Goal: Task Accomplishment & Management: Manage account settings

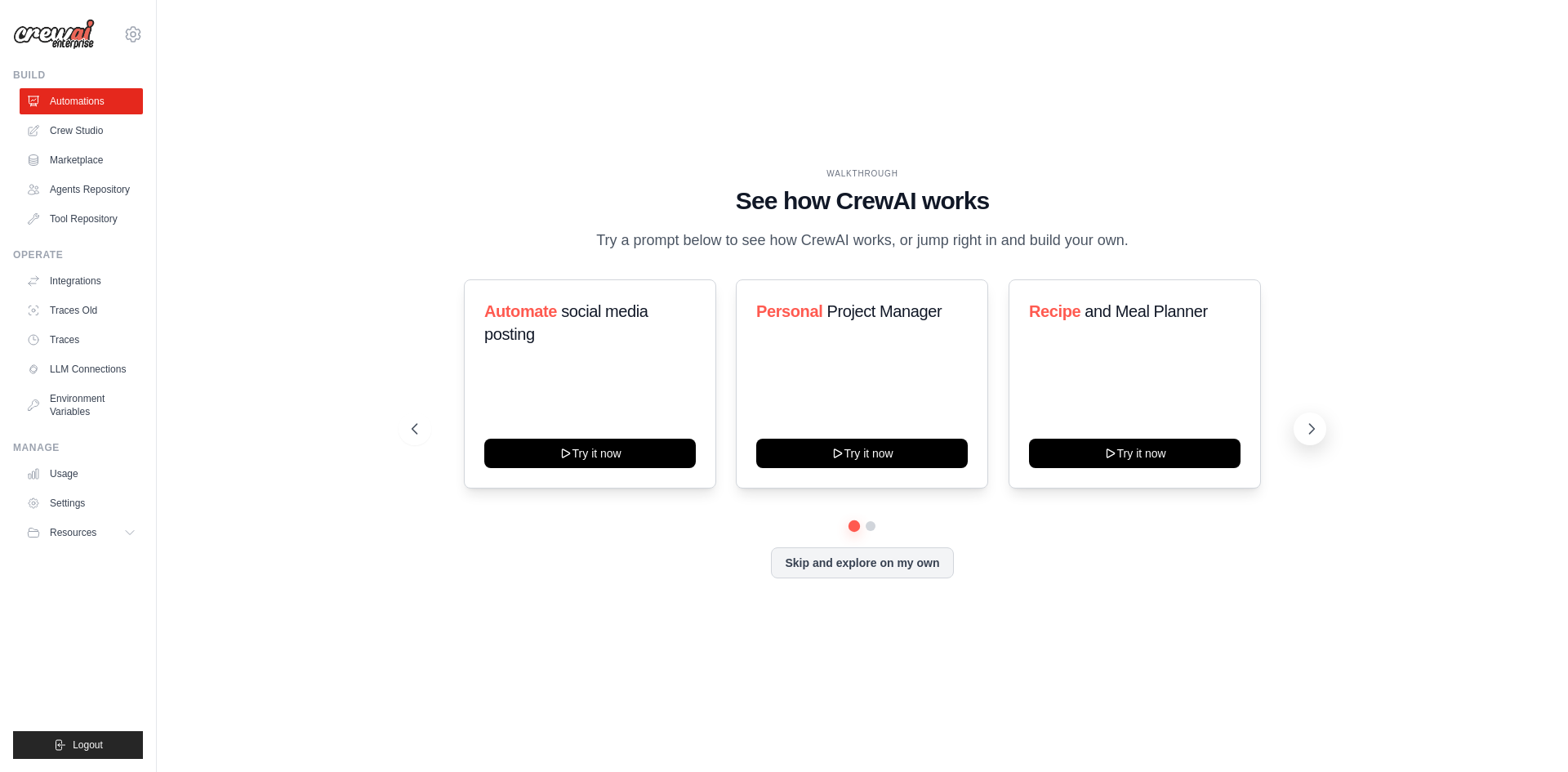
click at [1322, 434] on button at bounding box center [1310, 429] width 33 height 33
click at [1321, 434] on button at bounding box center [1310, 429] width 33 height 33
click at [91, 132] on link "Crew Studio" at bounding box center [83, 130] width 123 height 26
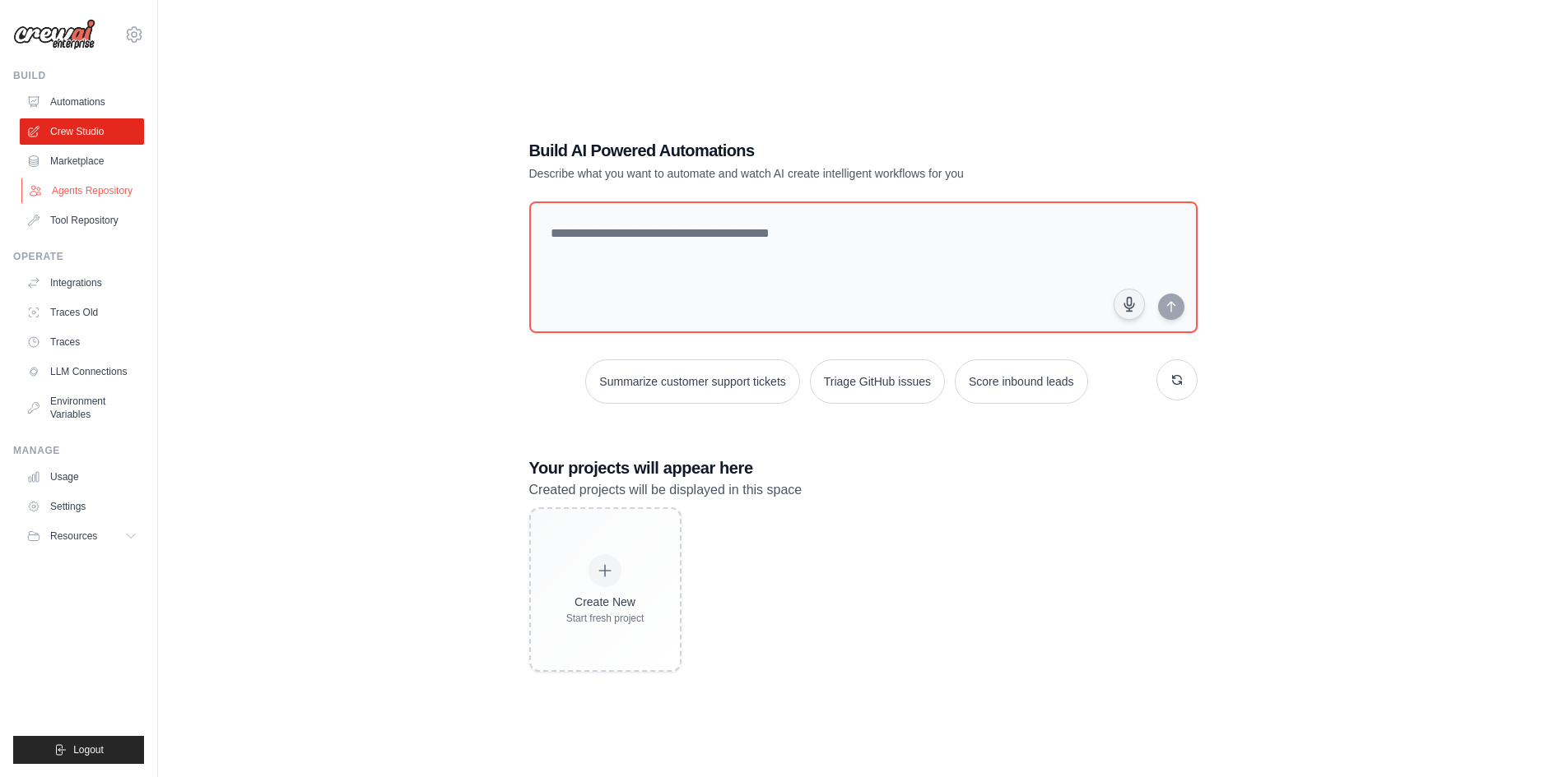
click at [90, 199] on link "Agents Repository" at bounding box center [83, 190] width 124 height 26
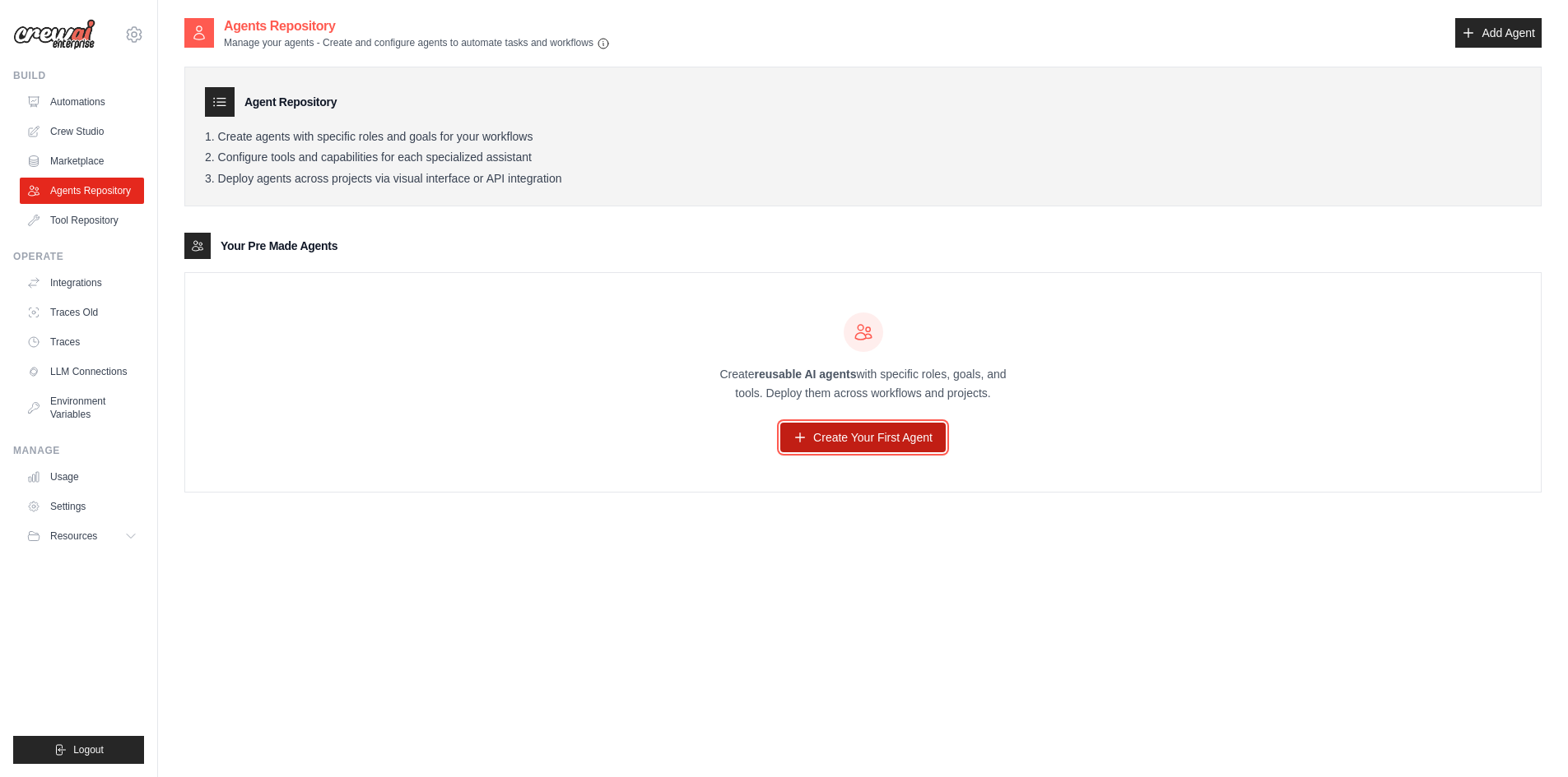
click at [901, 429] on link "Create Your First Agent" at bounding box center [862, 437] width 165 height 30
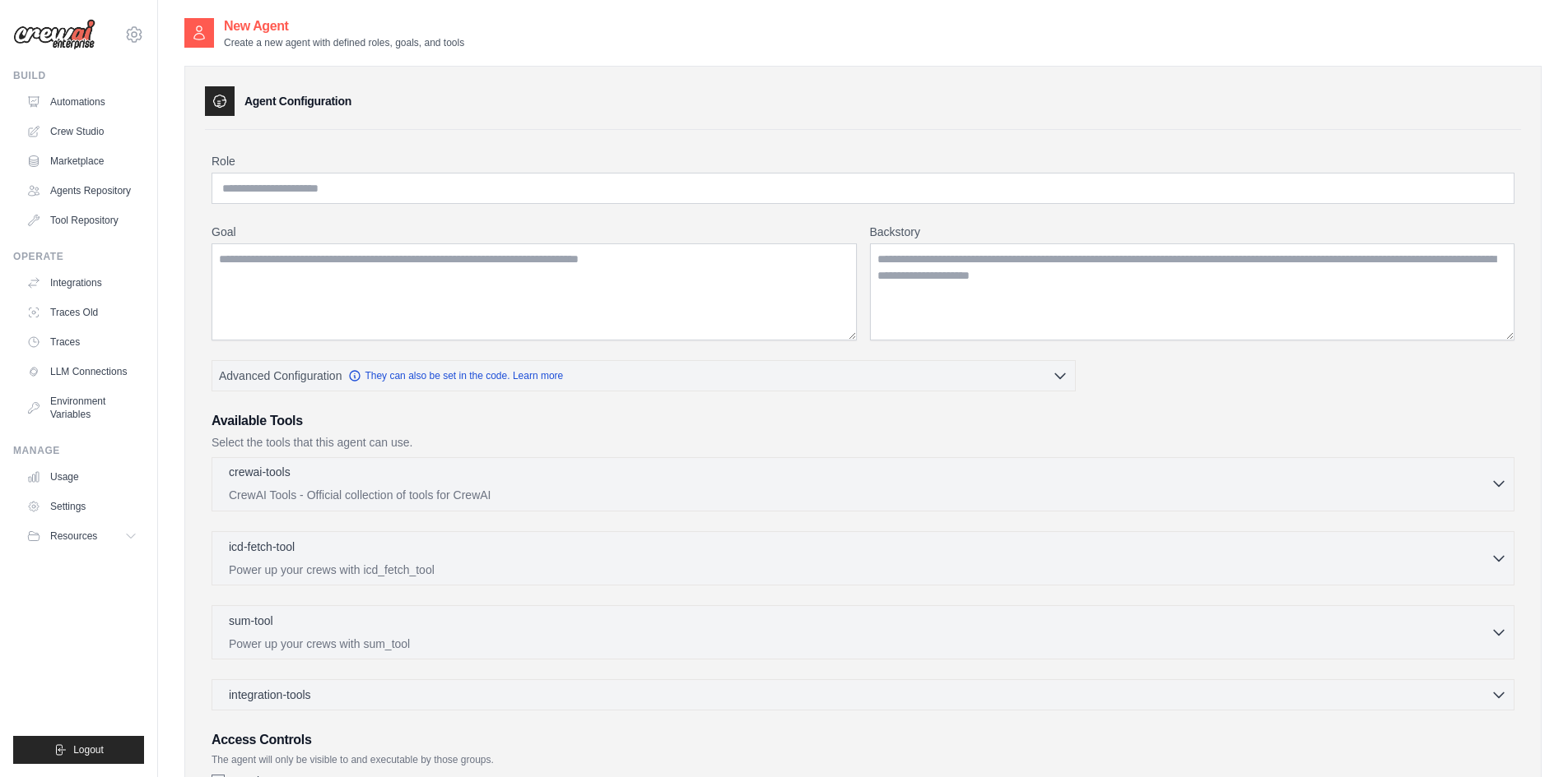
click at [360, 488] on p "CrewAI Tools - Official collection of tools for CrewAI" at bounding box center [860, 495] width 1261 height 16
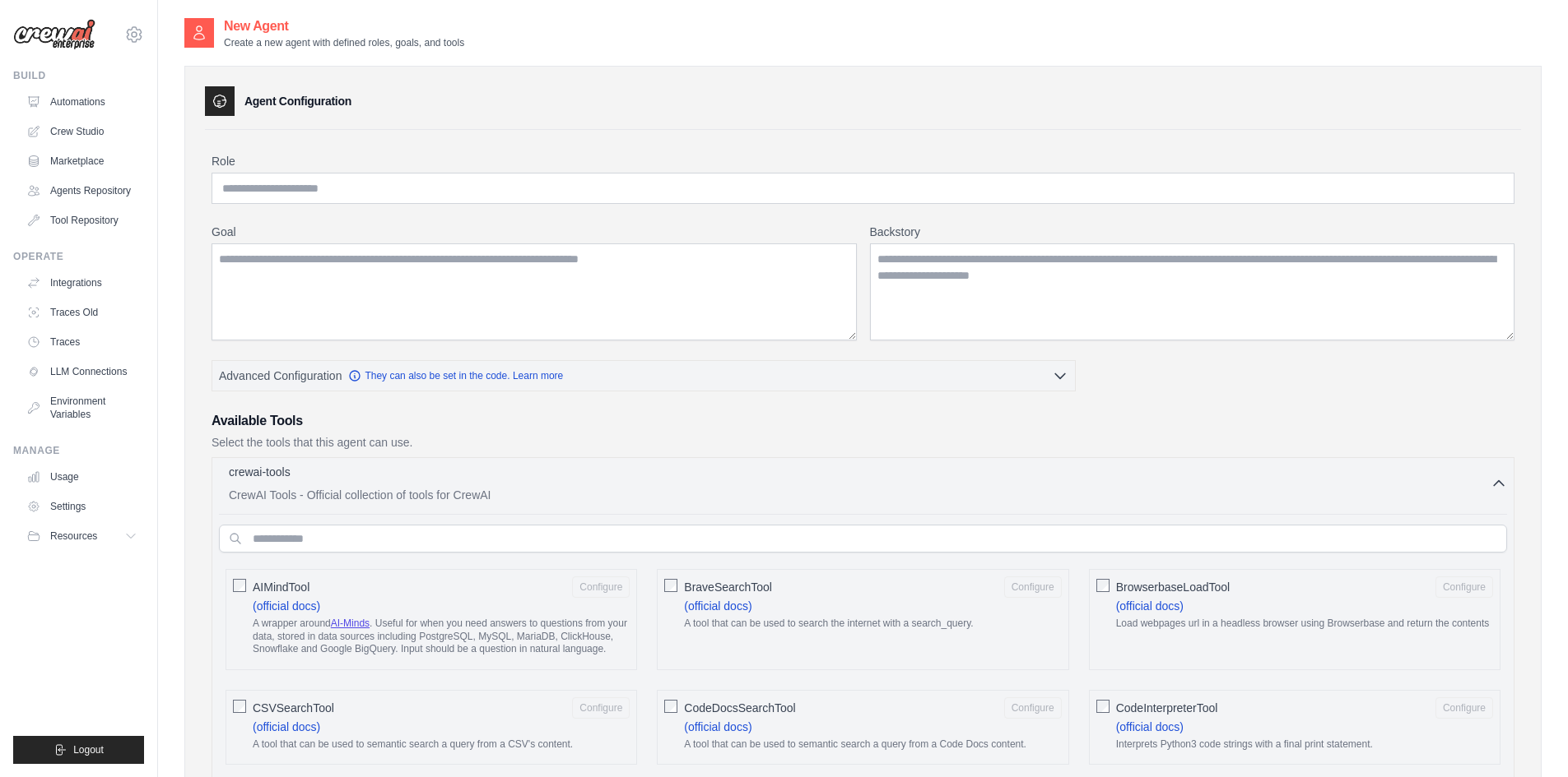
click at [360, 488] on p "CrewAI Tools - Official collection of tools for CrewAI" at bounding box center [860, 495] width 1261 height 16
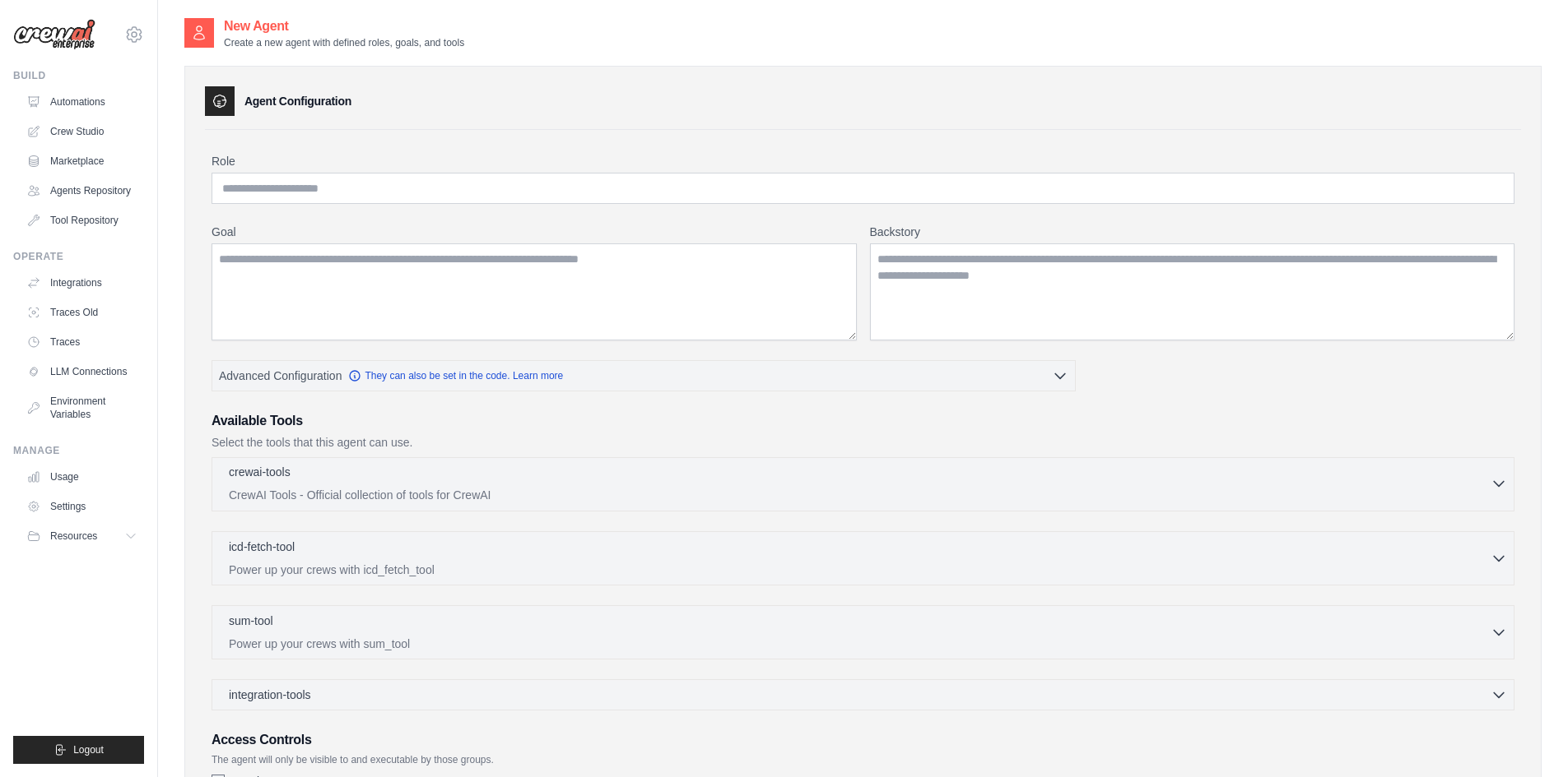
click at [360, 488] on p "CrewAI Tools - Official collection of tools for CrewAI" at bounding box center [860, 495] width 1261 height 16
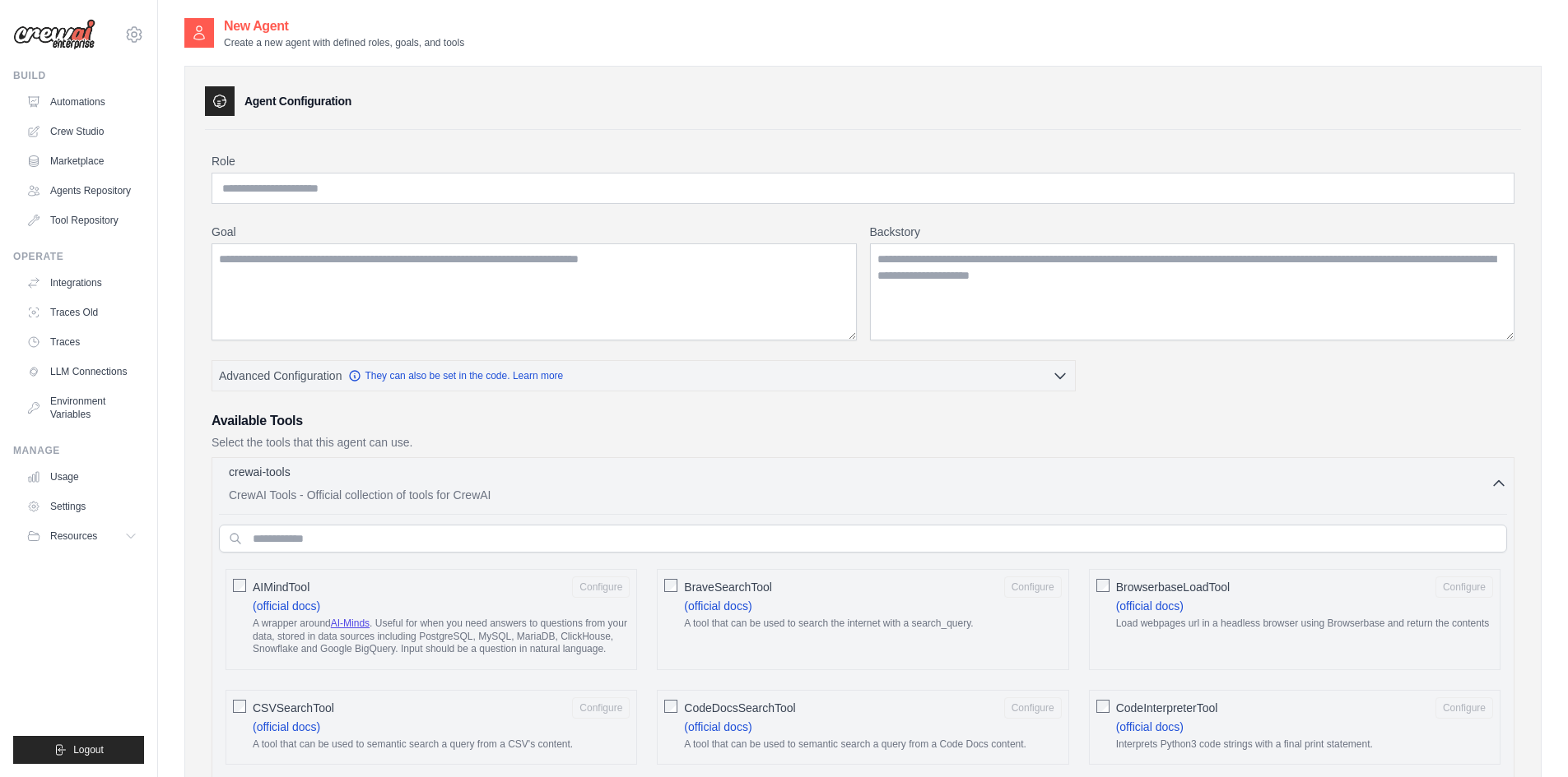
click at [360, 488] on p "CrewAI Tools - Official collection of tools for CrewAI" at bounding box center [860, 495] width 1261 height 16
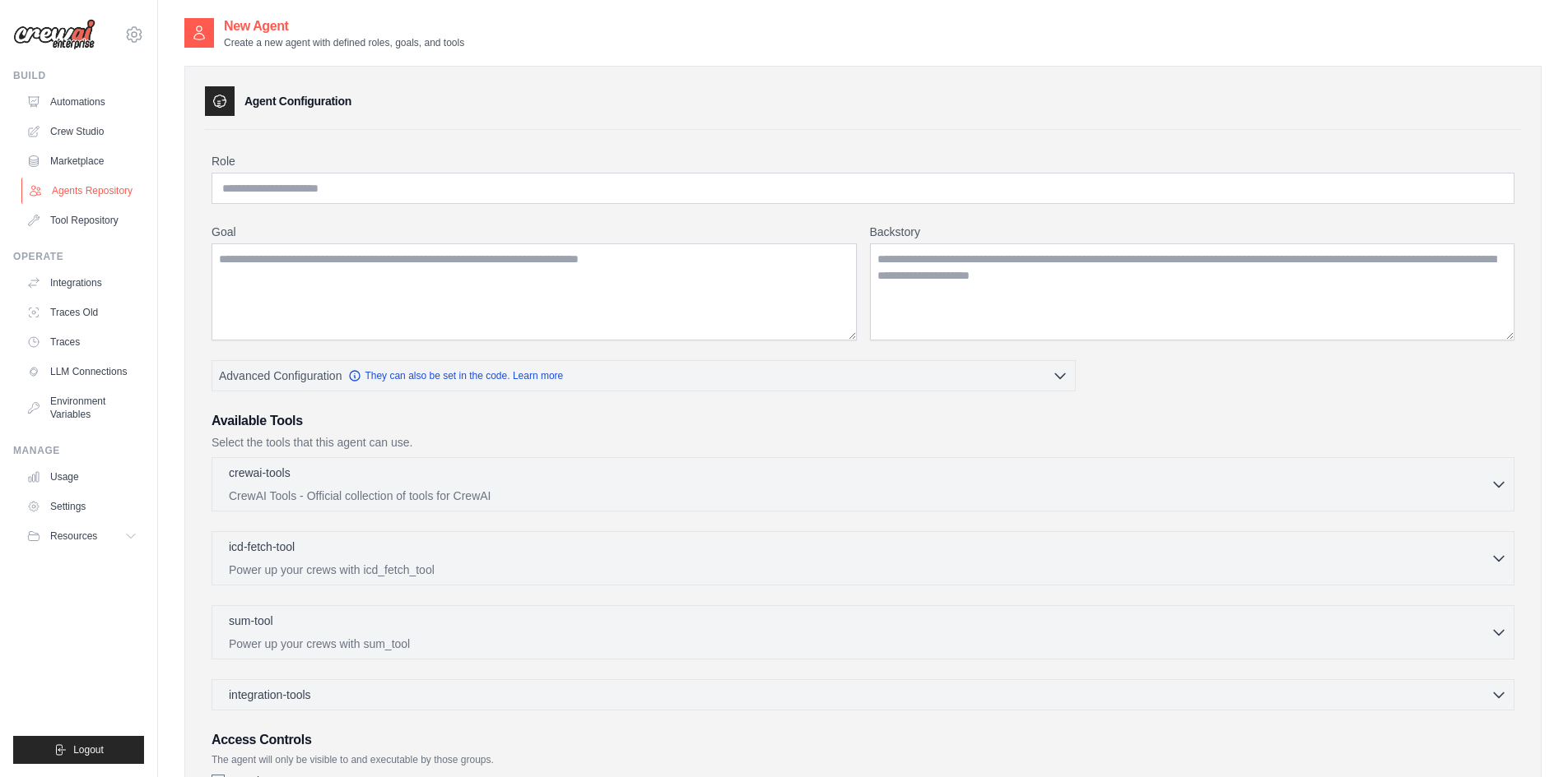
click at [88, 194] on link "Agents Repository" at bounding box center [83, 190] width 124 height 26
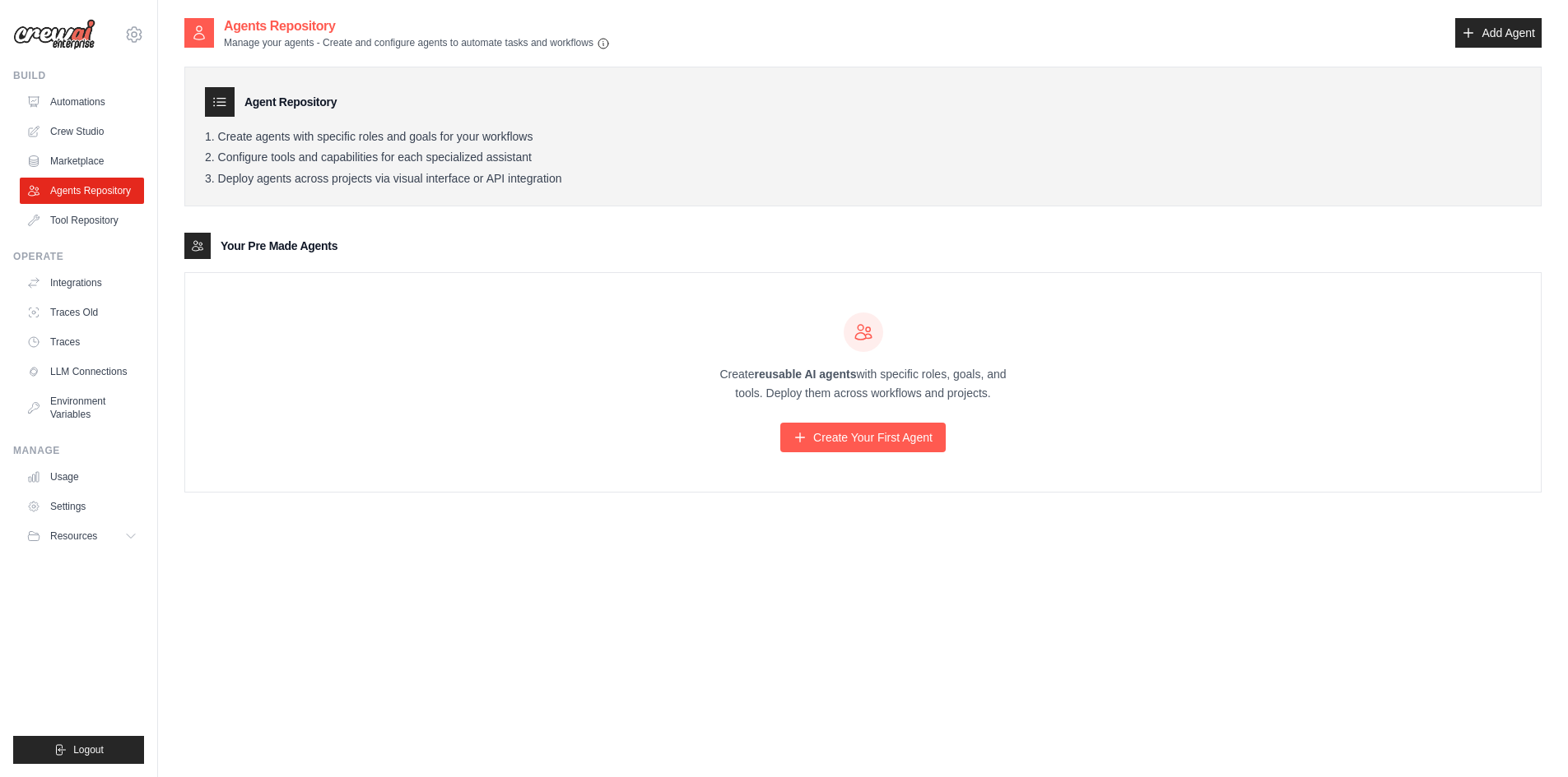
click at [245, 187] on div "Agent Repository Create agents with specific roles and goals for your workflows…" at bounding box center [862, 137] width 1357 height 140
click at [860, 443] on link "Create Your First Agent" at bounding box center [862, 437] width 165 height 30
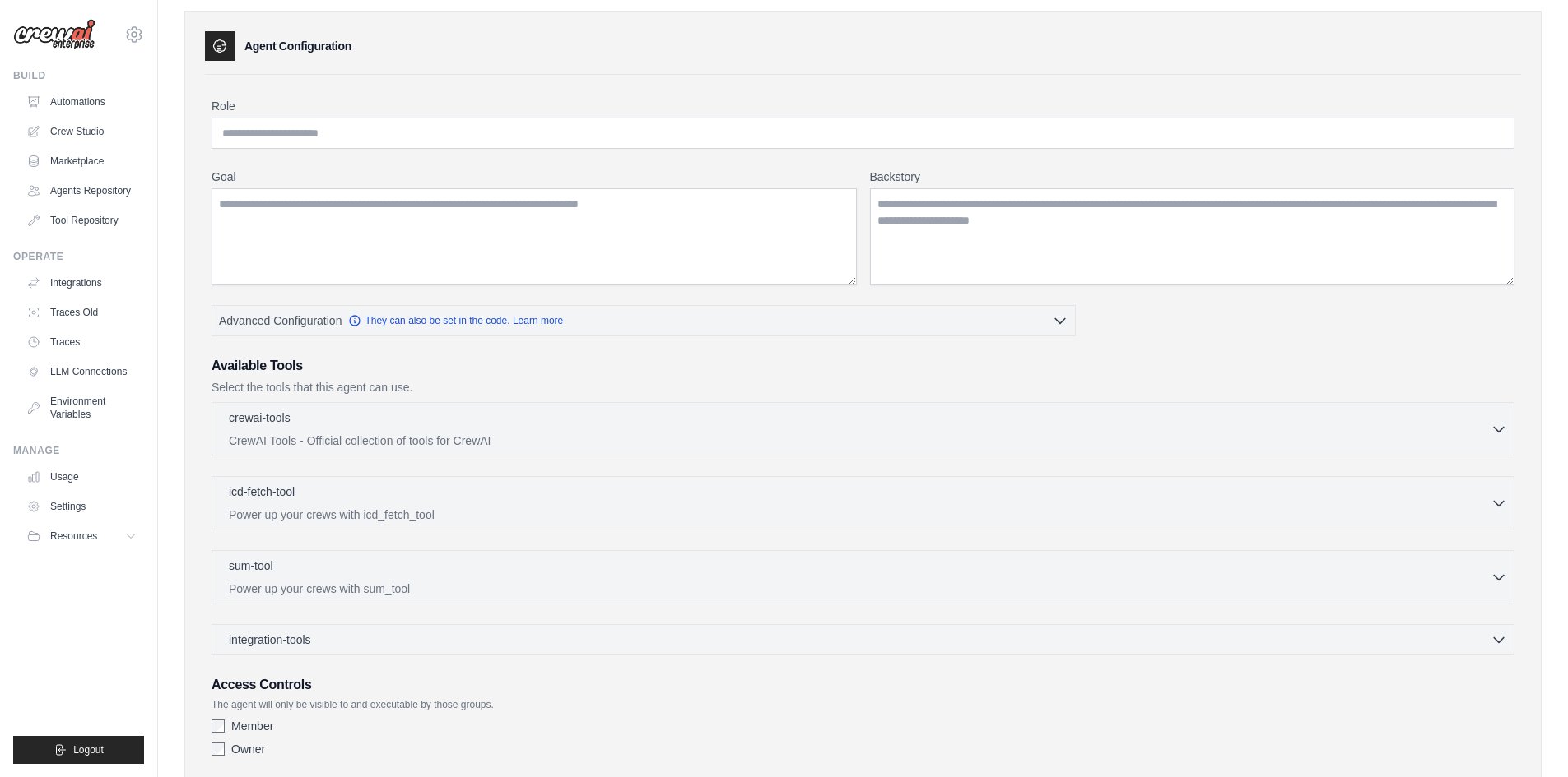
scroll to position [156, 0]
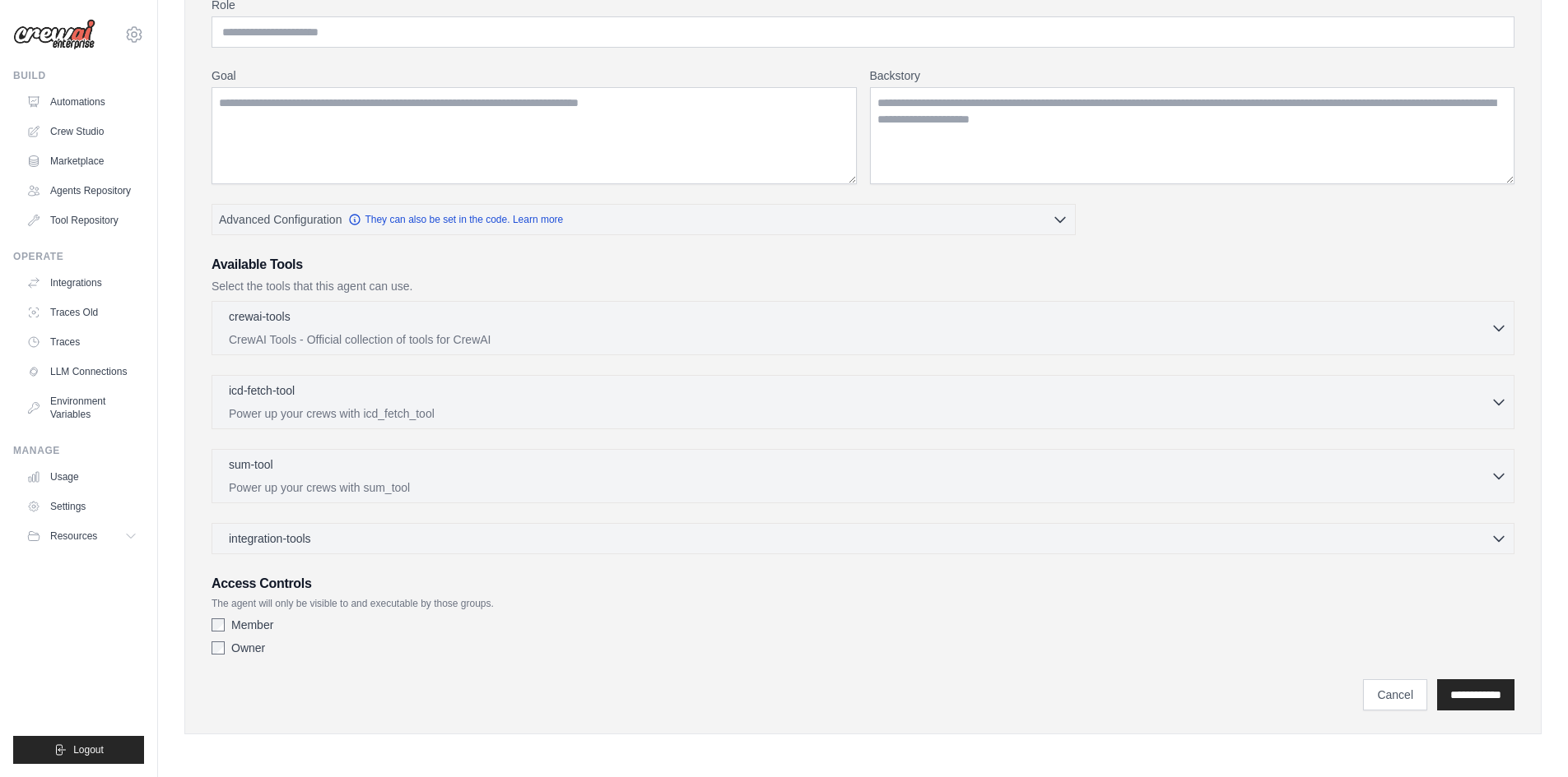
click at [778, 528] on div "integration-tools 0 selected Gmail HubSpot Microsoft Teams" at bounding box center [862, 538] width 1302 height 31
click at [772, 536] on div "integration-tools 0 selected" at bounding box center [868, 537] width 1278 height 16
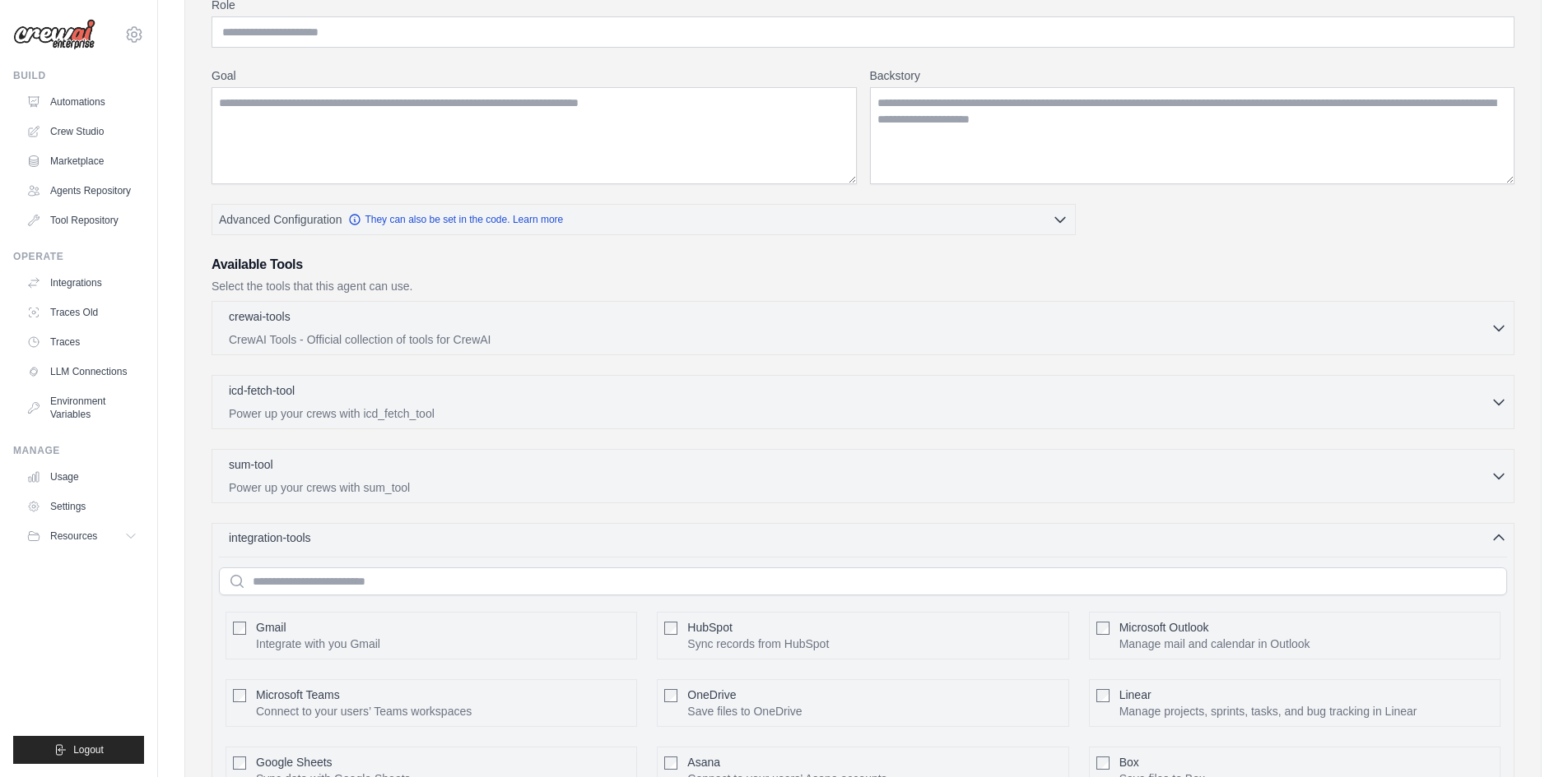
click at [772, 536] on div "integration-tools 0 selected" at bounding box center [868, 537] width 1278 height 16
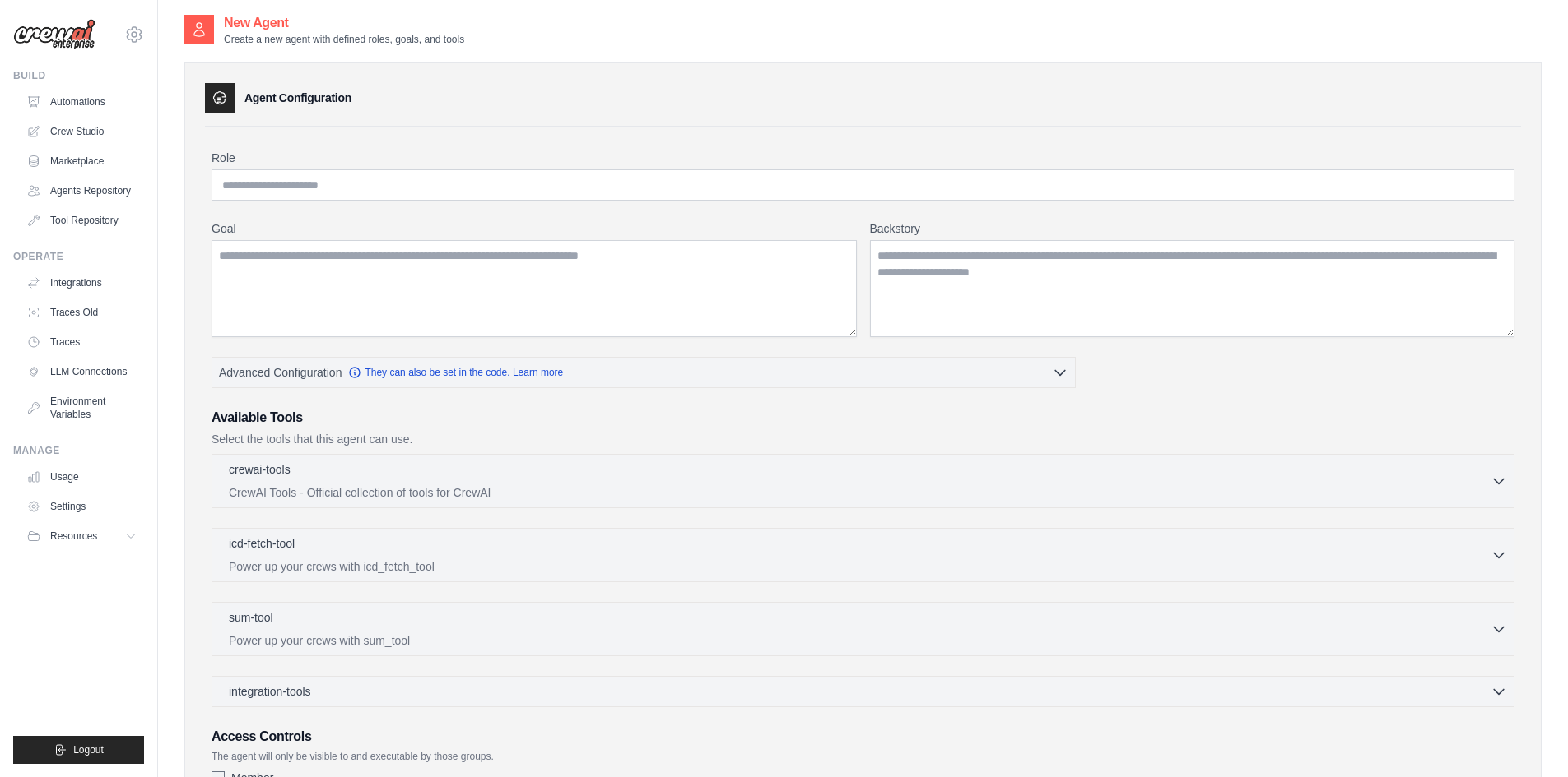
scroll to position [0, 0]
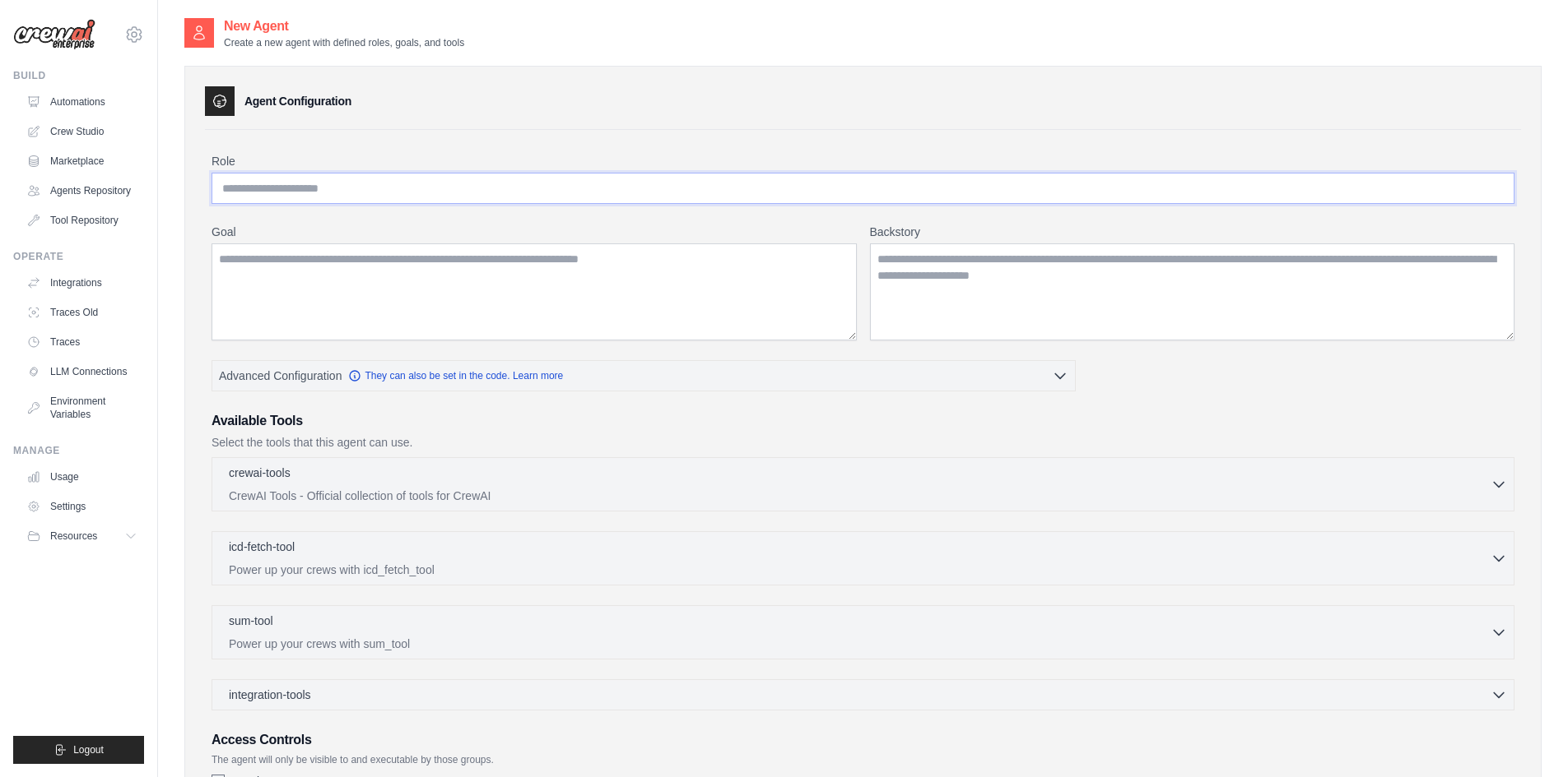
click at [390, 190] on input "Role" at bounding box center [862, 188] width 1302 height 31
type input "**********"
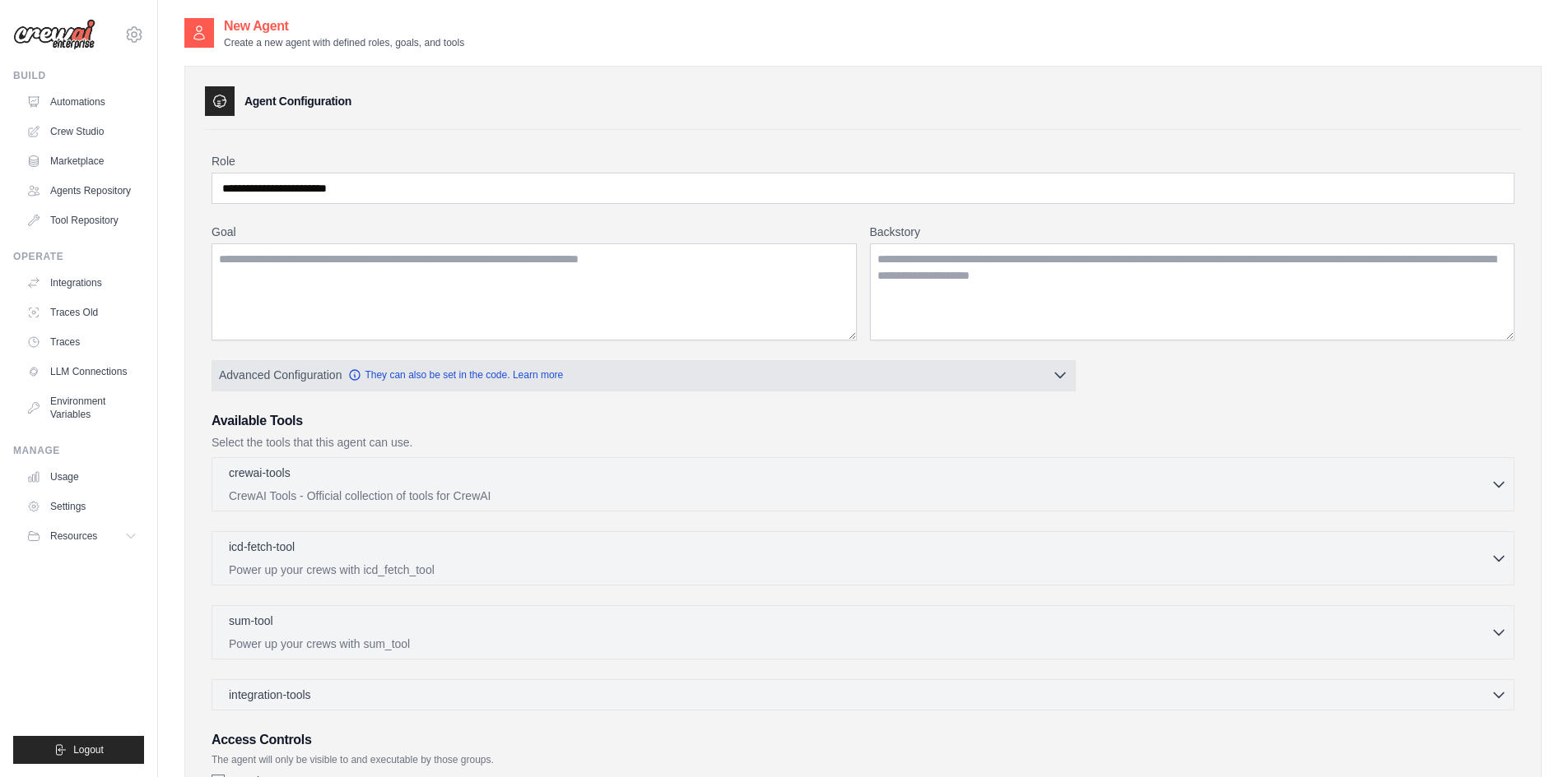
click at [1038, 376] on button "Advanced Configuration They can also be set in the code. Learn more" at bounding box center [643, 375] width 862 height 30
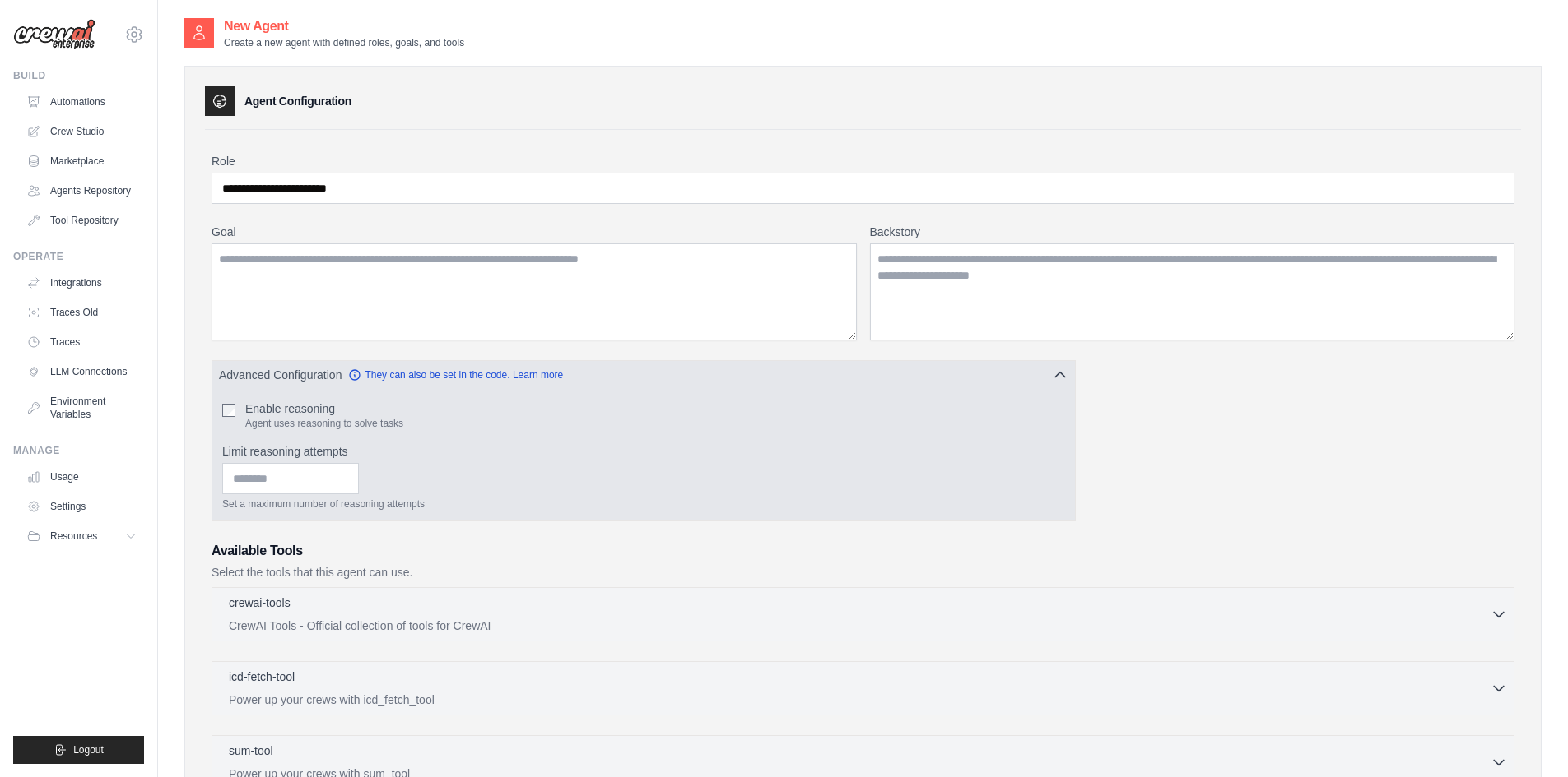
click at [1012, 375] on button "Advanced Configuration They can also be set in the code. Learn more" at bounding box center [643, 375] width 862 height 30
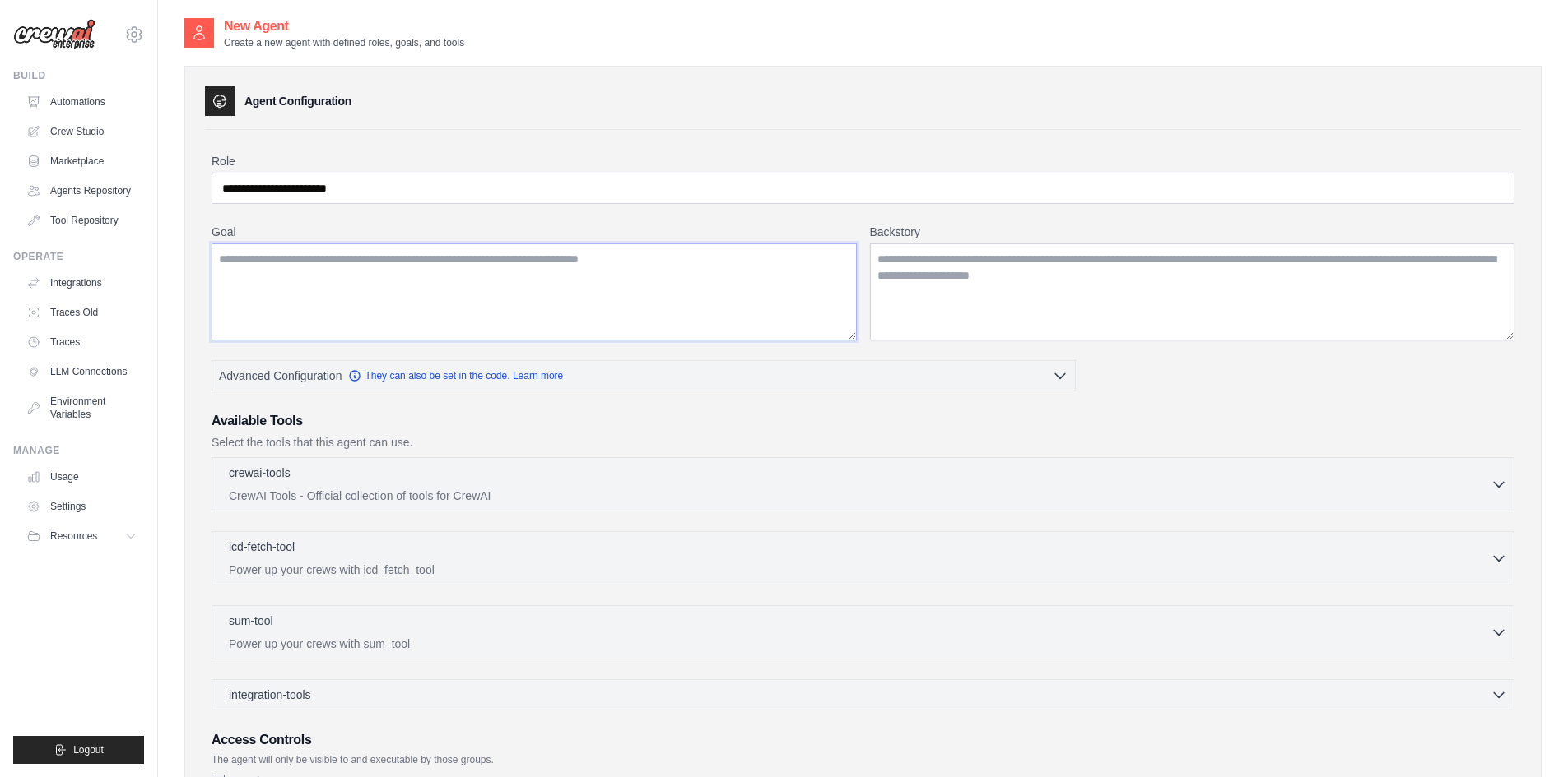
click at [417, 300] on textarea "Goal" at bounding box center [533, 291] width 645 height 97
paste textarea "**********"
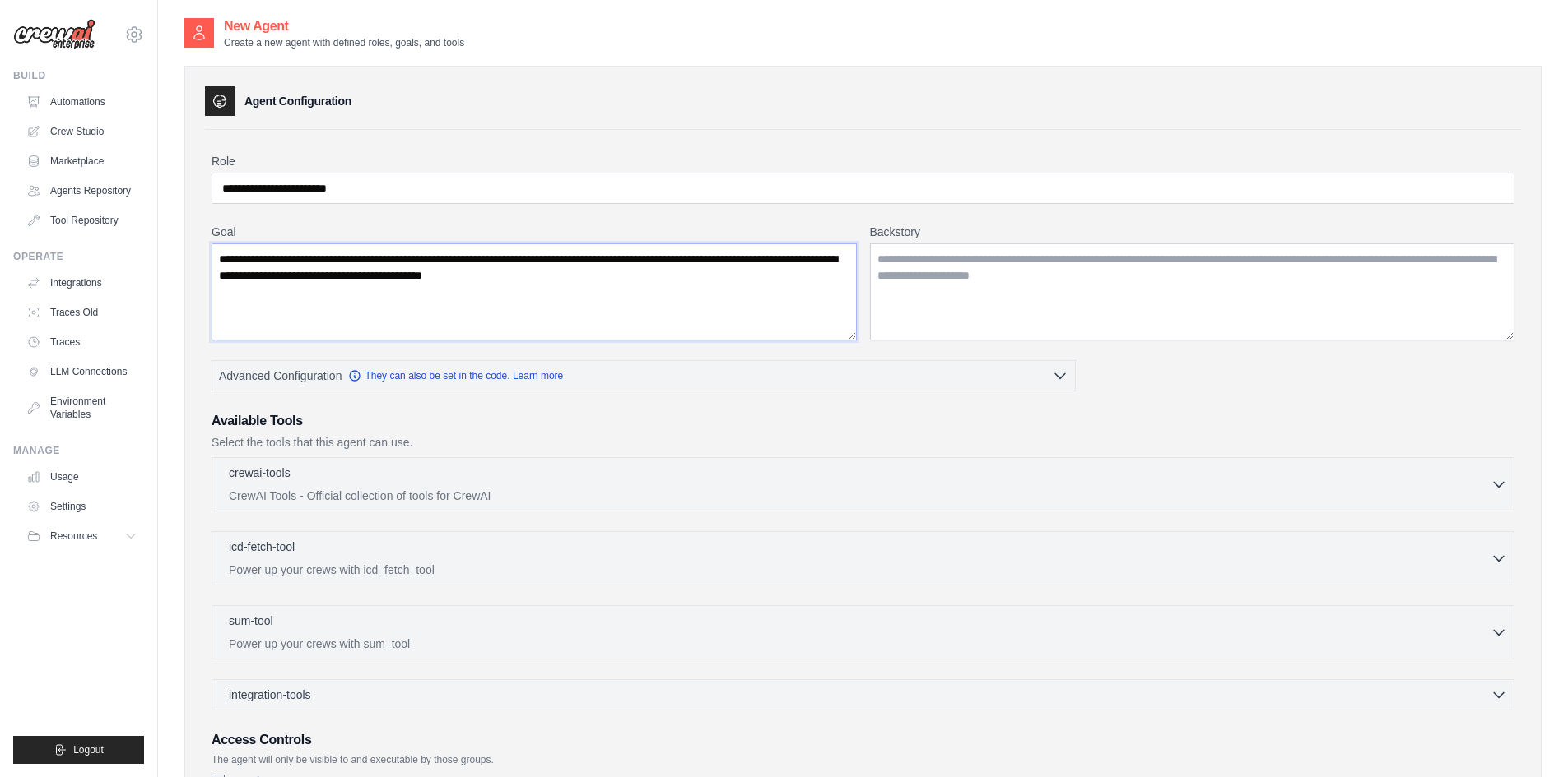
type textarea "**********"
click at [931, 269] on textarea "Backstory" at bounding box center [1191, 291] width 645 height 97
paste textarea "**********"
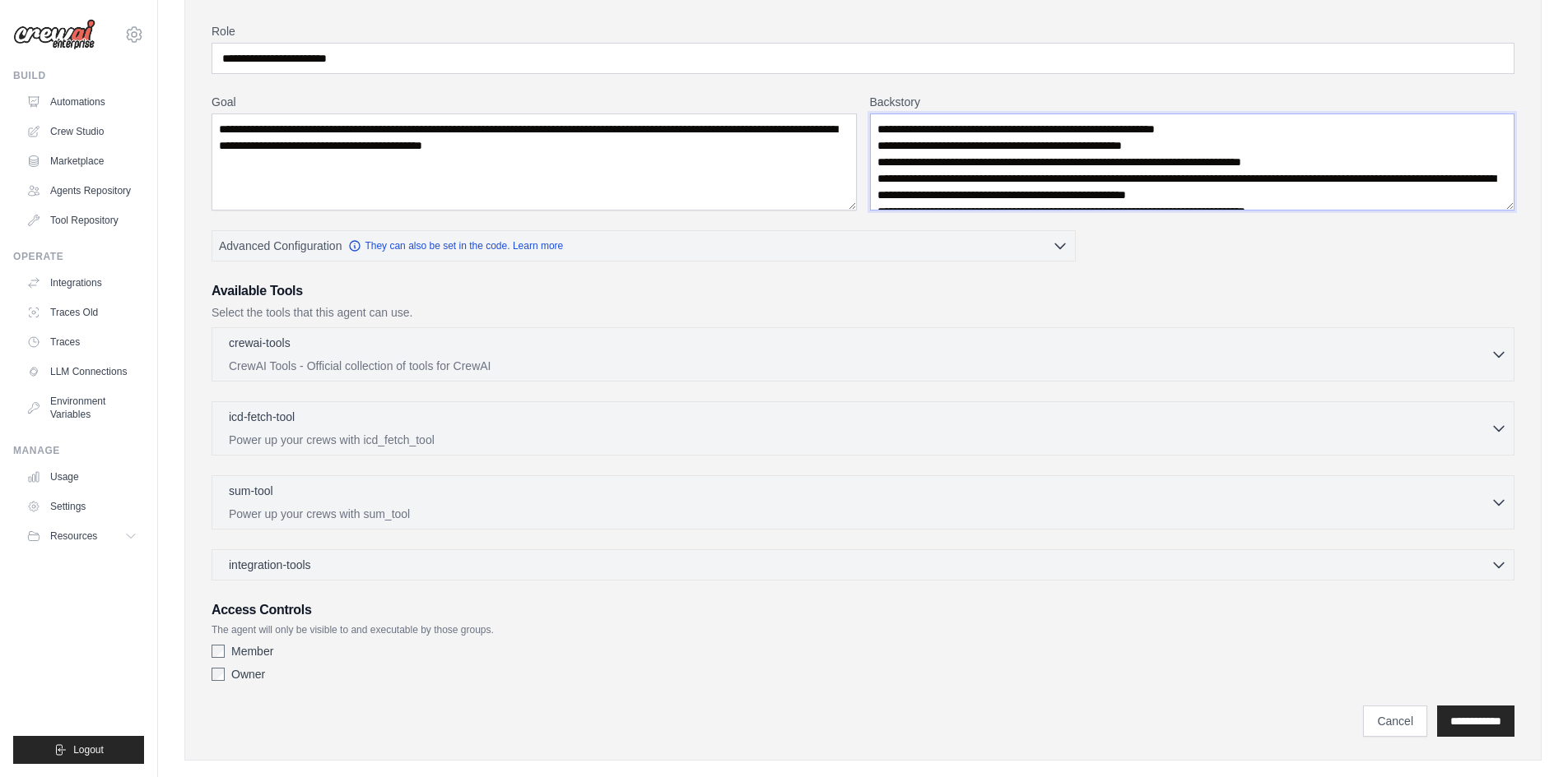
scroll to position [156, 0]
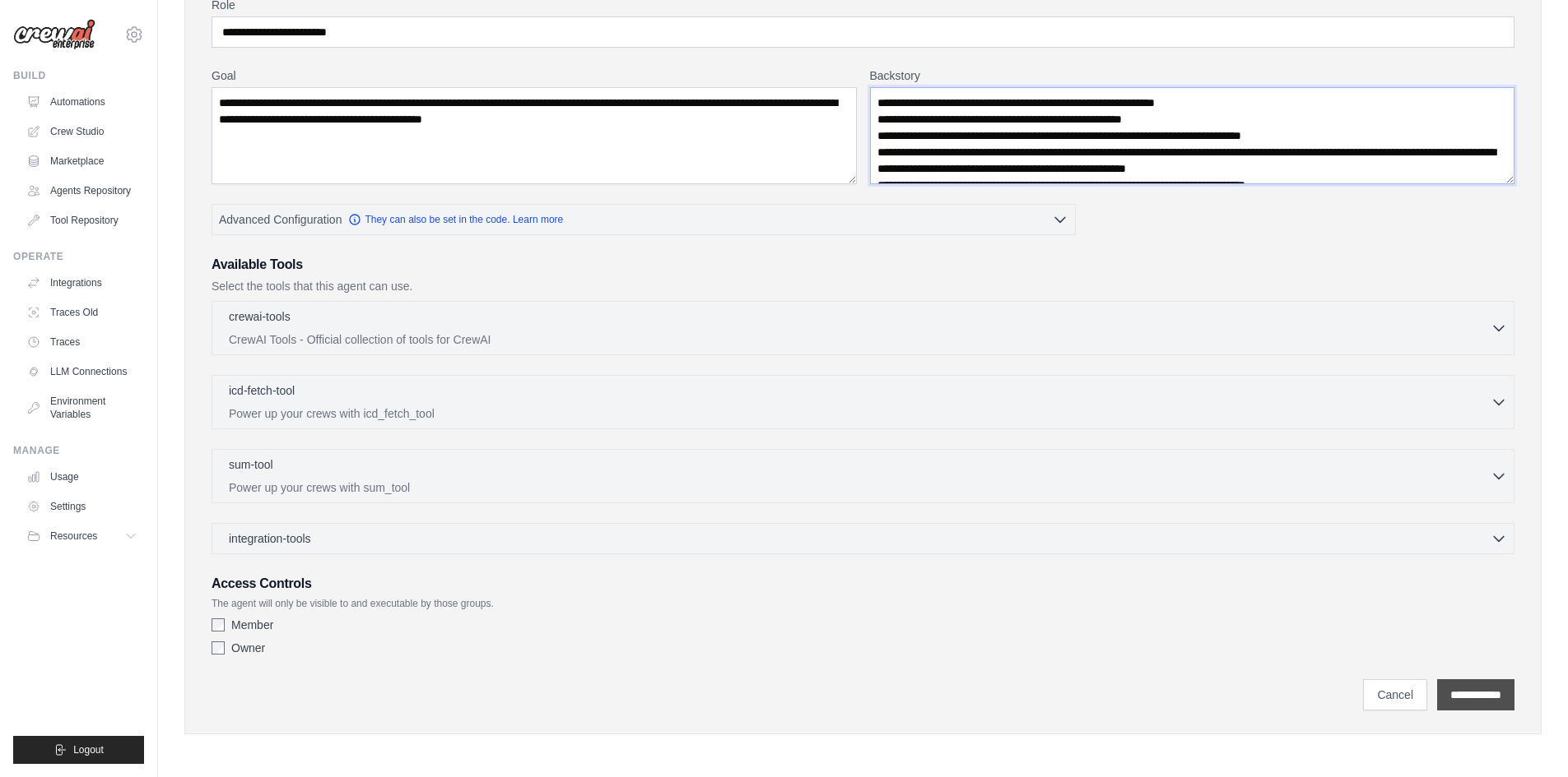
type textarea "**********"
click at [1485, 686] on input "**********" at bounding box center [1475, 695] width 77 height 31
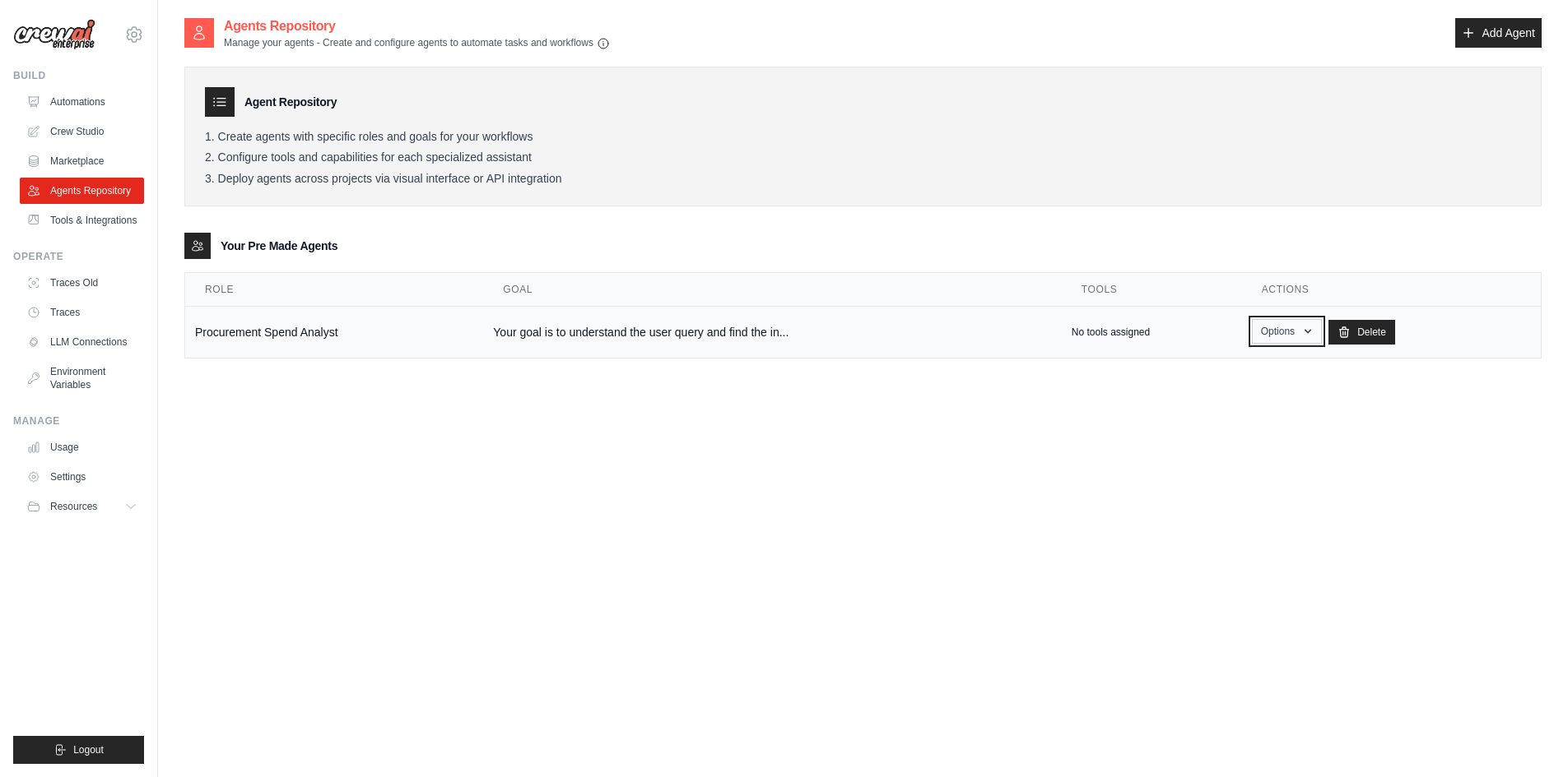
click at [1269, 334] on button "Options" at bounding box center [1286, 332] width 70 height 25
click at [208, 329] on td "Procurement Spend Analyst" at bounding box center [334, 333] width 298 height 52
click at [303, 334] on td "Procurement Spend Analyst" at bounding box center [334, 333] width 298 height 52
click at [1253, 332] on button "Options" at bounding box center [1286, 332] width 70 height 25
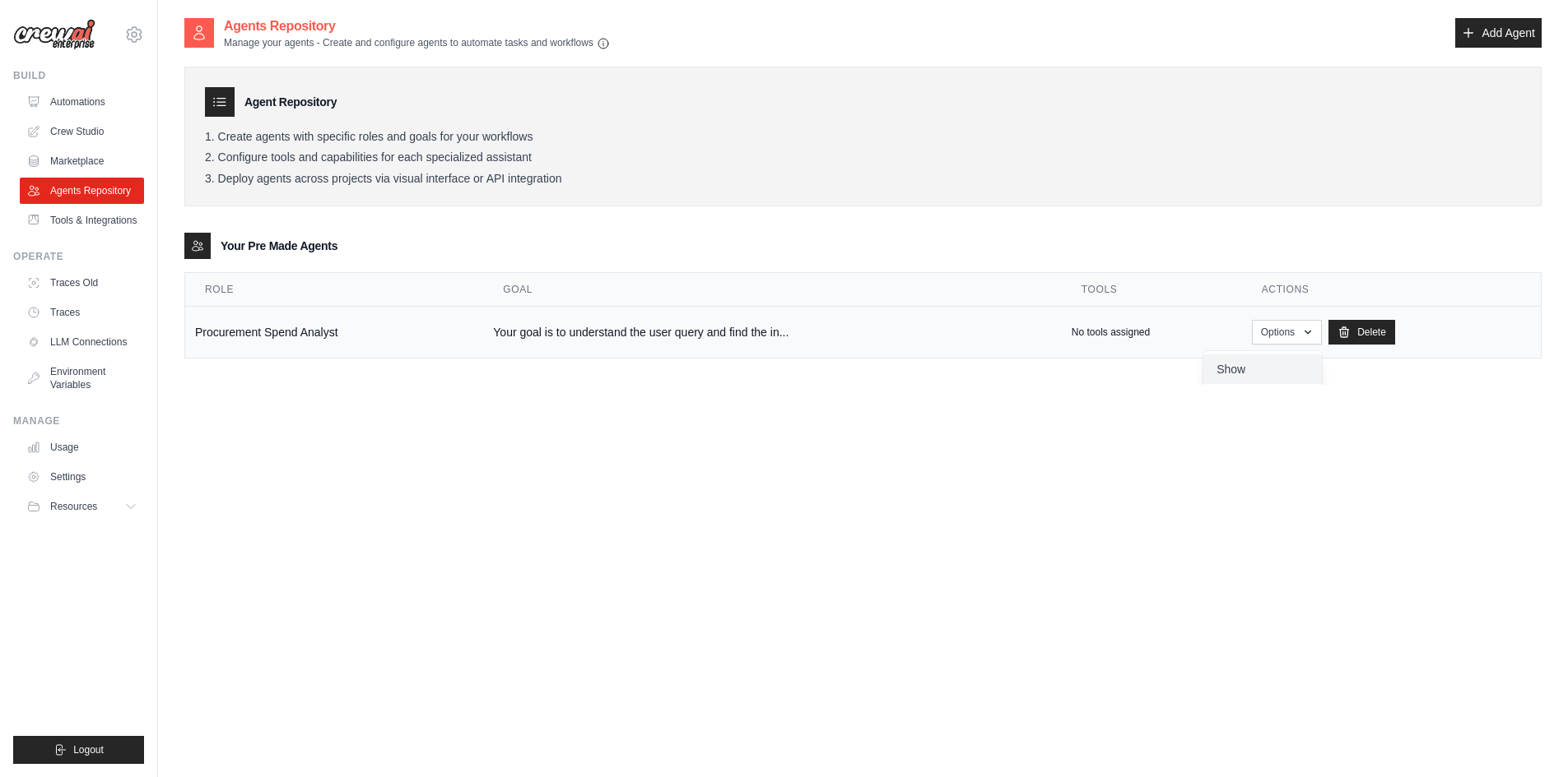
click at [1272, 371] on link "Show" at bounding box center [1262, 369] width 118 height 30
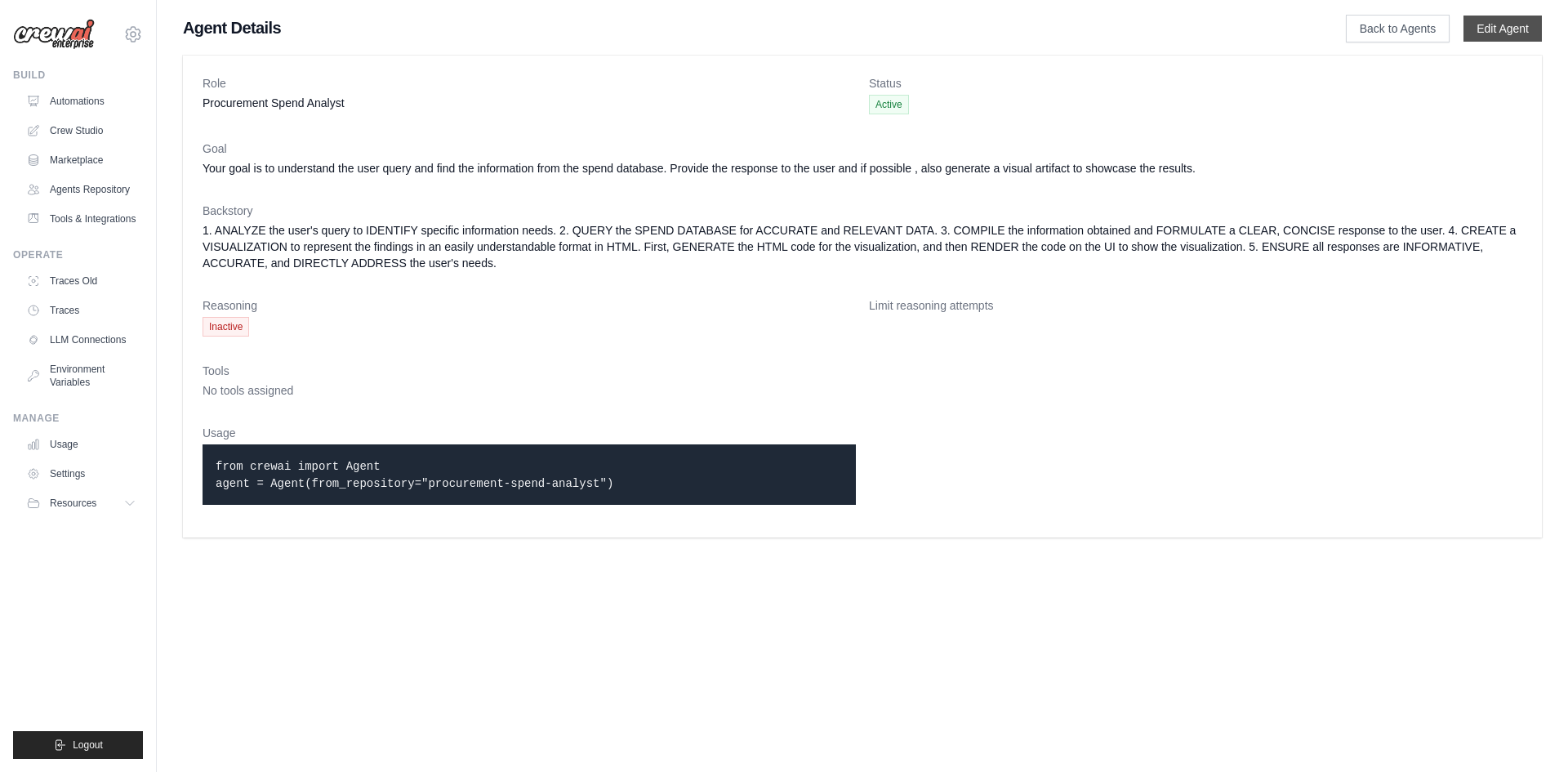
drag, startPoint x: 1479, startPoint y: 24, endPoint x: 1340, endPoint y: 38, distance: 139.7
click at [1477, 24] on link "Edit Agent" at bounding box center [1503, 28] width 78 height 26
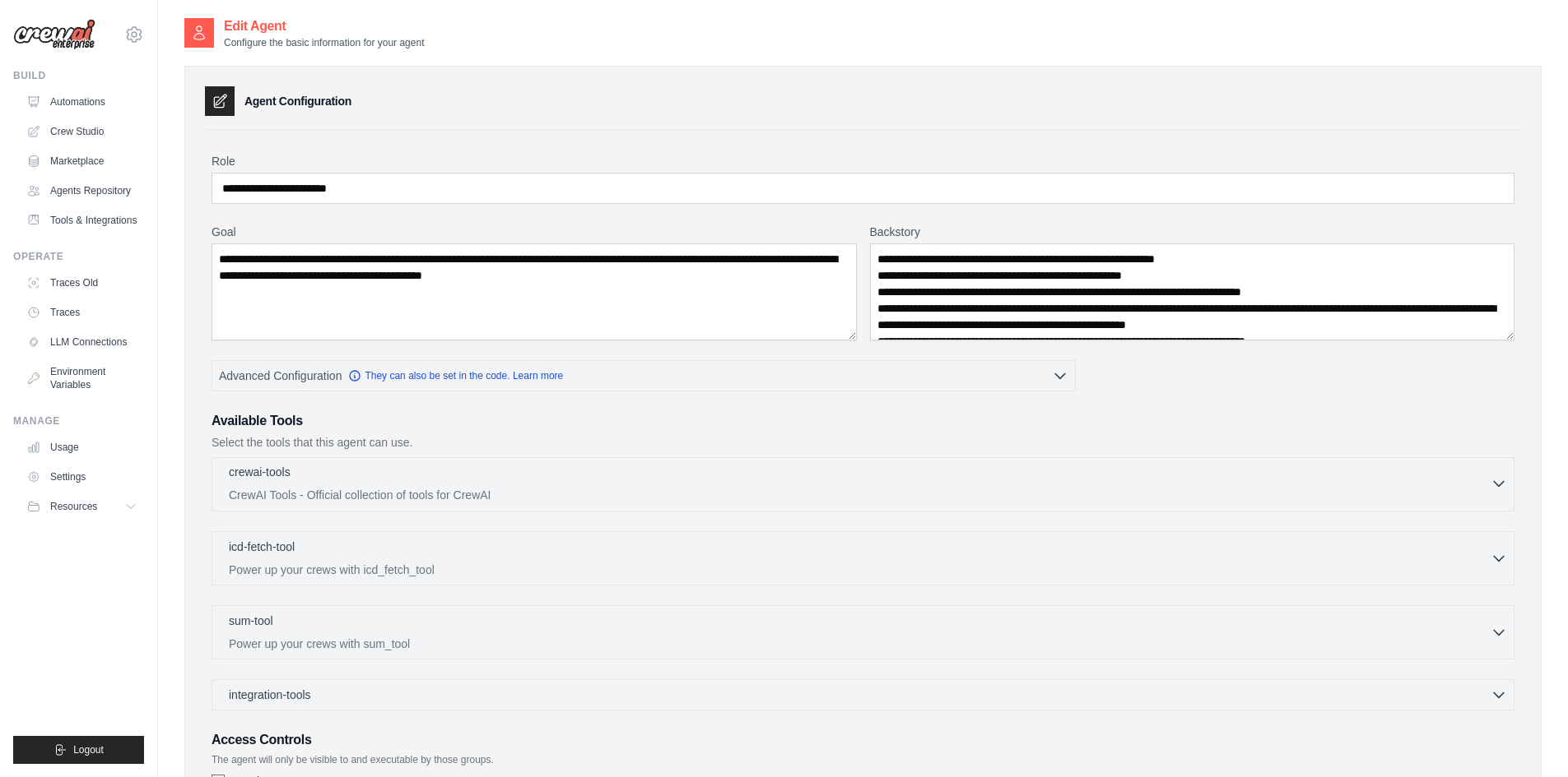
click at [346, 478] on div "crewai-tools 0 selected" at bounding box center [860, 474] width 1261 height 20
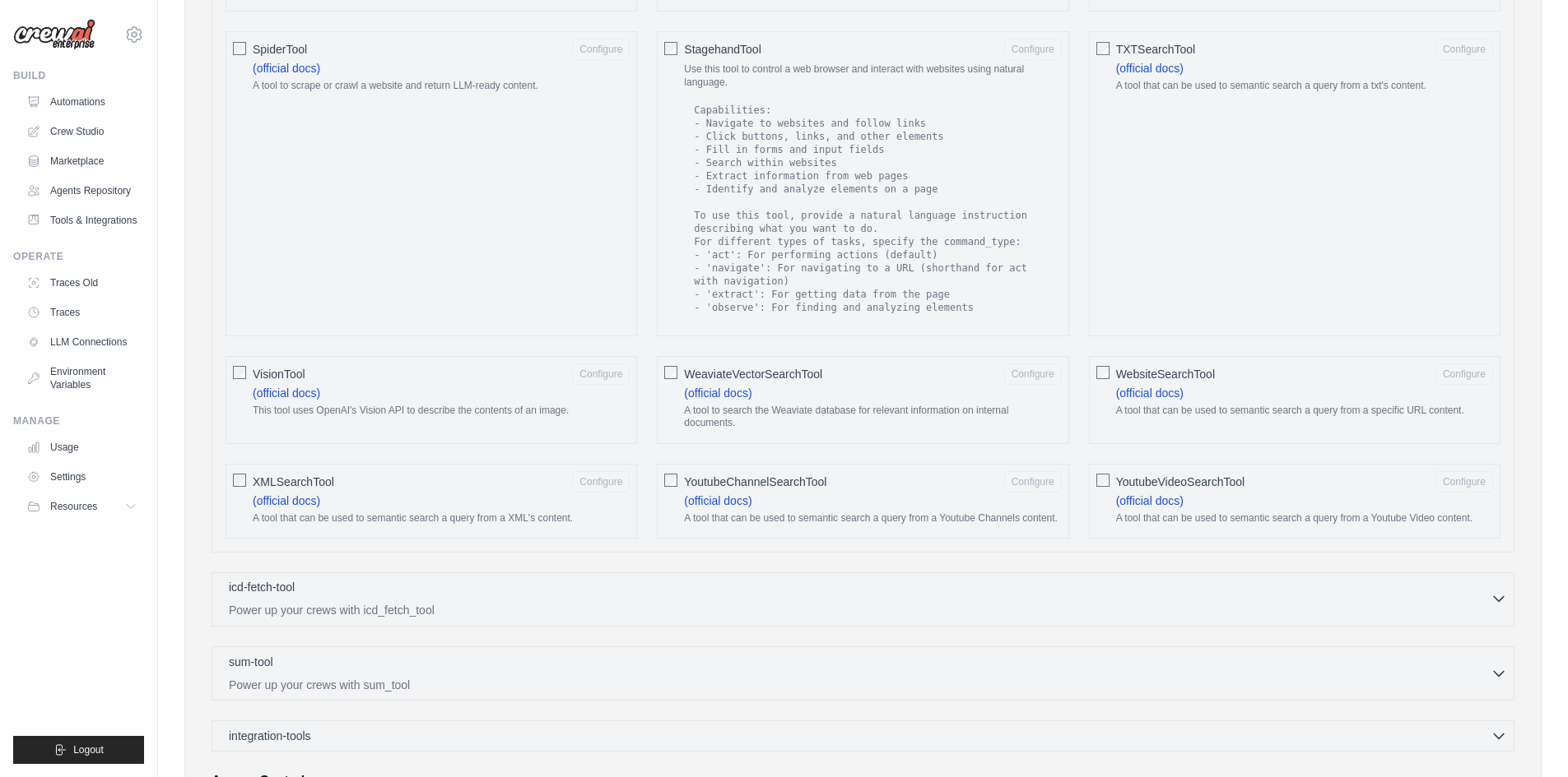
scroll to position [2468, 0]
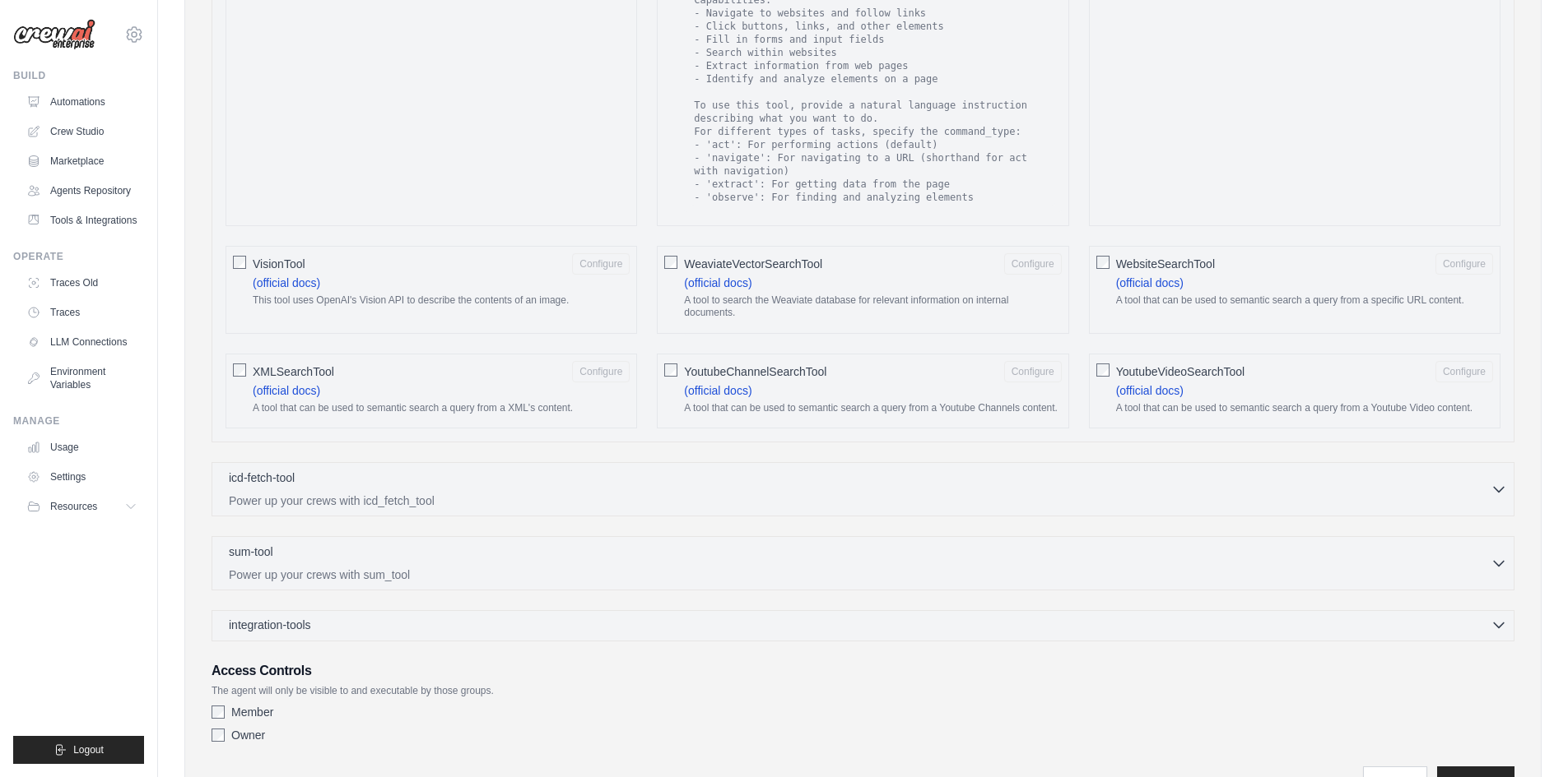
click at [796, 618] on div "integration-tools 0 selected" at bounding box center [868, 625] width 1278 height 16
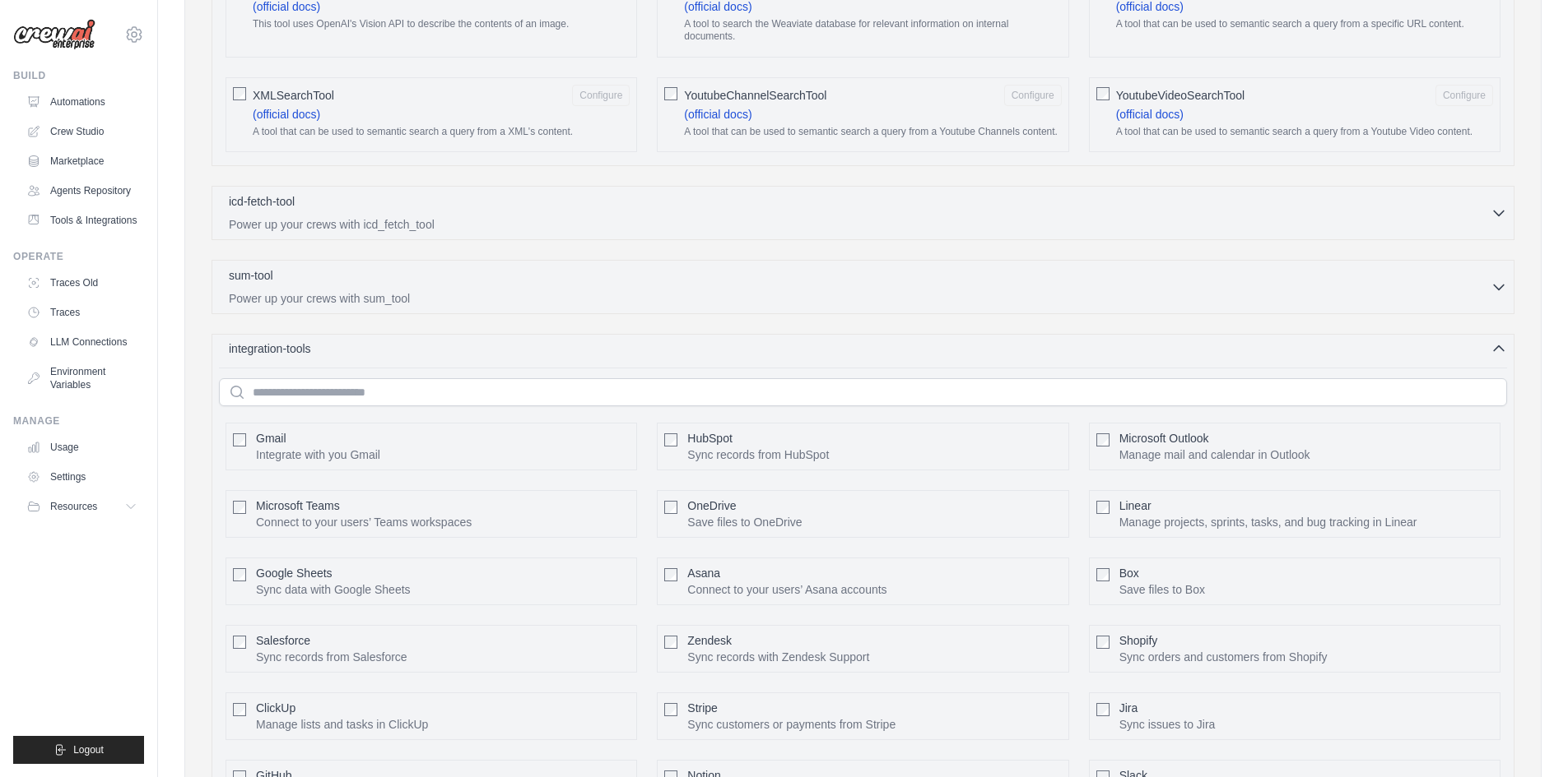
scroll to position [2670, 0]
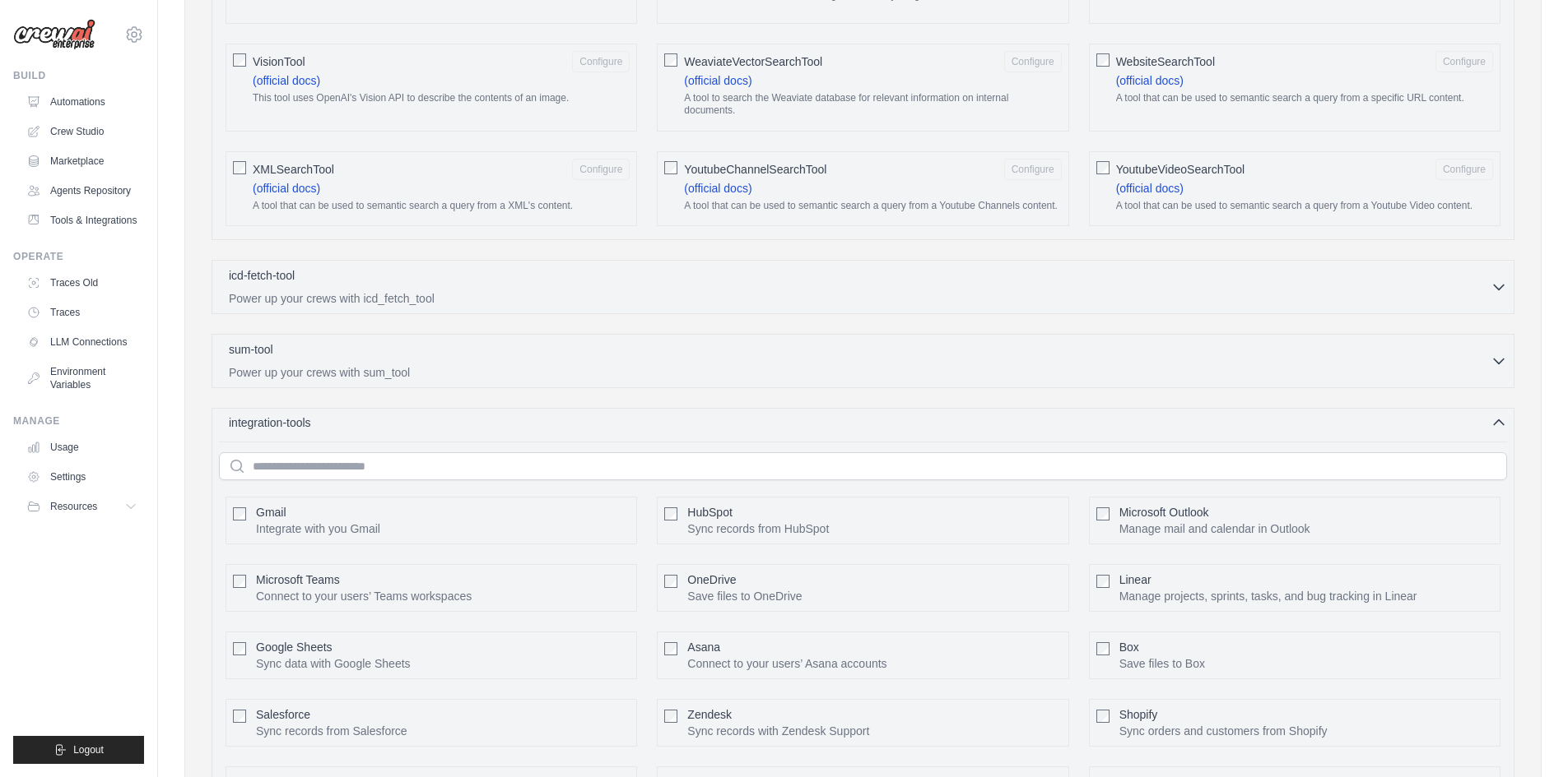
click at [673, 415] on div "integration-tools 0 selected" at bounding box center [868, 423] width 1278 height 16
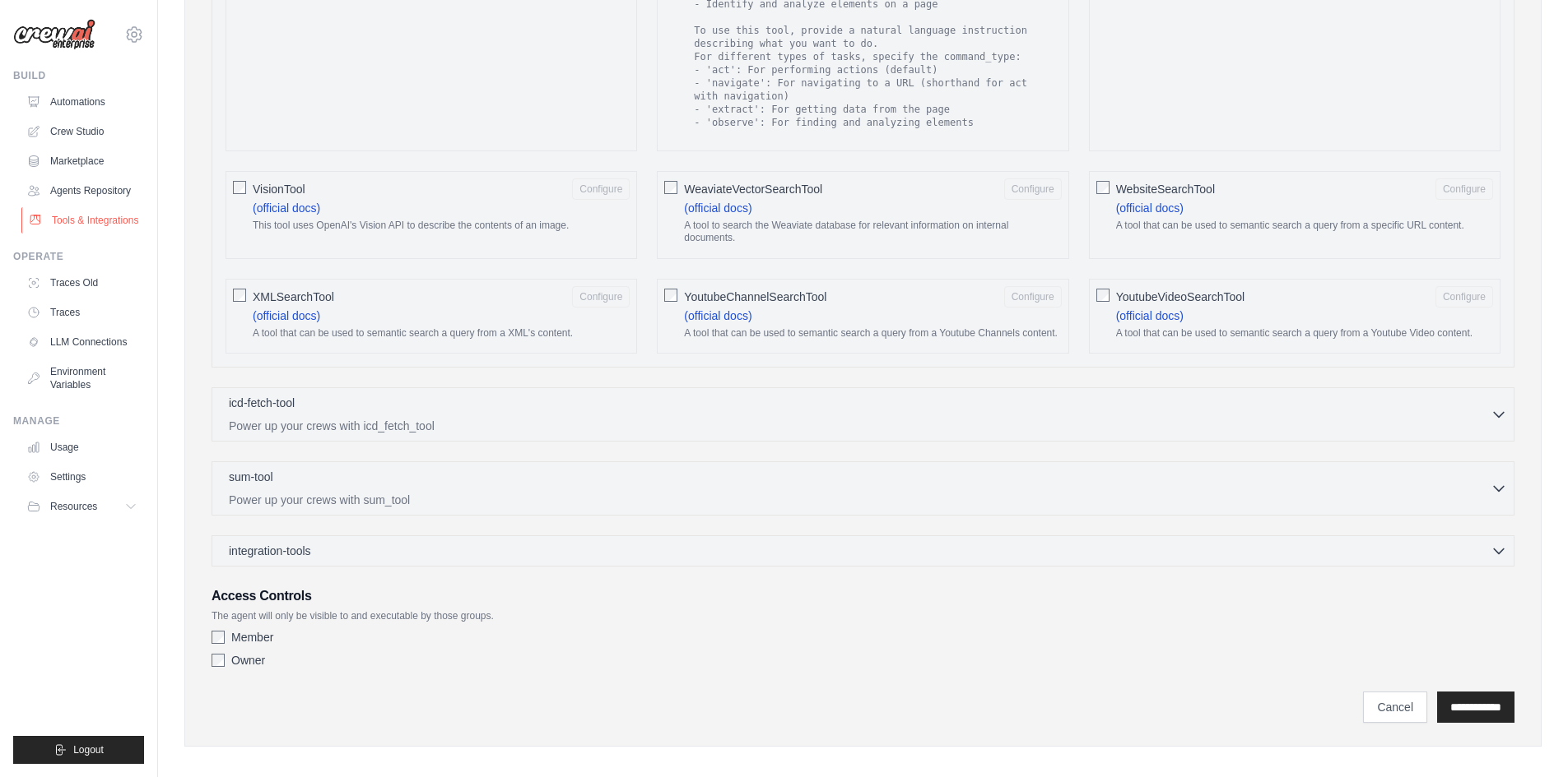
click at [85, 217] on link "Tools & Integrations" at bounding box center [83, 220] width 124 height 26
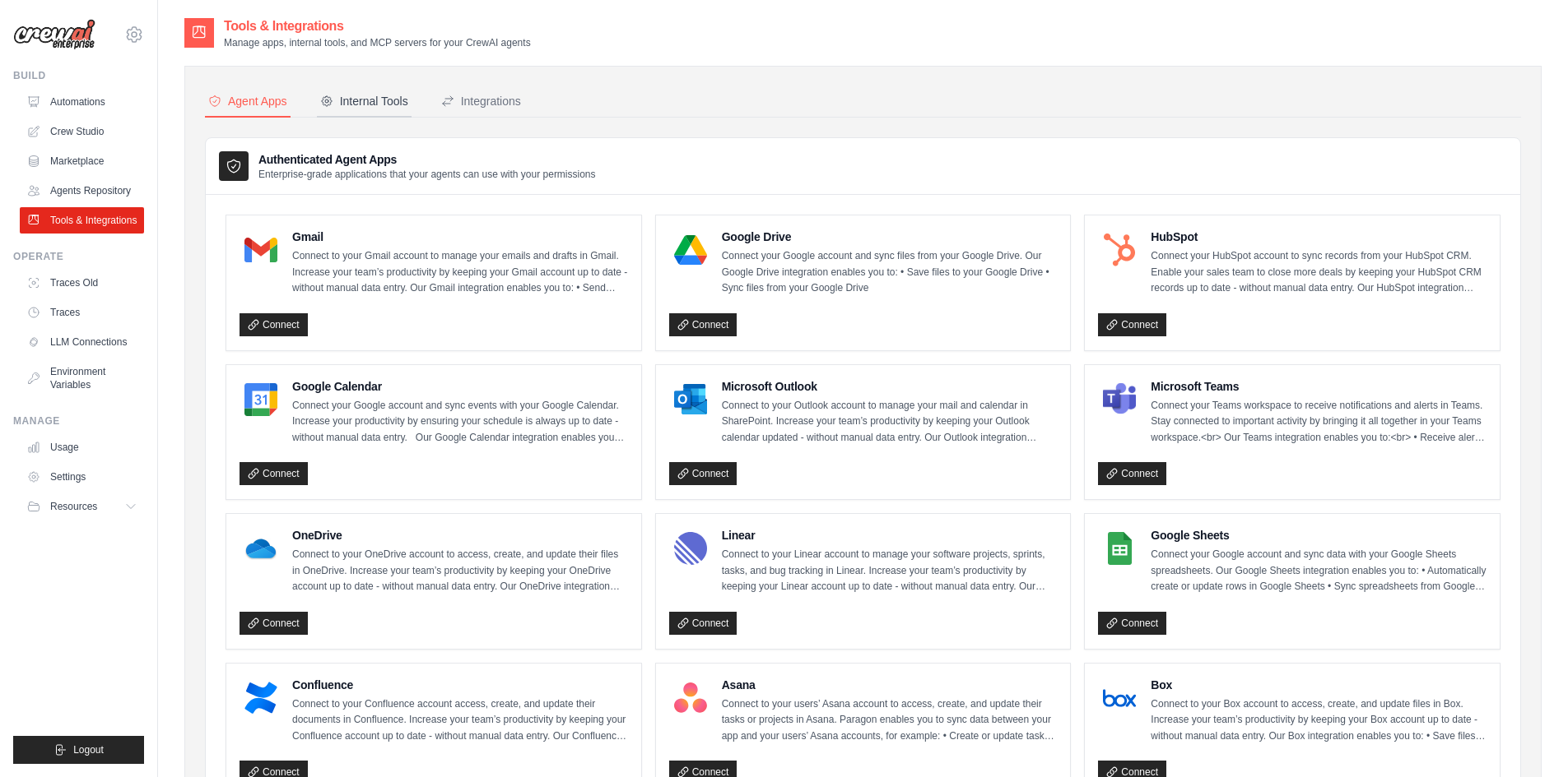
click at [350, 108] on div "Internal Tools" at bounding box center [364, 101] width 88 height 16
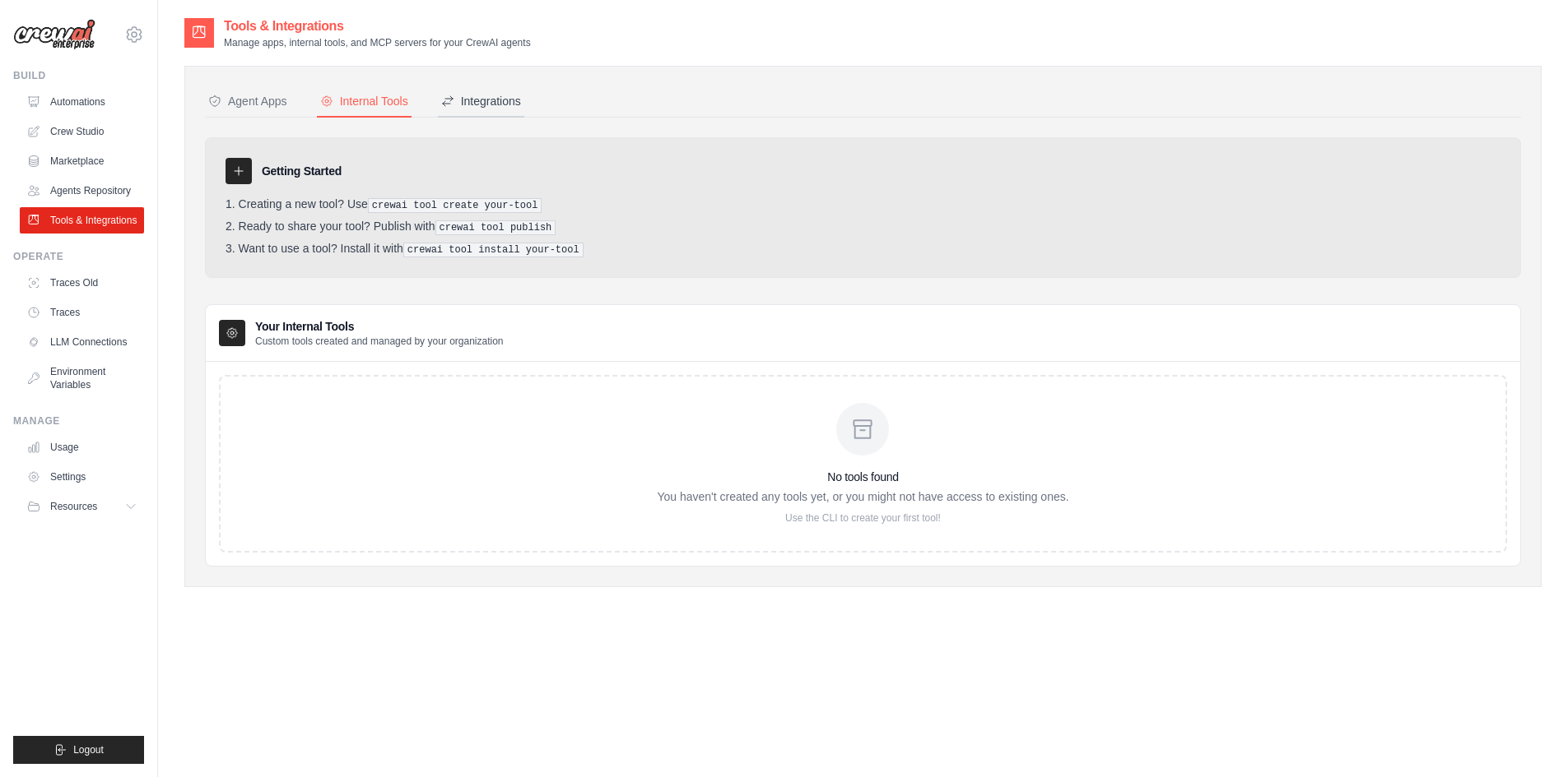
click at [477, 108] on div "Integrations" at bounding box center [480, 101] width 80 height 16
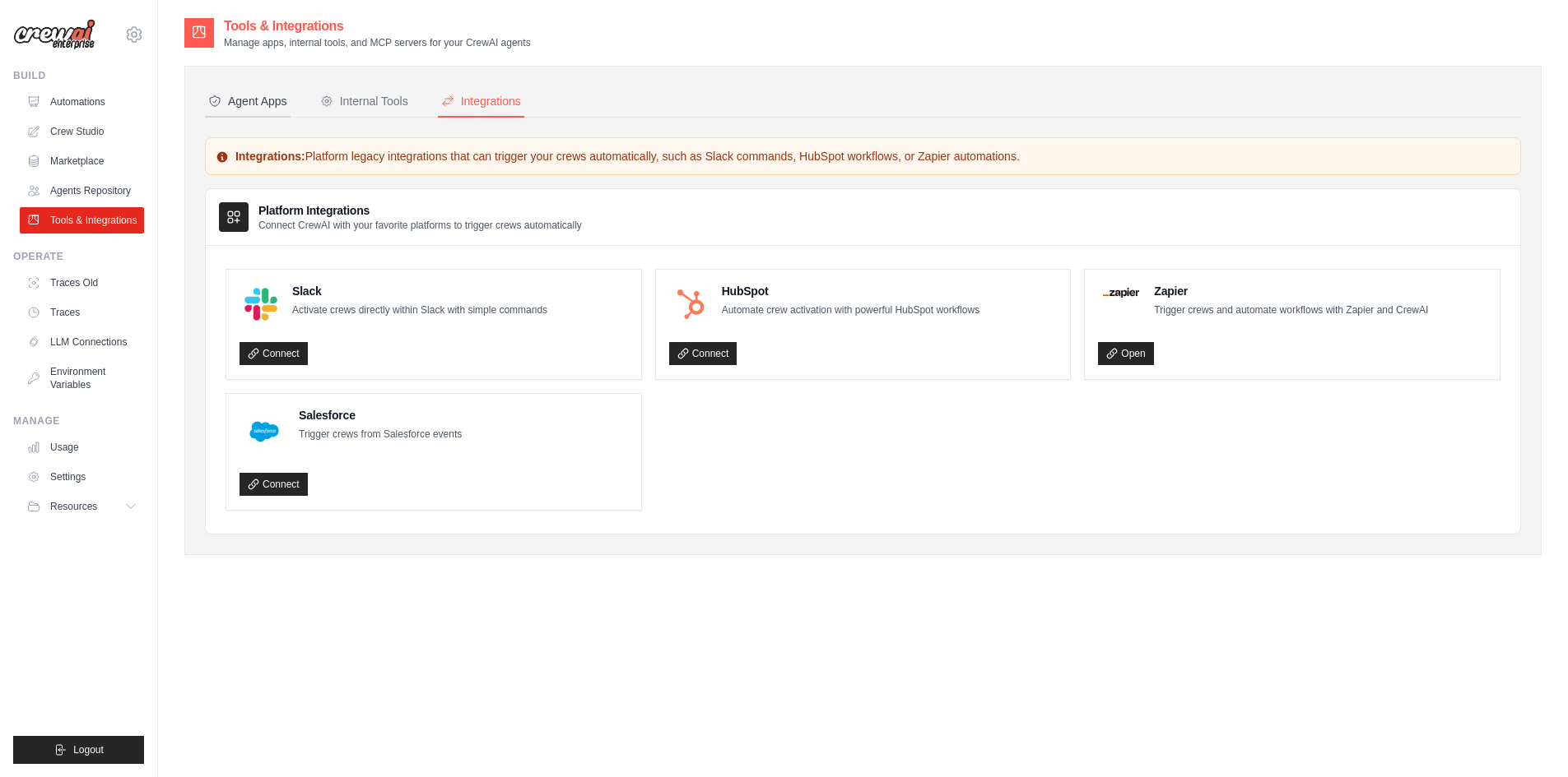
click at [256, 116] on button "Agent Apps" at bounding box center [248, 102] width 86 height 31
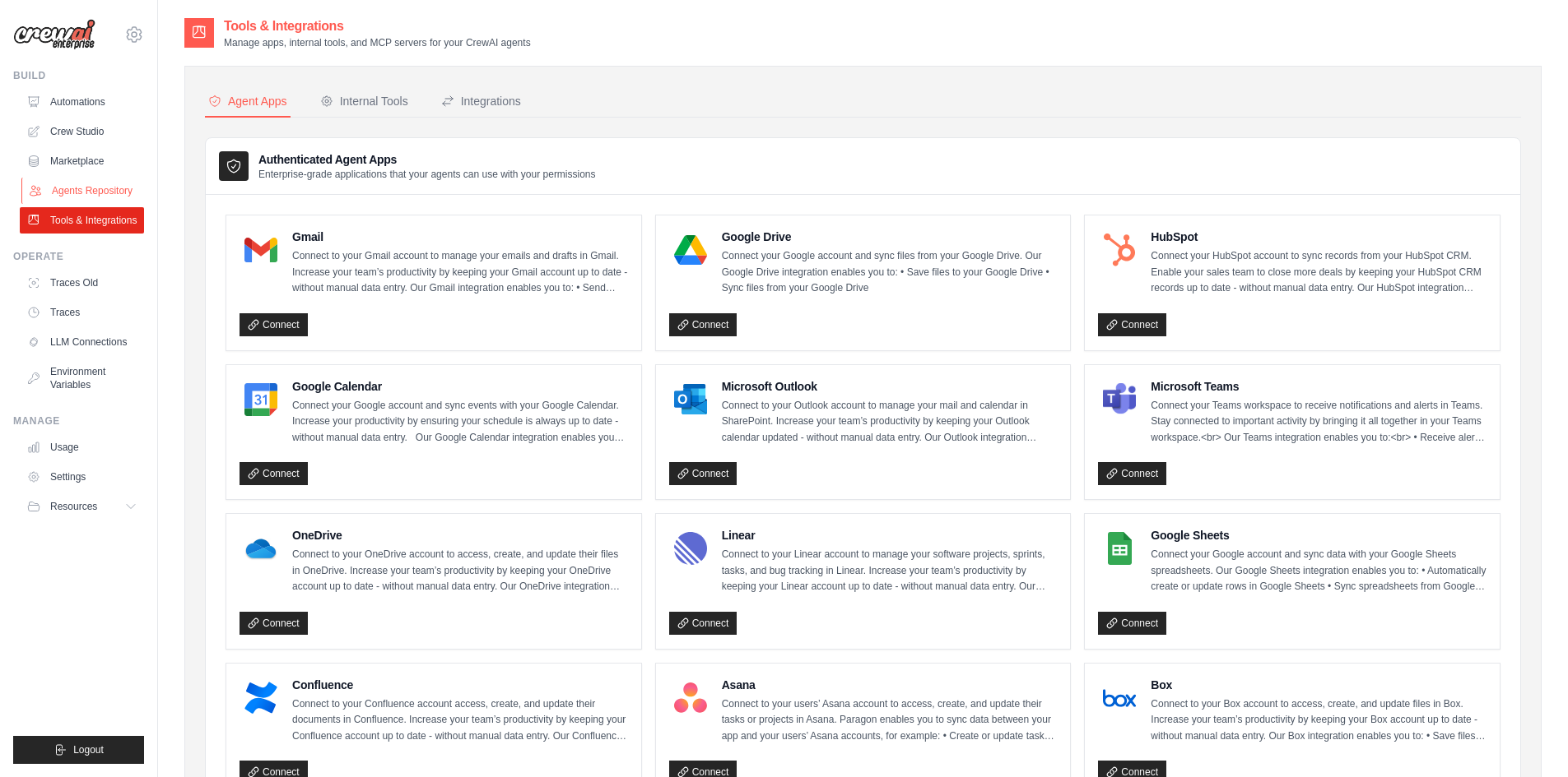
click at [88, 199] on link "Agents Repository" at bounding box center [83, 190] width 124 height 26
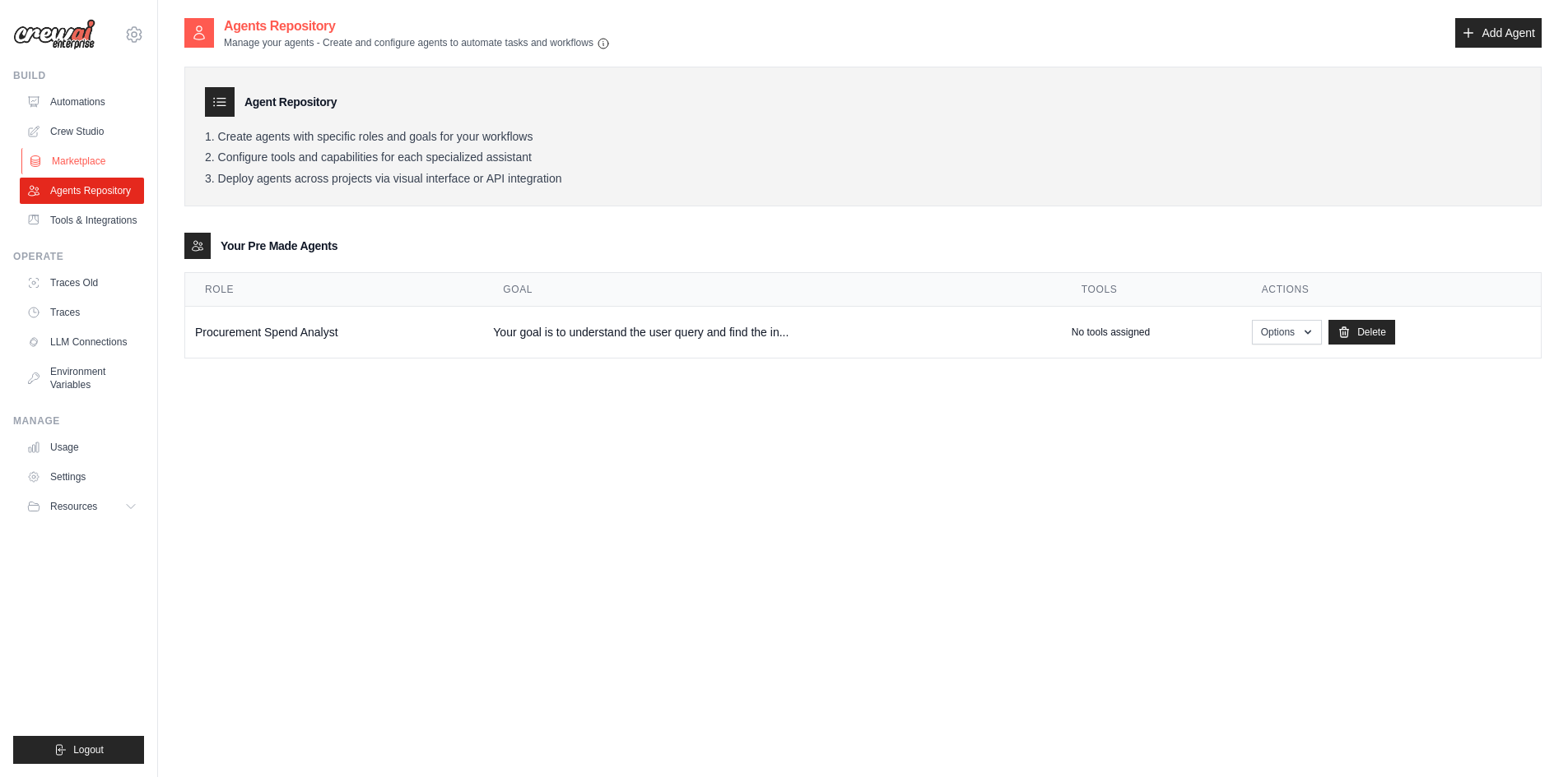
click at [103, 159] on link "Marketplace" at bounding box center [83, 161] width 124 height 26
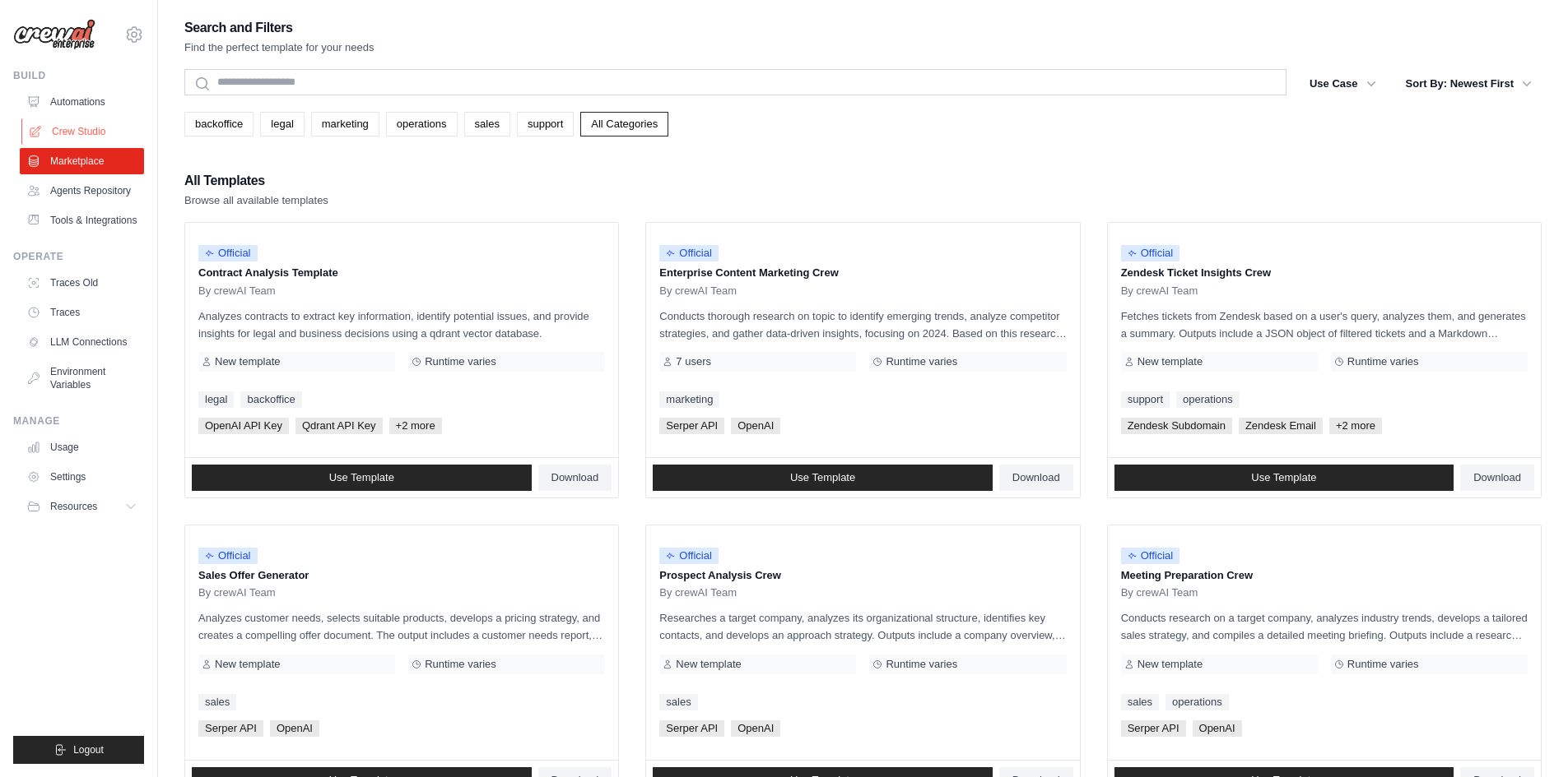
click at [113, 138] on link "Crew Studio" at bounding box center [83, 131] width 124 height 26
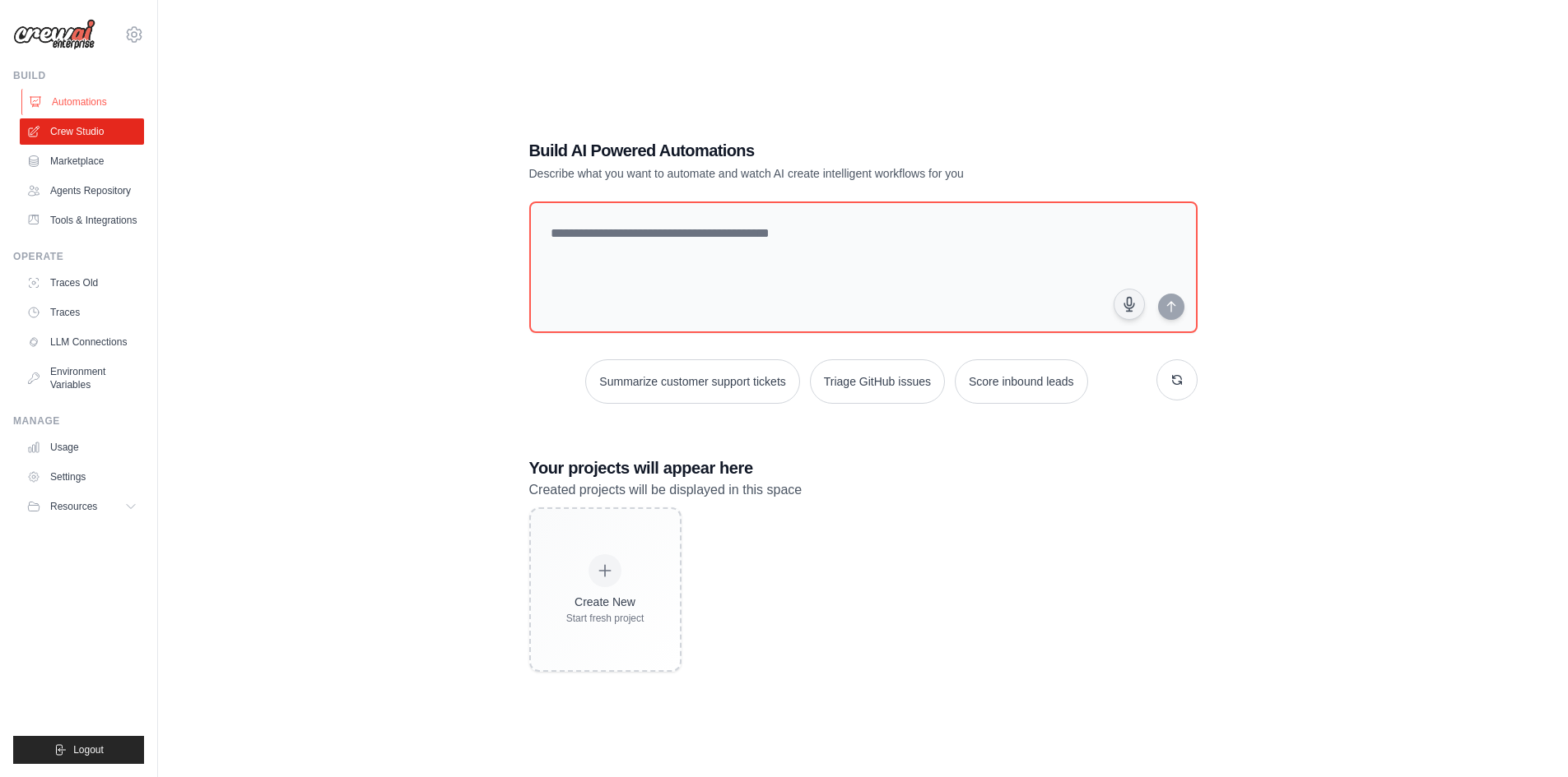
click at [114, 106] on link "Automations" at bounding box center [83, 101] width 124 height 26
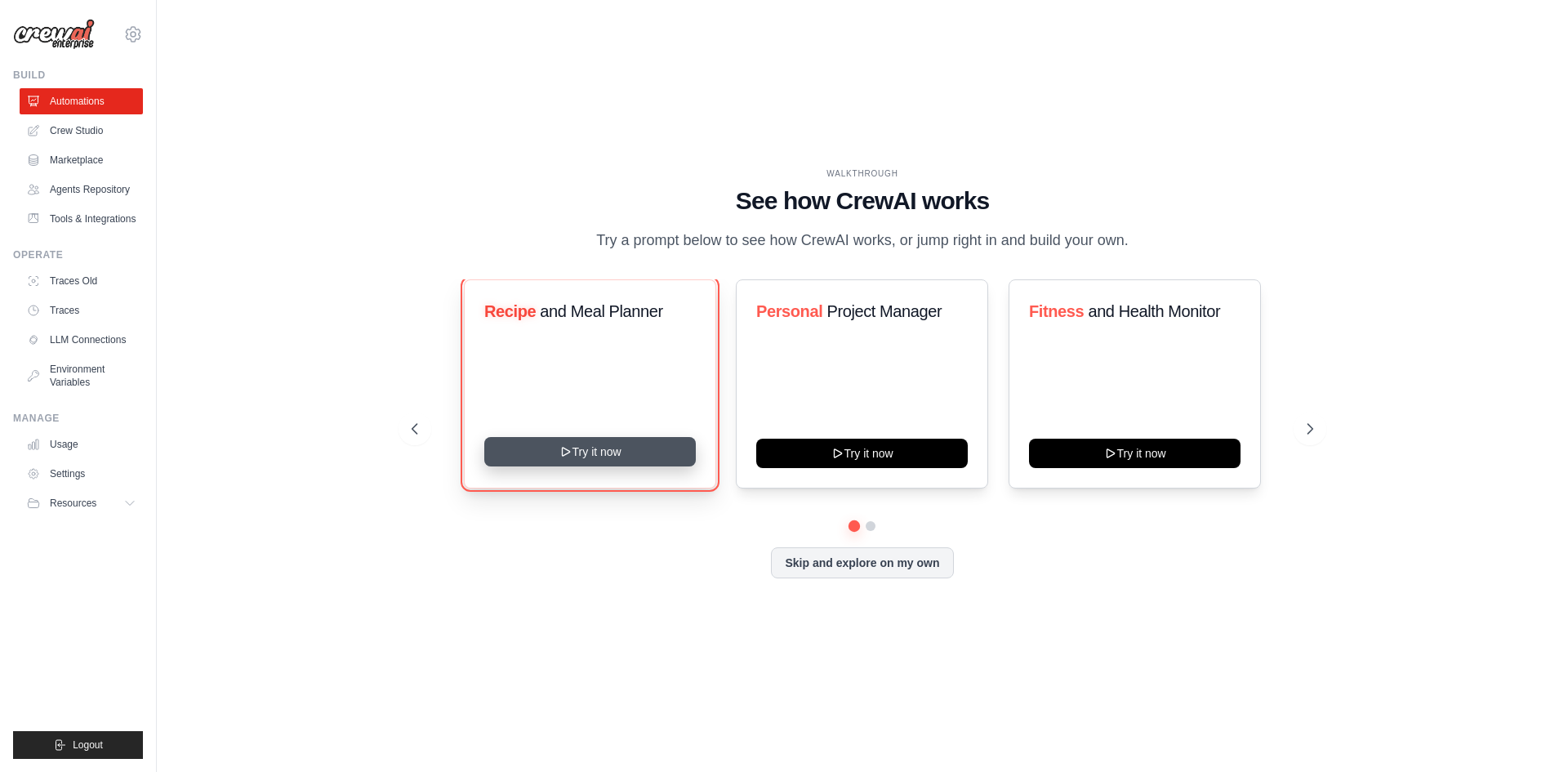
click at [600, 457] on button "Try it now" at bounding box center [590, 451] width 211 height 29
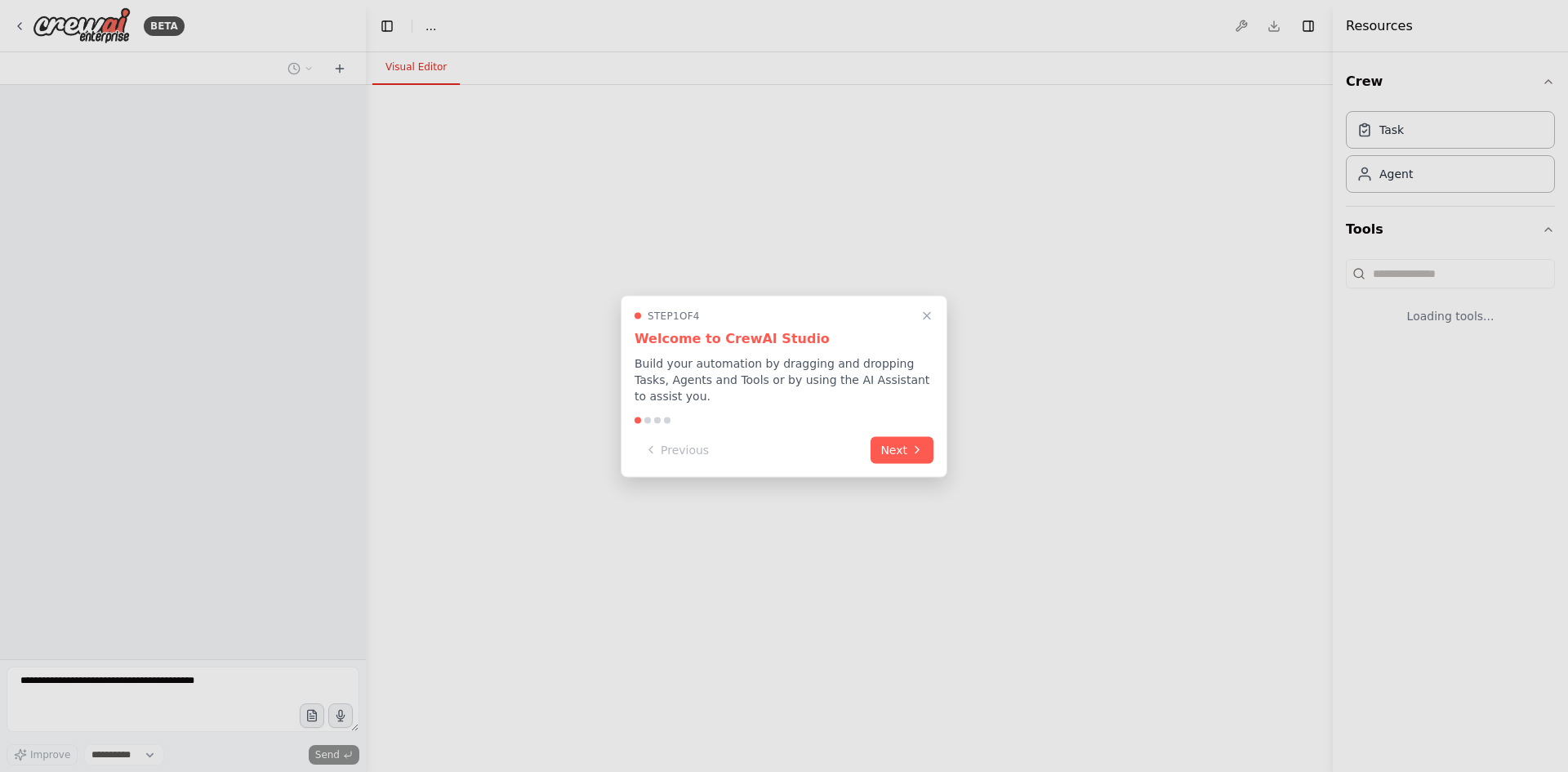
select select "****"
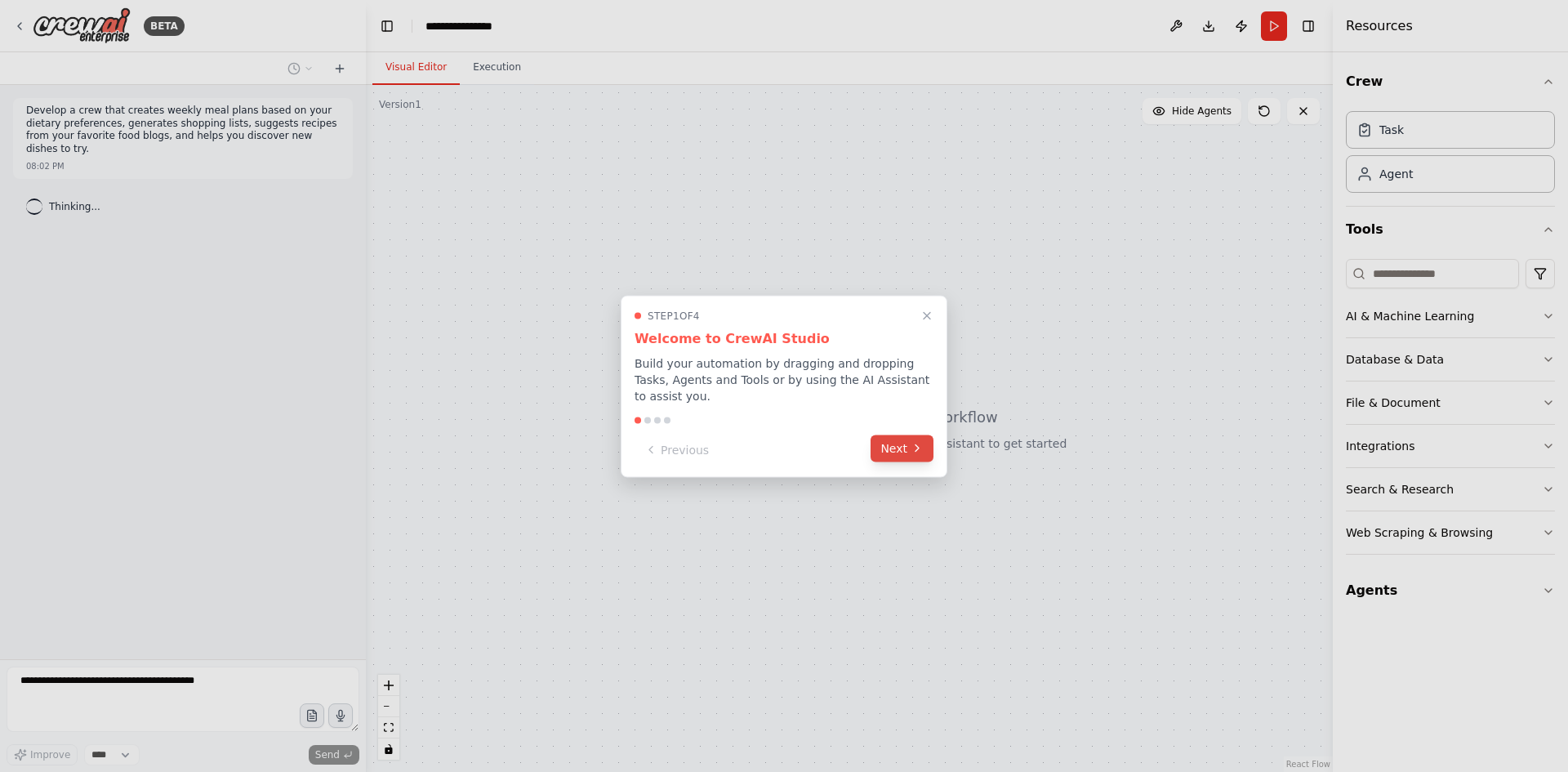
click at [893, 440] on button "Next" at bounding box center [902, 448] width 63 height 27
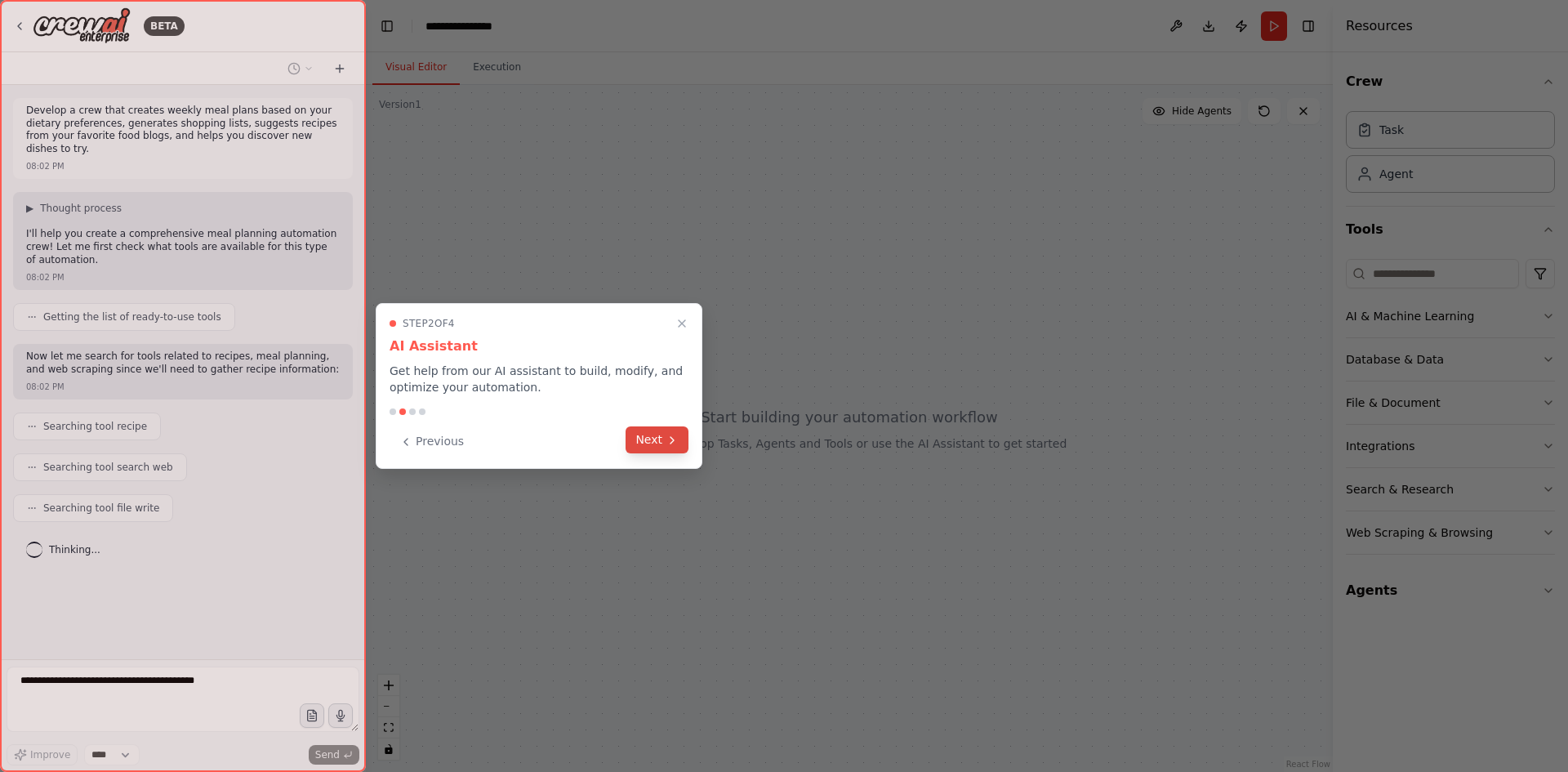
click at [679, 437] on button "Next" at bounding box center [657, 440] width 63 height 27
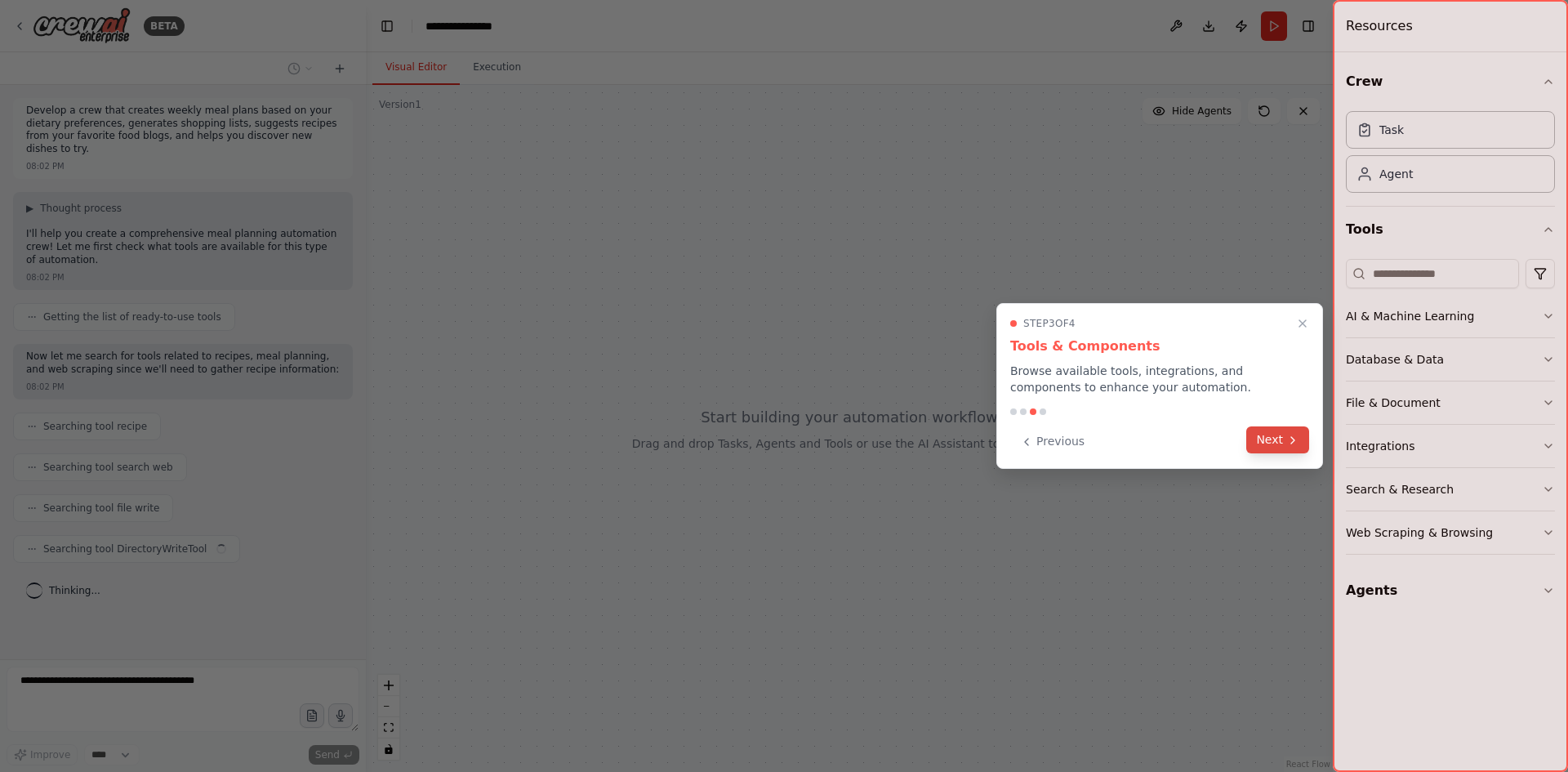
click at [1268, 442] on button "Next" at bounding box center [1278, 440] width 63 height 27
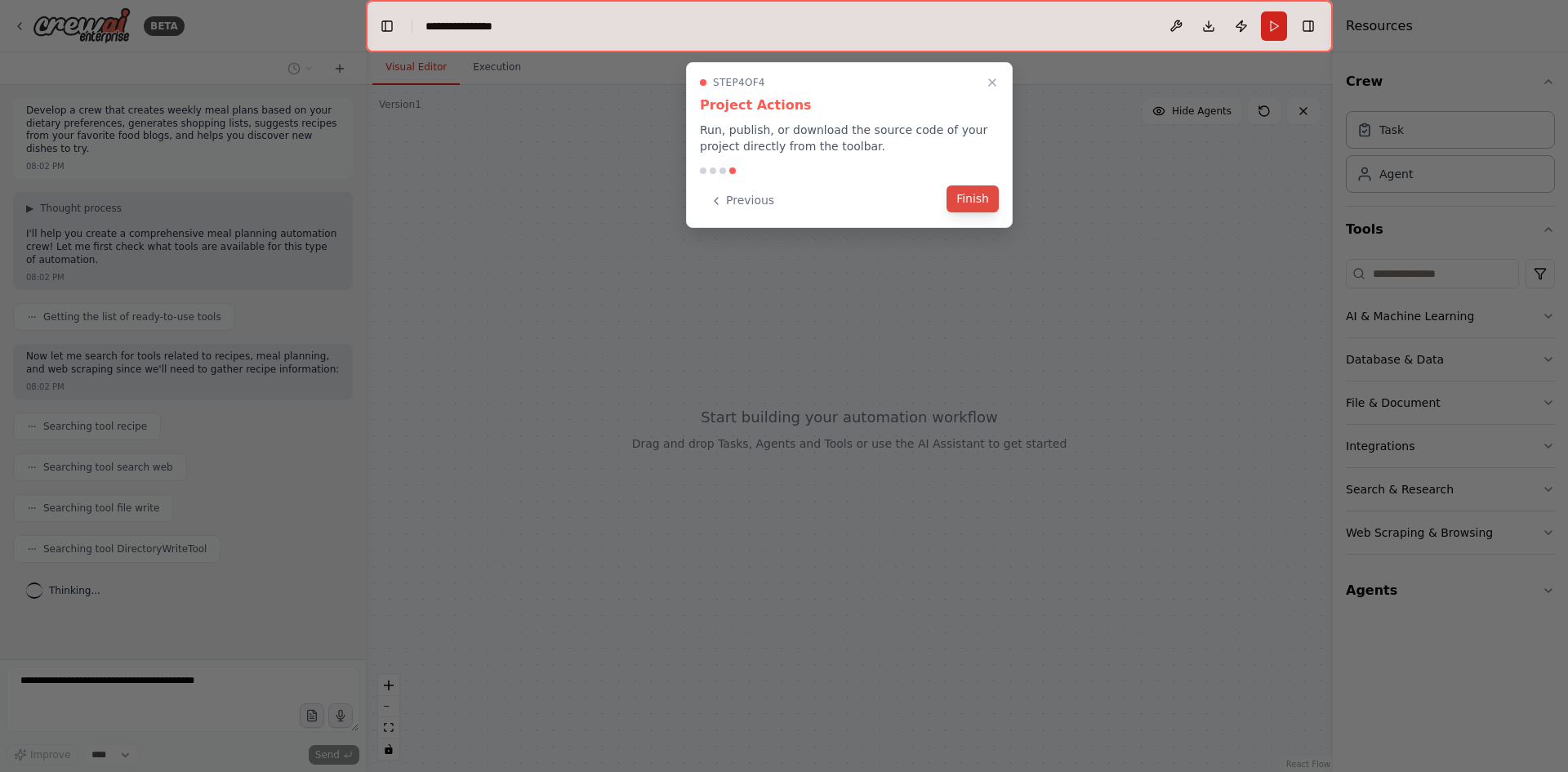
click at [970, 212] on div "Previous Finish" at bounding box center [849, 201] width 299 height 27
click at [970, 199] on button "Finish" at bounding box center [972, 199] width 52 height 27
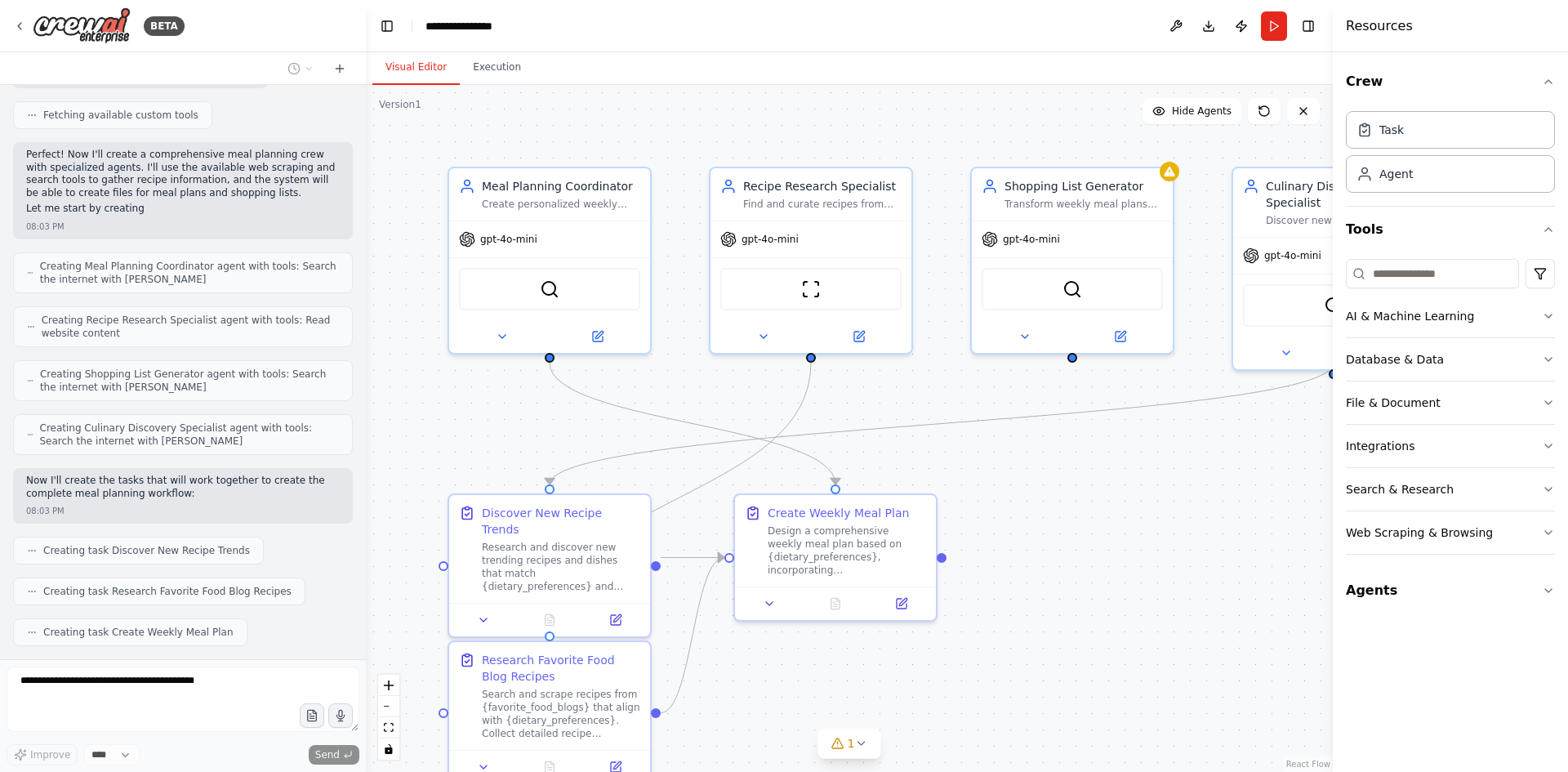
scroll to position [588, 0]
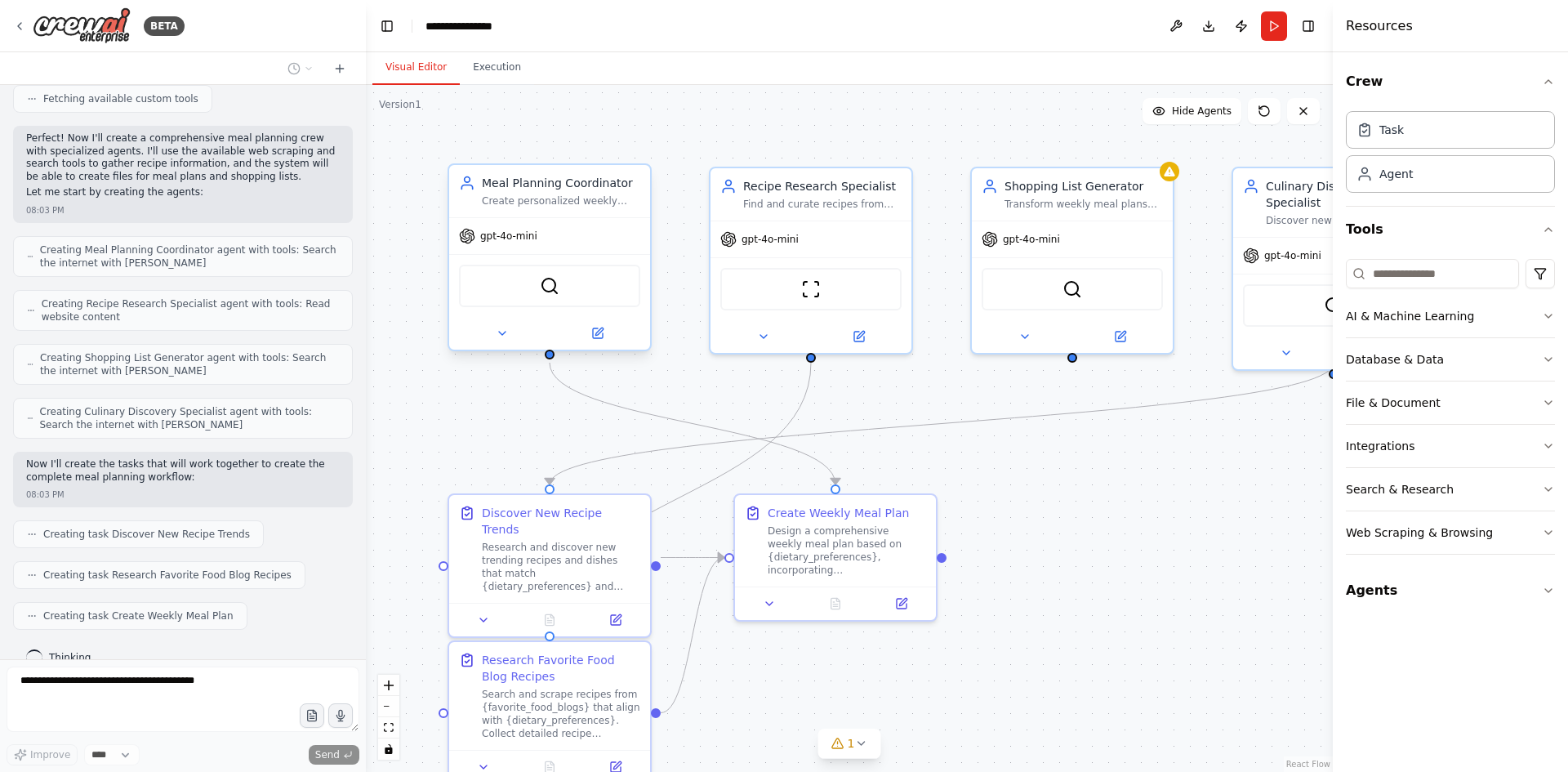
click at [597, 238] on div "gpt-4o-mini" at bounding box center [550, 236] width 201 height 36
click at [496, 332] on icon at bounding box center [502, 333] width 13 height 13
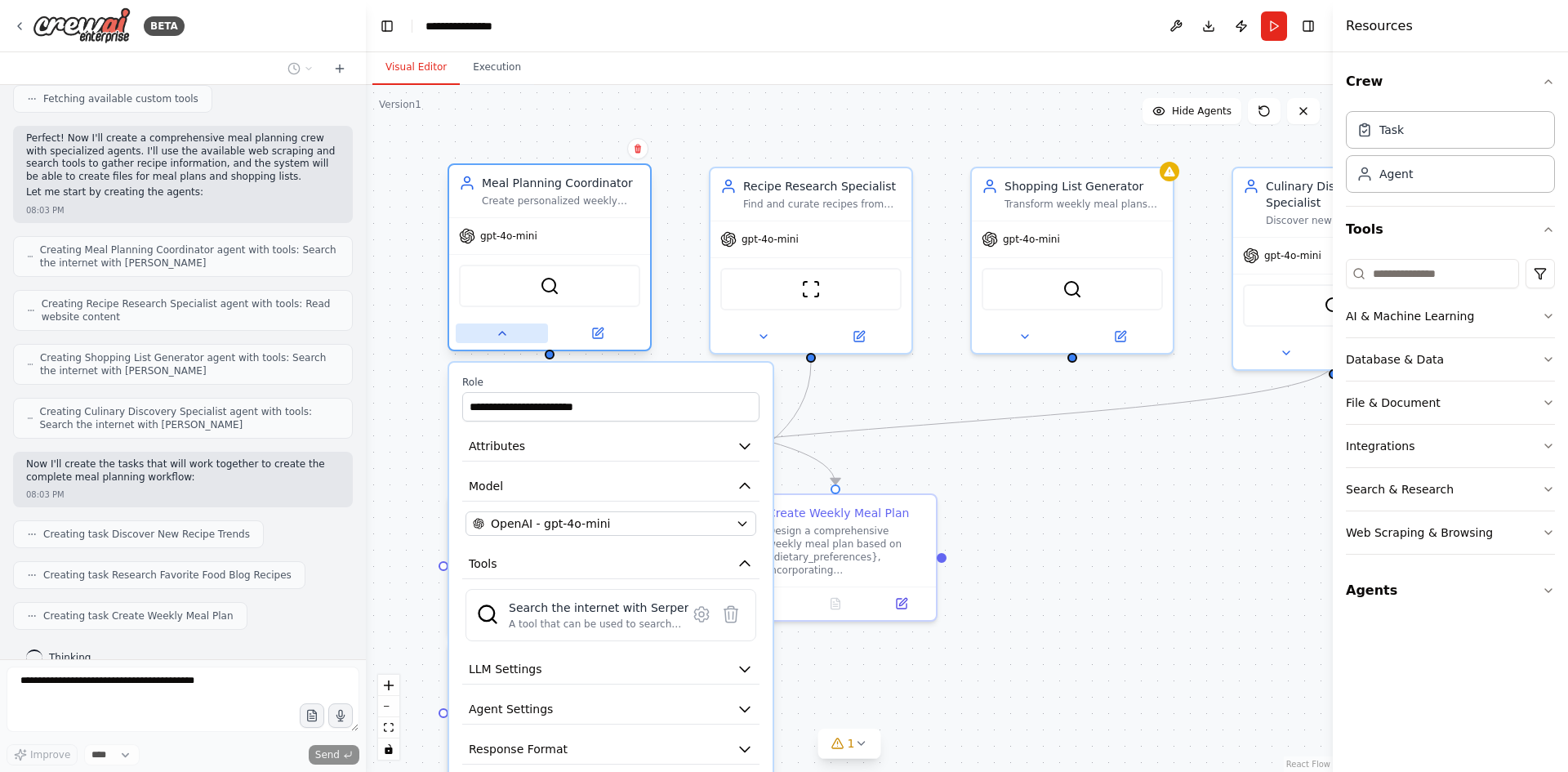
scroll to position [629, 0]
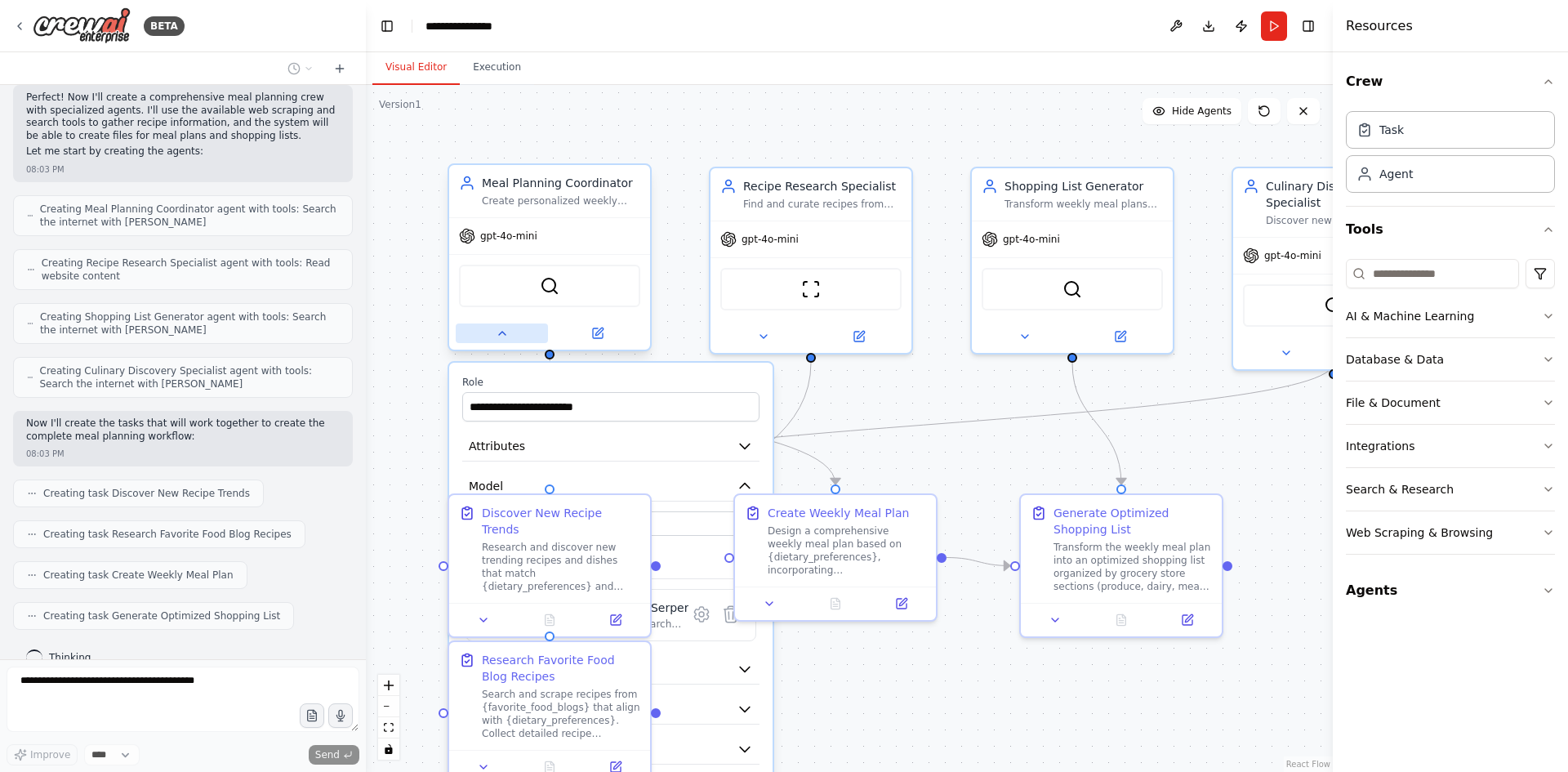
click at [496, 332] on icon at bounding box center [502, 333] width 13 height 13
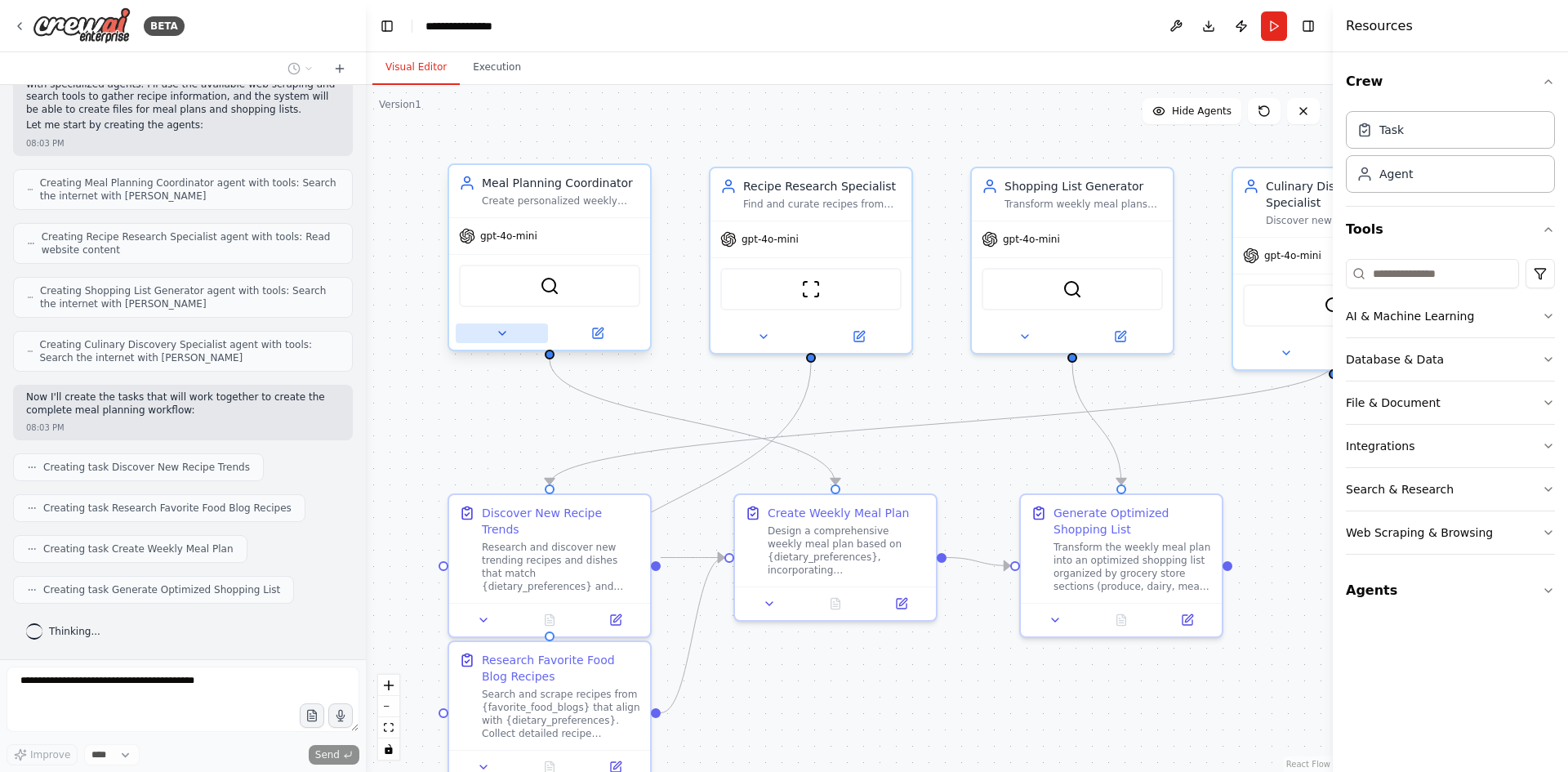
click at [496, 332] on icon at bounding box center [502, 333] width 13 height 13
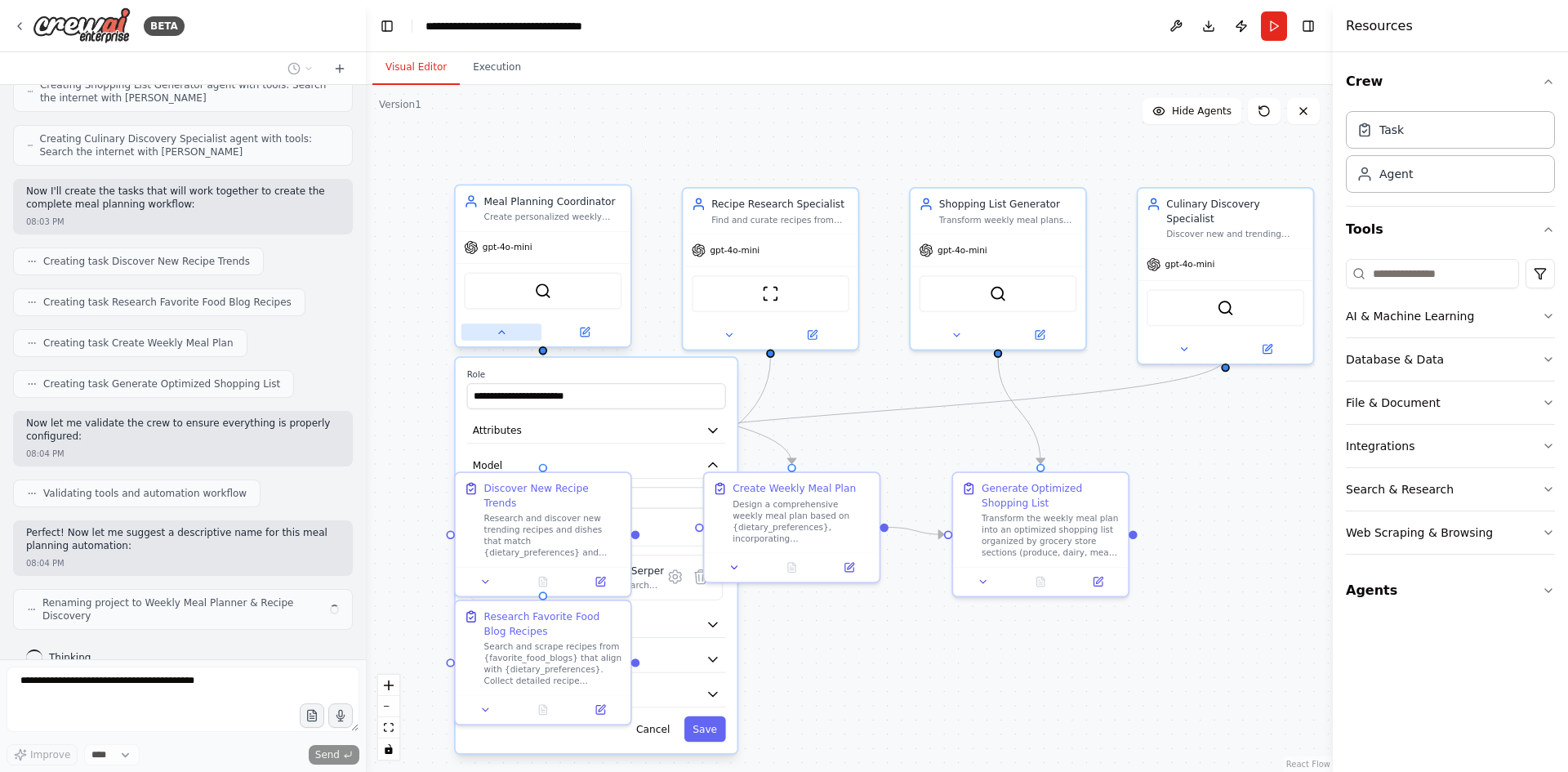
scroll to position [848, 0]
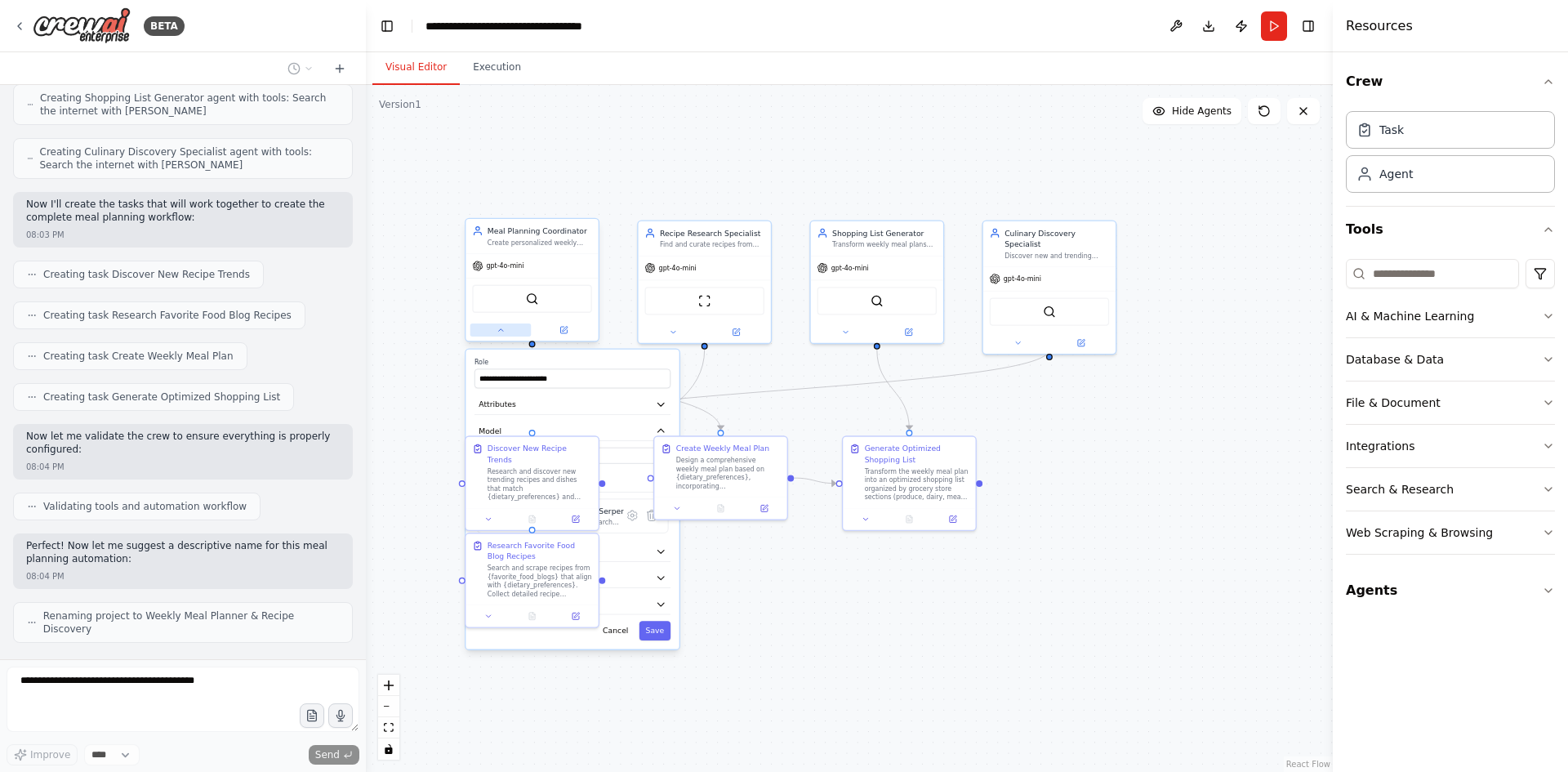
click at [513, 332] on button at bounding box center [501, 330] width 61 height 13
click at [557, 333] on button at bounding box center [564, 330] width 61 height 13
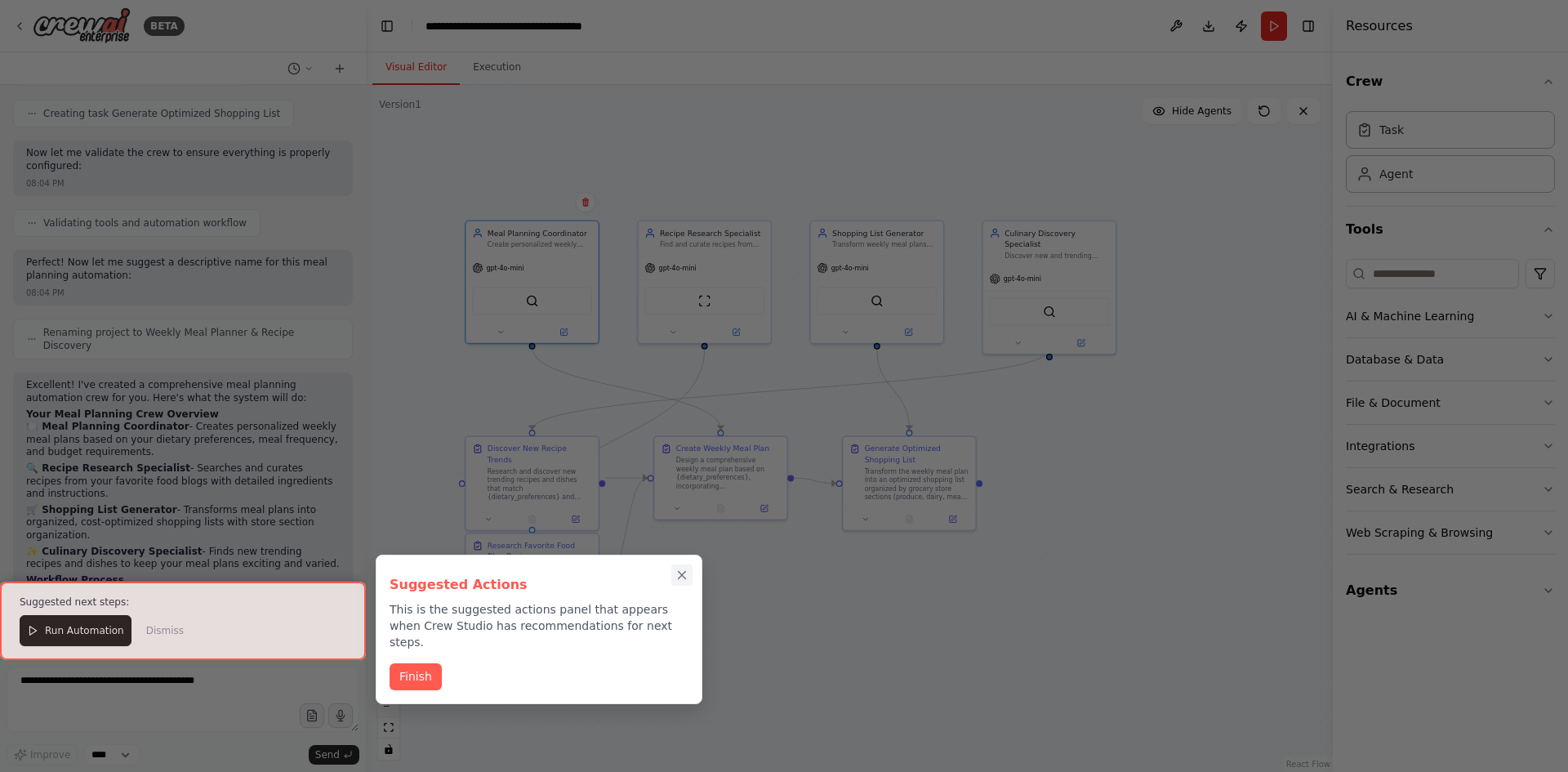
click at [679, 567] on button "Close walkthrough" at bounding box center [682, 576] width 21 height 21
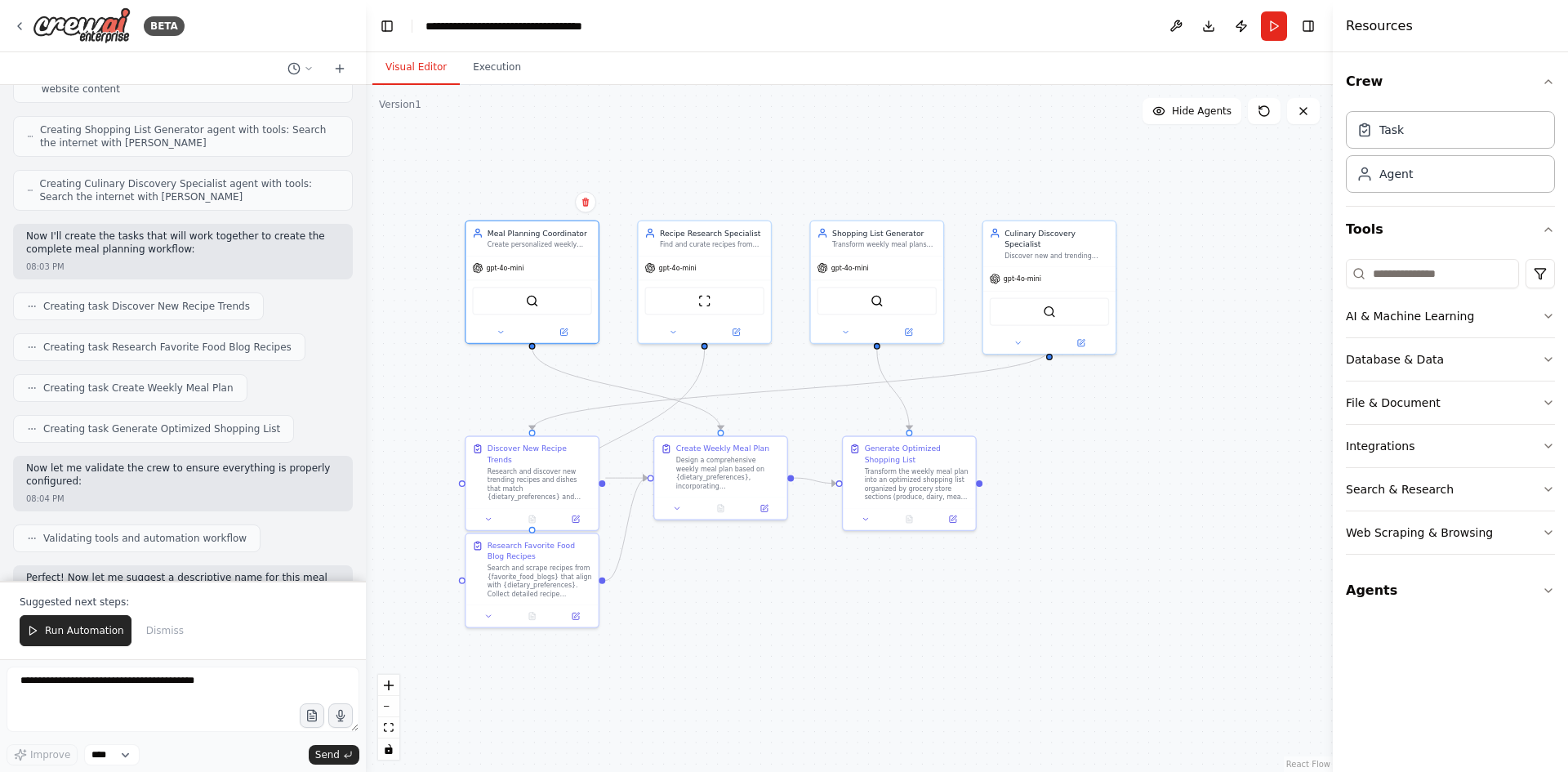
scroll to position [817, 0]
click at [574, 237] on div "Meal Planning Coordinator Create personalized weekly meal plans based on {dieta…" at bounding box center [540, 236] width 105 height 21
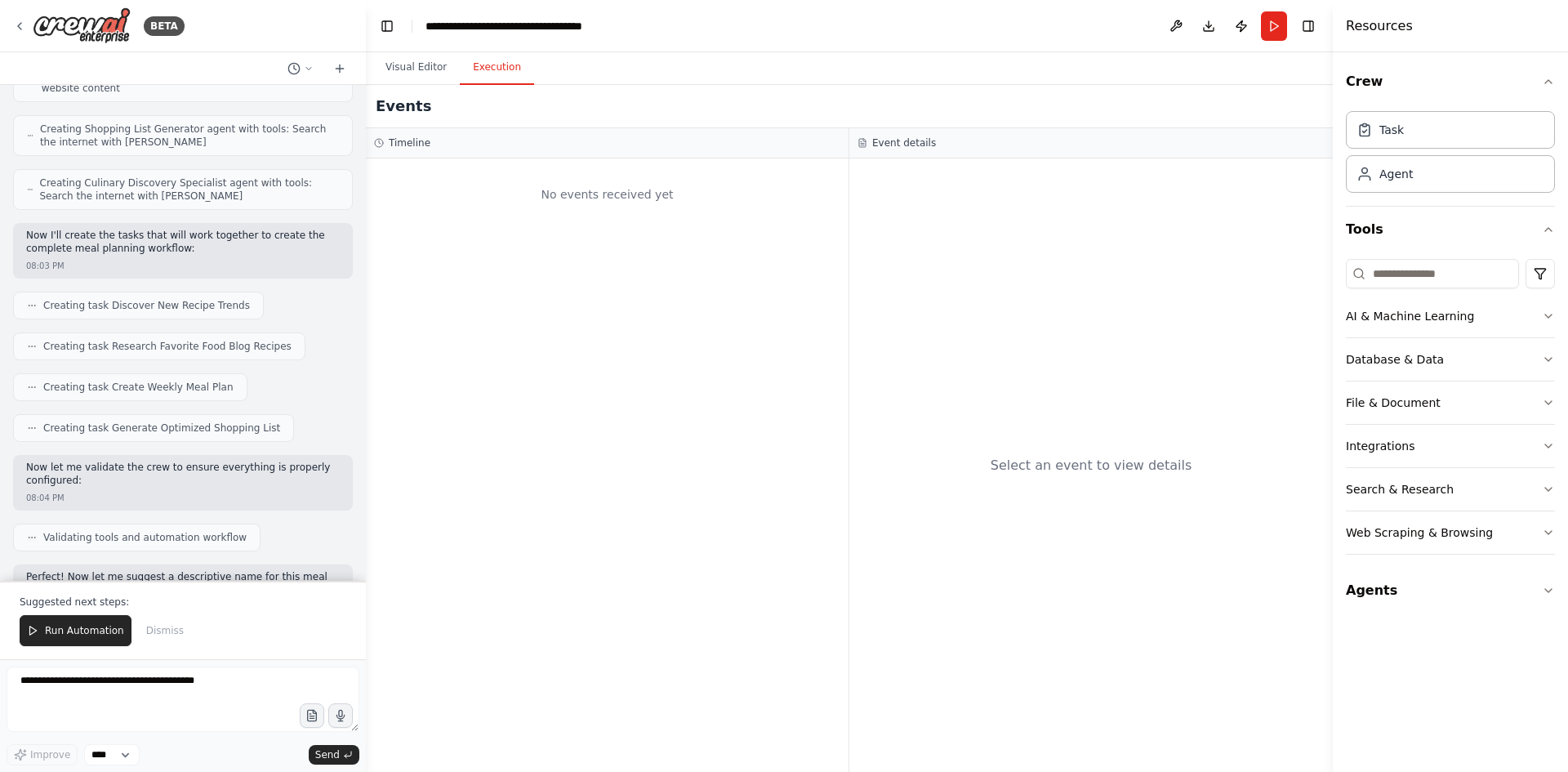
click at [478, 65] on button "Execution" at bounding box center [497, 68] width 75 height 35
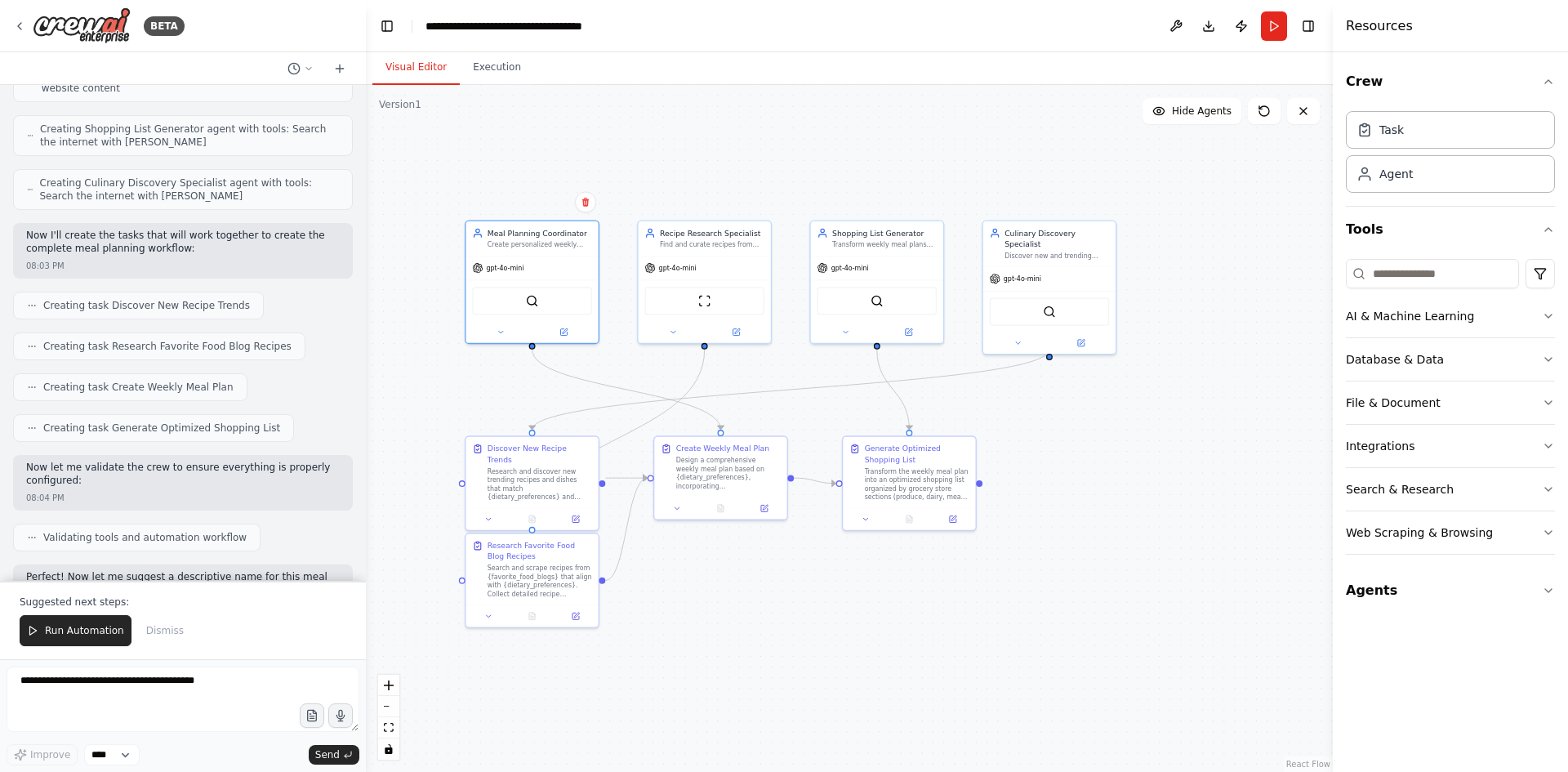
click at [424, 70] on button "Visual Editor" at bounding box center [416, 68] width 87 height 35
click at [556, 260] on div "gpt-4o-mini" at bounding box center [531, 266] width 132 height 24
click at [560, 337] on div at bounding box center [531, 330] width 132 height 21
click at [570, 332] on button at bounding box center [564, 330] width 61 height 13
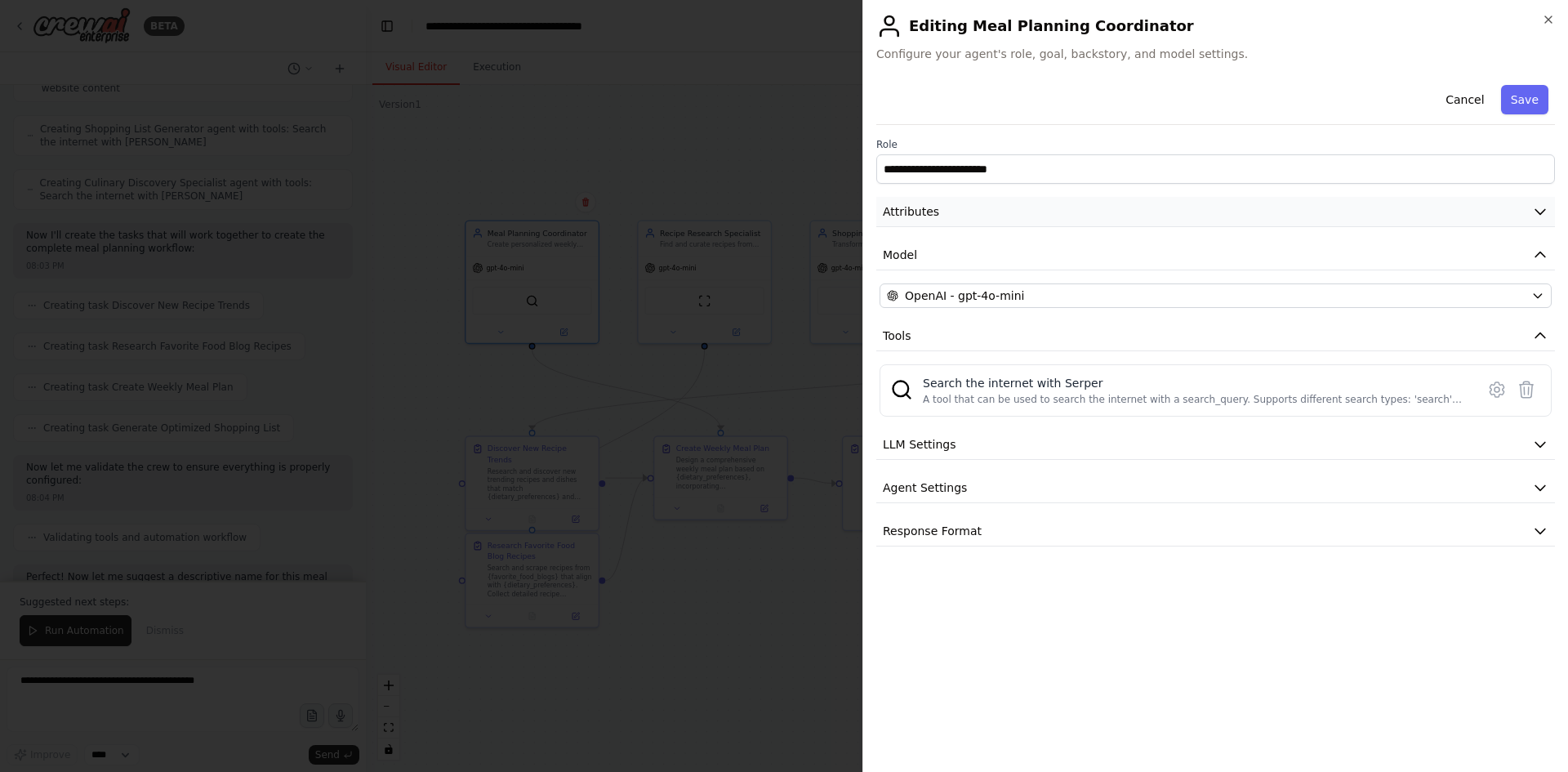
click at [1075, 206] on button "Attributes" at bounding box center [1216, 212] width 679 height 30
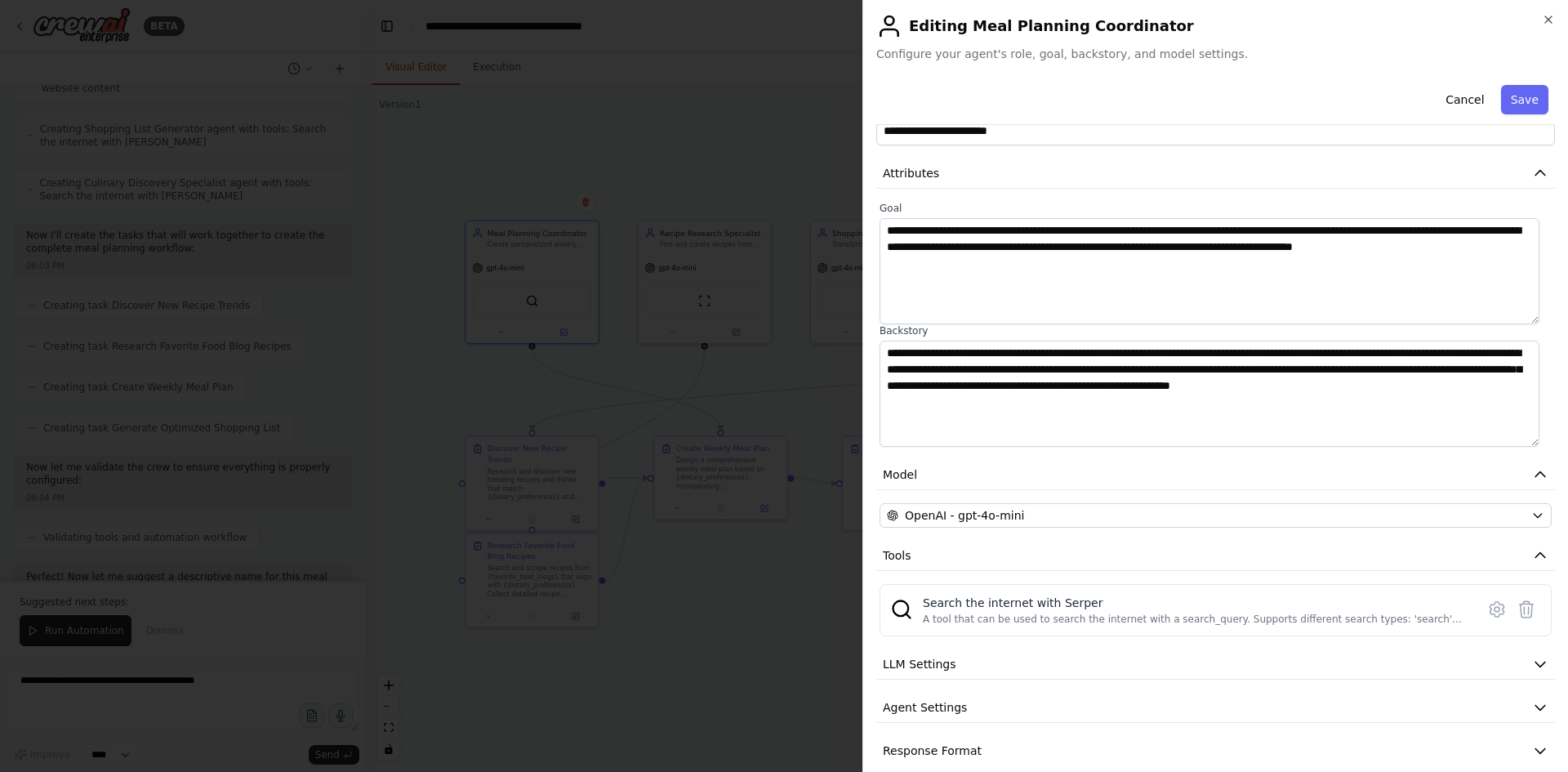
scroll to position [59, 0]
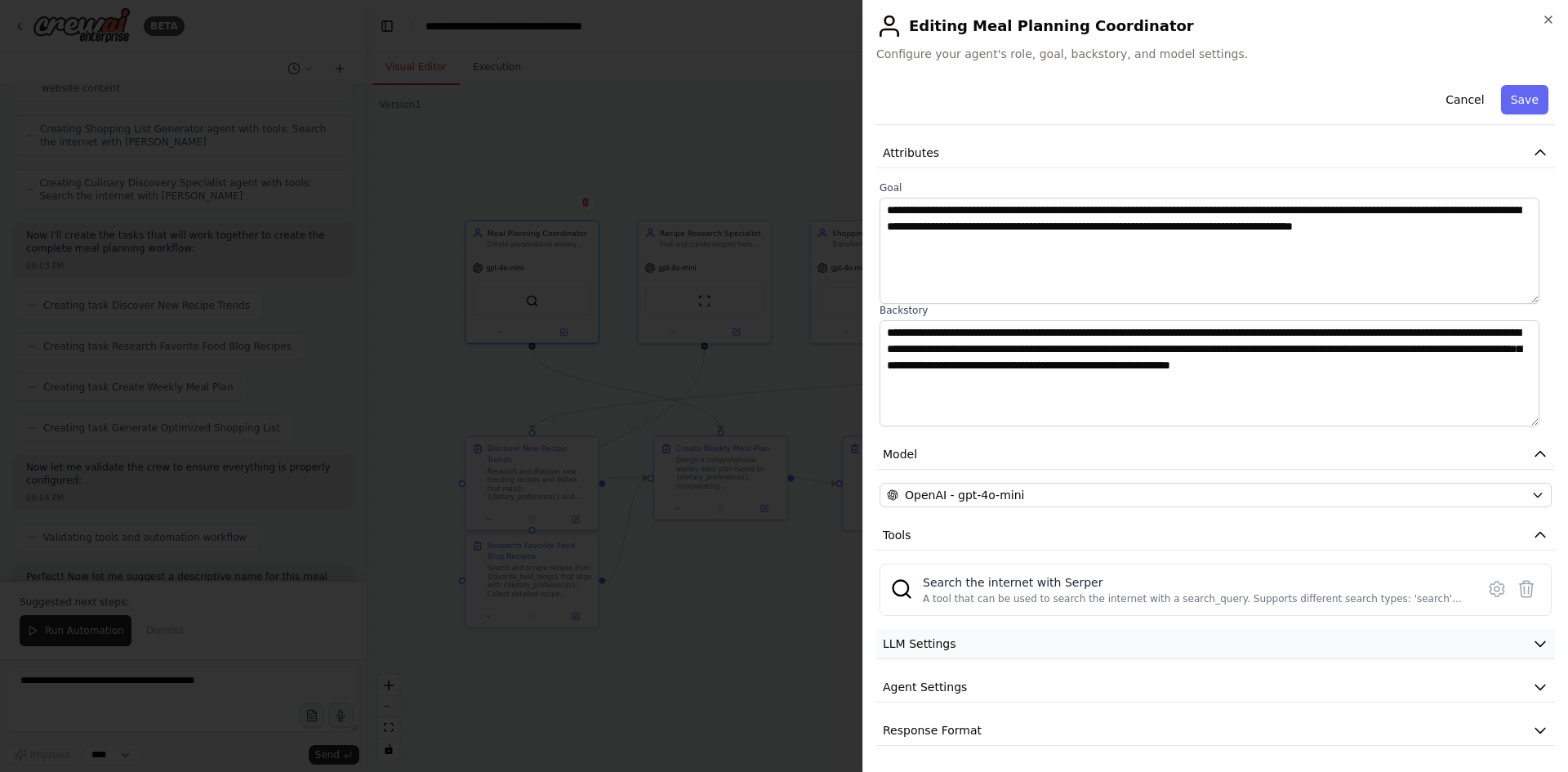
click at [930, 641] on span "LLM Settings" at bounding box center [920, 644] width 74 height 16
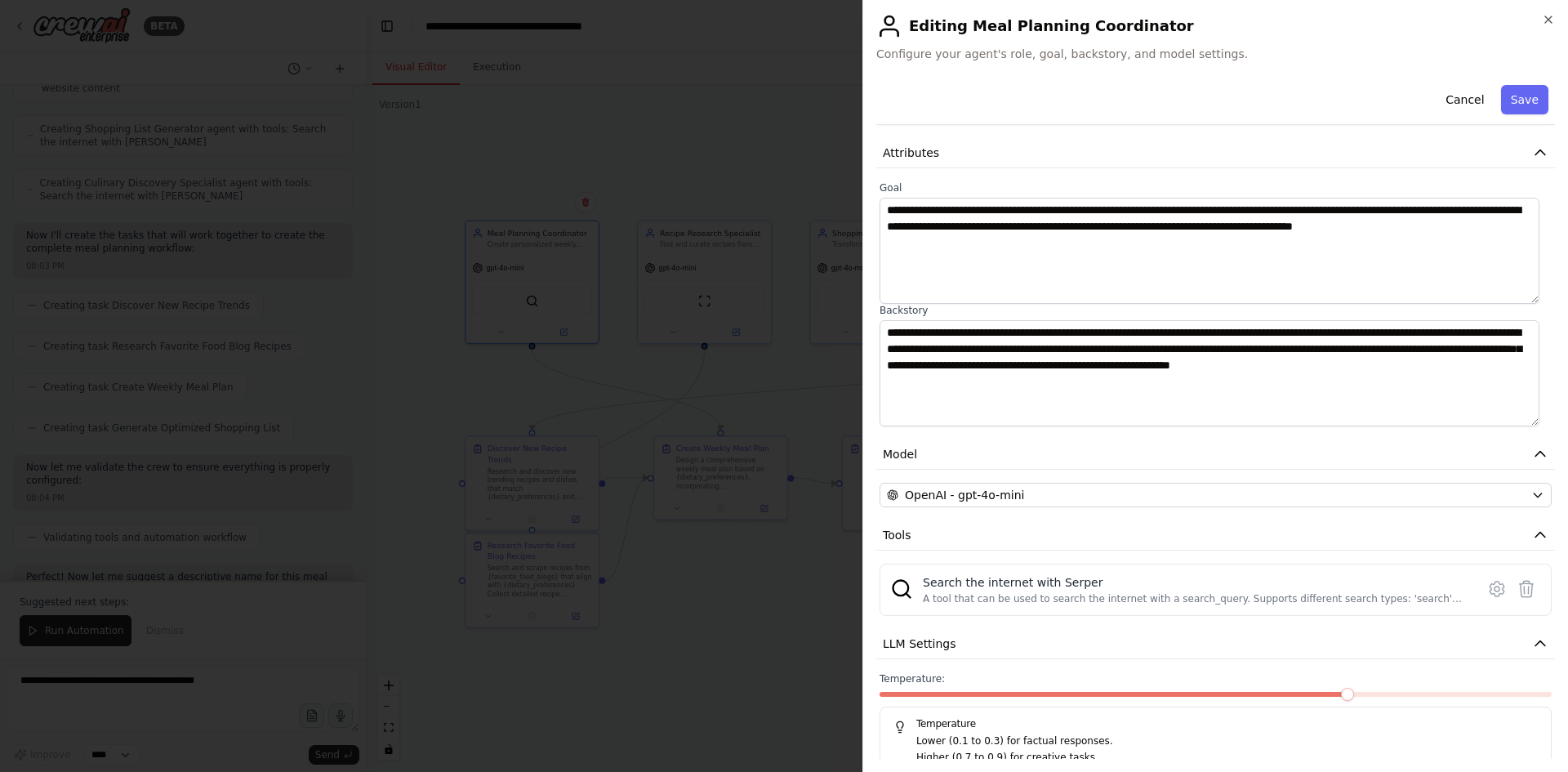
scroll to position [176, 0]
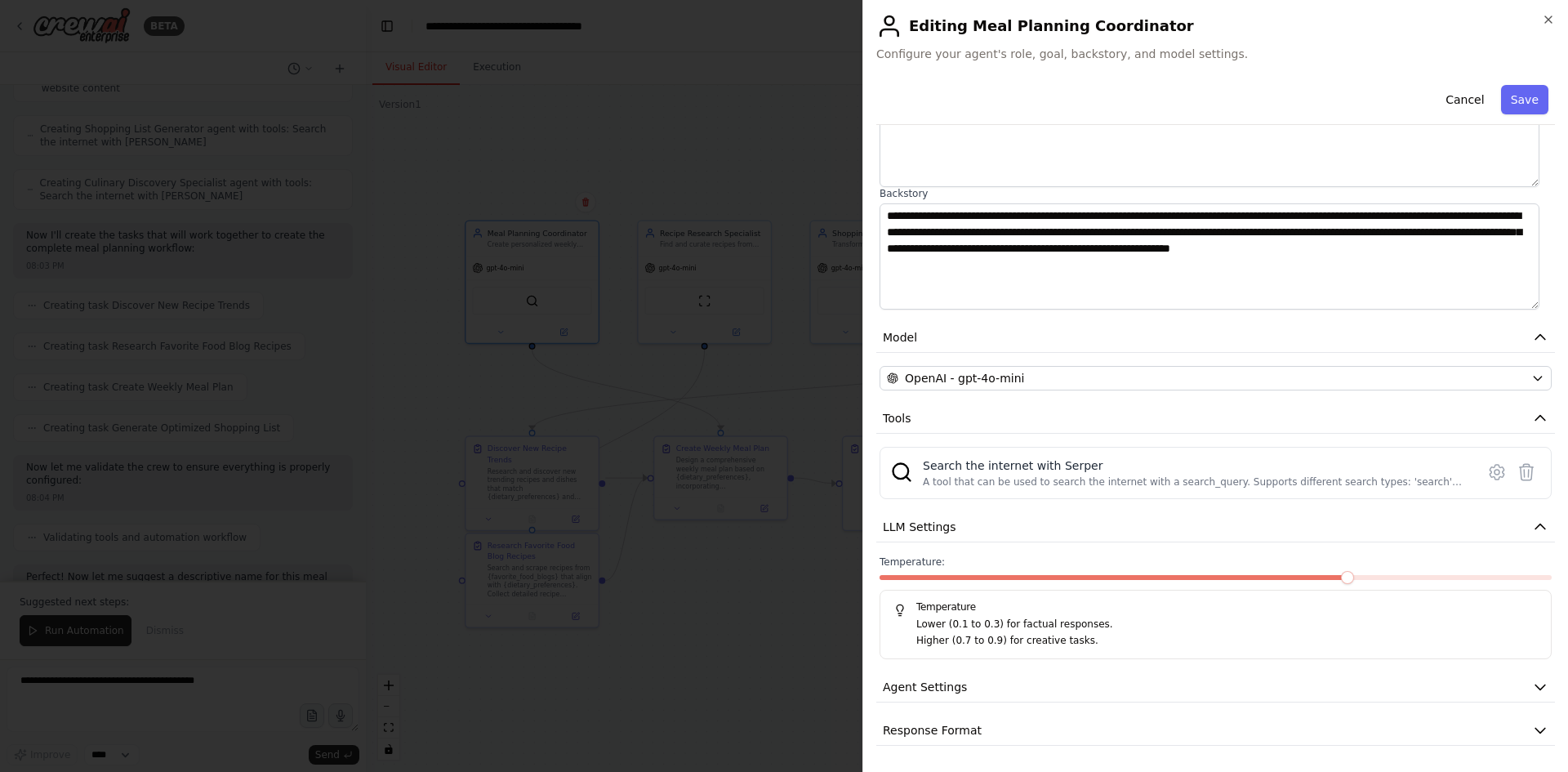
click at [936, 553] on div "**********" at bounding box center [1216, 324] width 679 height 843
click at [943, 537] on button "LLM Settings" at bounding box center [1216, 528] width 679 height 30
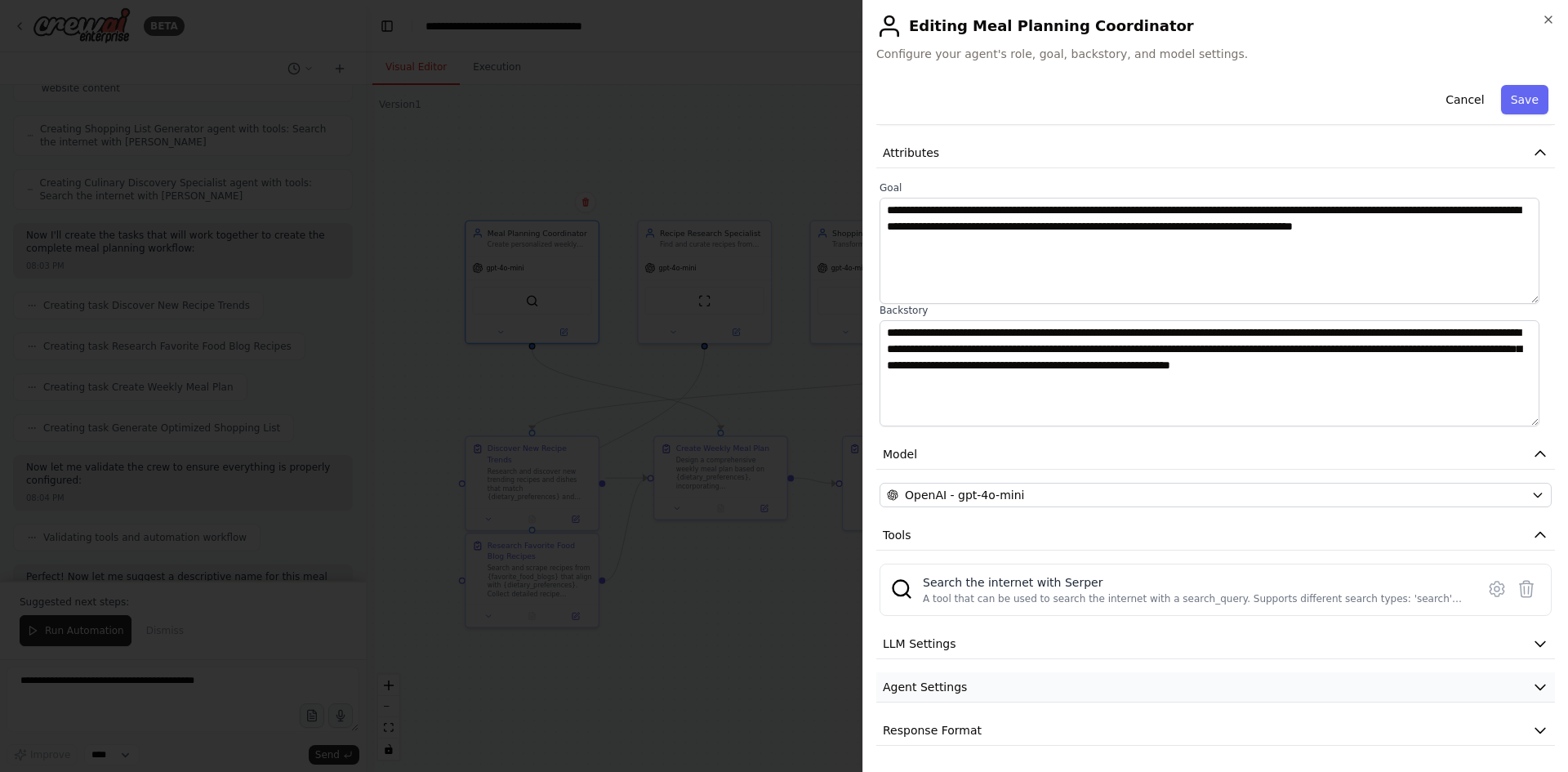
click at [913, 677] on button "Agent Settings" at bounding box center [1216, 688] width 679 height 30
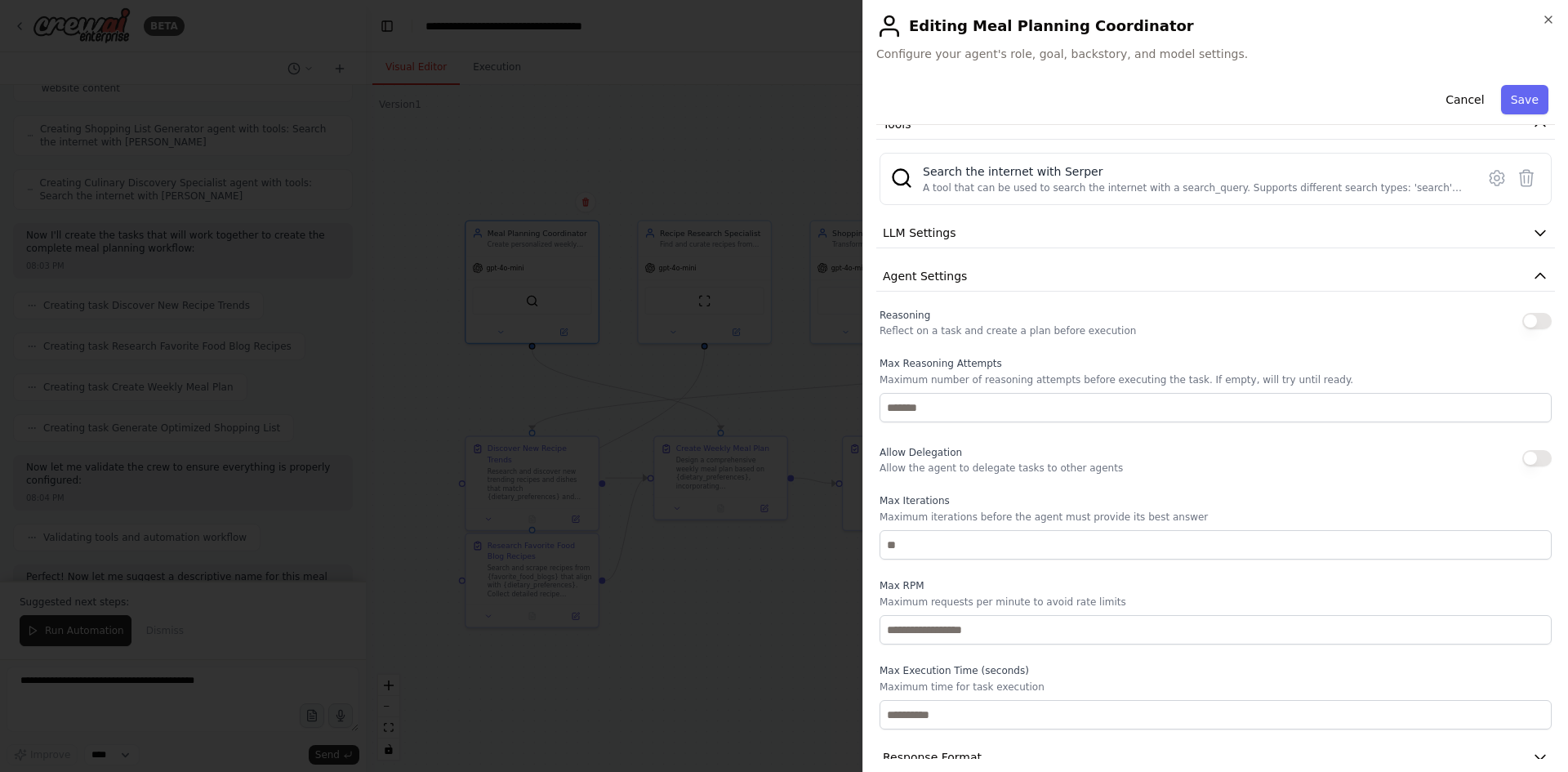
scroll to position [497, 0]
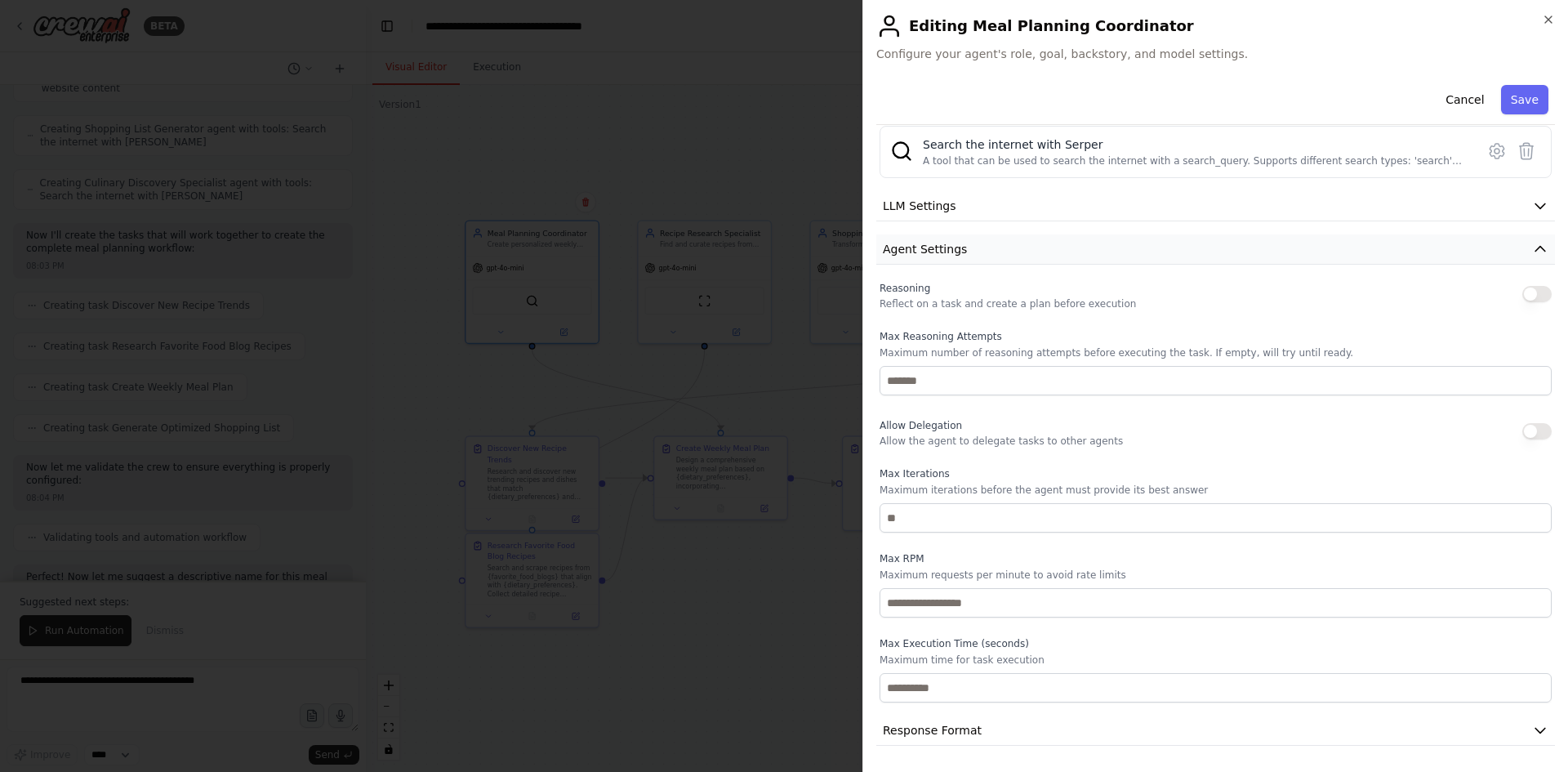
click at [1068, 262] on button "Agent Settings" at bounding box center [1216, 250] width 679 height 30
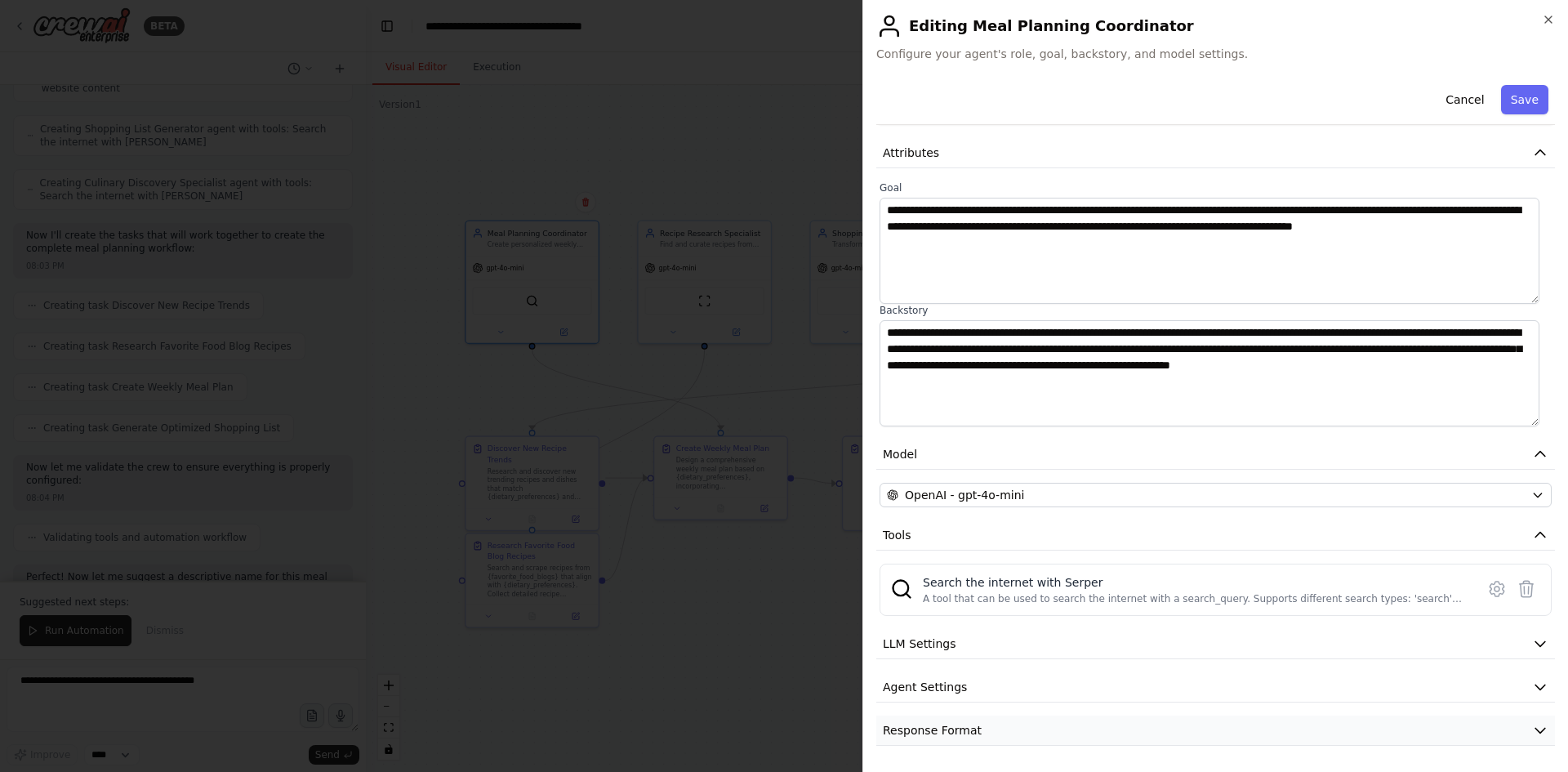
click at [941, 734] on span "Response Format" at bounding box center [932, 730] width 99 height 16
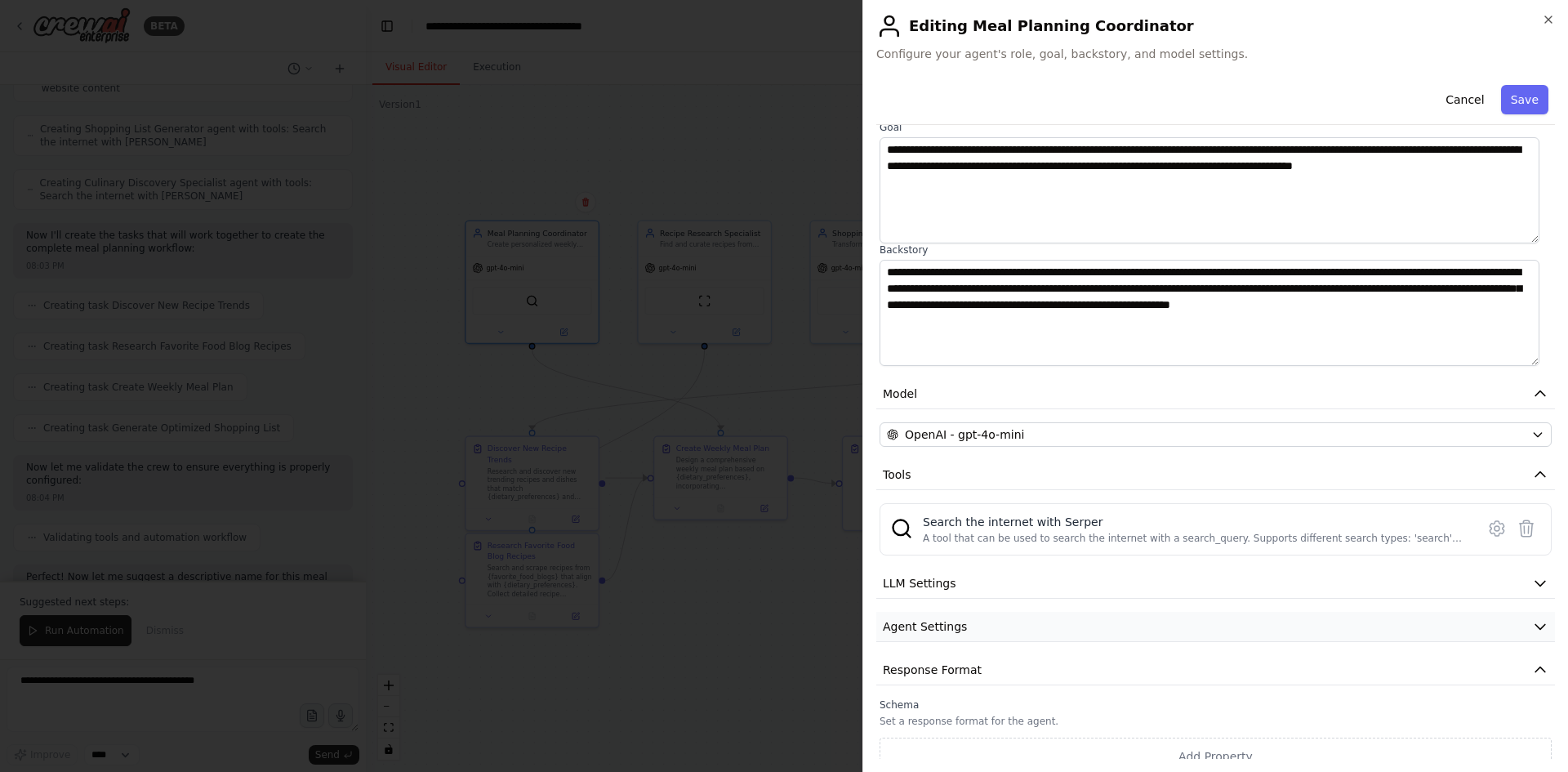
scroll to position [136, 0]
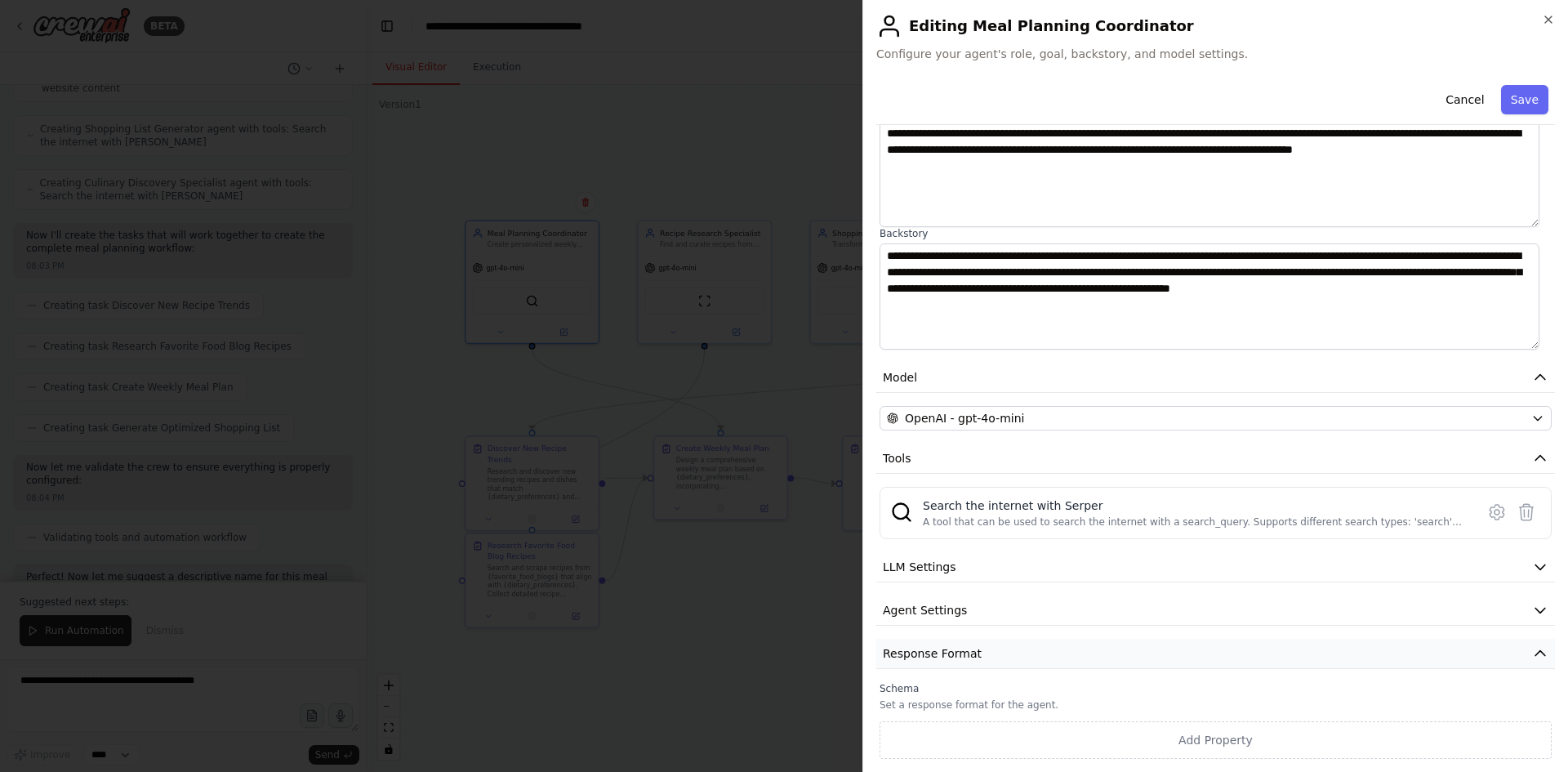
click at [946, 660] on span "Response Format" at bounding box center [932, 654] width 99 height 16
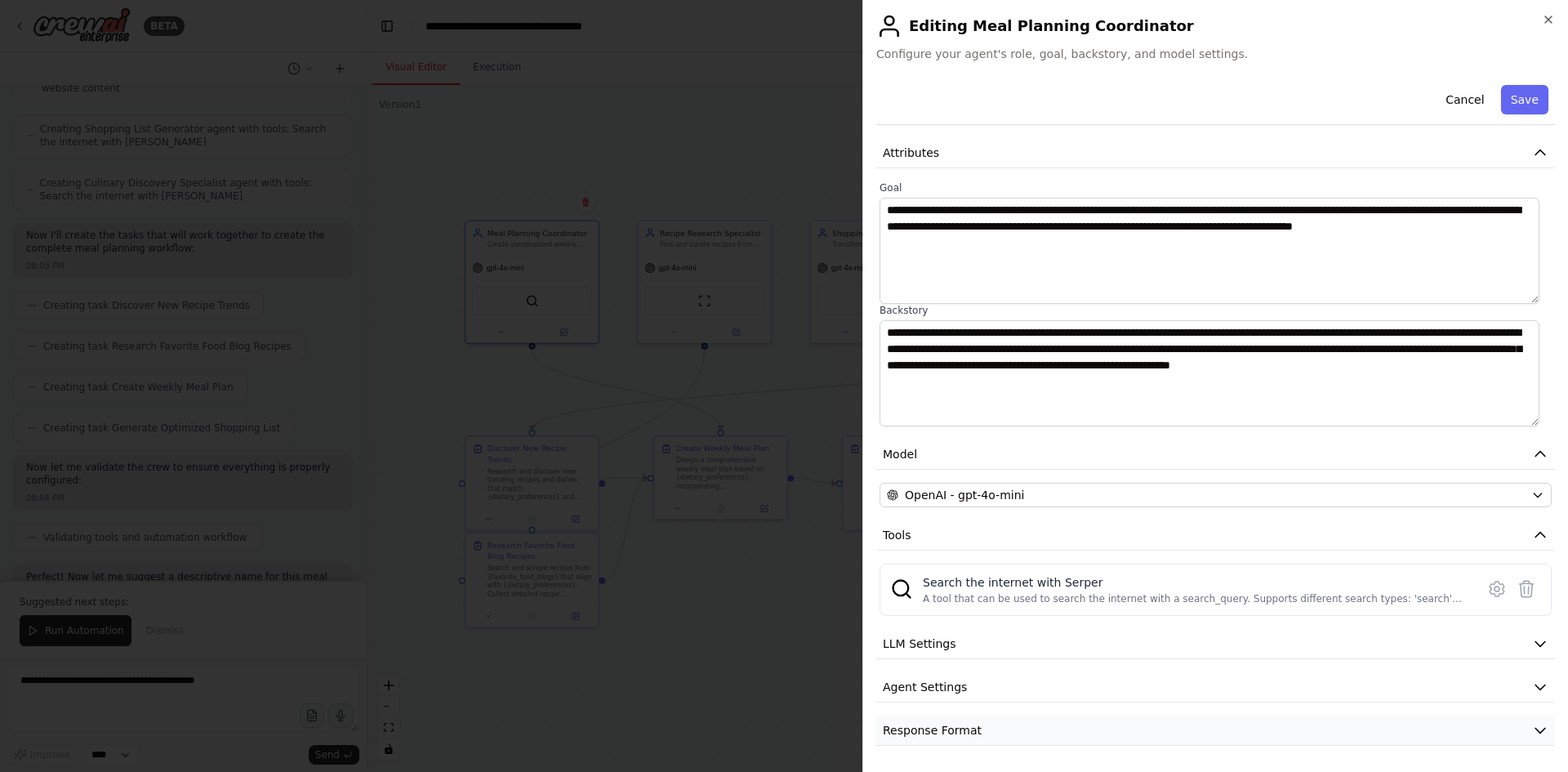
click at [927, 721] on button "Response Format" at bounding box center [1216, 731] width 679 height 30
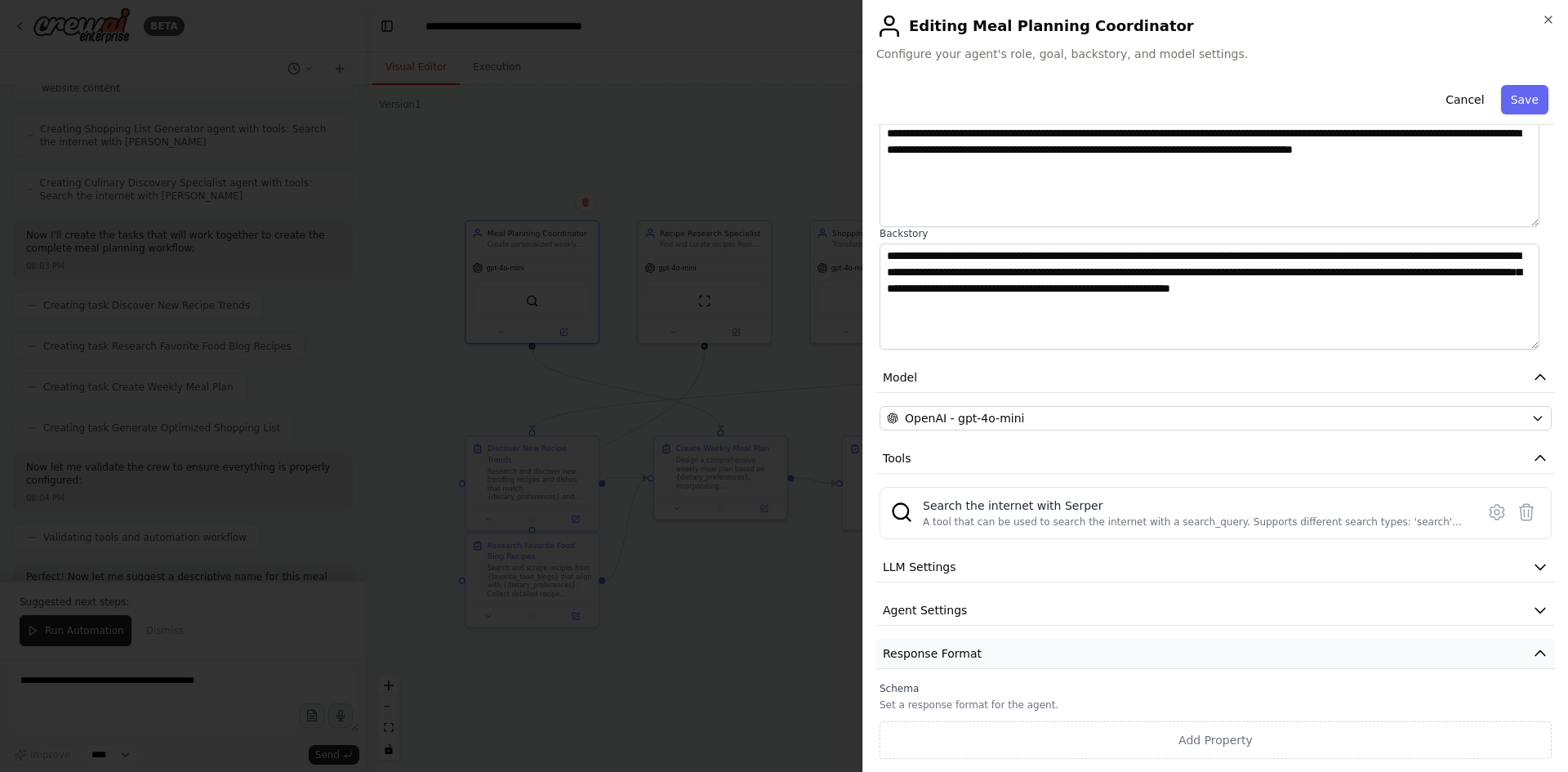
click at [951, 645] on button "Response Format" at bounding box center [1216, 654] width 679 height 30
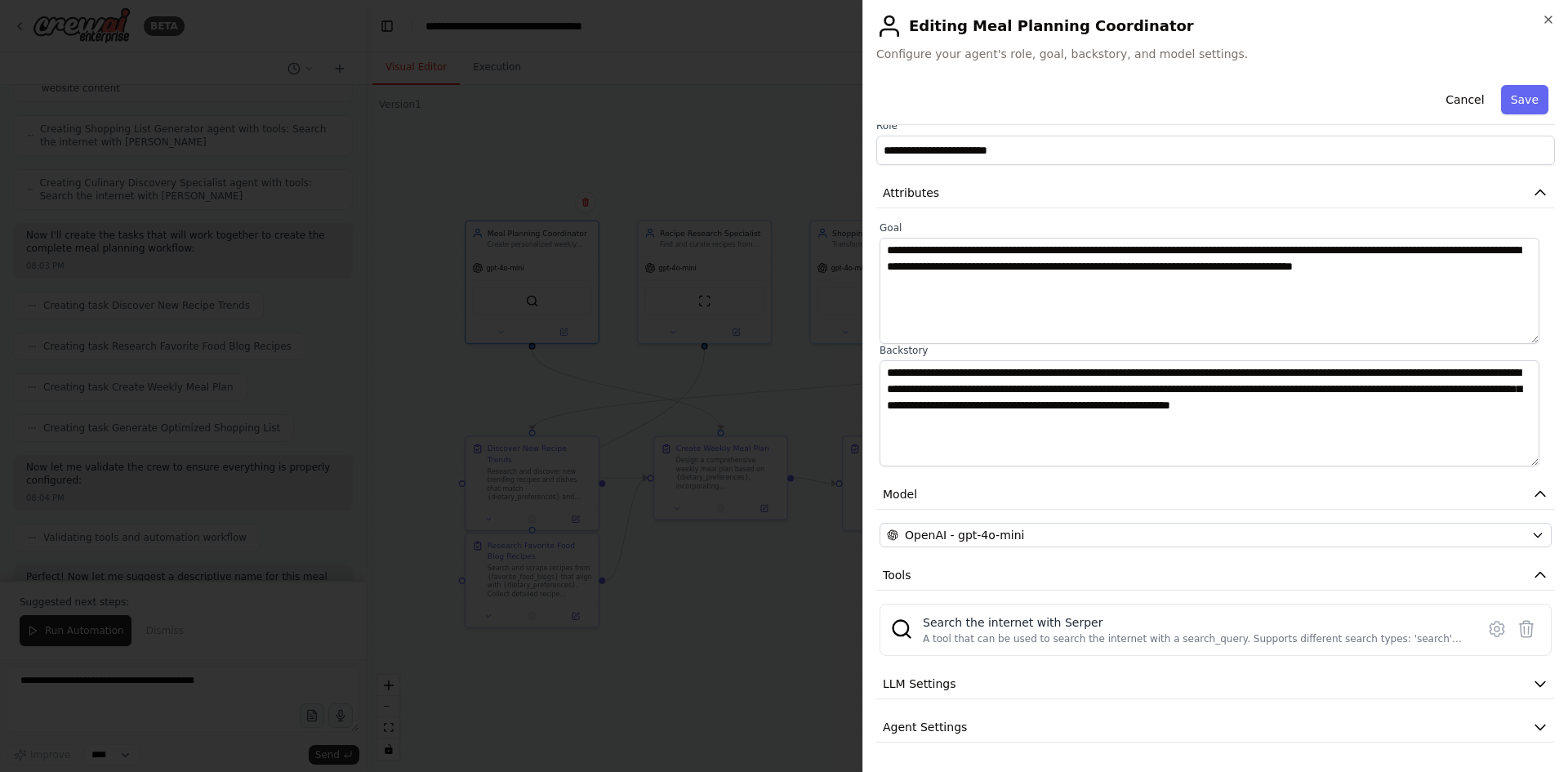
scroll to position [0, 0]
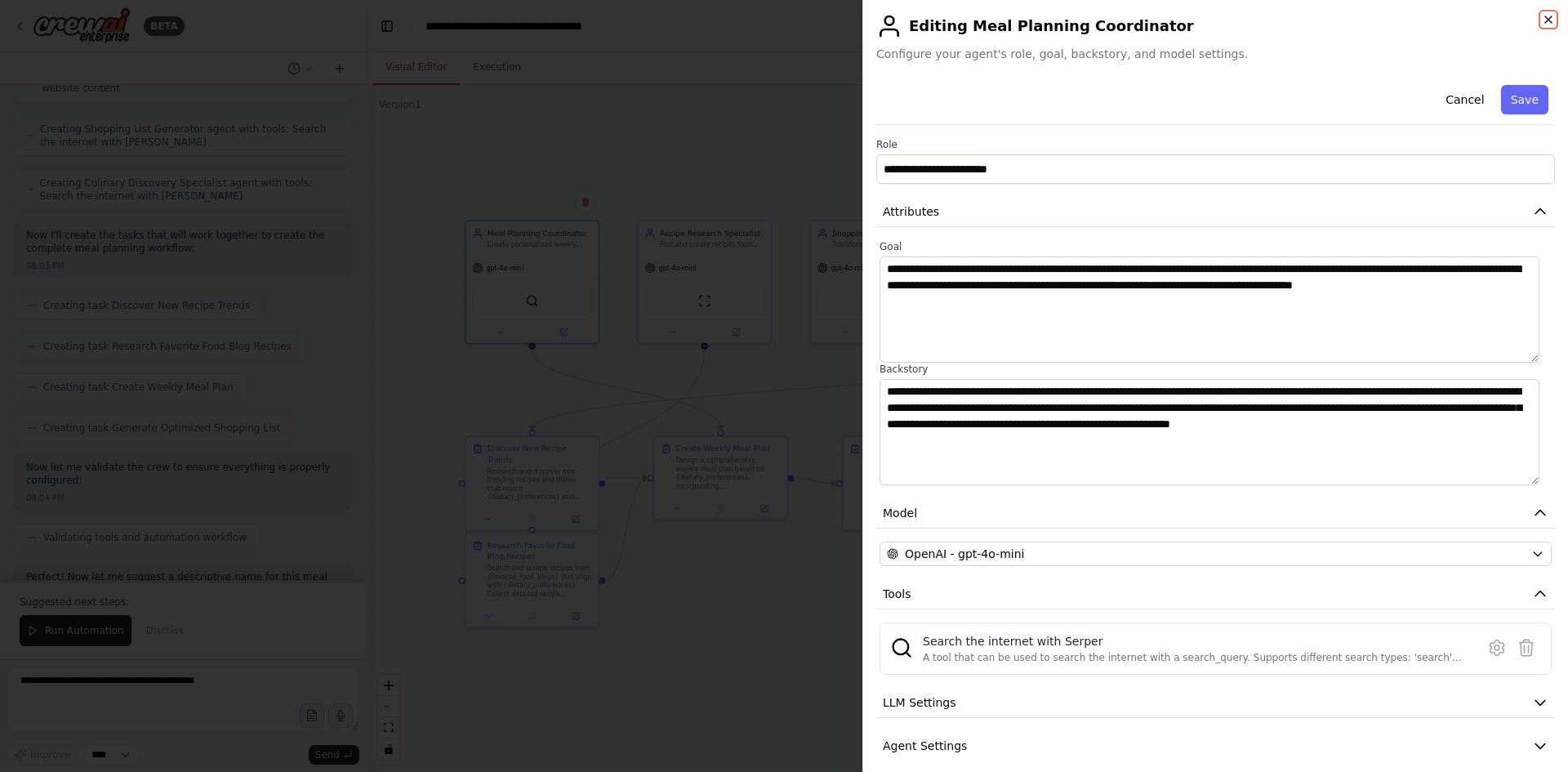
click at [1546, 21] on icon "button" at bounding box center [1548, 20] width 13 height 13
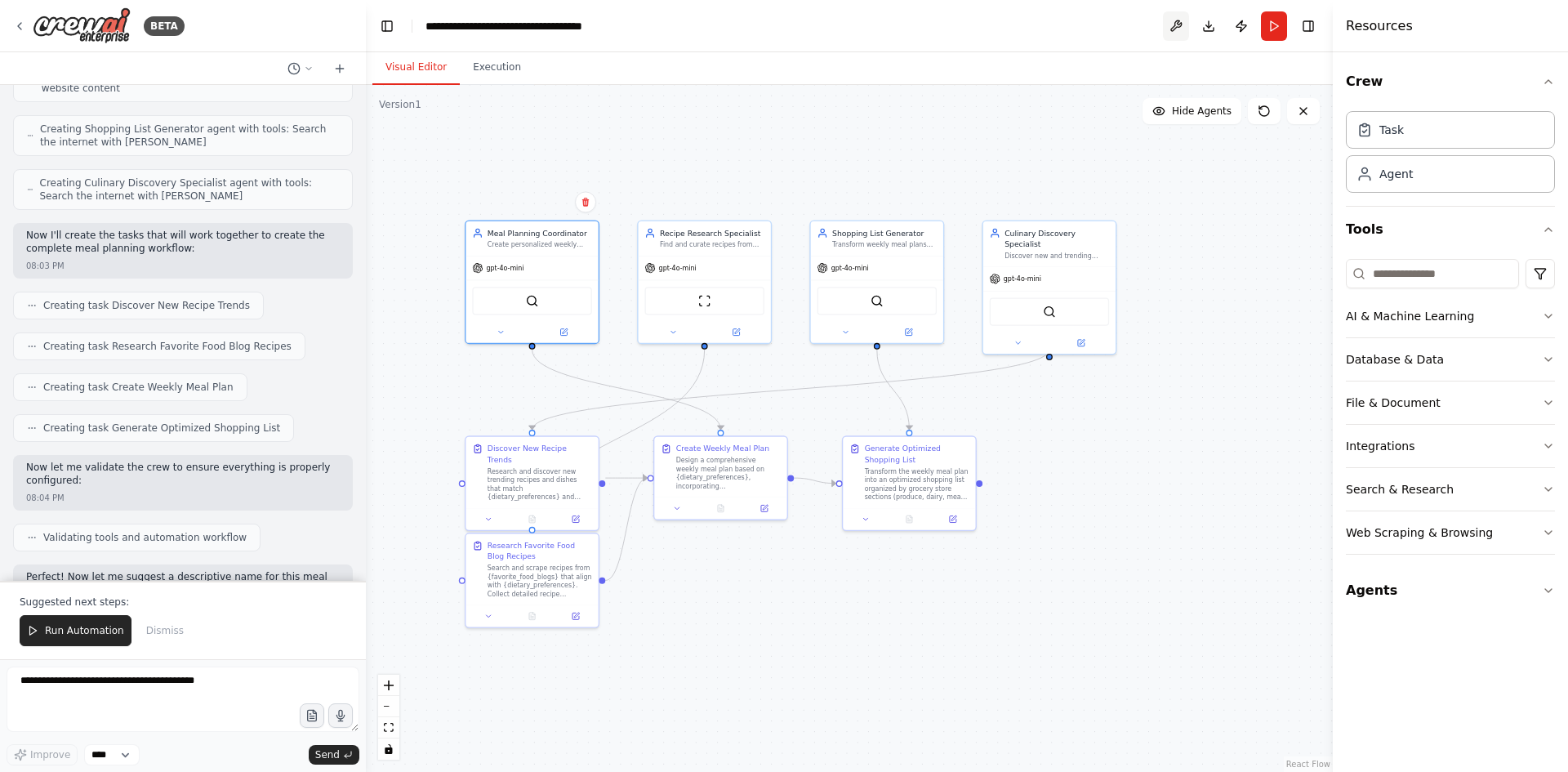
click at [1180, 27] on button at bounding box center [1176, 26] width 26 height 29
click at [1180, 28] on div at bounding box center [1176, 26] width 26 height 29
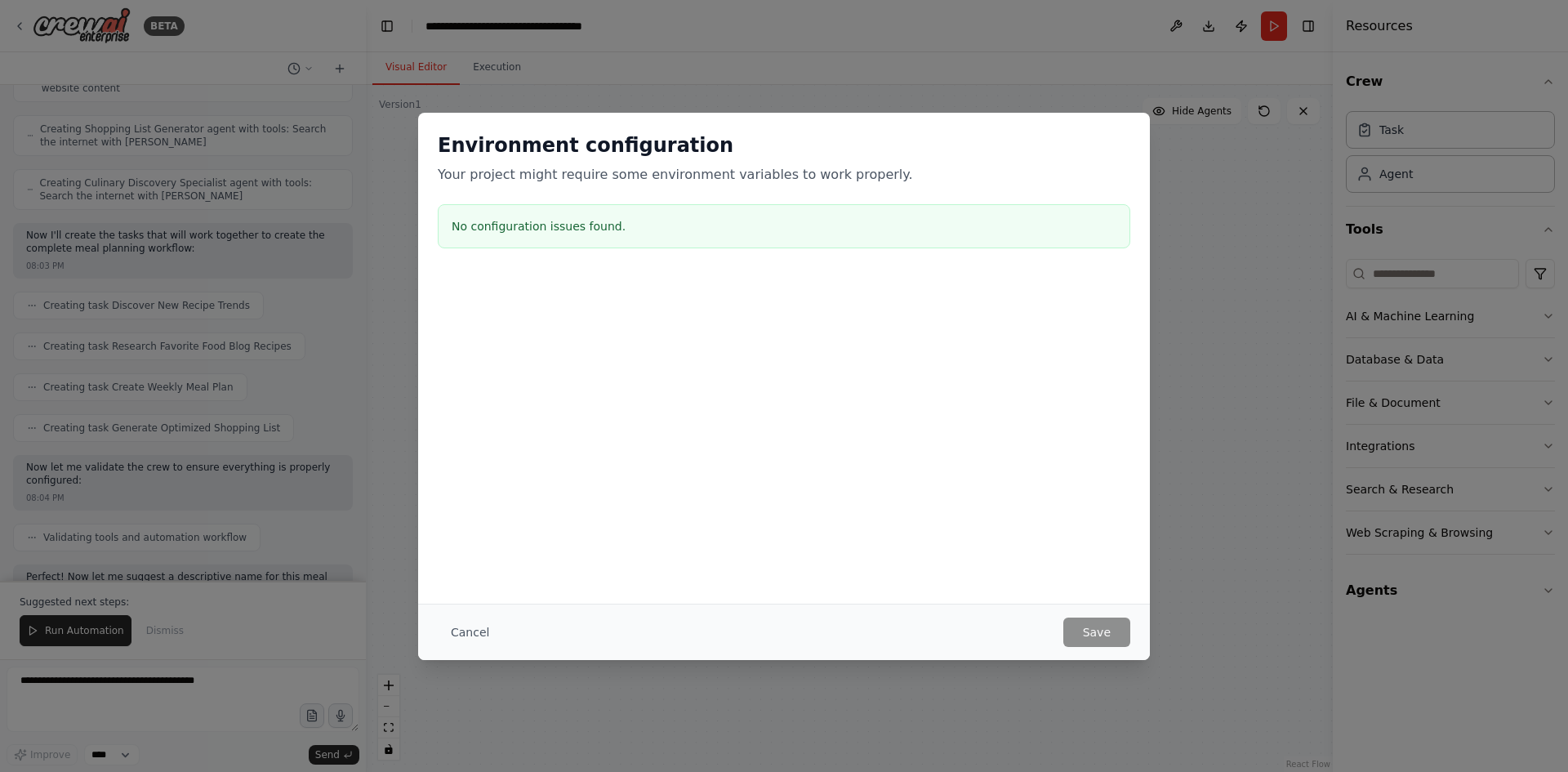
click at [463, 649] on div "Cancel Save" at bounding box center [784, 632] width 732 height 56
click at [471, 632] on button "Cancel" at bounding box center [470, 633] width 65 height 29
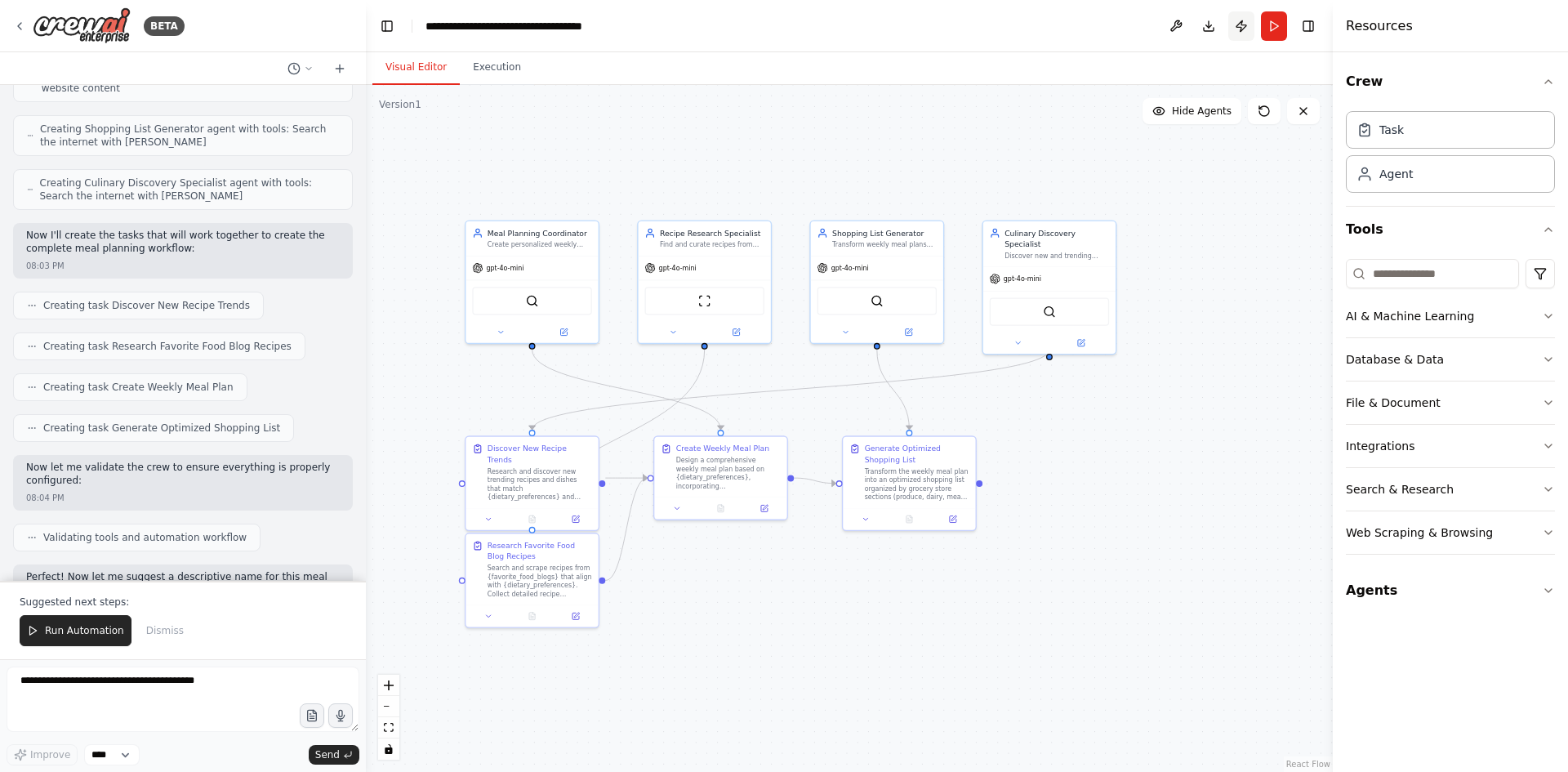
click at [1239, 28] on button "Publish" at bounding box center [1241, 26] width 26 height 29
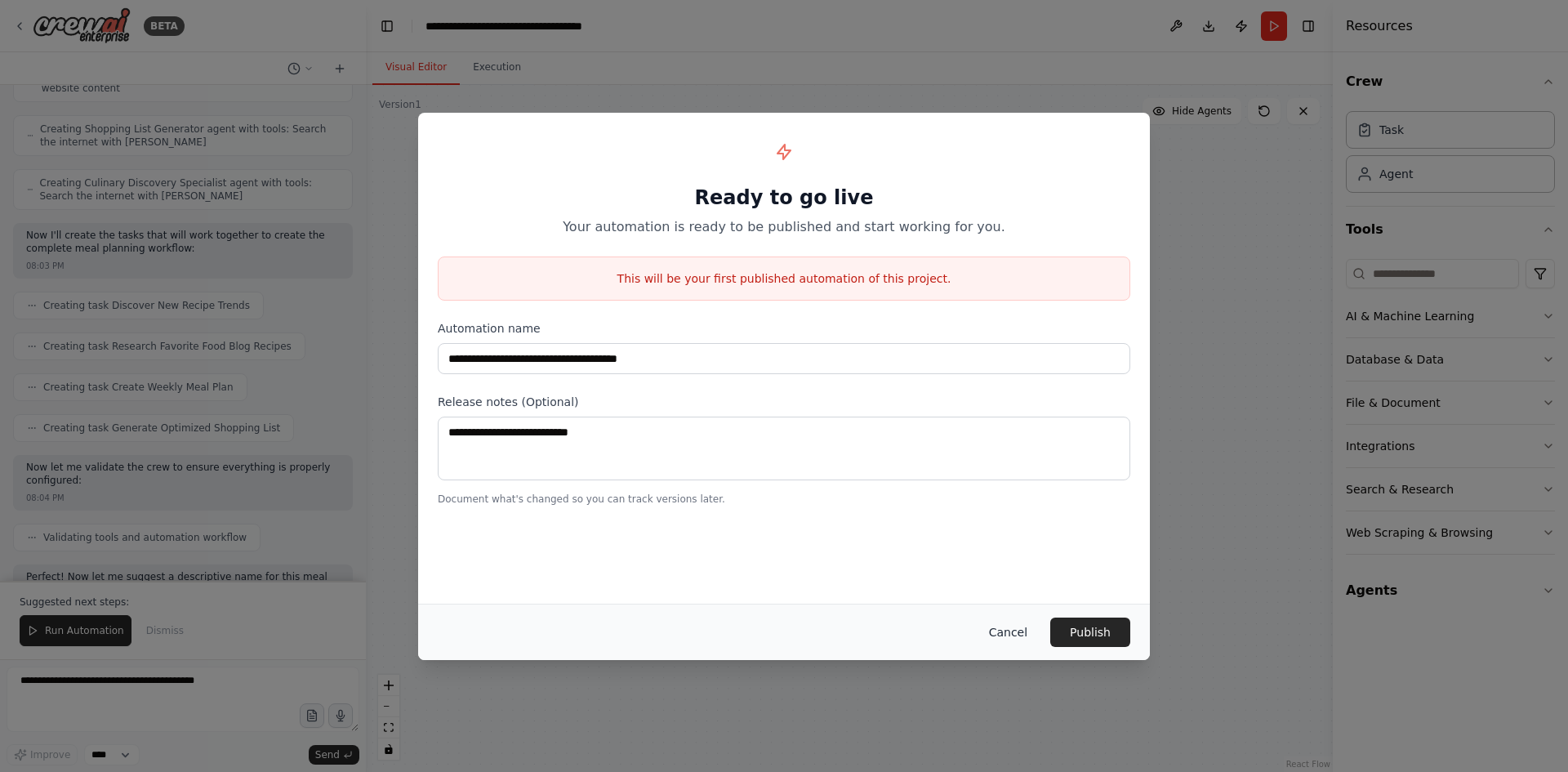
click at [1001, 642] on button "Cancel" at bounding box center [1008, 633] width 65 height 29
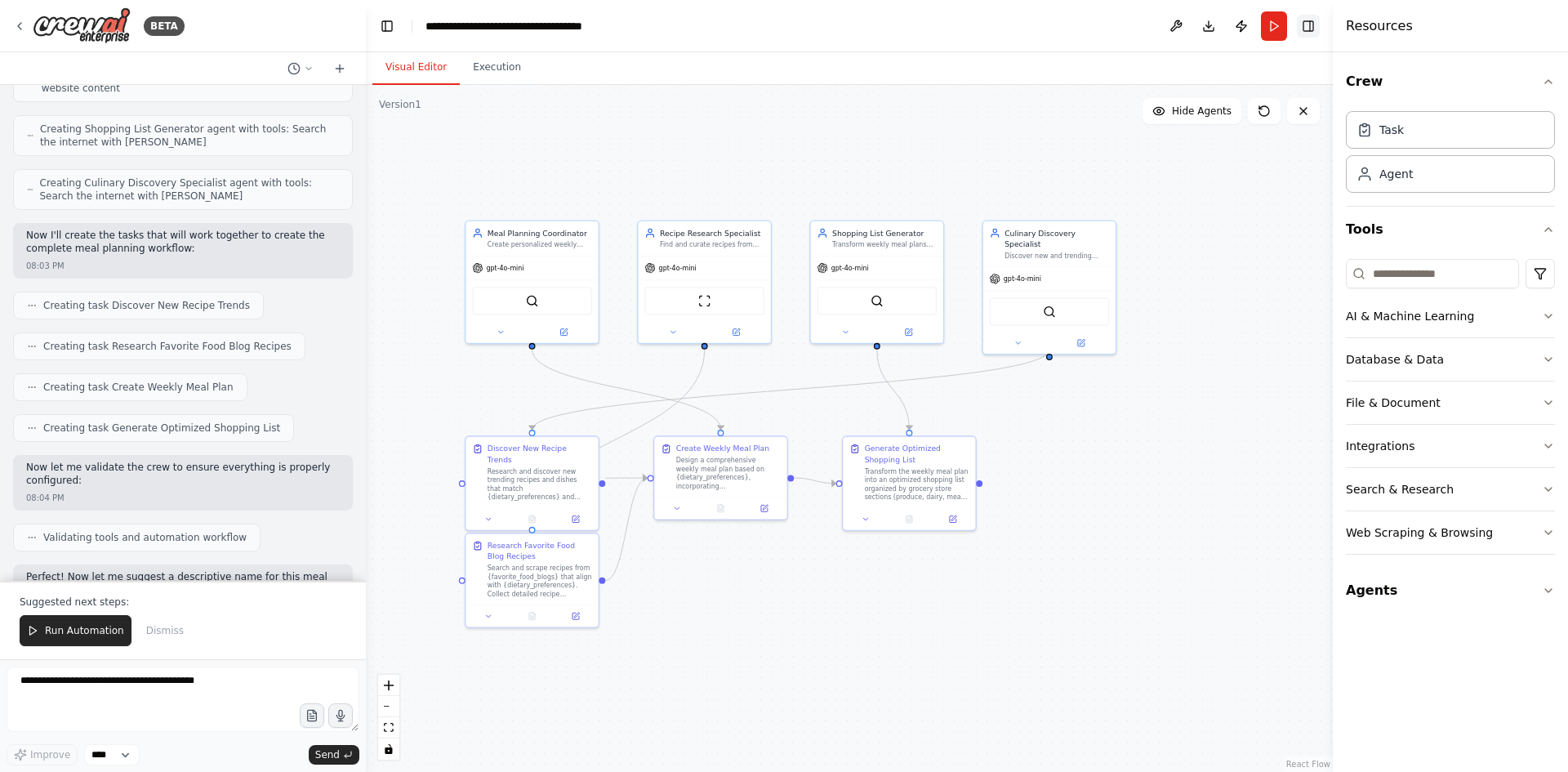
click at [1314, 35] on button "Toggle Right Sidebar" at bounding box center [1309, 27] width 23 height 23
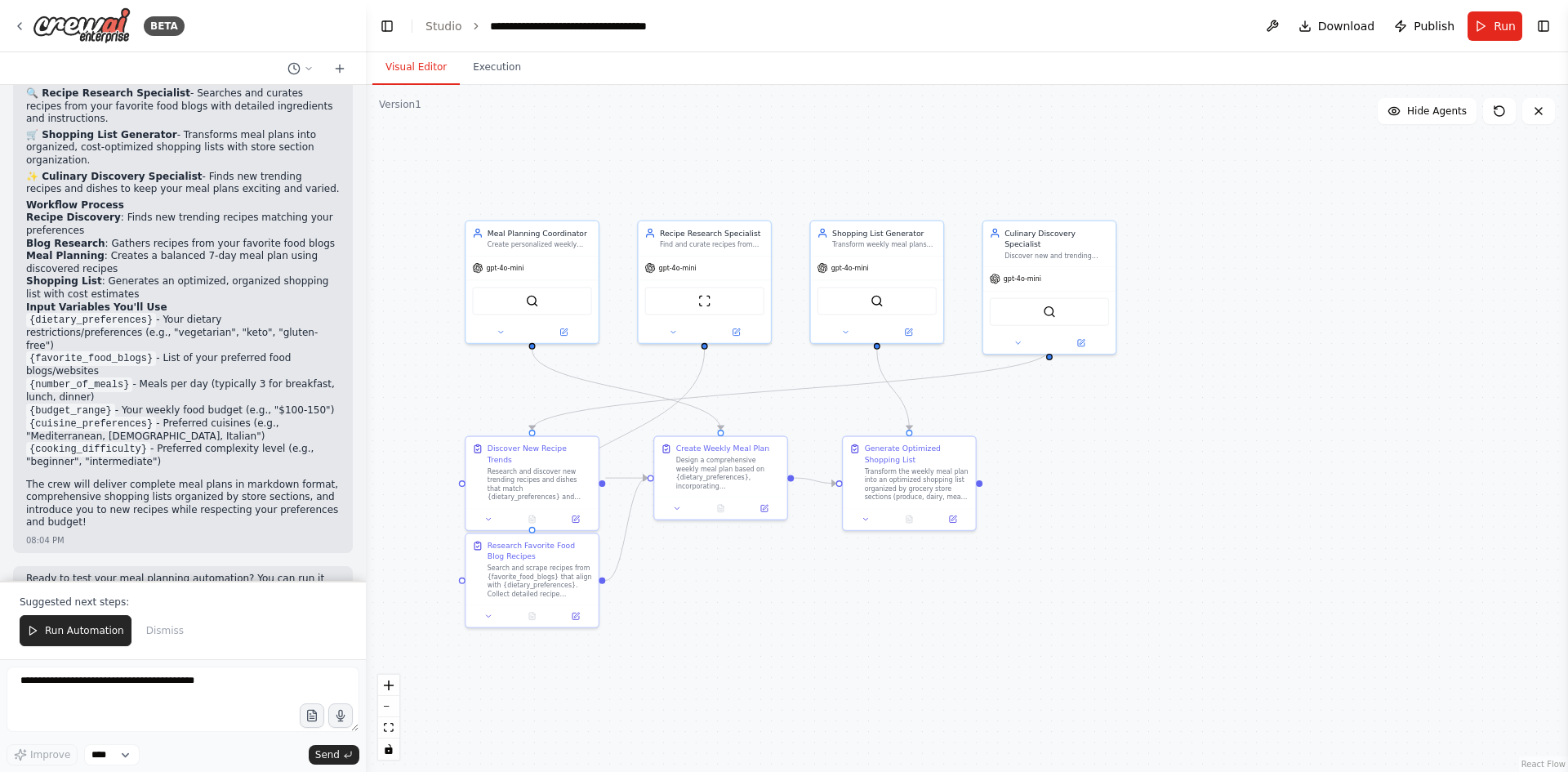
scroll to position [1508, 0]
click at [566, 260] on div "gpt-4o-mini" at bounding box center [531, 266] width 132 height 24
click at [566, 331] on icon at bounding box center [563, 330] width 6 height 6
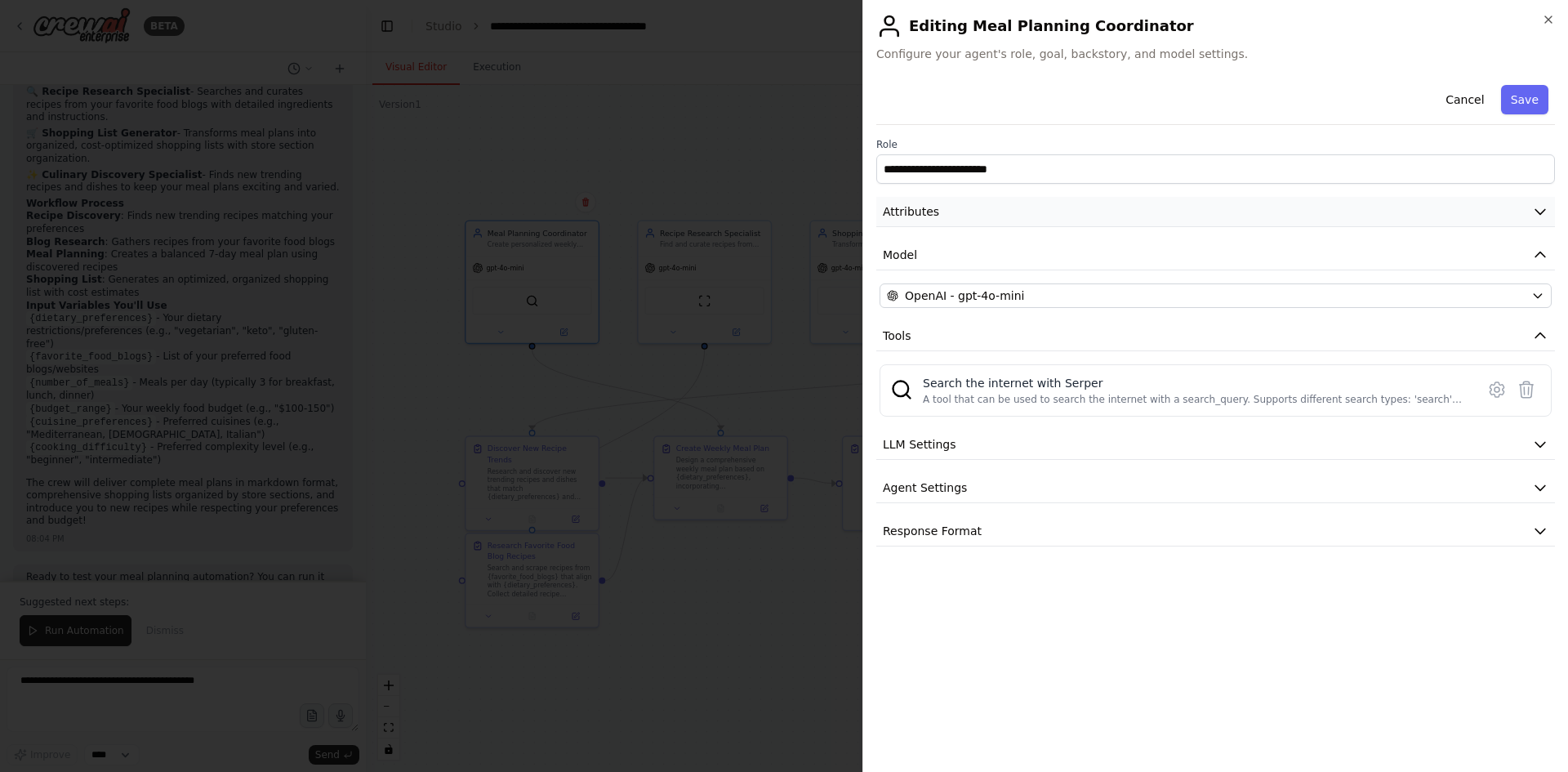
click at [1036, 216] on button "Attributes" at bounding box center [1216, 212] width 679 height 30
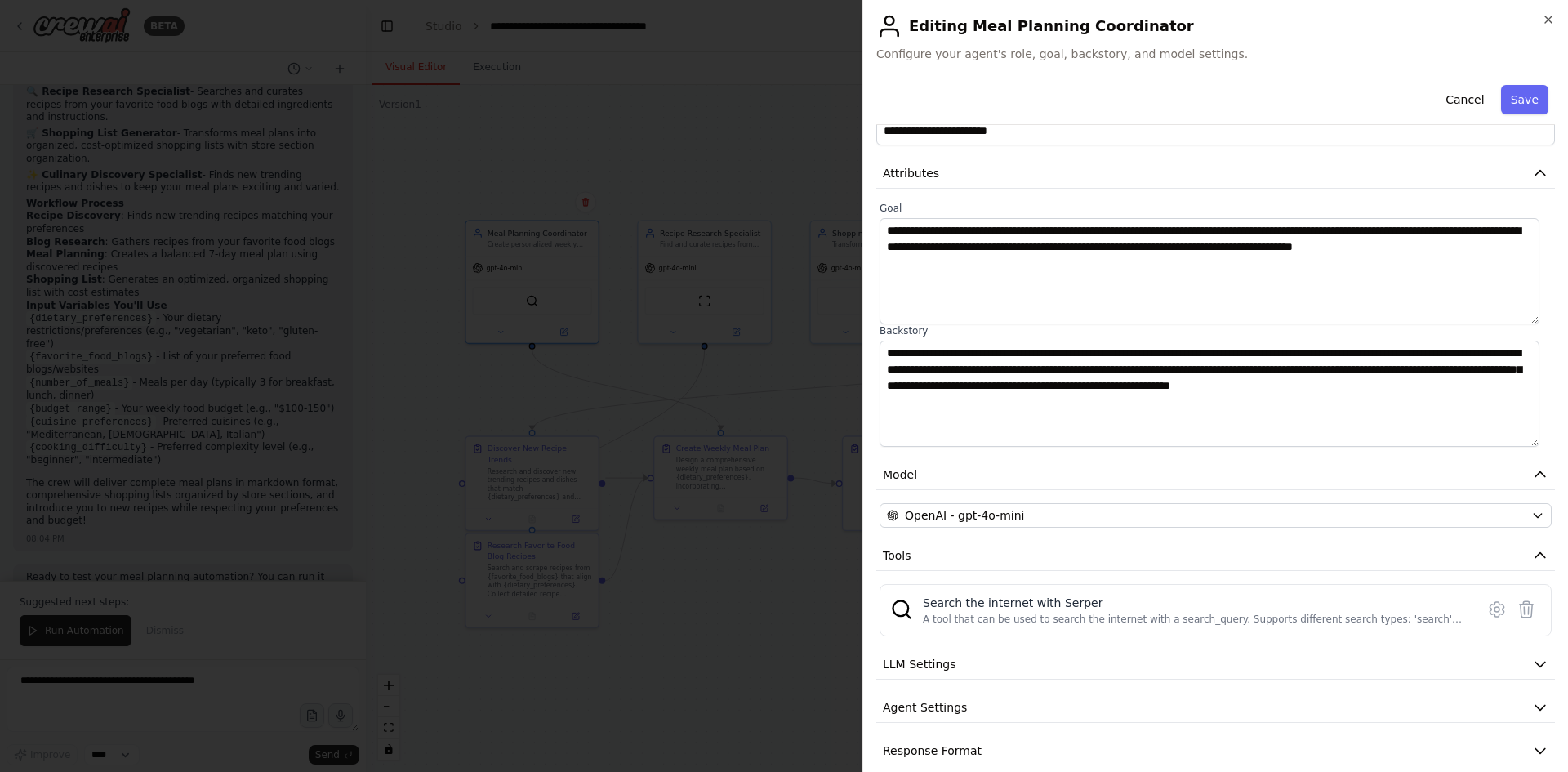
scroll to position [59, 0]
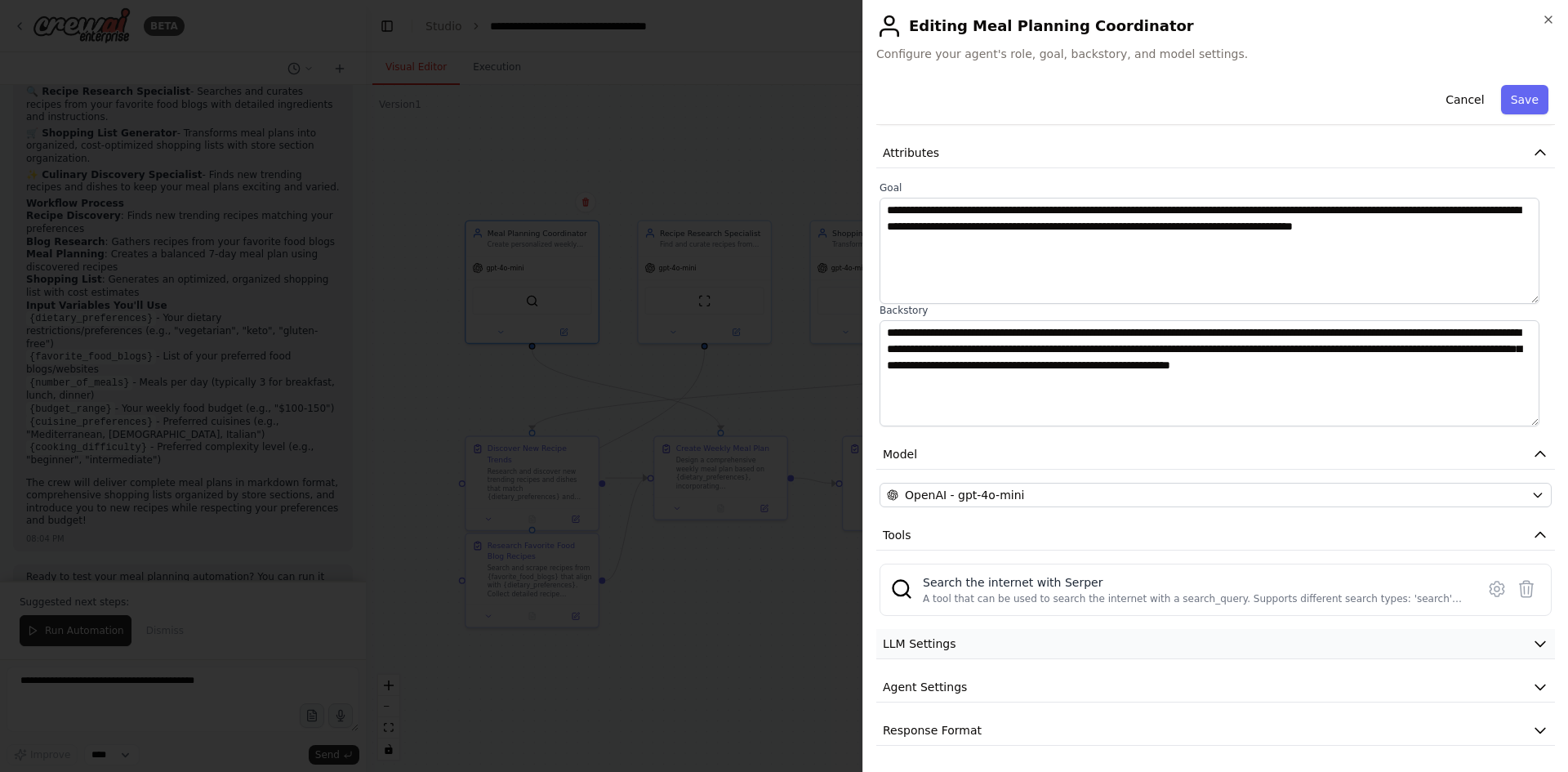
click at [906, 647] on span "LLM Settings" at bounding box center [920, 644] width 74 height 16
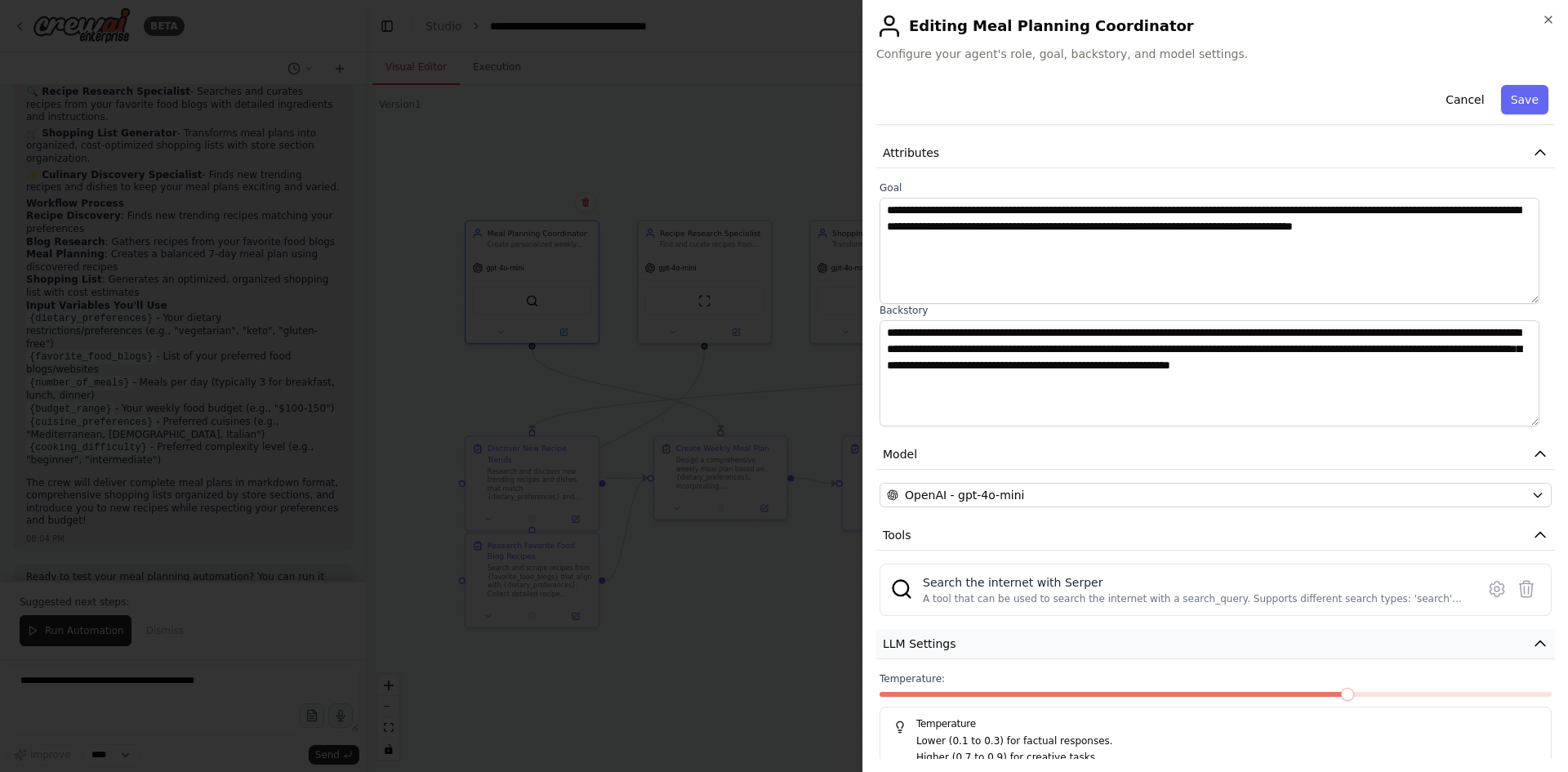
click at [906, 647] on span "LLM Settings" at bounding box center [920, 644] width 74 height 16
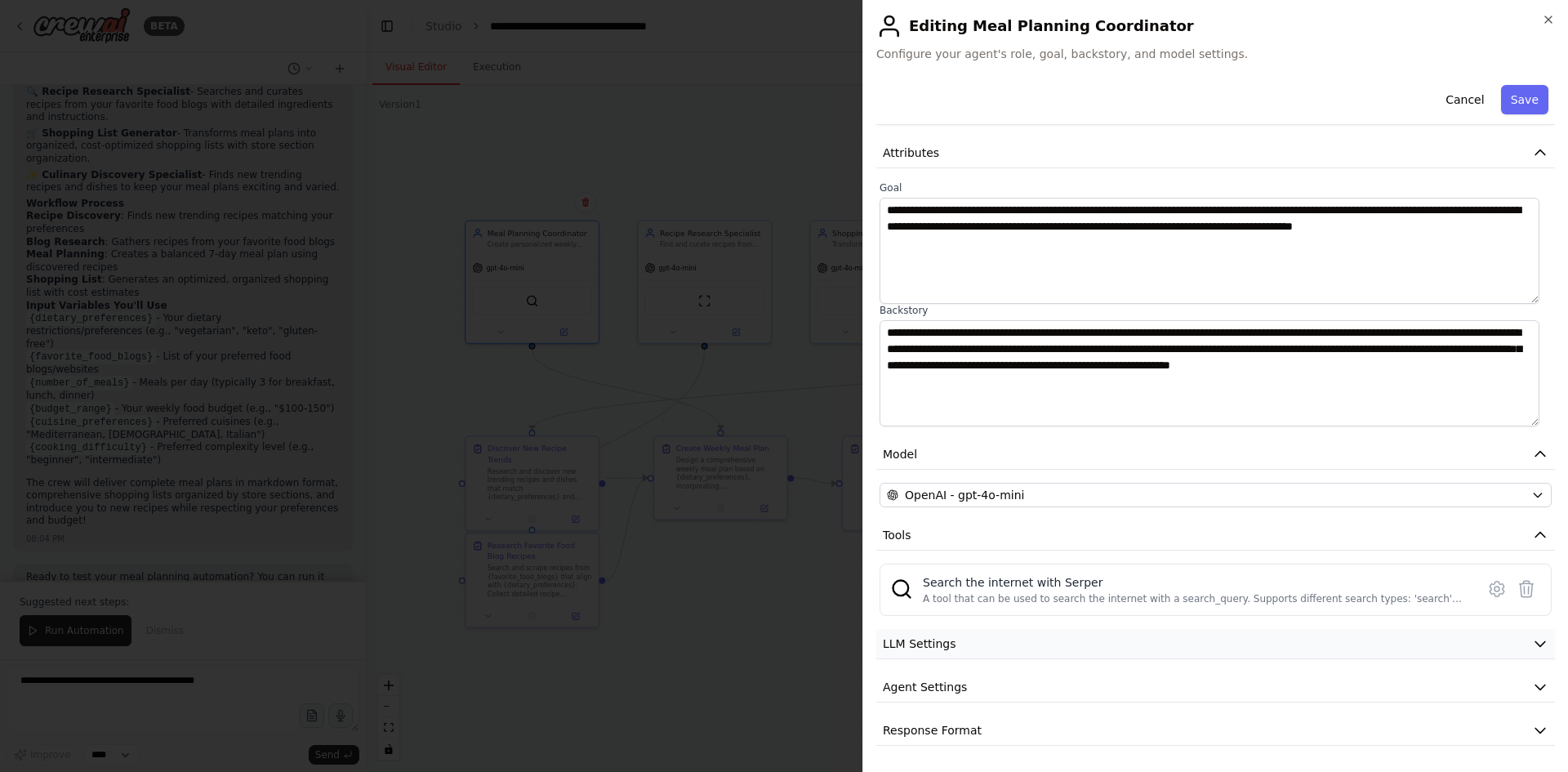
click at [906, 647] on span "LLM Settings" at bounding box center [920, 644] width 74 height 16
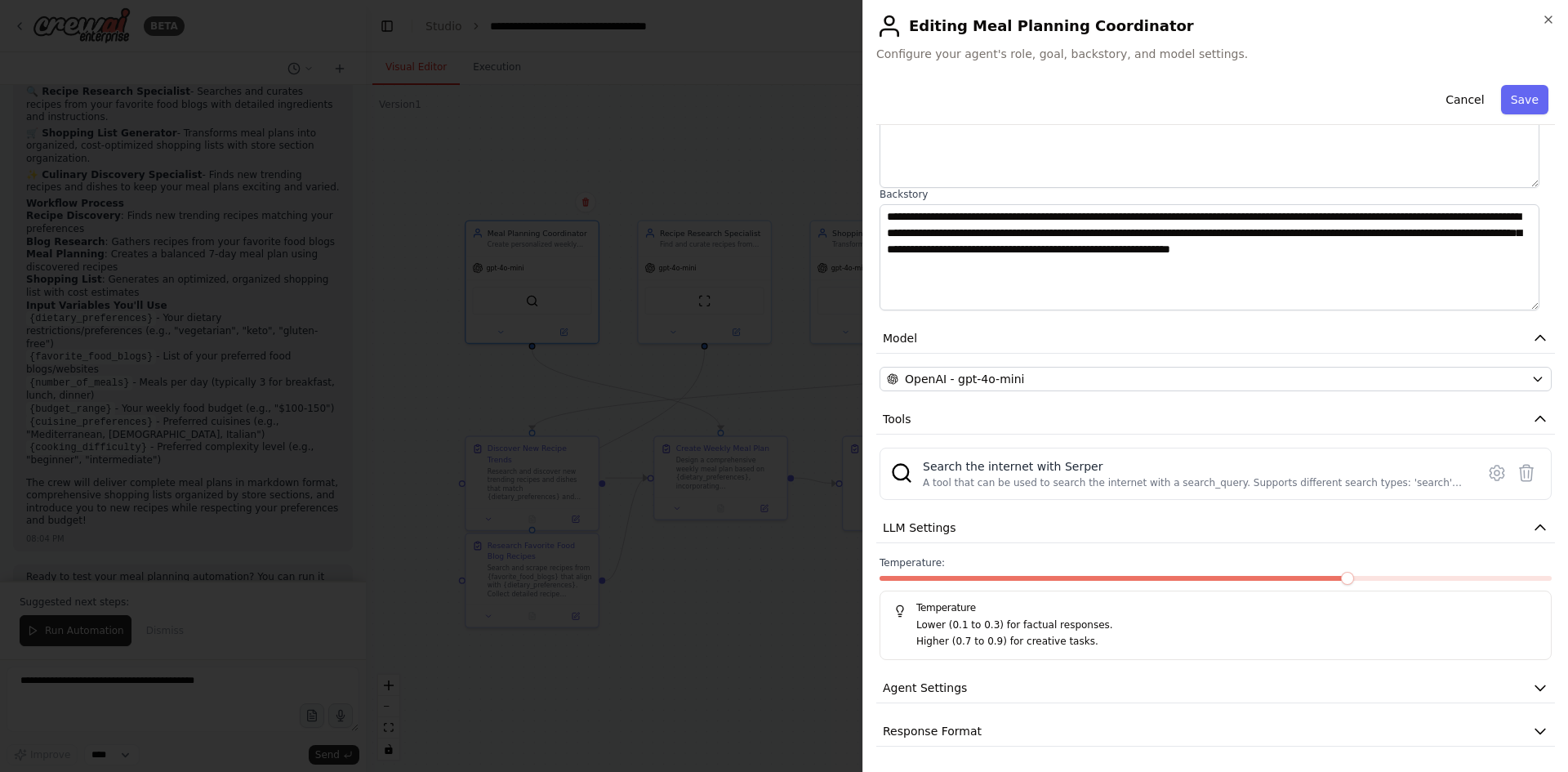
scroll to position [176, 0]
drag, startPoint x: 1083, startPoint y: 630, endPoint x: 1021, endPoint y: 635, distance: 62.2
click at [1021, 635] on div "Lower (0.1 to 0.3) for factual responses. Higher (0.7 to 0.9) for creative task…" at bounding box center [1216, 633] width 645 height 32
click at [1021, 635] on p "Higher (0.7 to 0.9) for creative tasks." at bounding box center [1227, 641] width 622 height 16
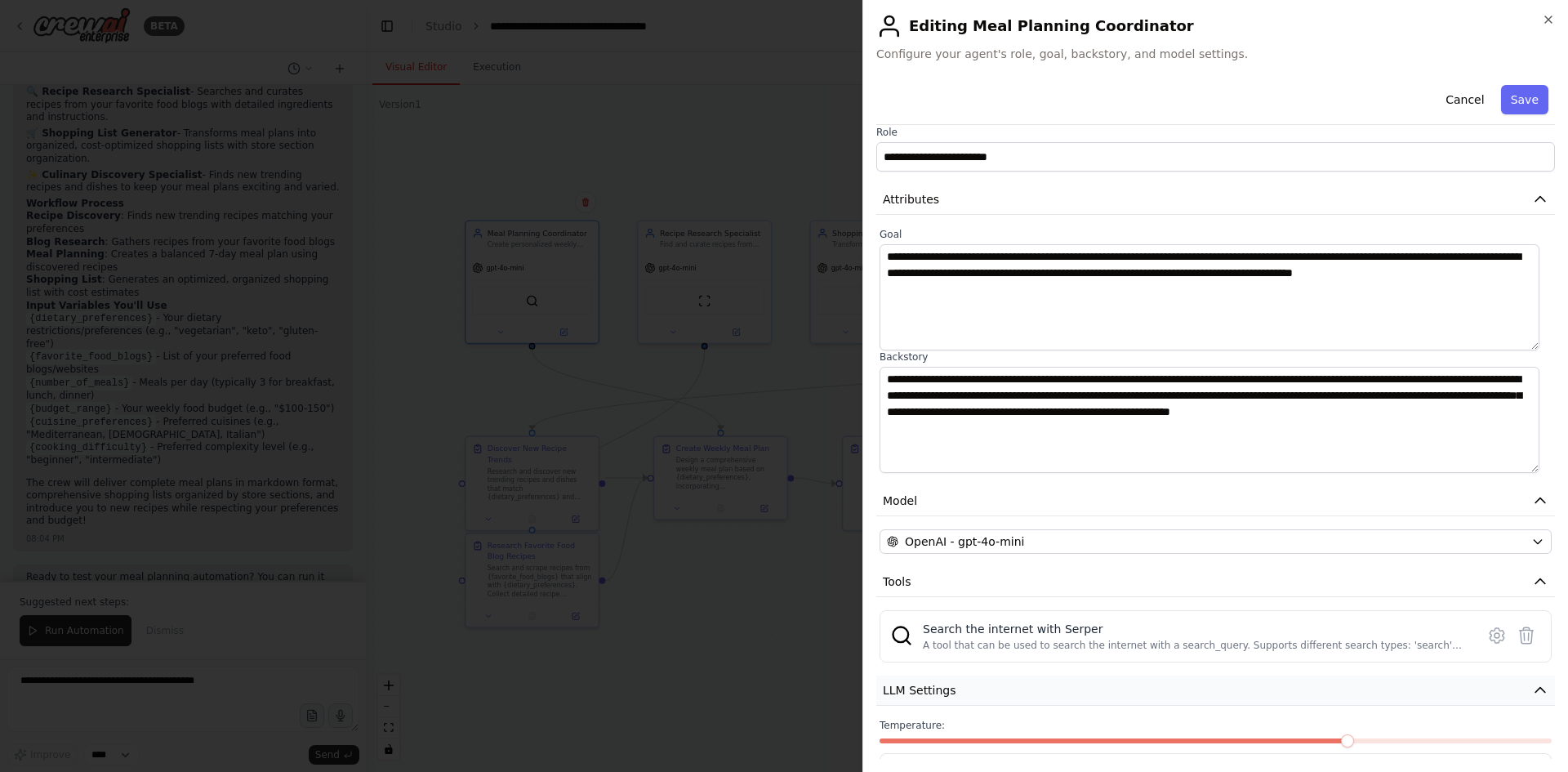
scroll to position [0, 0]
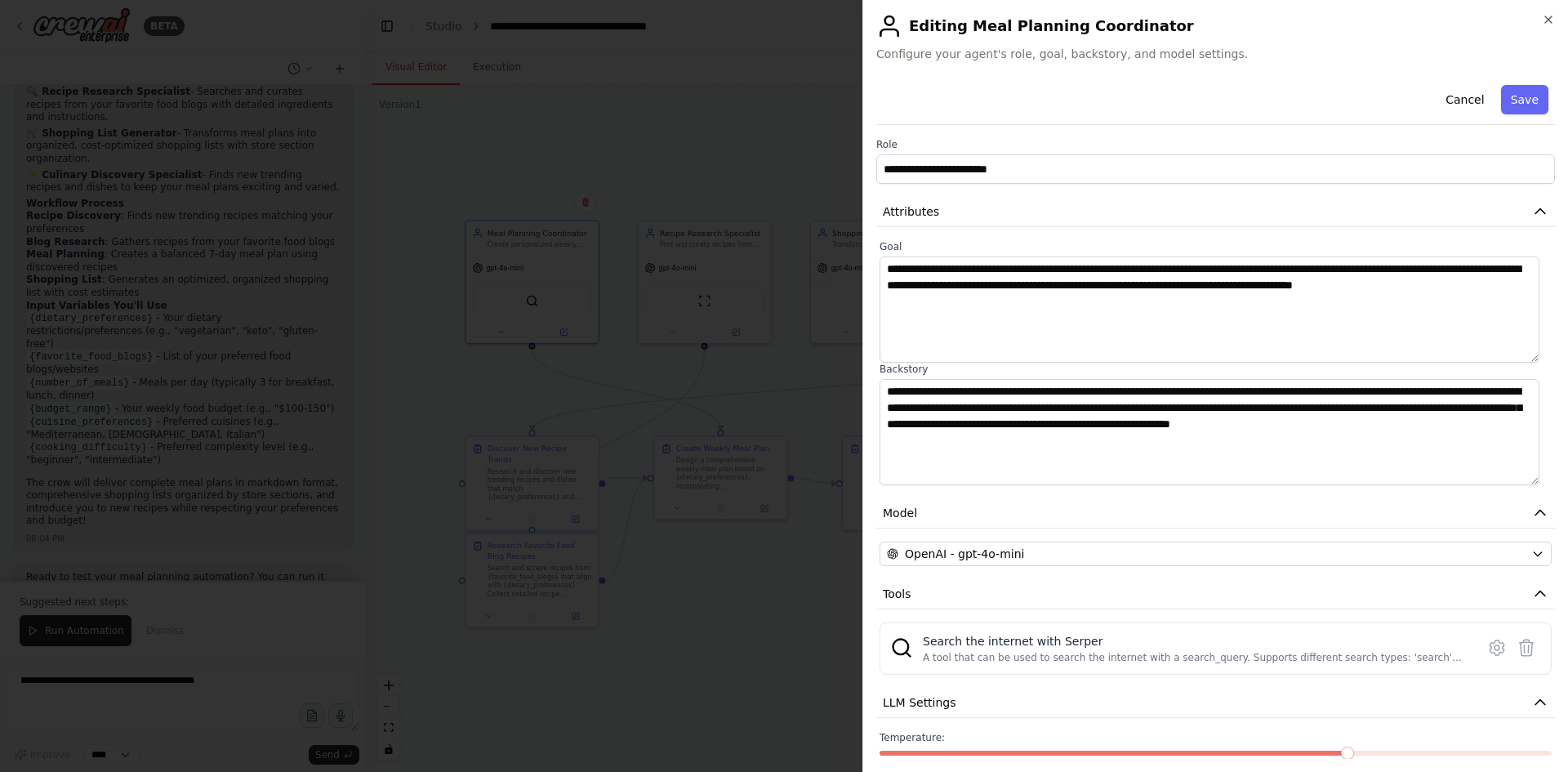
click at [1551, 31] on h2 "Editing Meal Planning Coordinator" at bounding box center [1216, 26] width 679 height 26
click at [1548, 26] on h2 "Editing Meal Planning Coordinator" at bounding box center [1216, 26] width 679 height 26
click at [1548, 25] on icon "button" at bounding box center [1548, 20] width 13 height 13
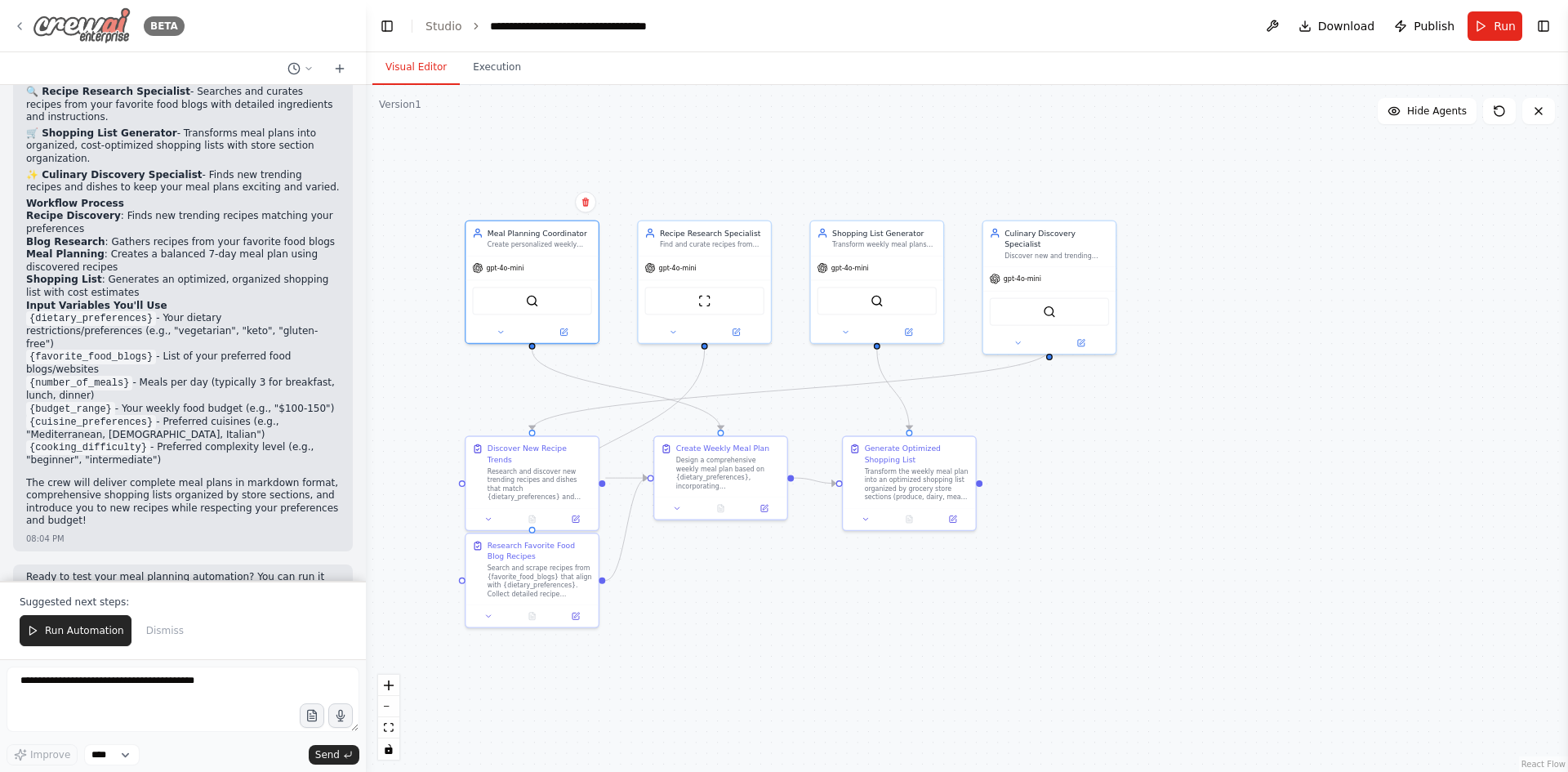
click at [25, 19] on div "BETA" at bounding box center [99, 25] width 171 height 36
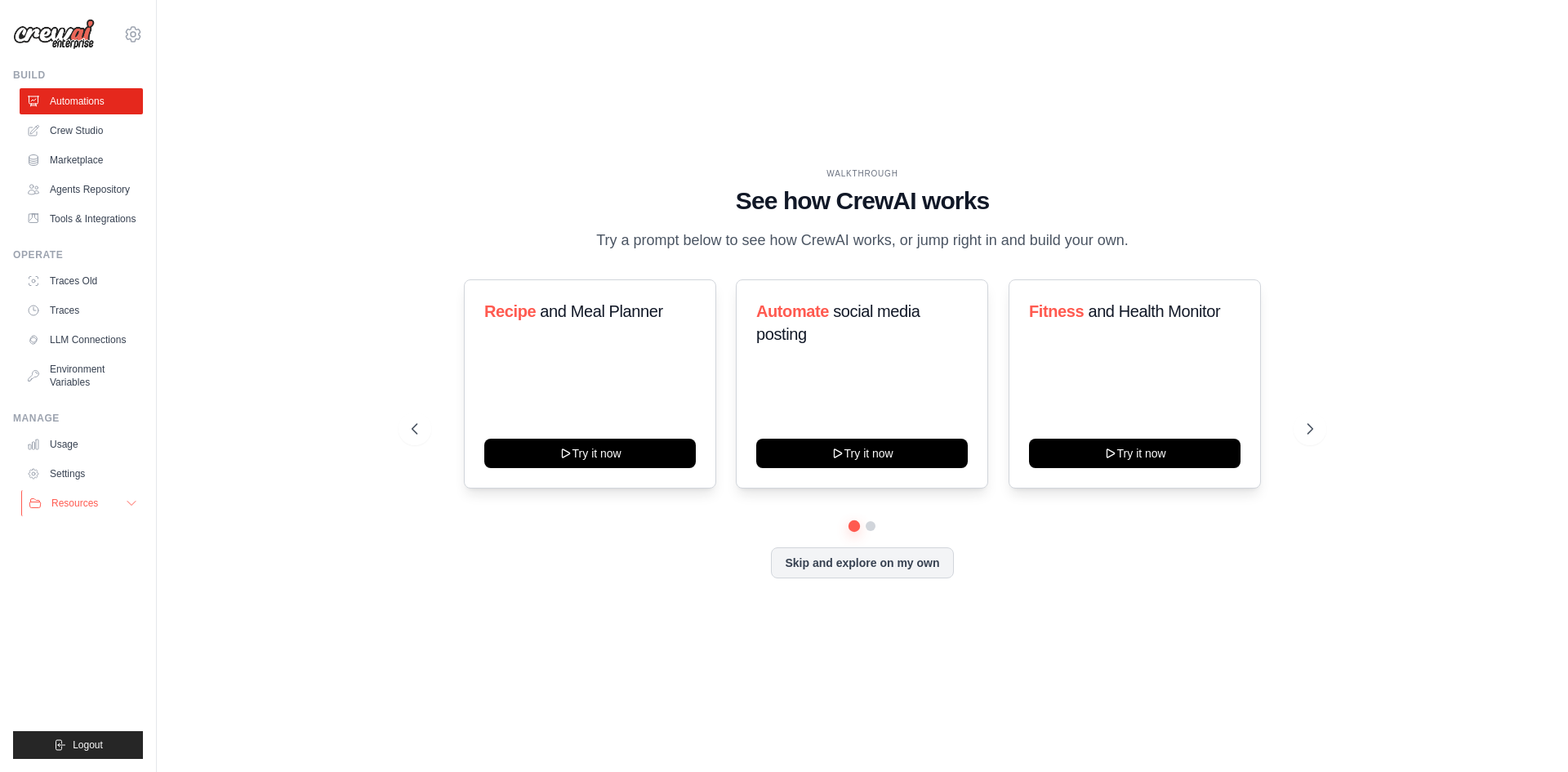
click at [117, 497] on button "Resources" at bounding box center [83, 503] width 123 height 26
click at [74, 128] on link "Crew Studio" at bounding box center [83, 130] width 123 height 26
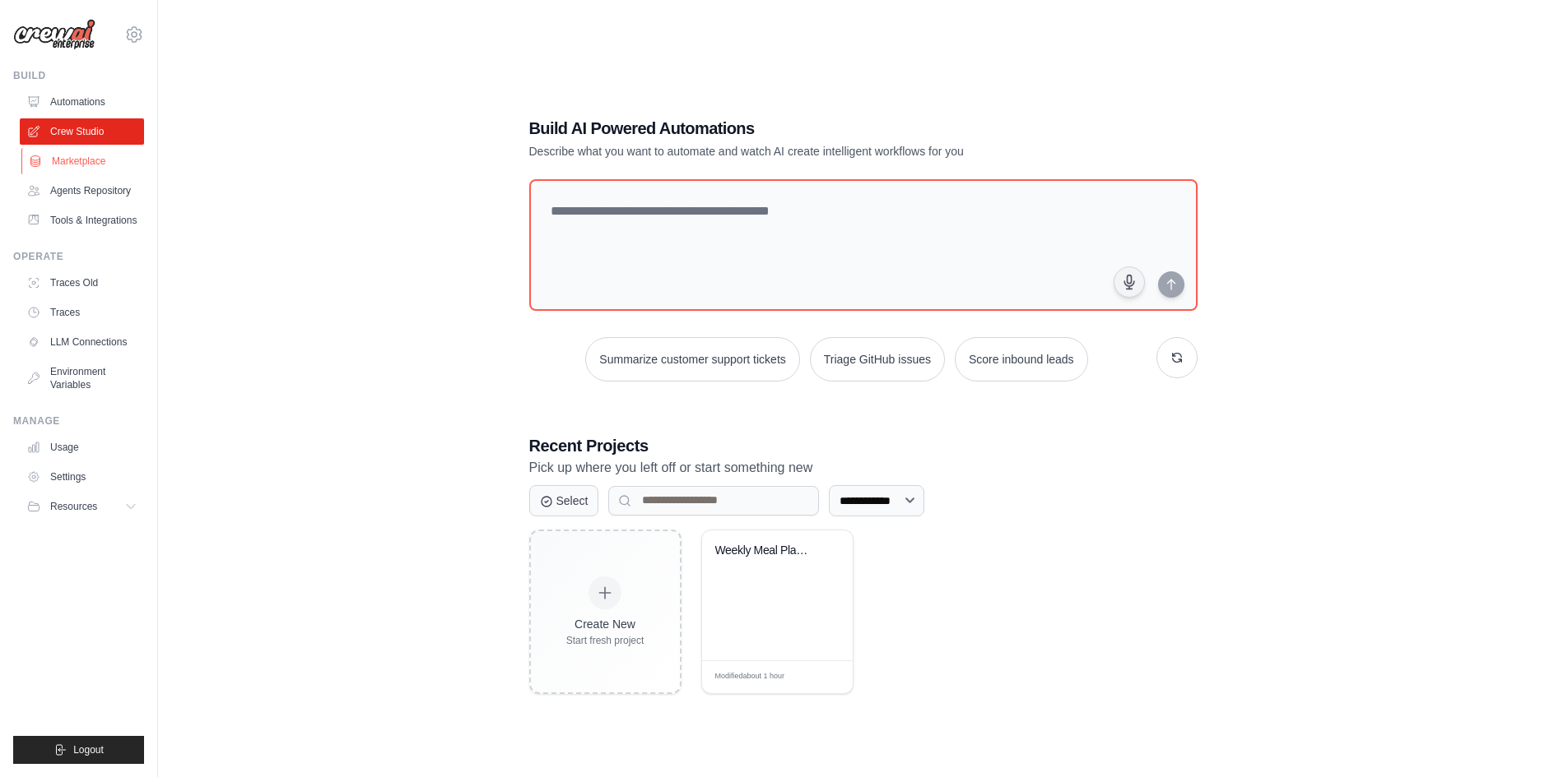
click at [101, 165] on link "Marketplace" at bounding box center [83, 161] width 124 height 26
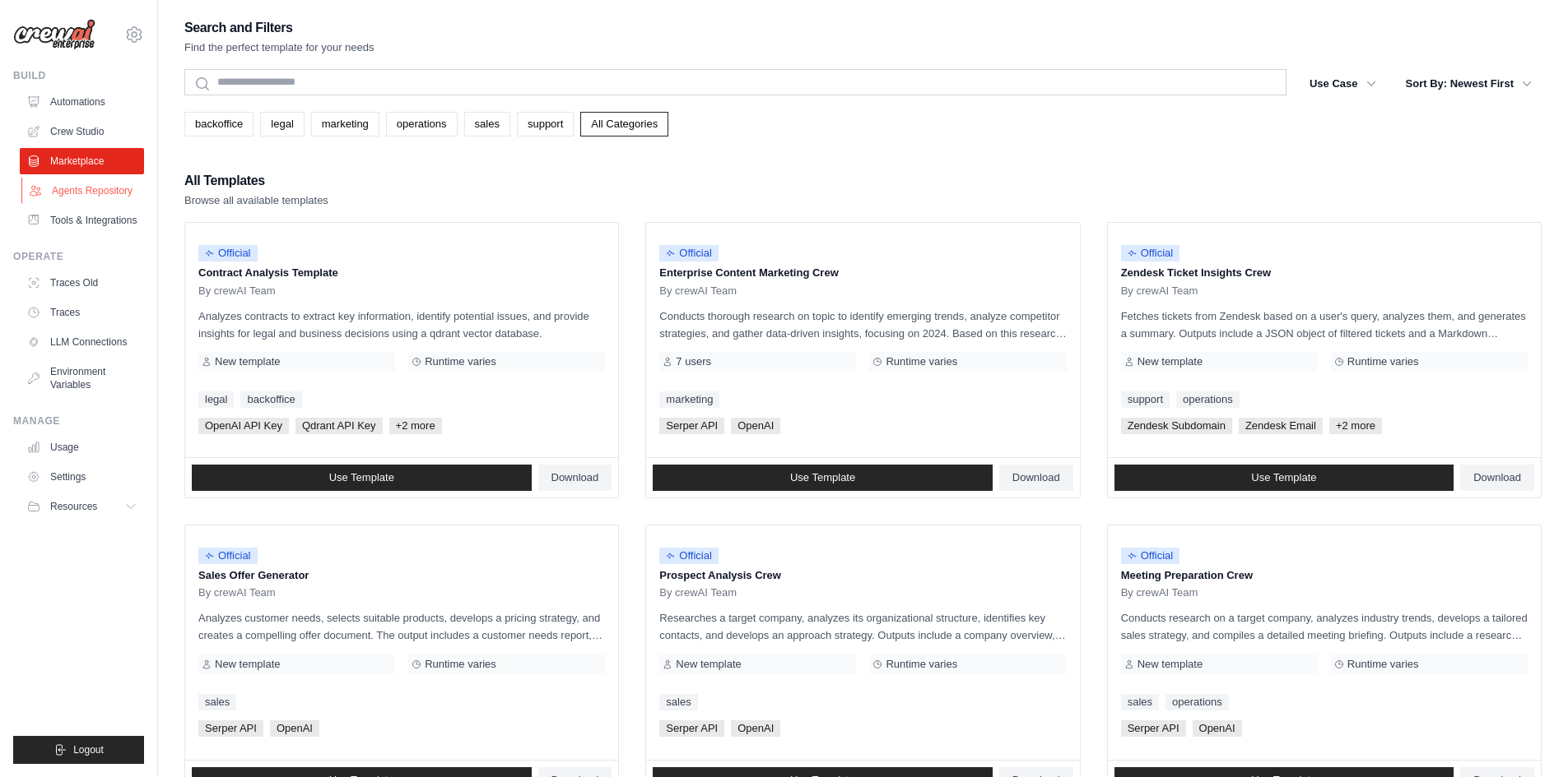
click at [106, 190] on link "Agents Repository" at bounding box center [83, 190] width 124 height 26
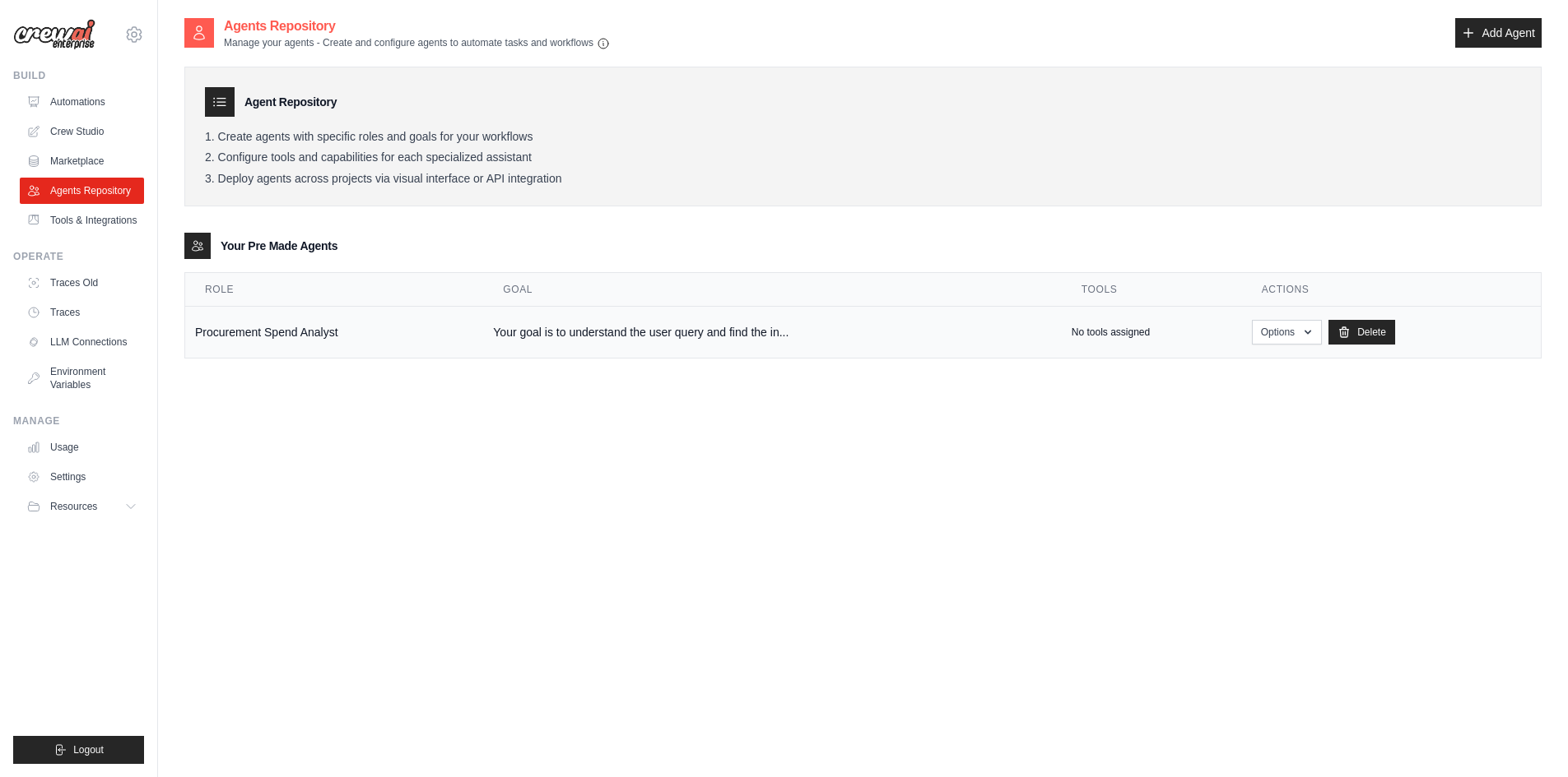
click at [322, 331] on td "Procurement Spend Analyst" at bounding box center [334, 333] width 298 height 52
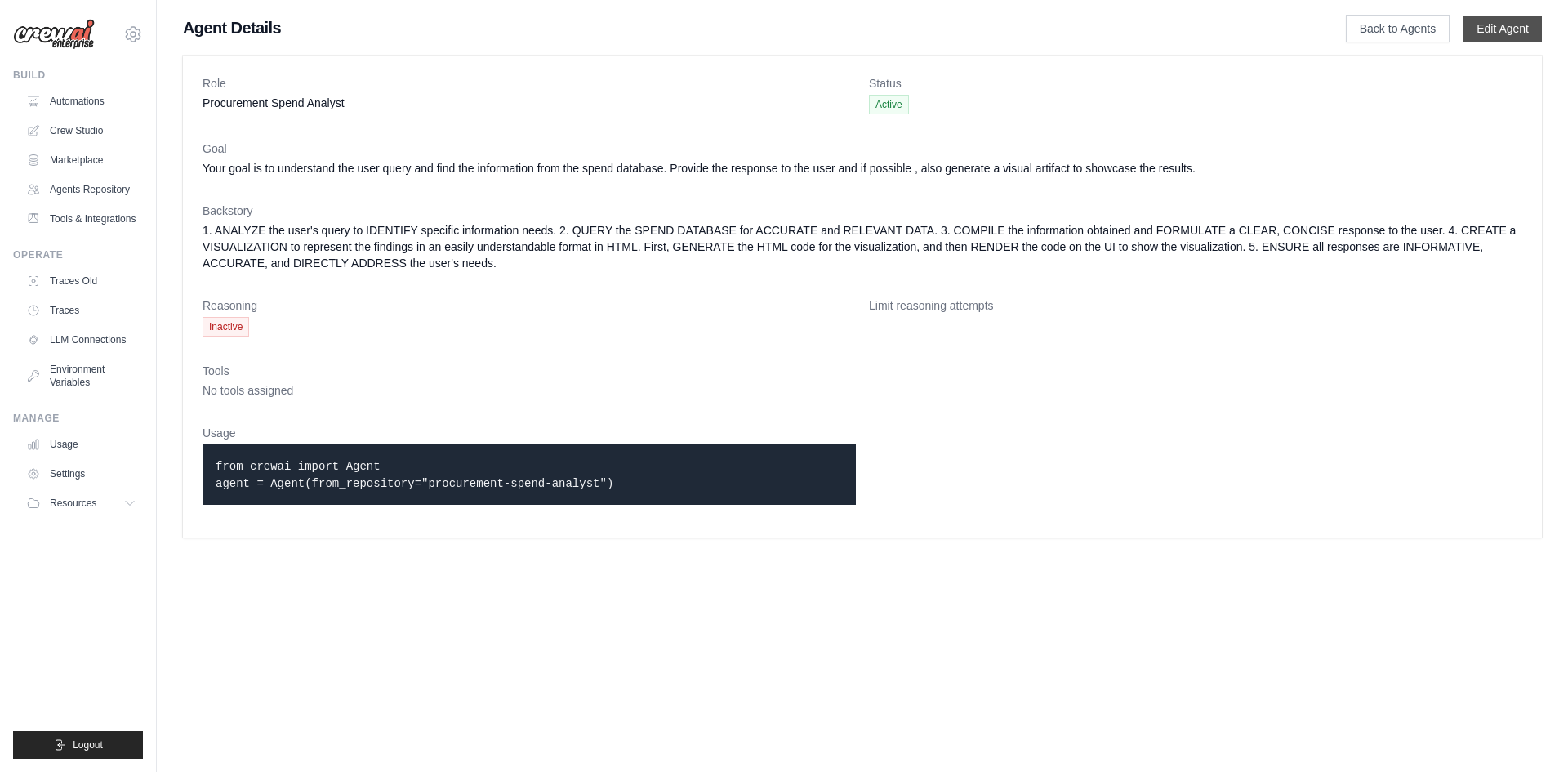
click at [1501, 28] on link "Edit Agent" at bounding box center [1503, 28] width 78 height 26
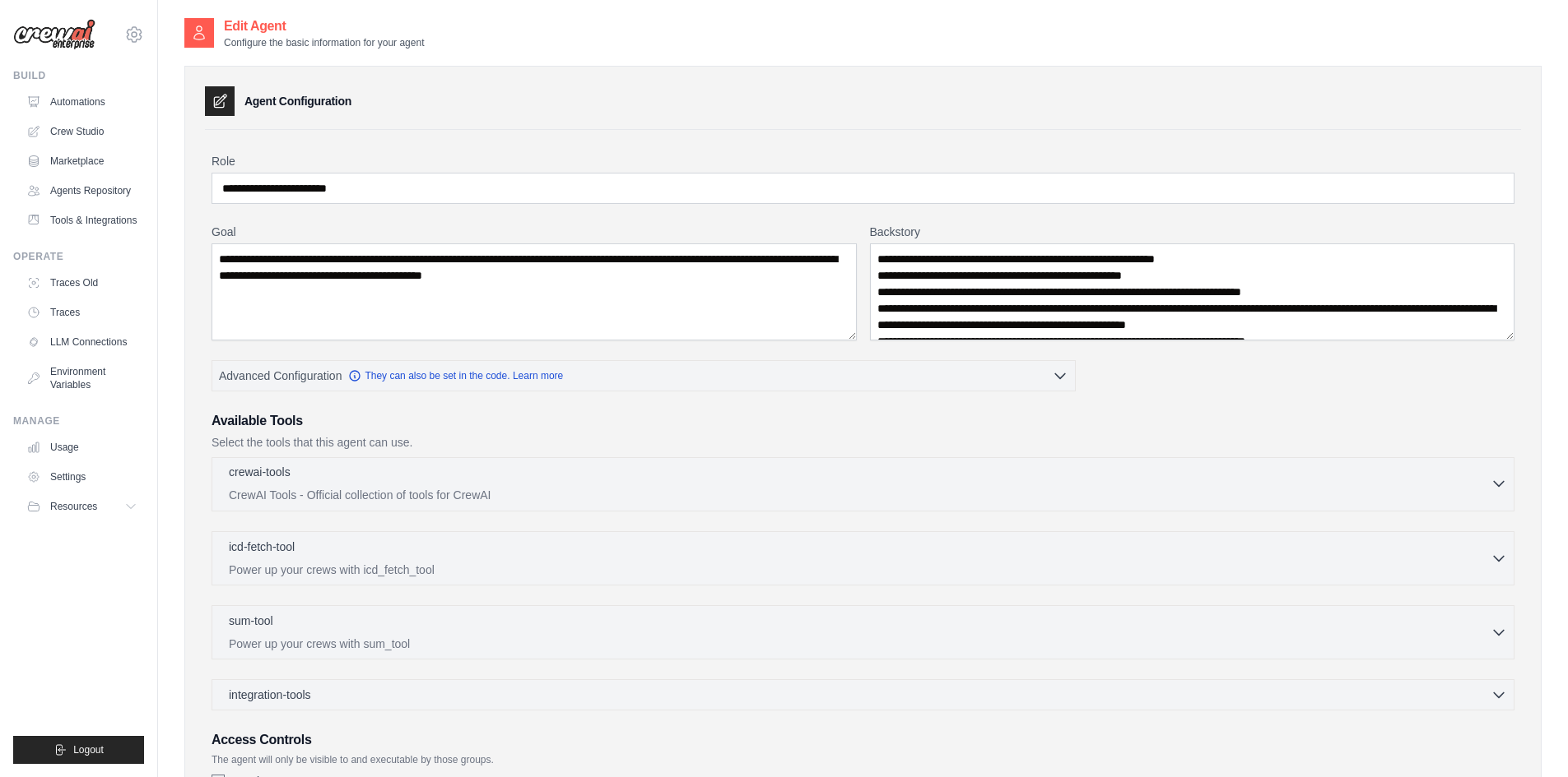
click at [395, 494] on p "CrewAI Tools - Official collection of tools for CrewAI" at bounding box center [860, 495] width 1261 height 16
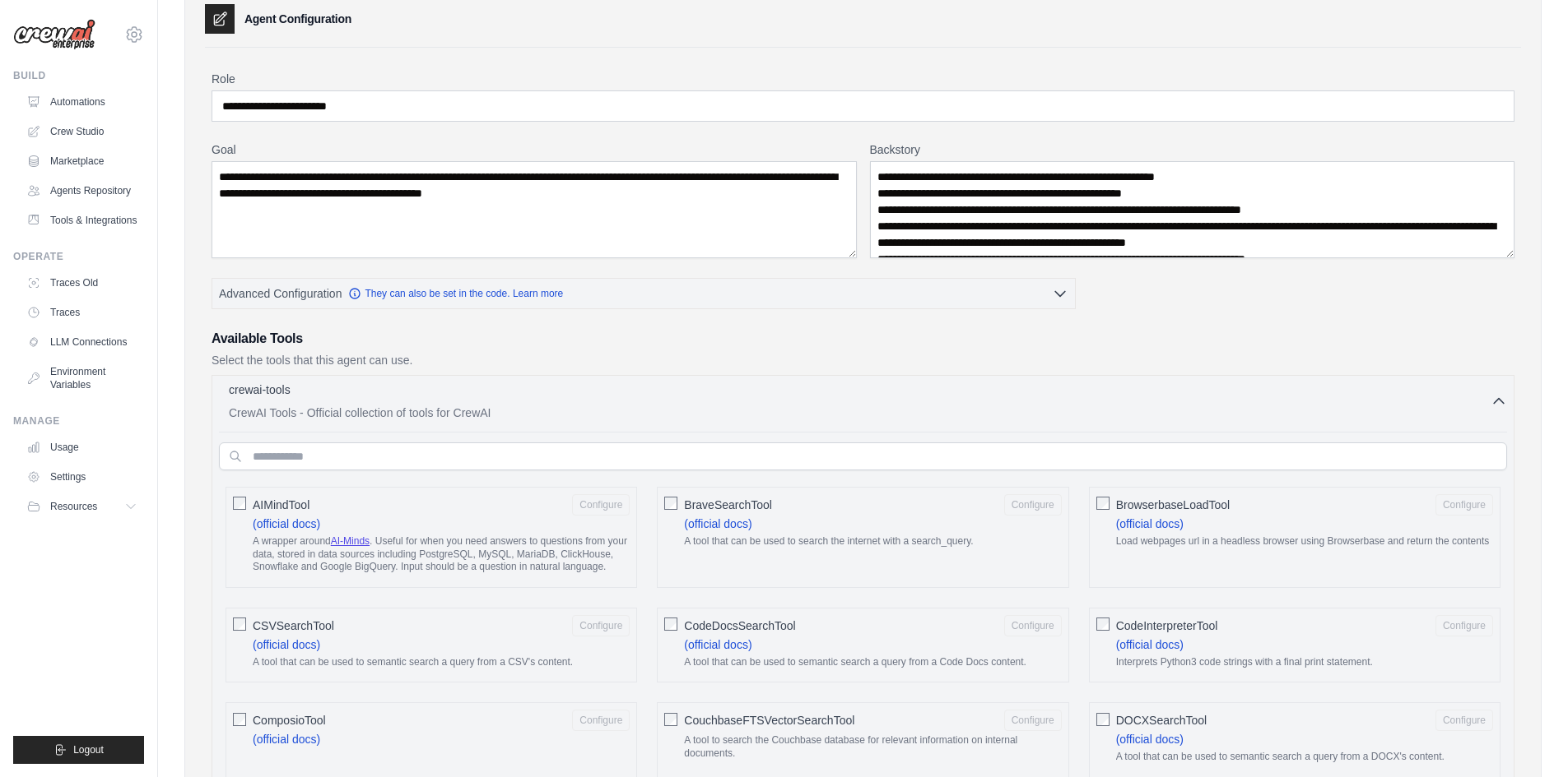
scroll to position [165, 0]
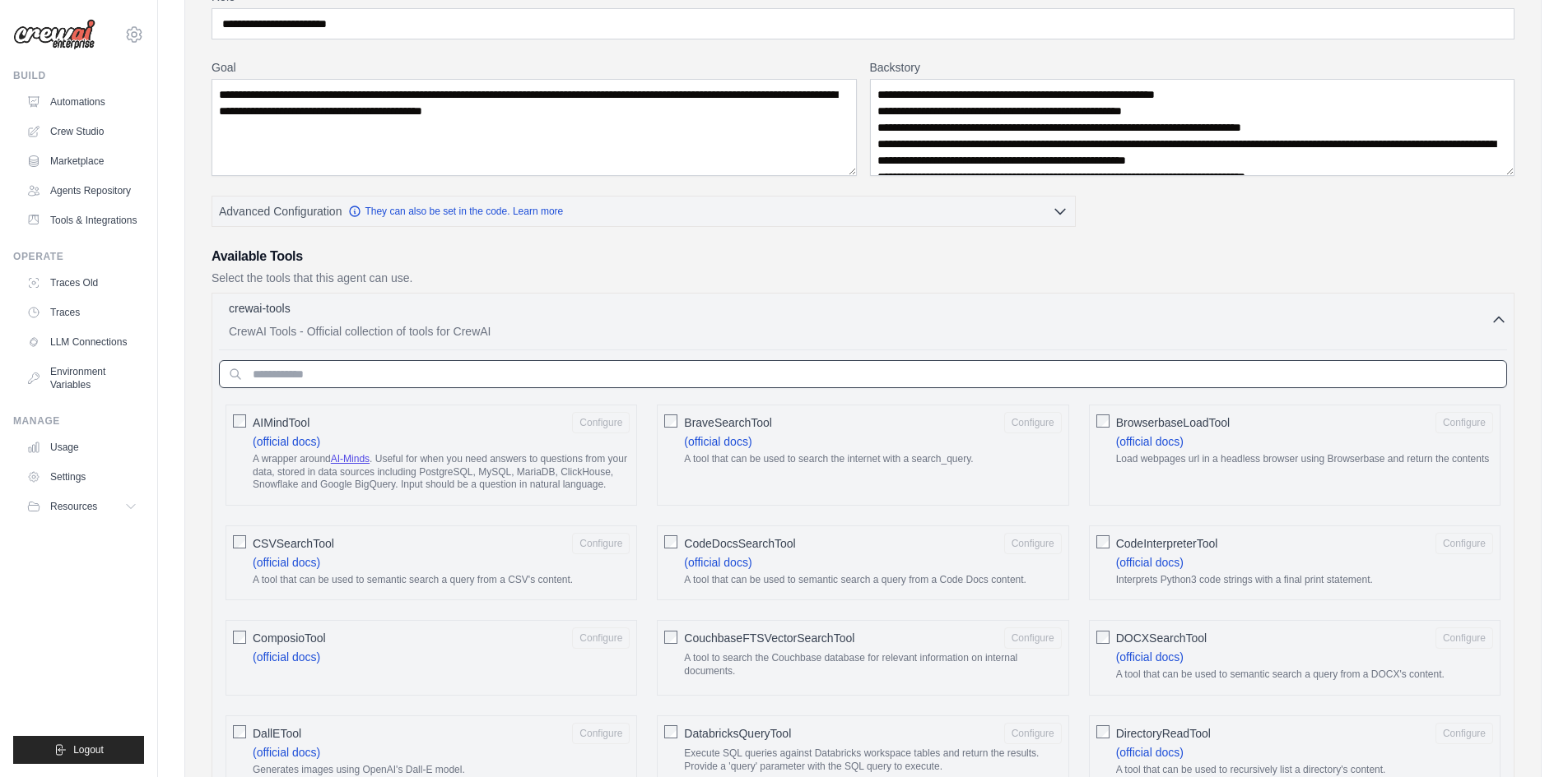
click at [502, 372] on input "text" at bounding box center [863, 374] width 1288 height 28
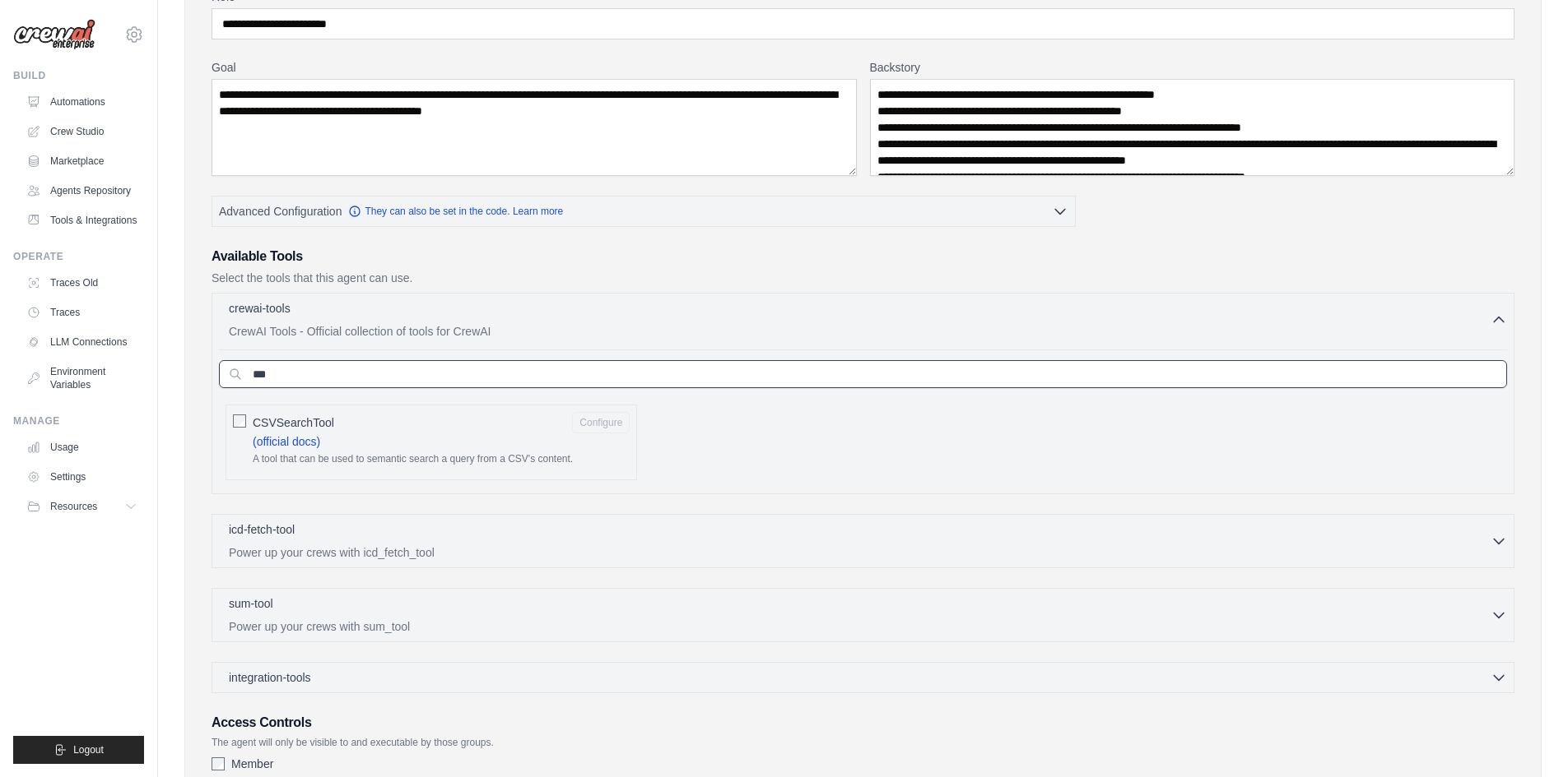
type input "***"
click at [1479, 321] on div "crewai-tools 1 selected CrewAI Tools - Official collection of tools for CrewAI" at bounding box center [860, 319] width 1261 height 39
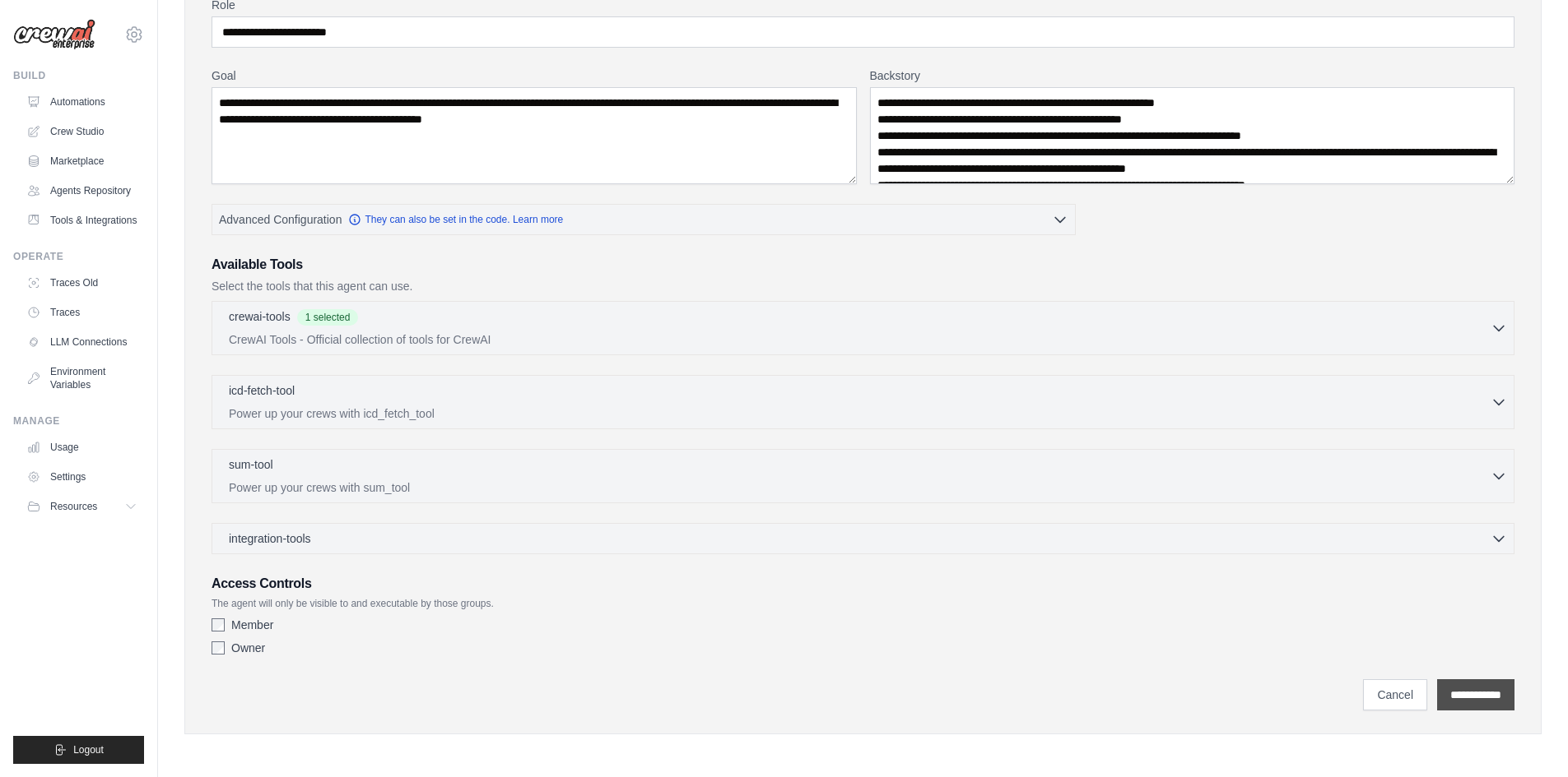
click at [1483, 690] on input "**********" at bounding box center [1475, 695] width 77 height 31
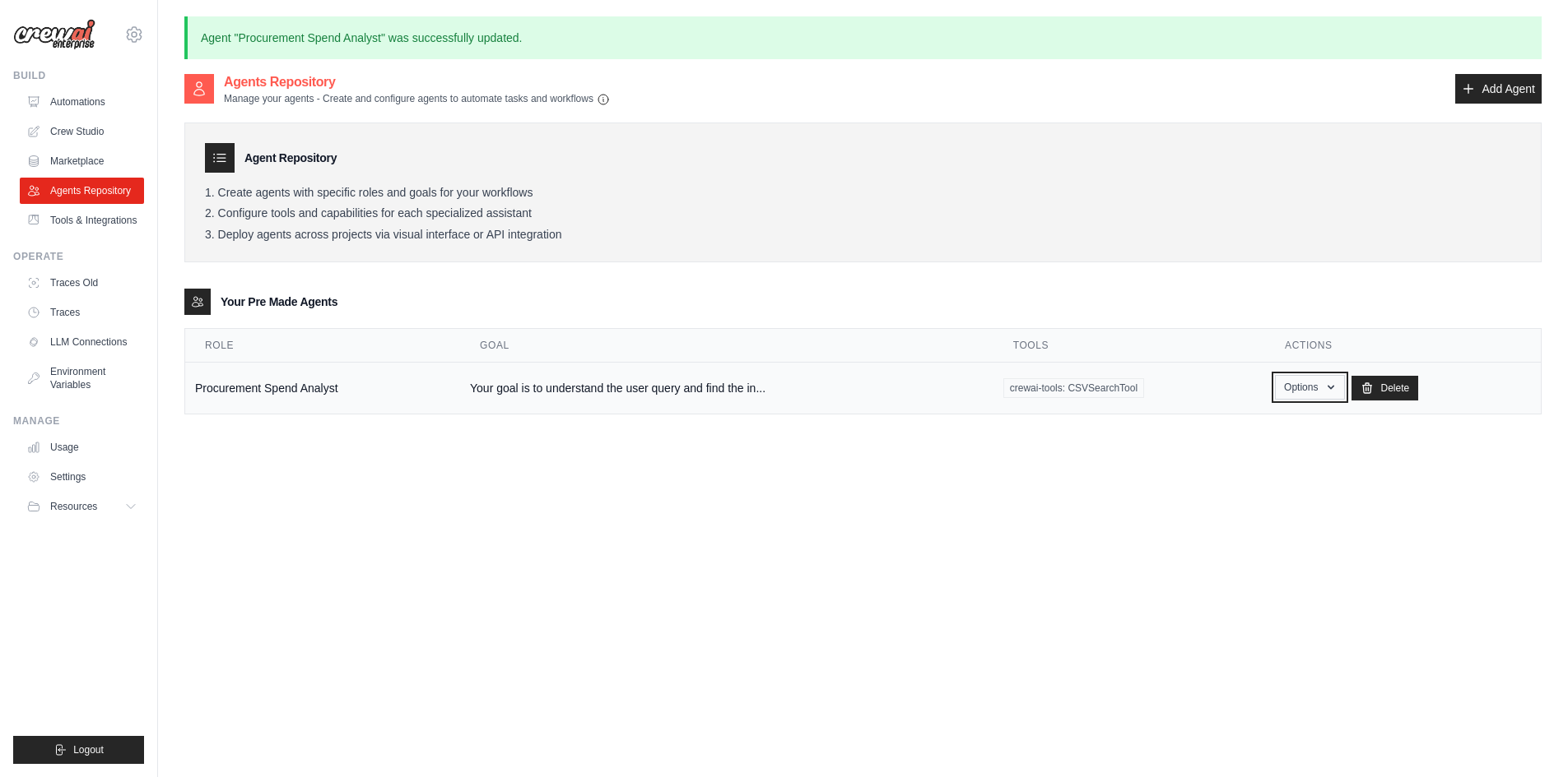
click at [1320, 392] on button "Options" at bounding box center [1309, 388] width 70 height 25
click at [762, 378] on td "Your goal is to understand the user query and find the in..." at bounding box center [726, 389] width 533 height 52
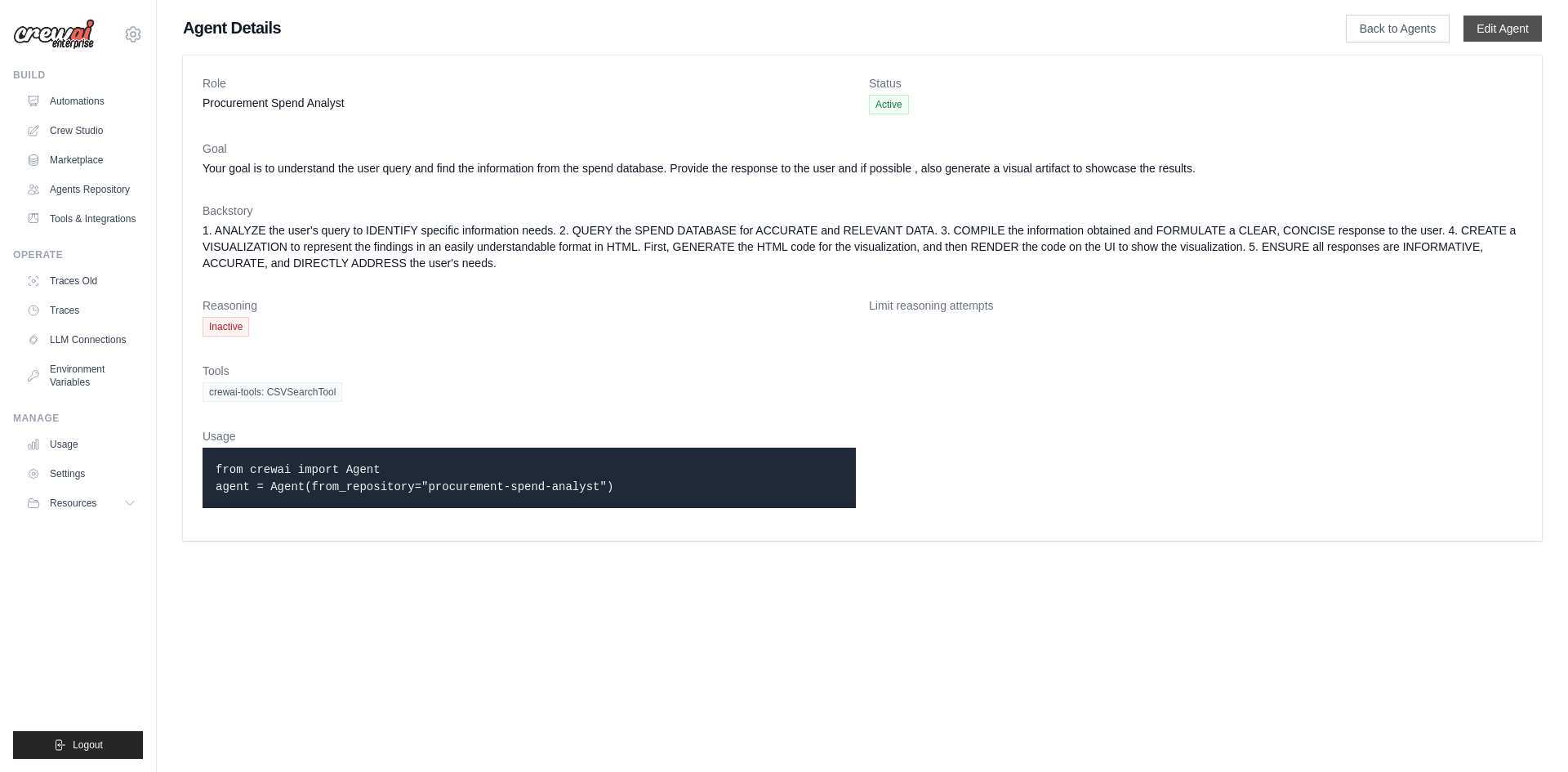
click at [1515, 28] on link "Edit Agent" at bounding box center [1503, 28] width 78 height 26
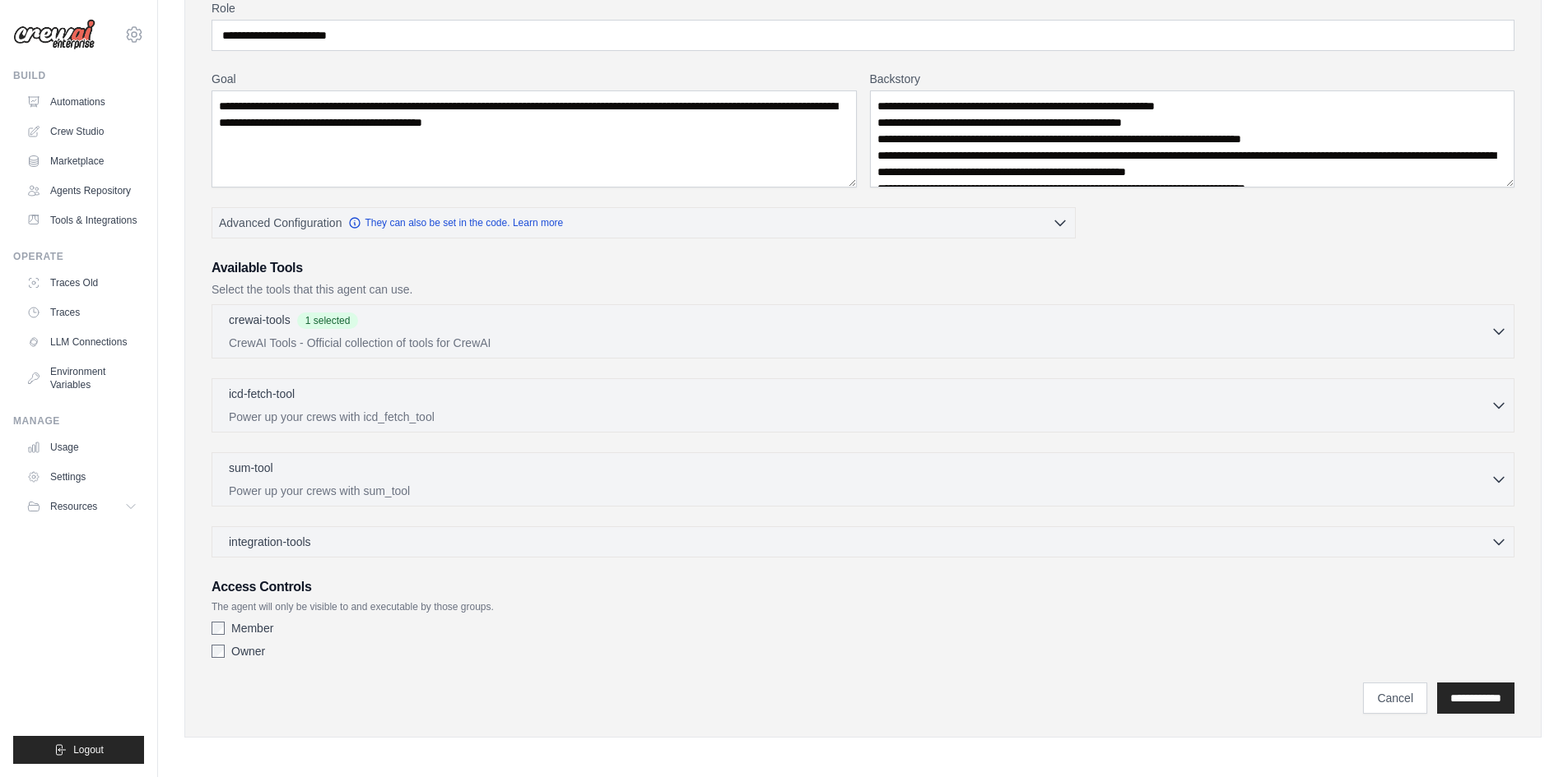
scroll to position [156, 0]
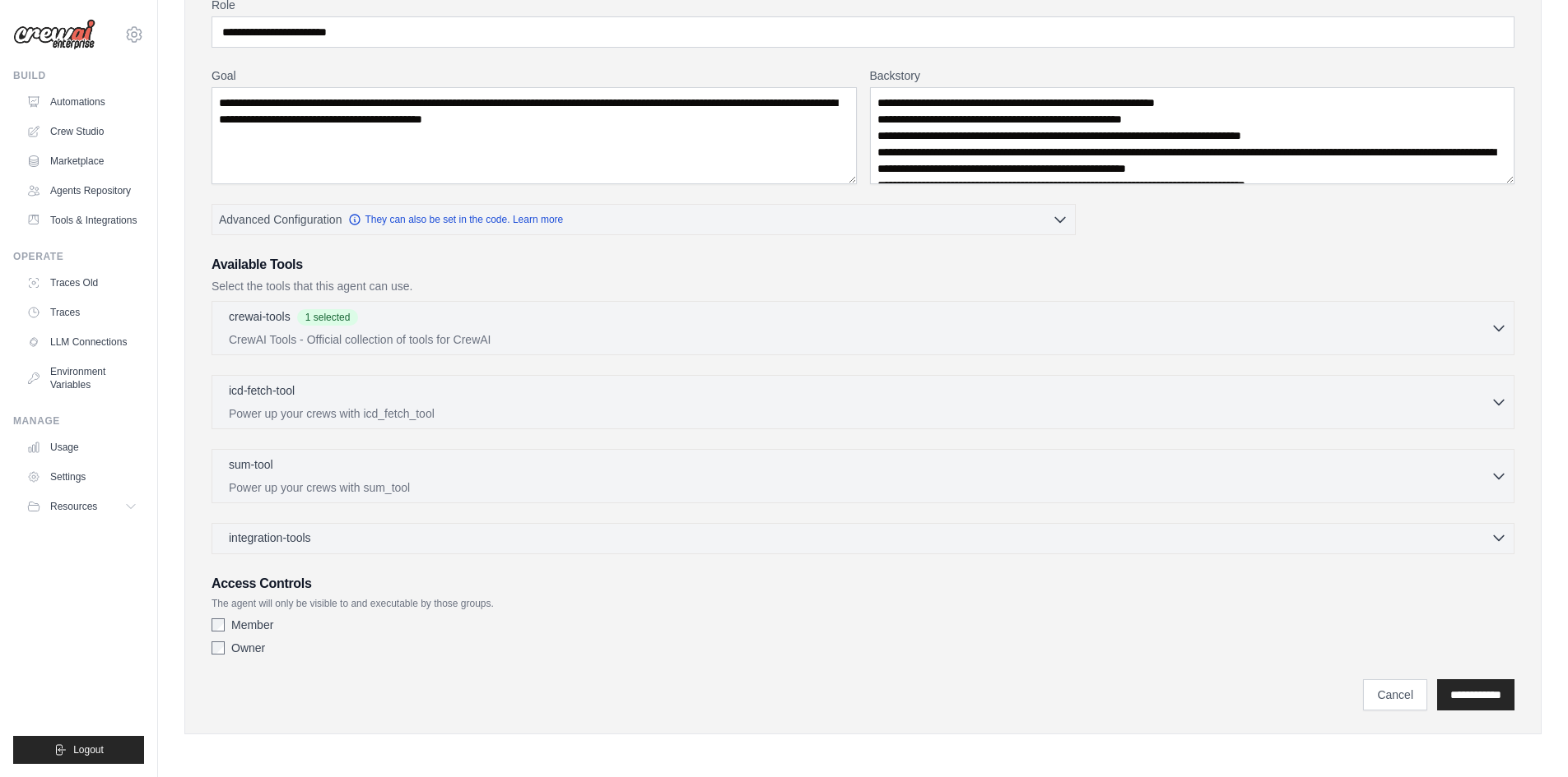
click at [323, 540] on div "integration-tools 0 selected" at bounding box center [868, 537] width 1278 height 16
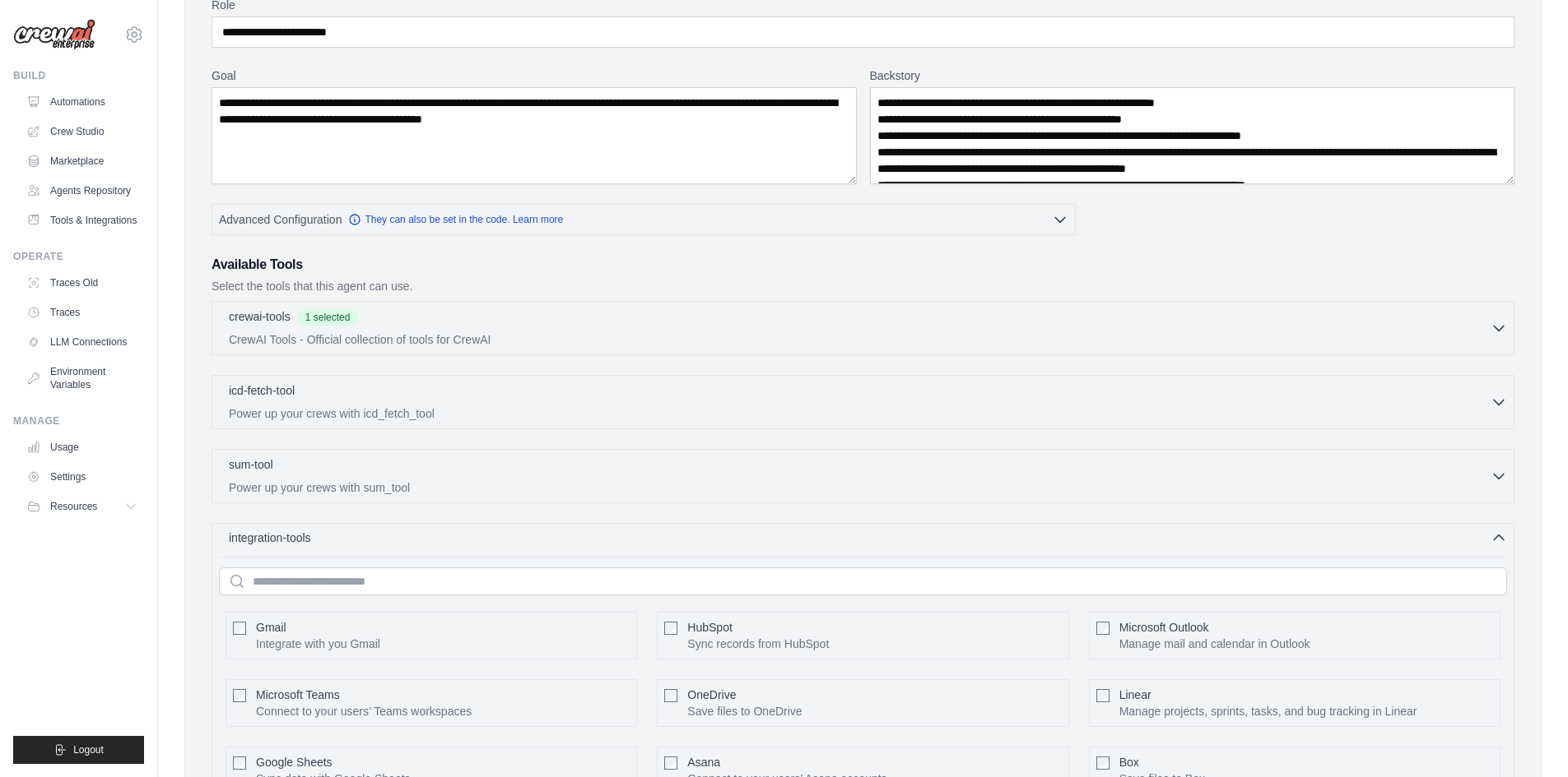
click at [323, 540] on div "integration-tools 0 selected" at bounding box center [868, 537] width 1278 height 16
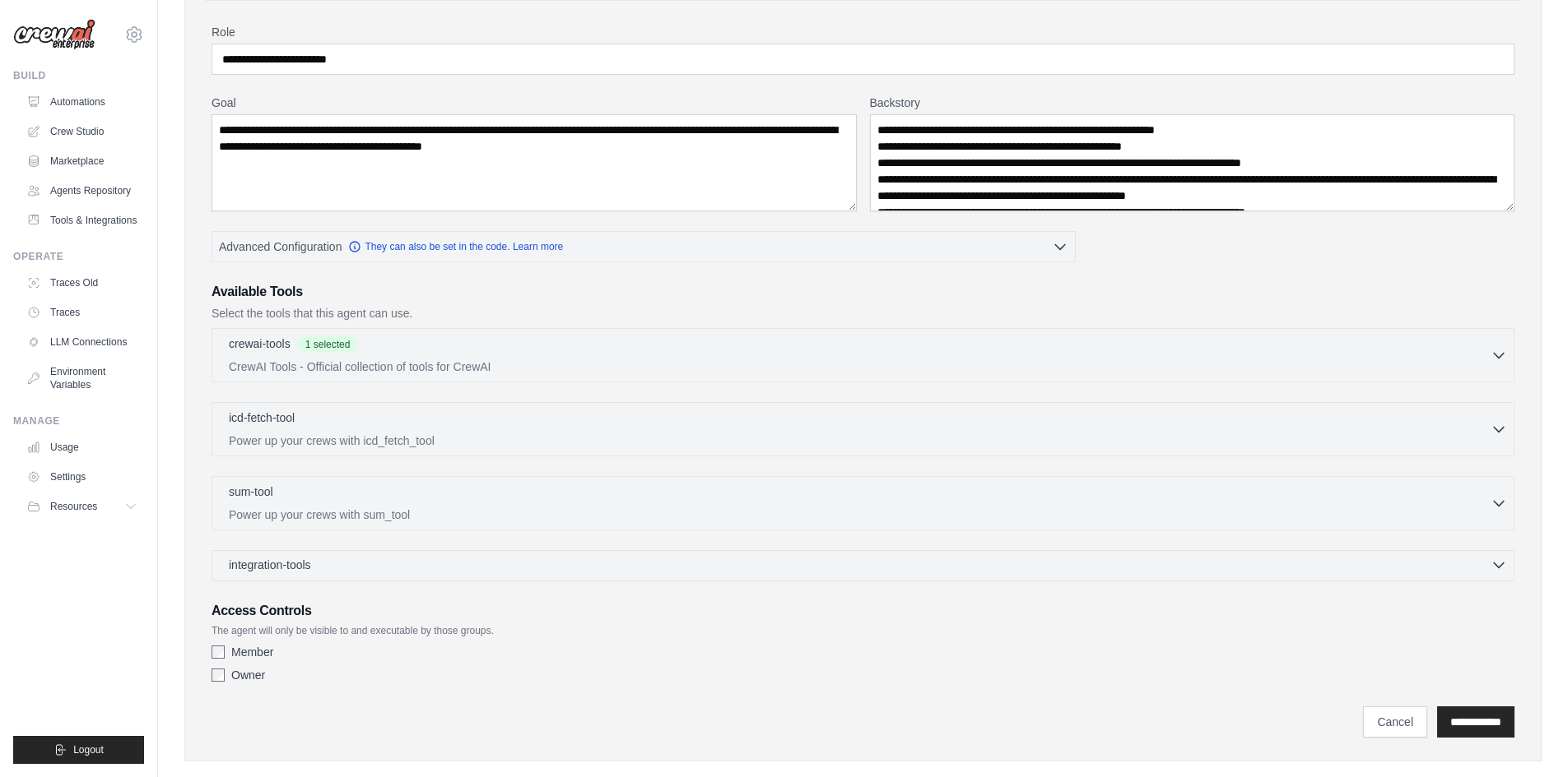
scroll to position [0, 0]
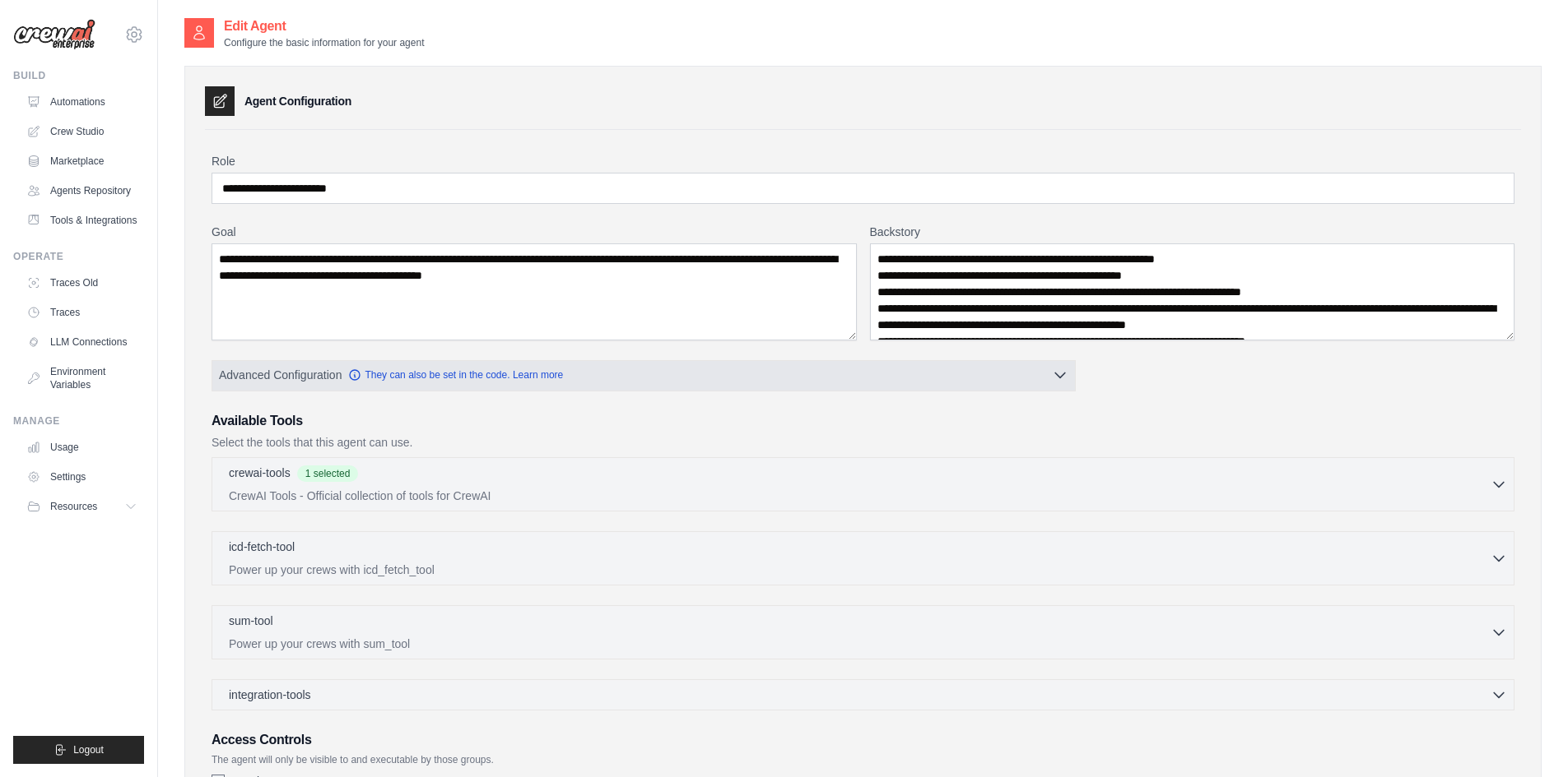
click at [1033, 366] on button "Advanced Configuration They can also be set in the code. Learn more" at bounding box center [643, 375] width 862 height 30
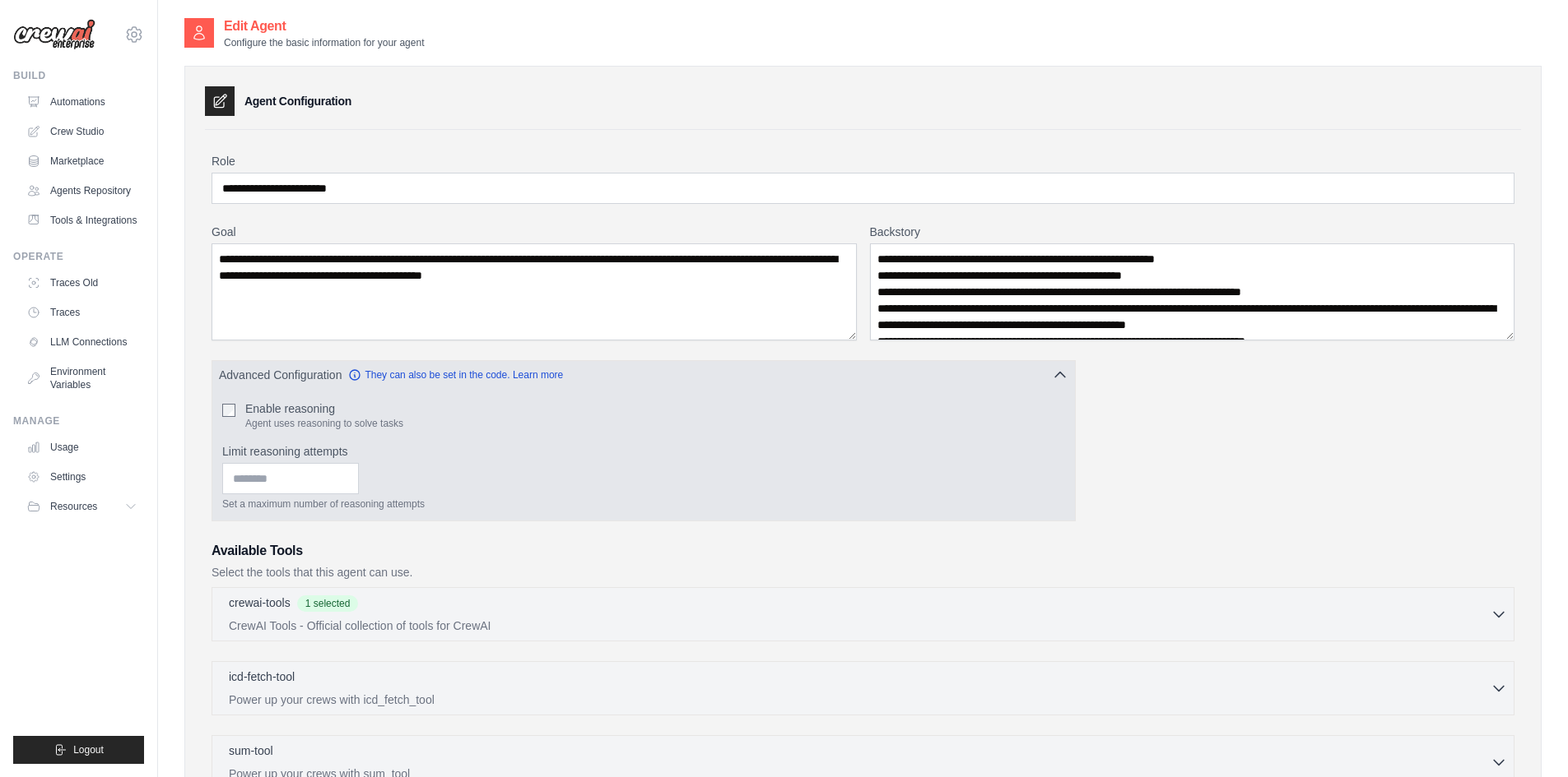
click at [1033, 366] on button "Advanced Configuration They can also be set in the code. Learn more" at bounding box center [643, 375] width 862 height 30
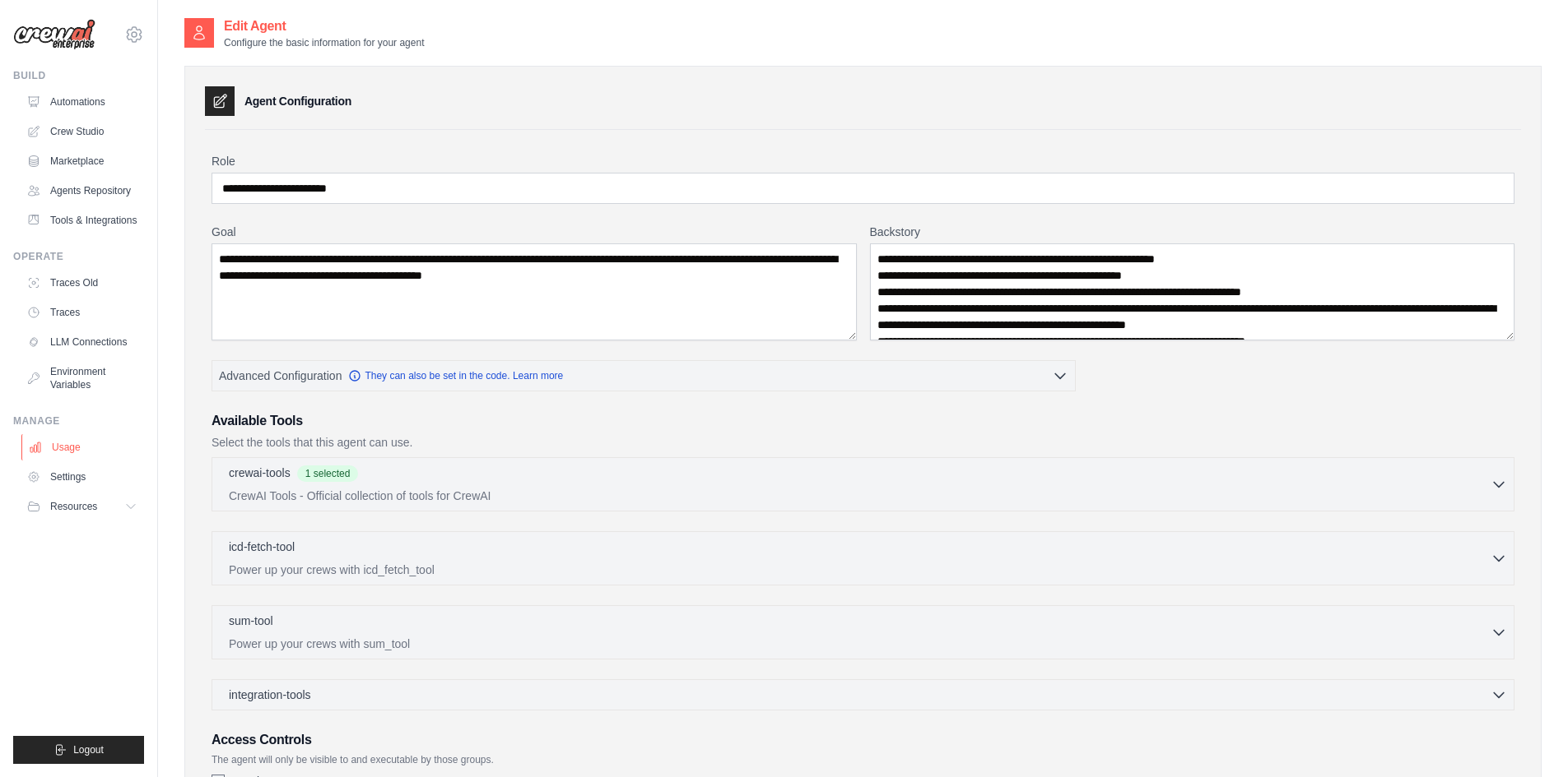
click at [74, 443] on link "Usage" at bounding box center [83, 447] width 124 height 26
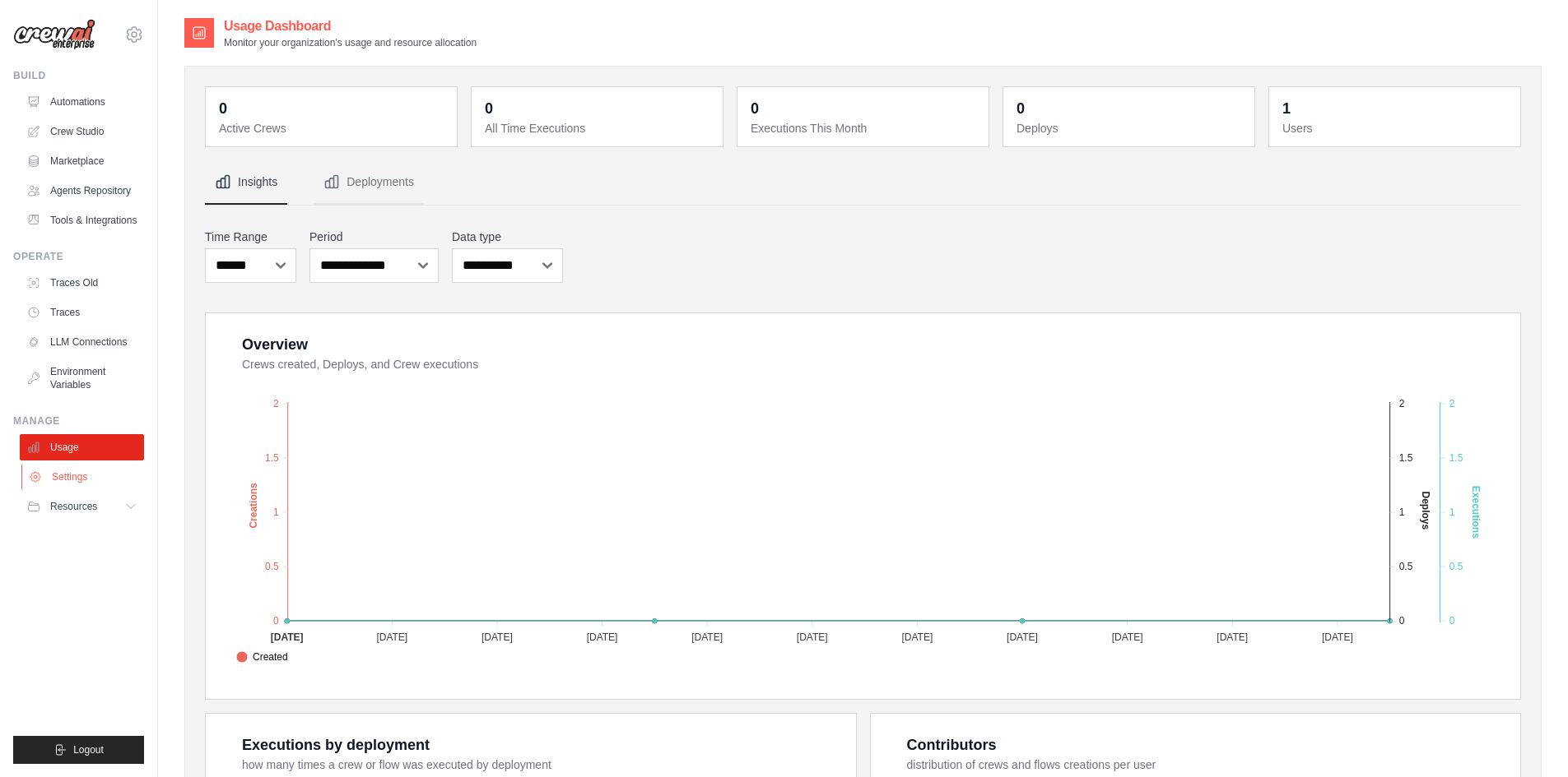
click at [98, 473] on link "Settings" at bounding box center [83, 477] width 124 height 26
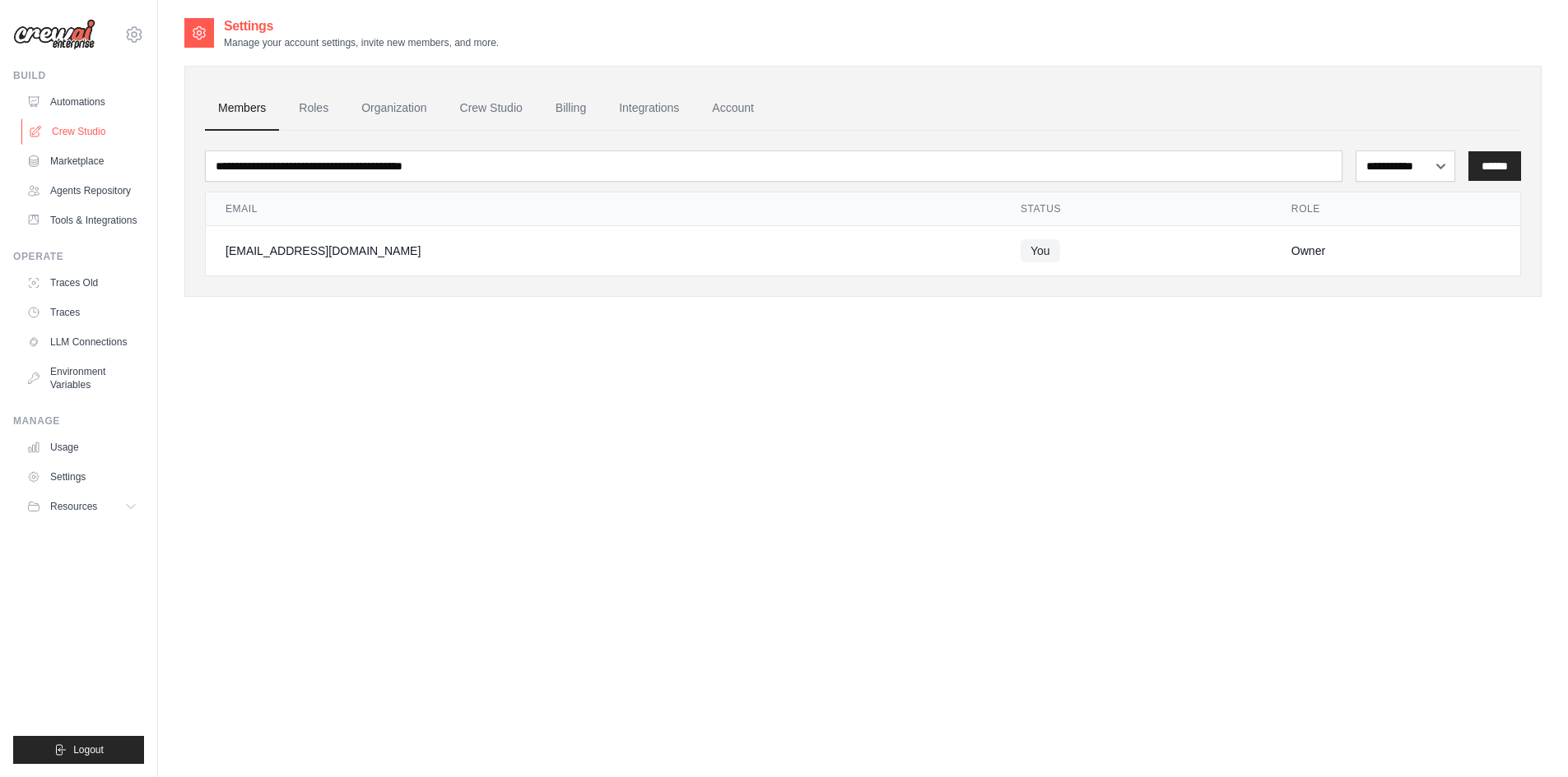
click at [99, 137] on link "Crew Studio" at bounding box center [83, 131] width 124 height 26
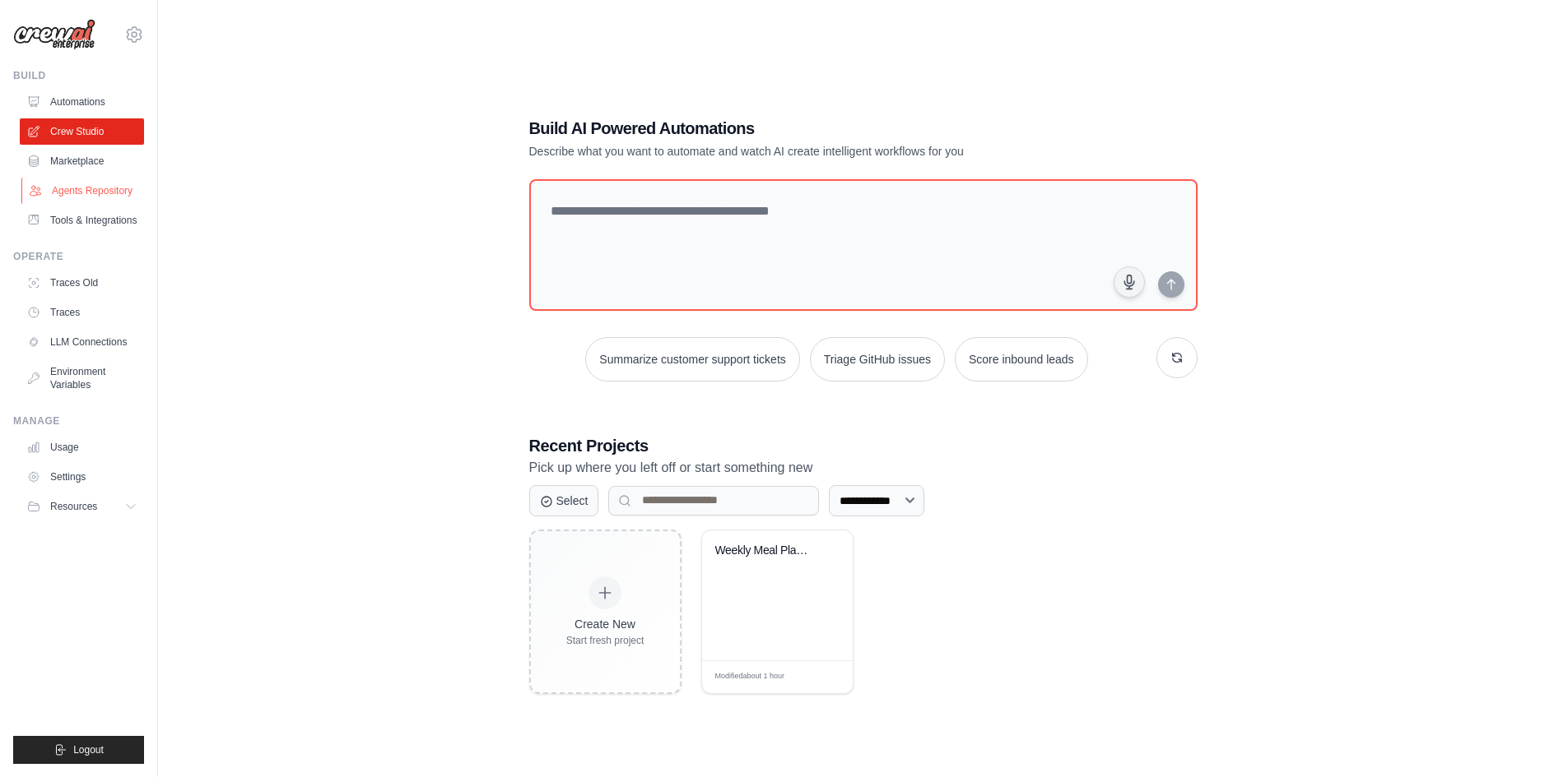
click at [118, 195] on link "Agents Repository" at bounding box center [83, 190] width 124 height 26
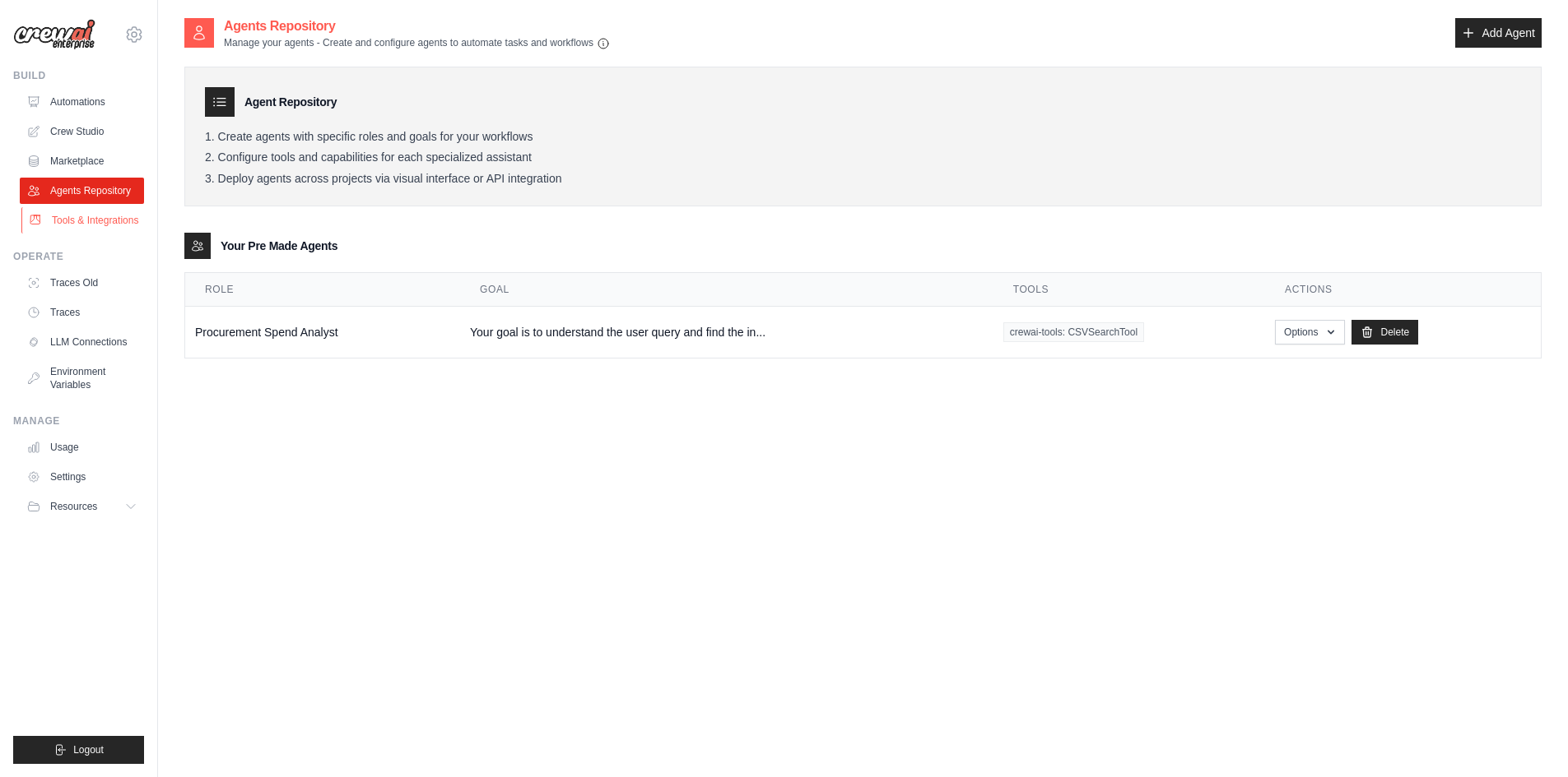
click at [122, 225] on link "Tools & Integrations" at bounding box center [83, 220] width 124 height 26
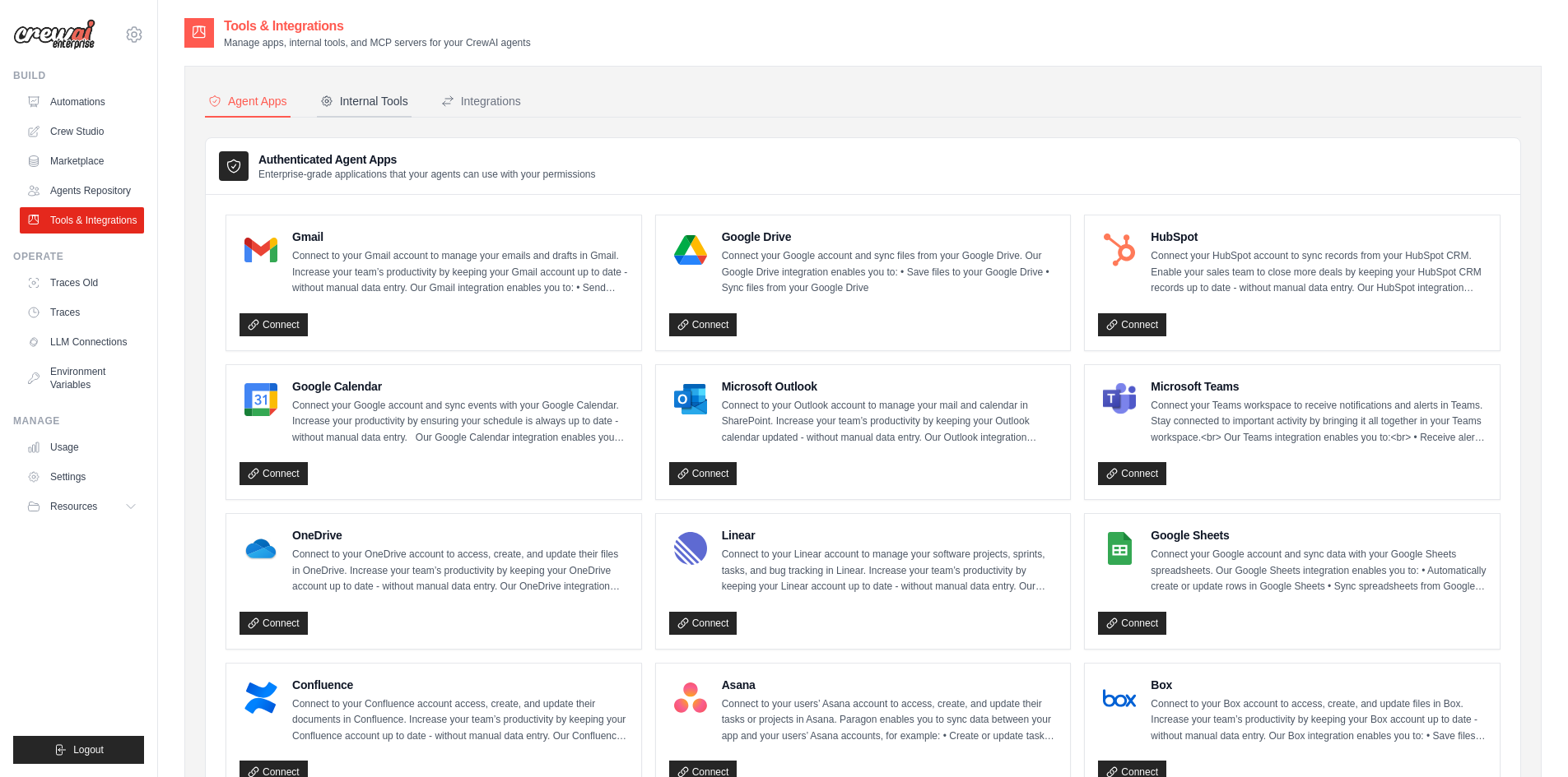
click at [378, 95] on div "Internal Tools" at bounding box center [364, 101] width 88 height 16
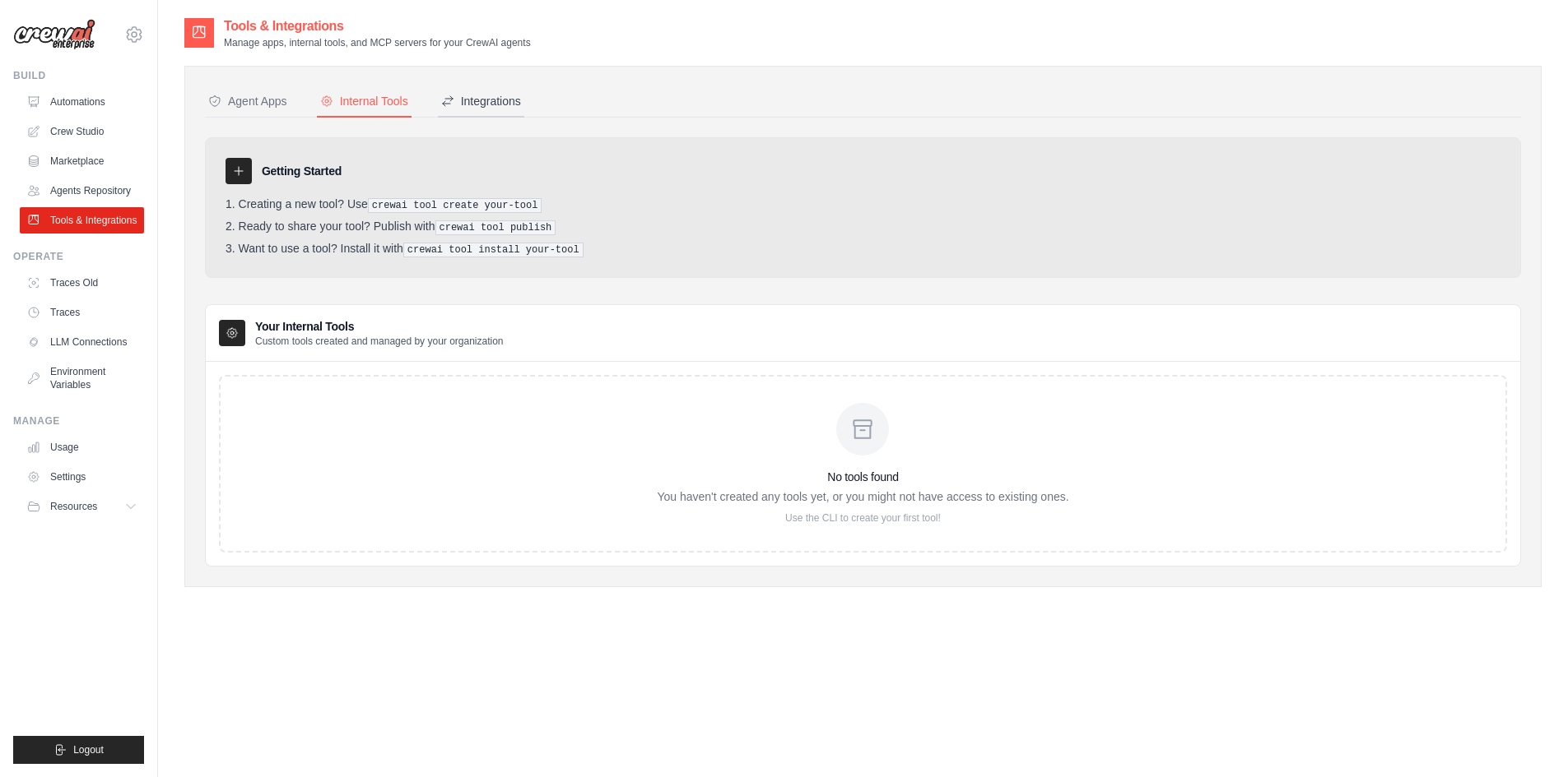
click at [467, 97] on div "Integrations" at bounding box center [480, 101] width 80 height 16
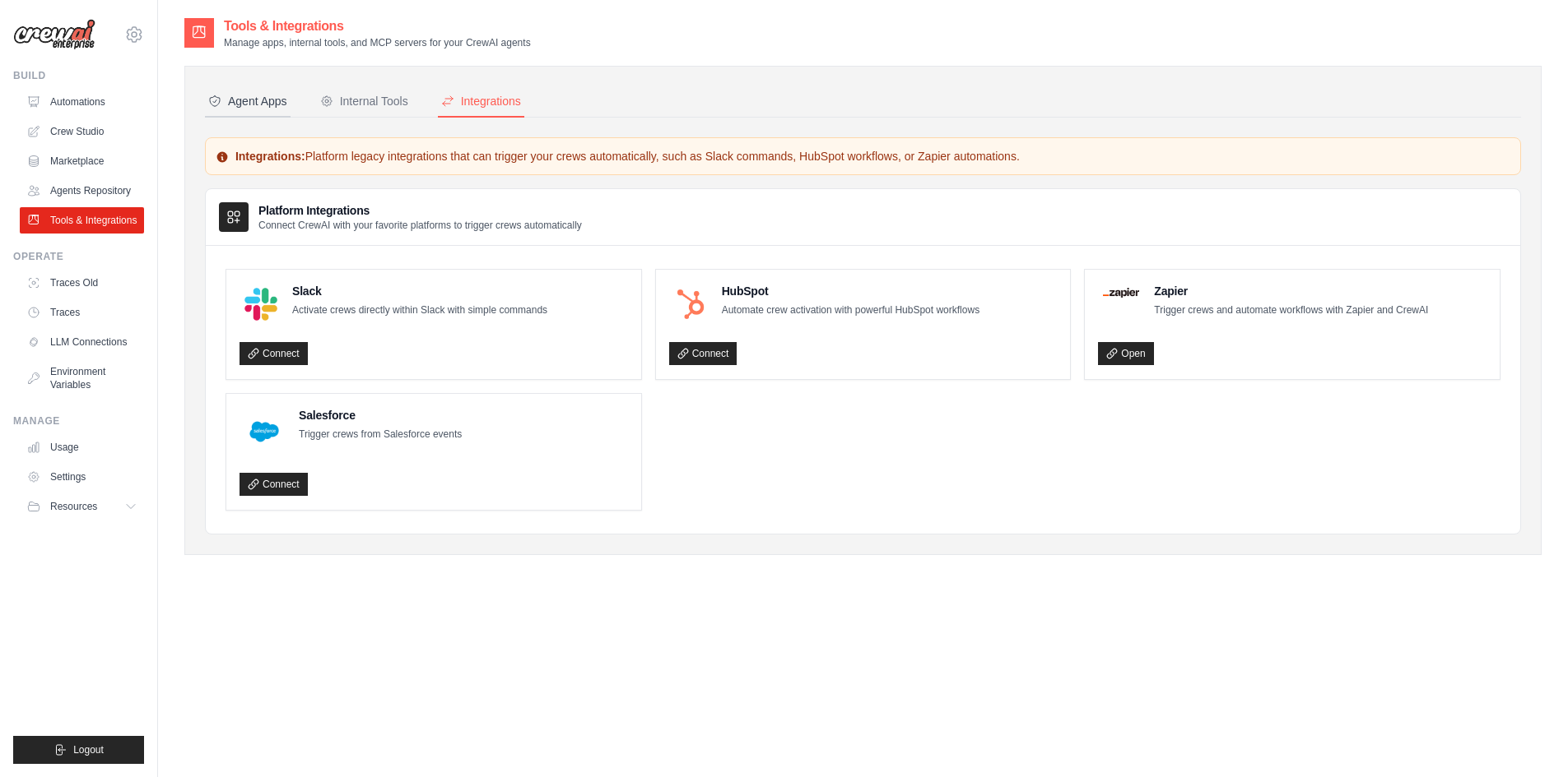
click at [249, 116] on button "Agent Apps" at bounding box center [248, 102] width 86 height 31
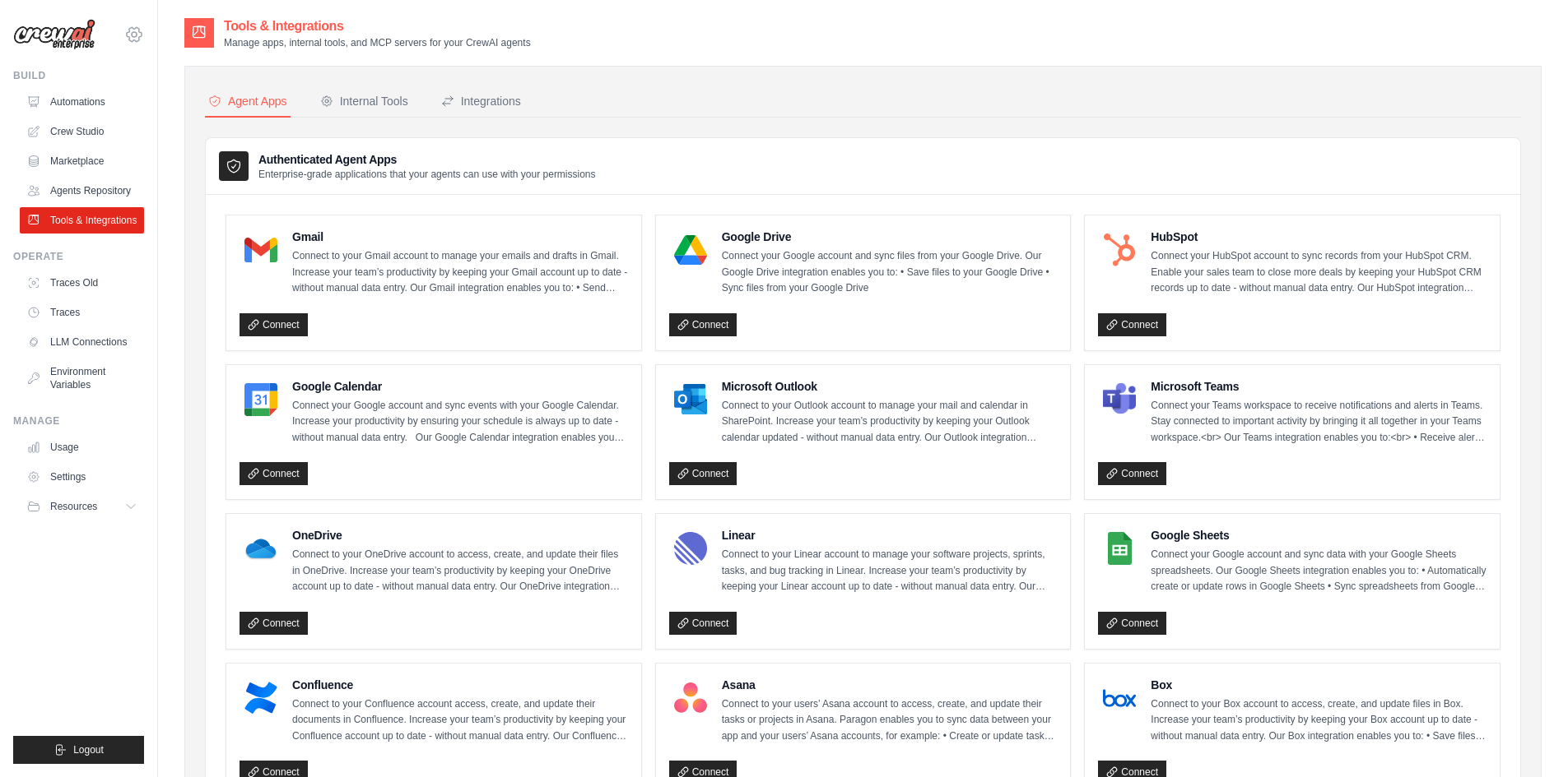
click at [129, 36] on icon at bounding box center [134, 34] width 15 height 14
click at [118, 180] on link "Agents Repository" at bounding box center [83, 190] width 124 height 26
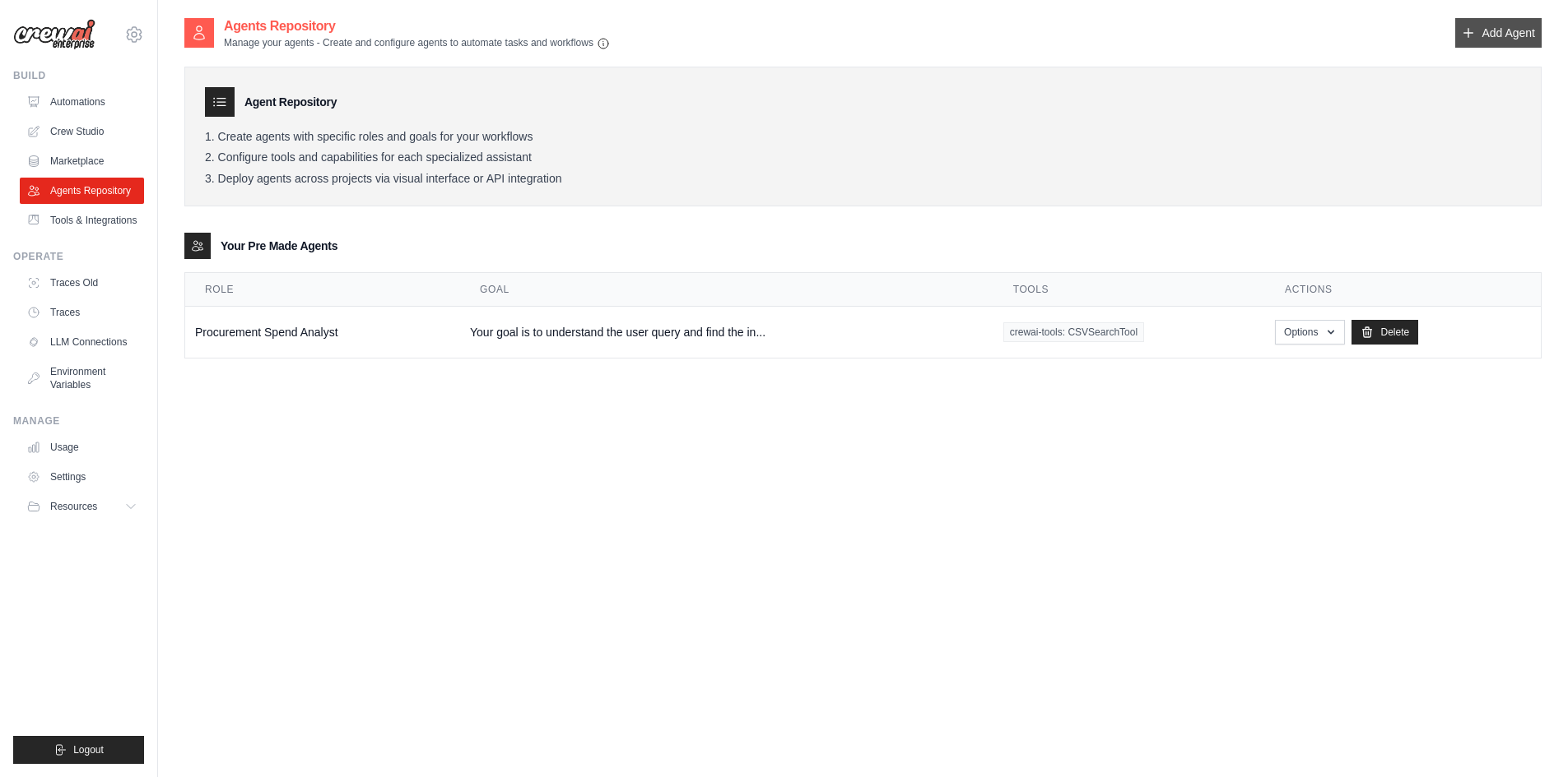
drag, startPoint x: 1510, startPoint y: 35, endPoint x: 1322, endPoint y: 63, distance: 190.1
click at [1509, 35] on link "Add Agent" at bounding box center [1498, 32] width 87 height 30
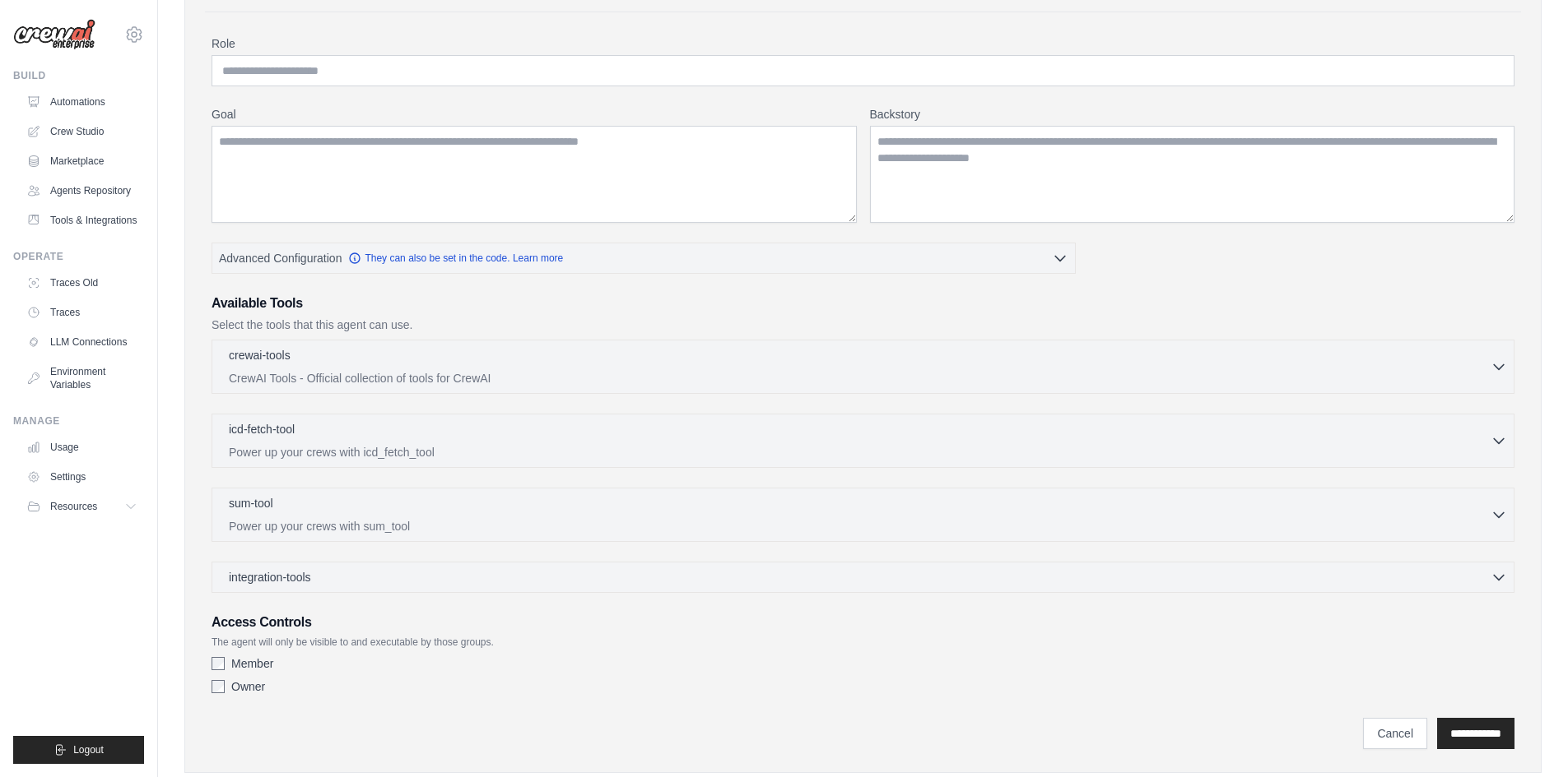
scroll to position [156, 0]
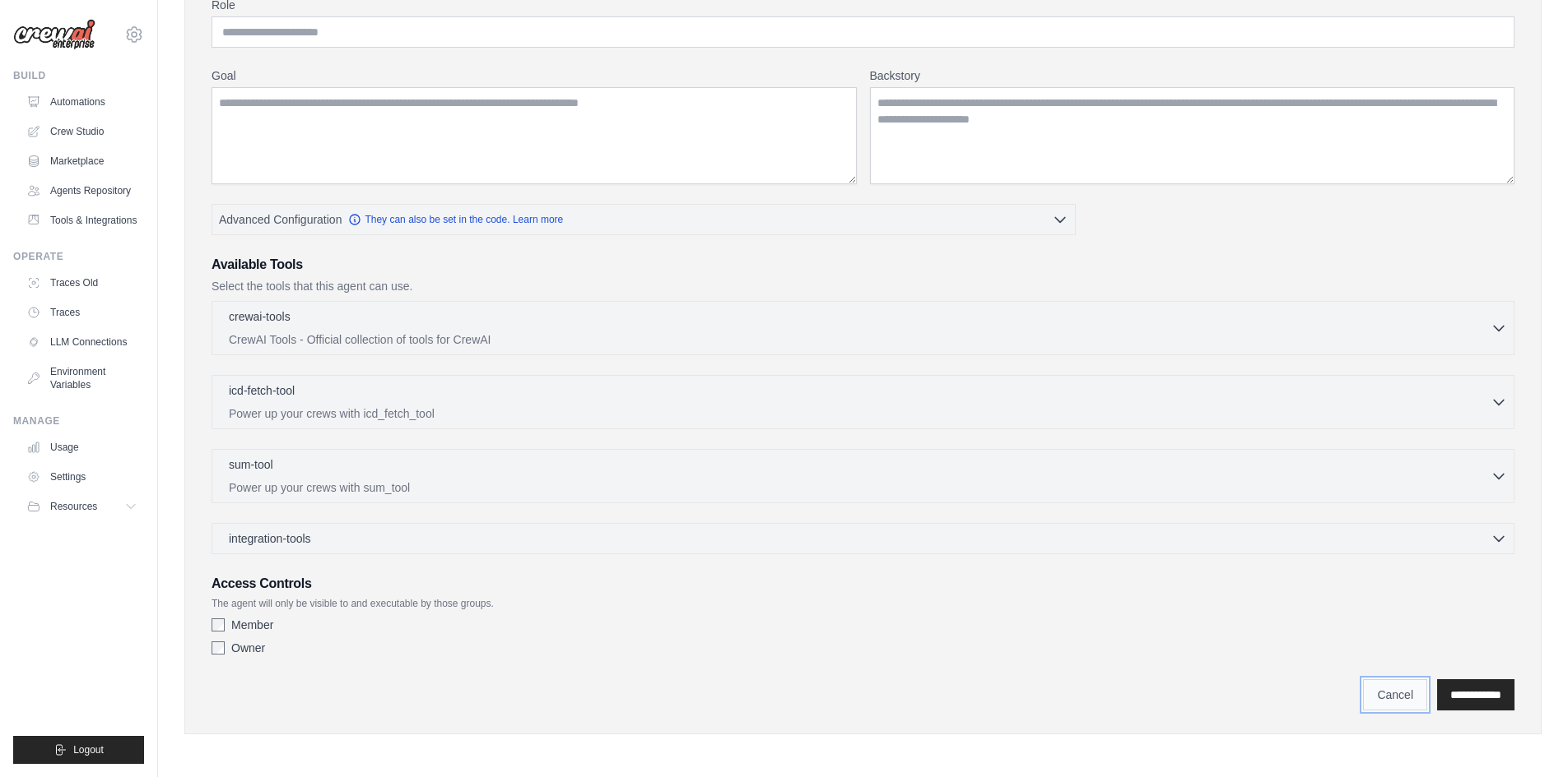
click at [1375, 688] on link "Cancel" at bounding box center [1395, 695] width 64 height 31
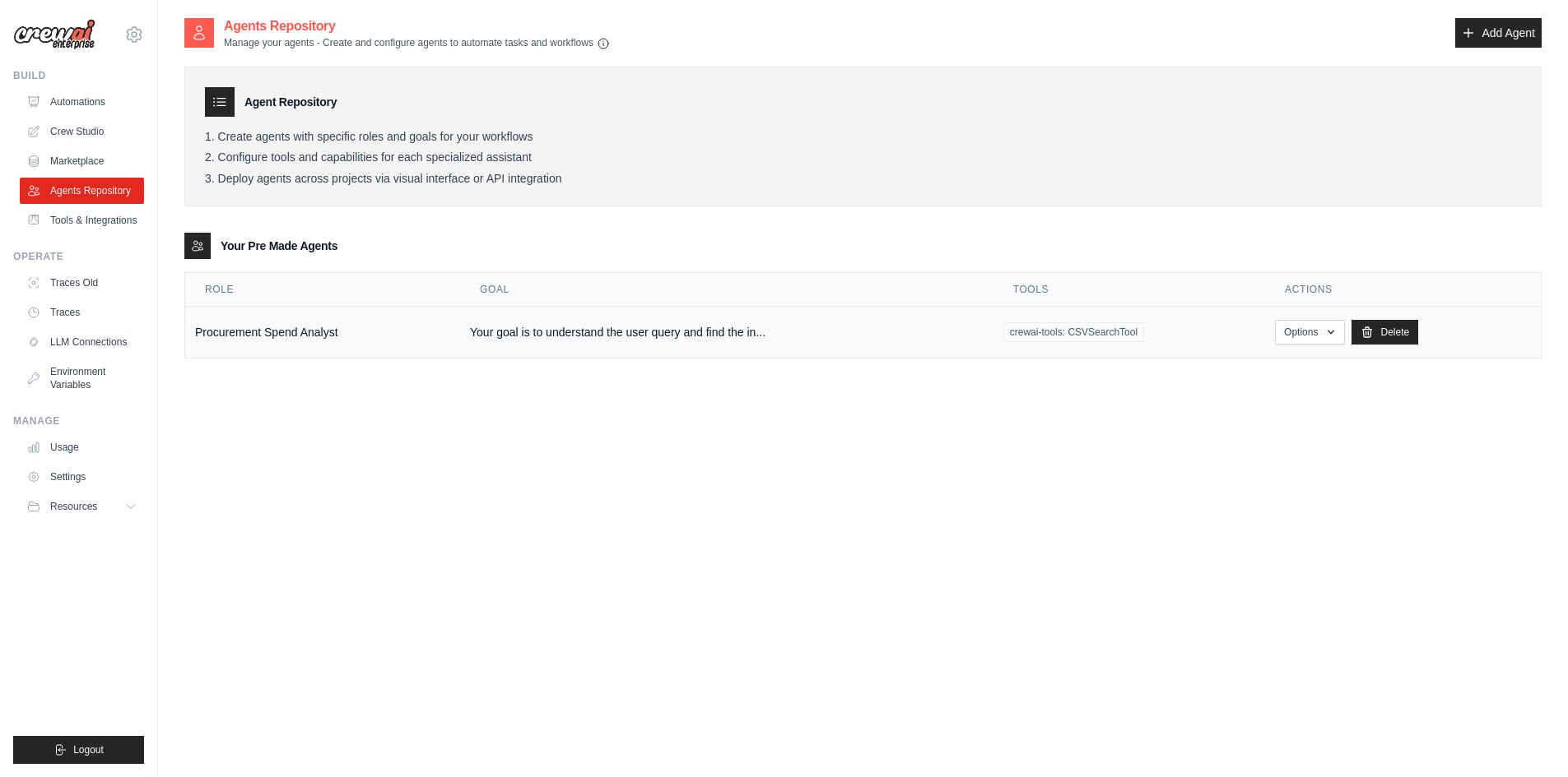
click at [580, 330] on td "Your goal is to understand the user query and find the in..." at bounding box center [726, 333] width 533 height 52
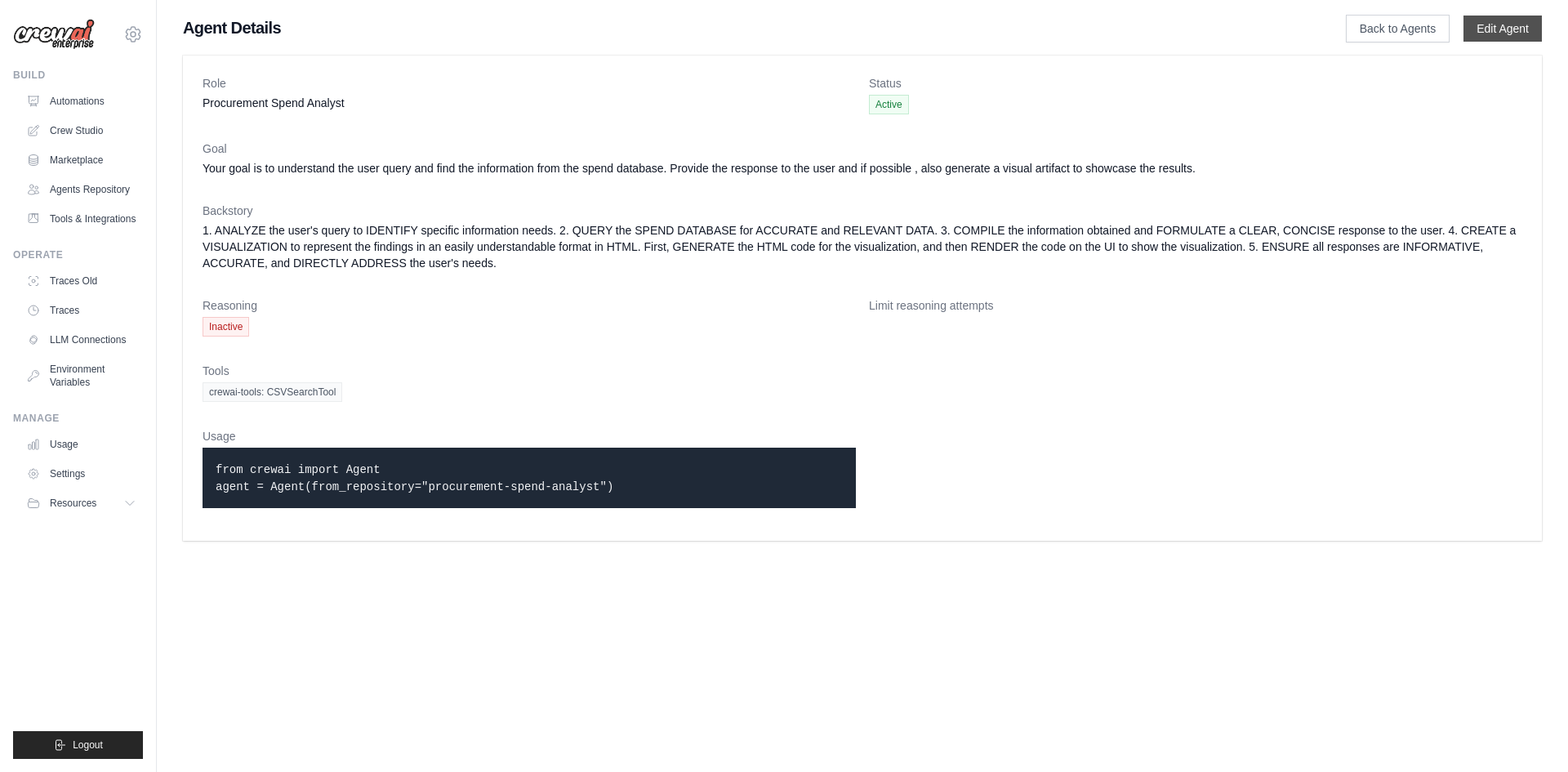
click at [1499, 36] on link "Edit Agent" at bounding box center [1503, 28] width 78 height 26
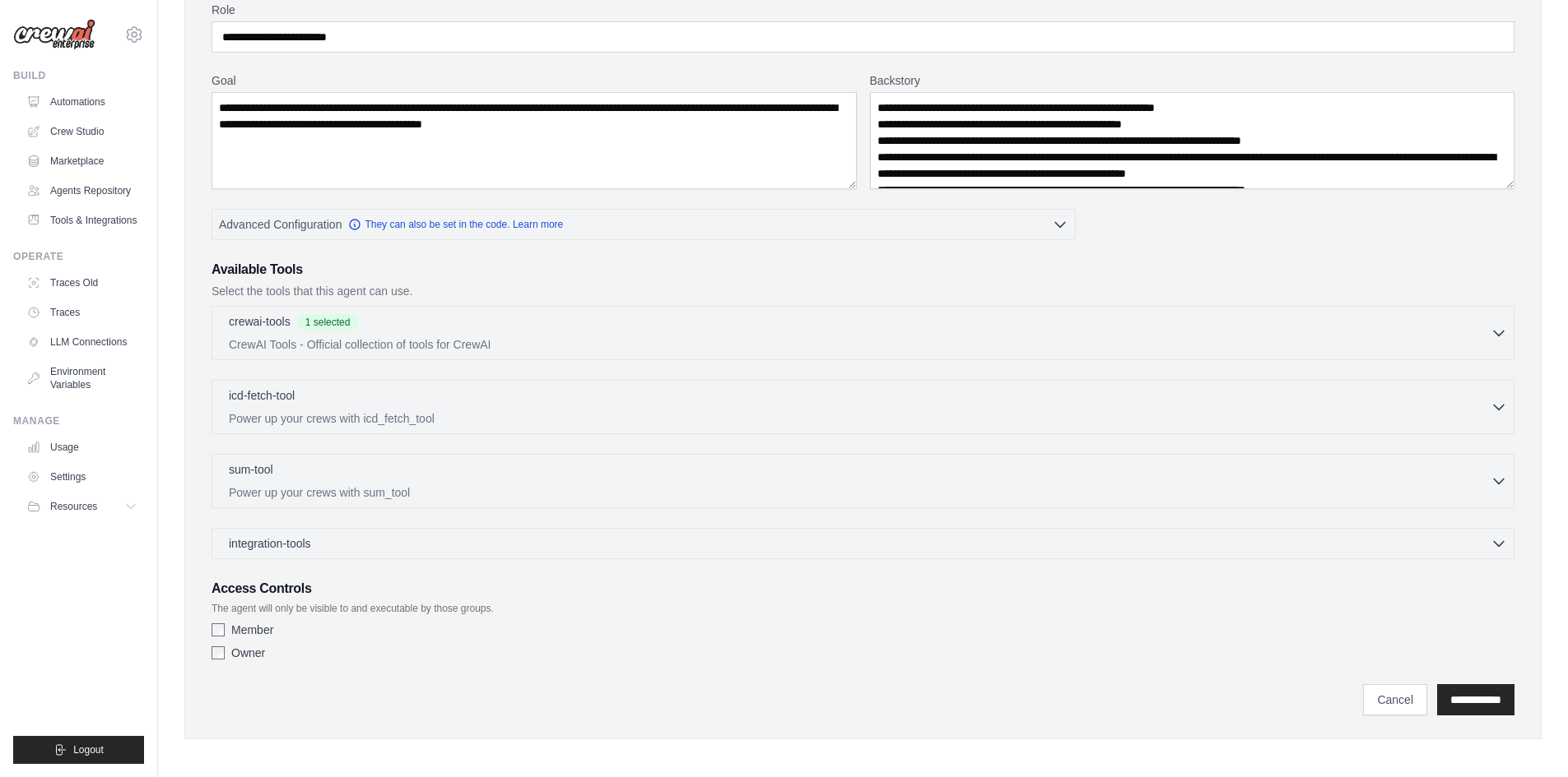
scroll to position [156, 0]
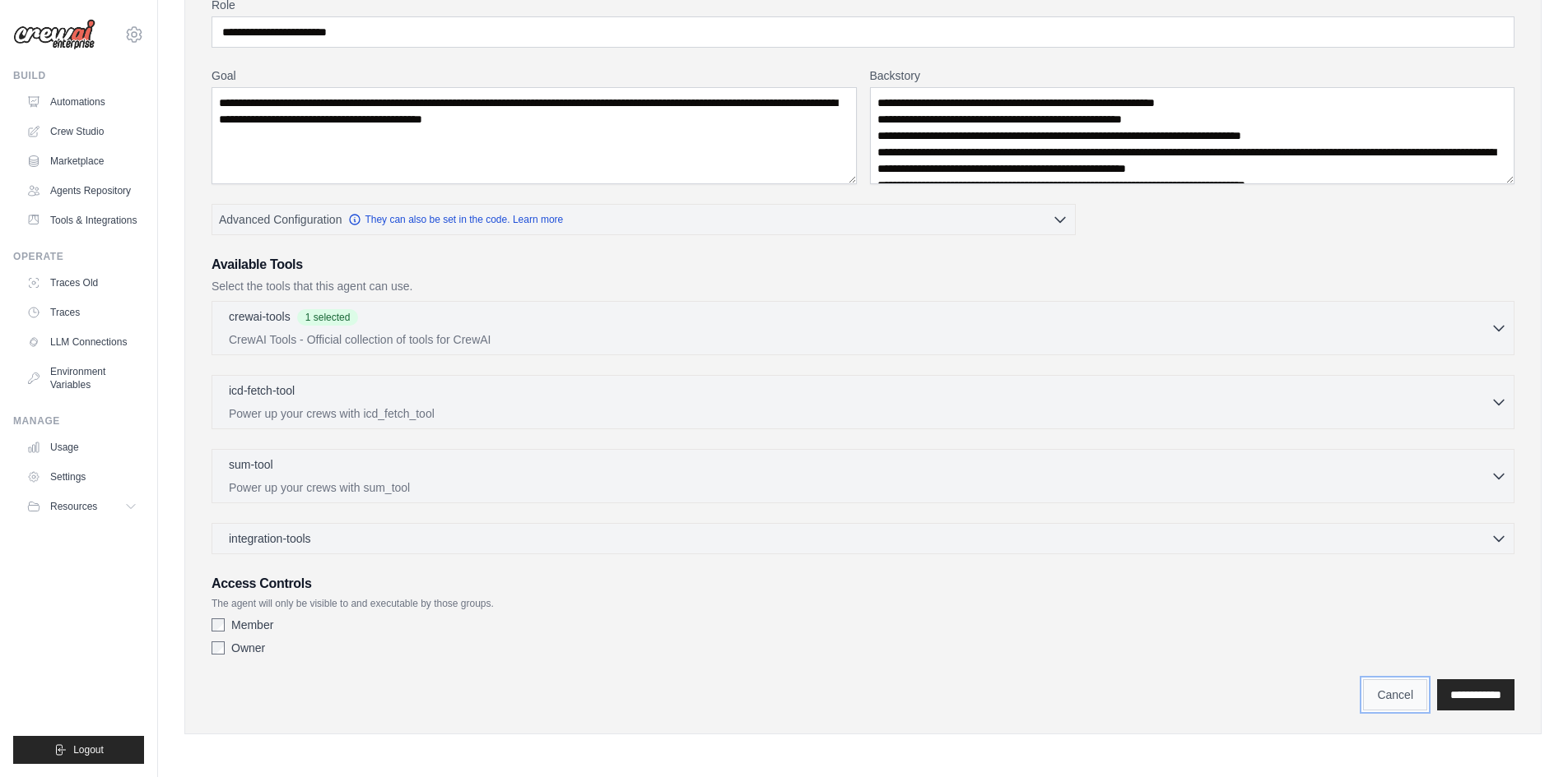
click at [1363, 710] on link "Cancel" at bounding box center [1395, 695] width 64 height 31
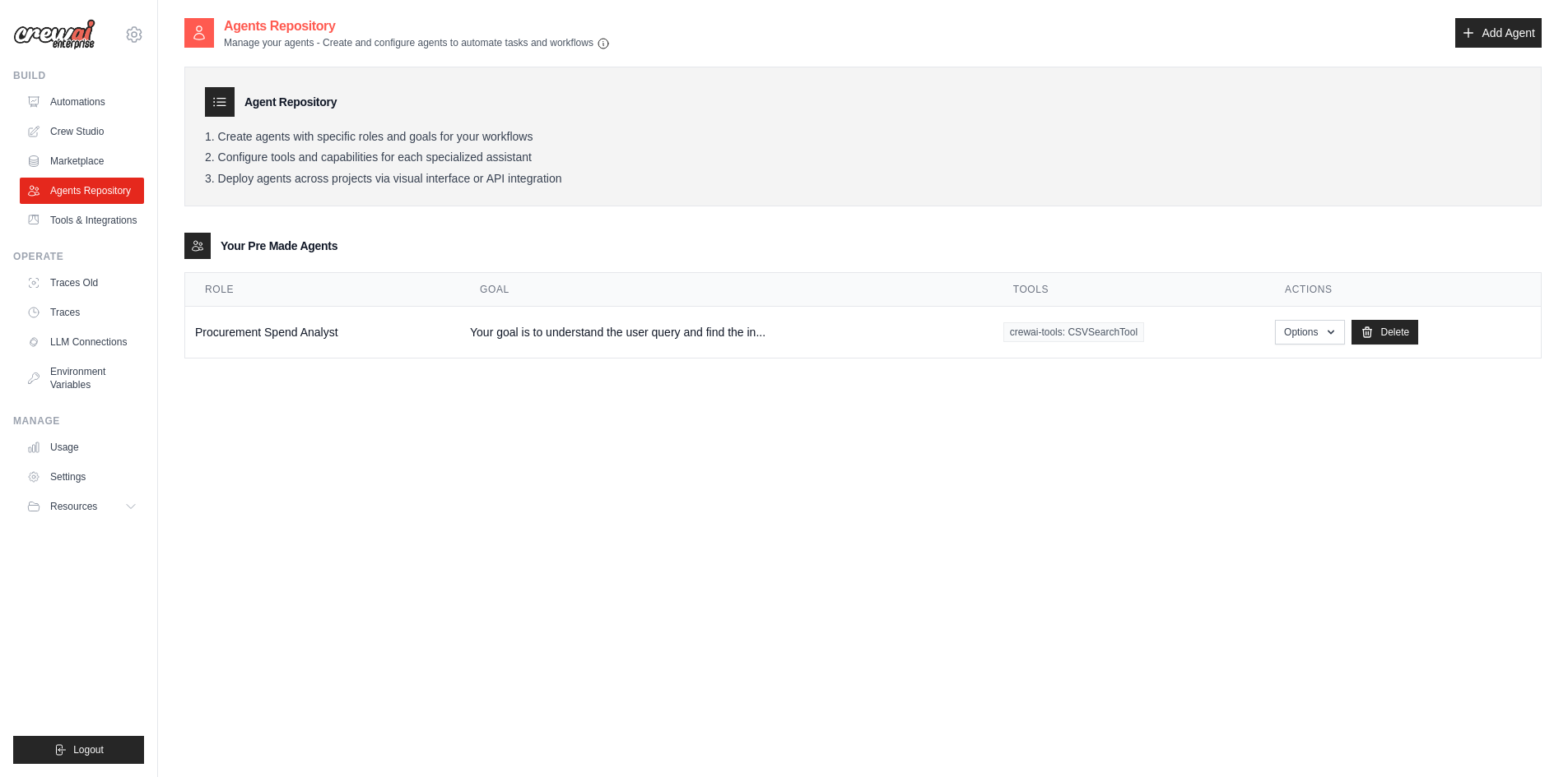
click at [82, 525] on ul "Build Automations Crew Studio Marketplace Agents Repository Resources Blog" at bounding box center [79, 416] width 131 height 695
click at [102, 510] on button "Resources" at bounding box center [83, 506] width 124 height 26
click at [140, 37] on icon at bounding box center [134, 34] width 15 height 14
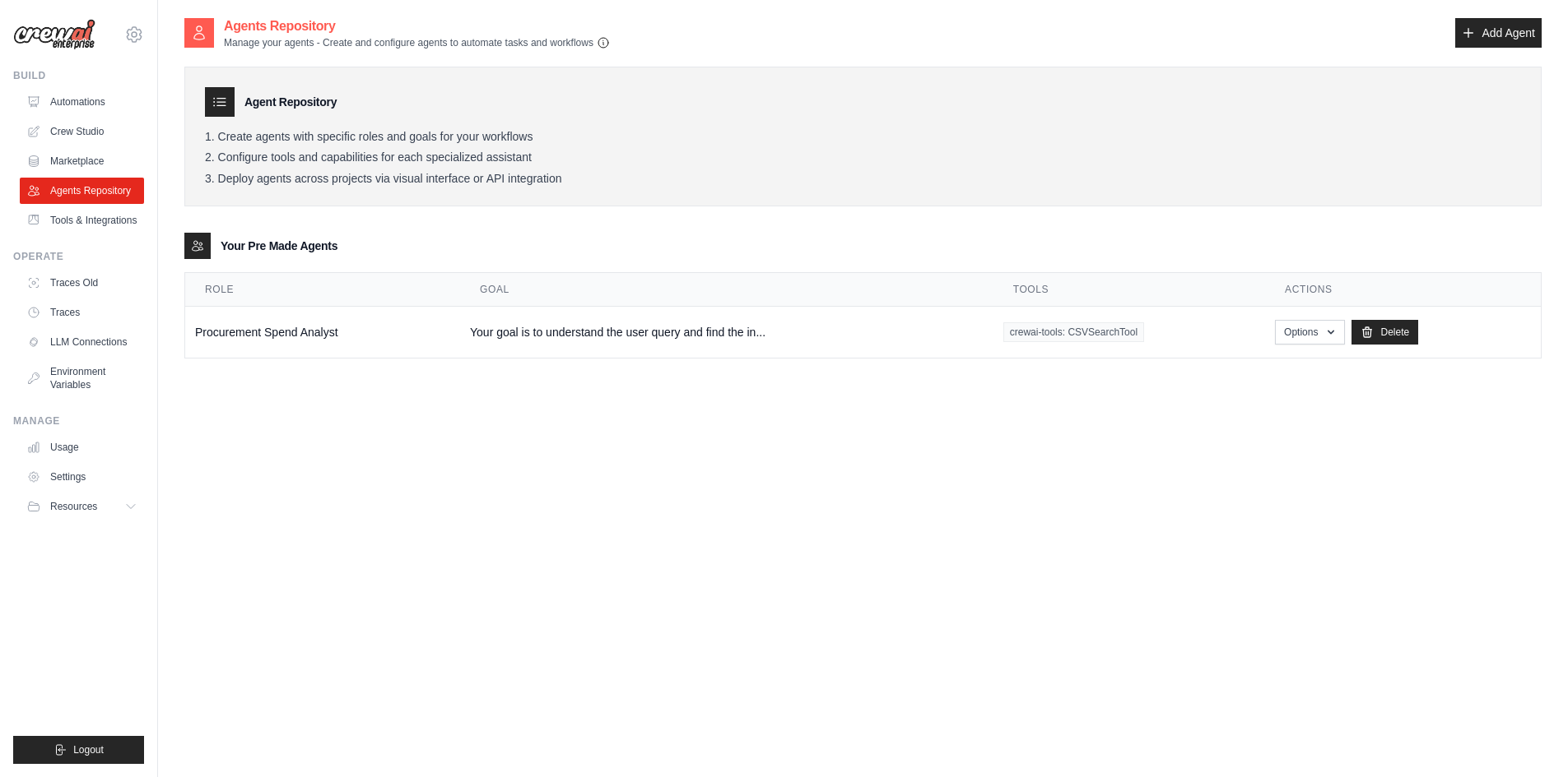
click at [603, 46] on icon "button" at bounding box center [603, 42] width 13 height 13
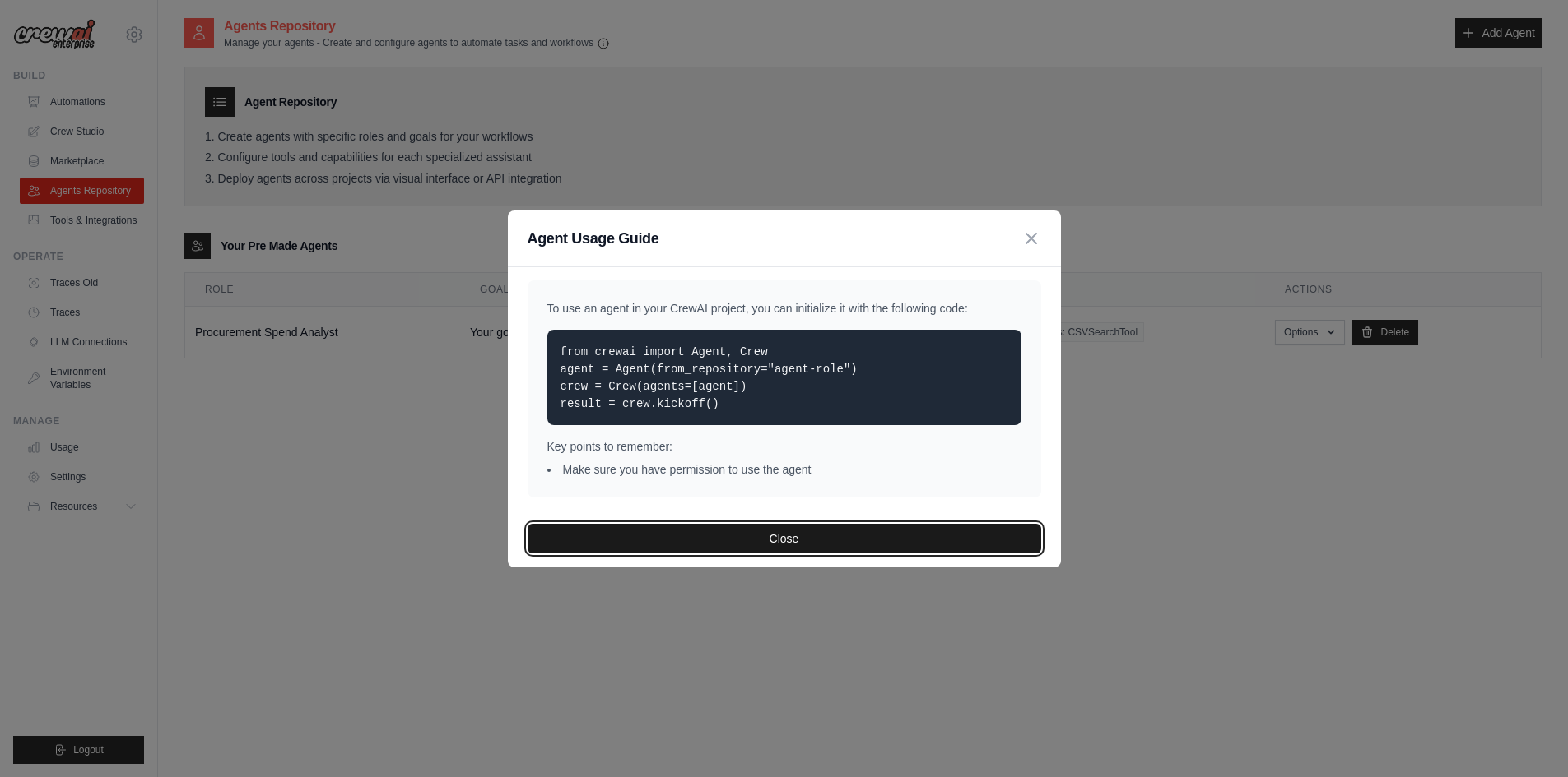
click at [842, 536] on button "Close" at bounding box center [784, 538] width 513 height 30
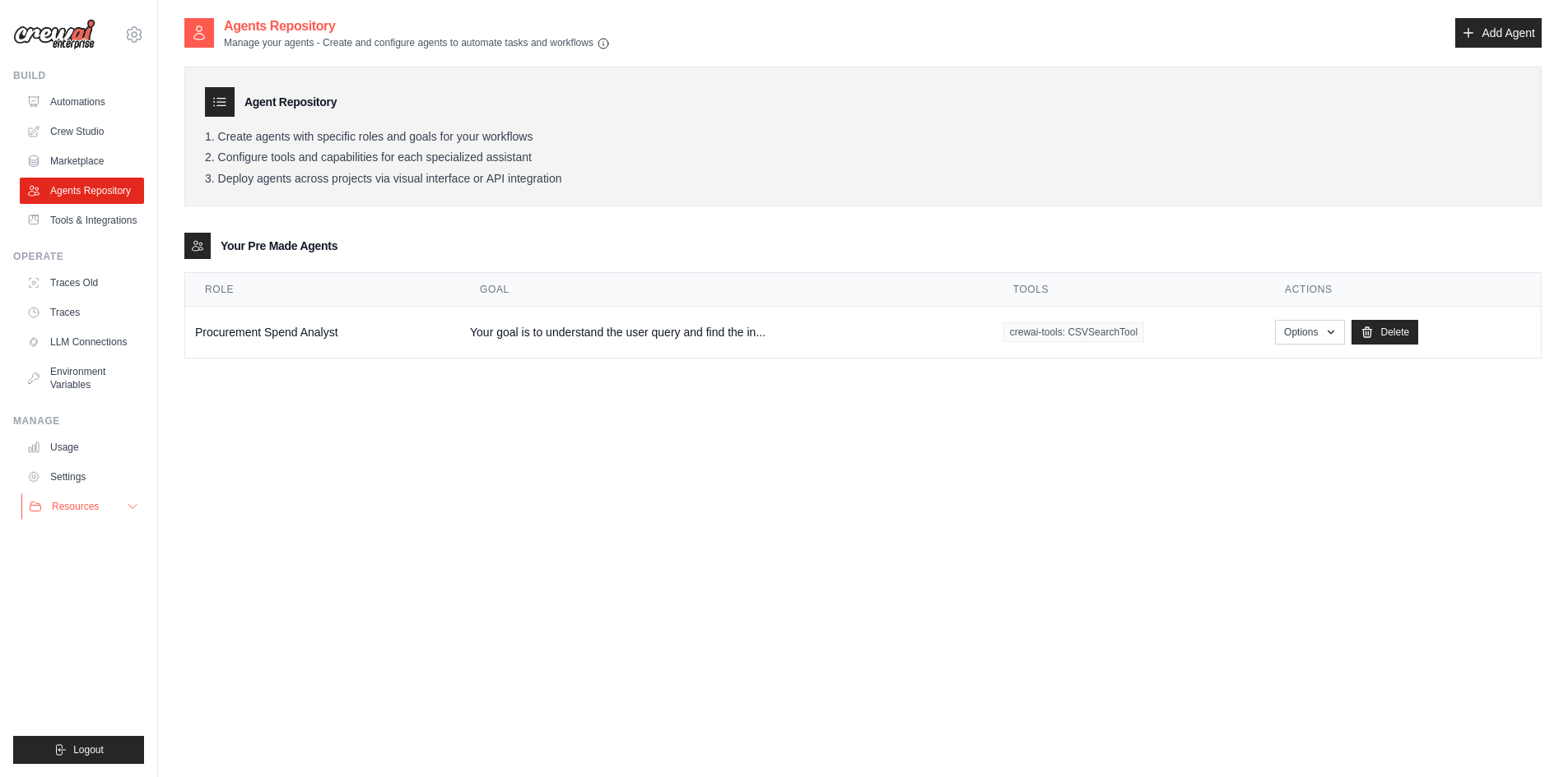
click at [109, 513] on button "Resources" at bounding box center [83, 506] width 124 height 26
click at [87, 484] on link "Settings" at bounding box center [83, 477] width 124 height 26
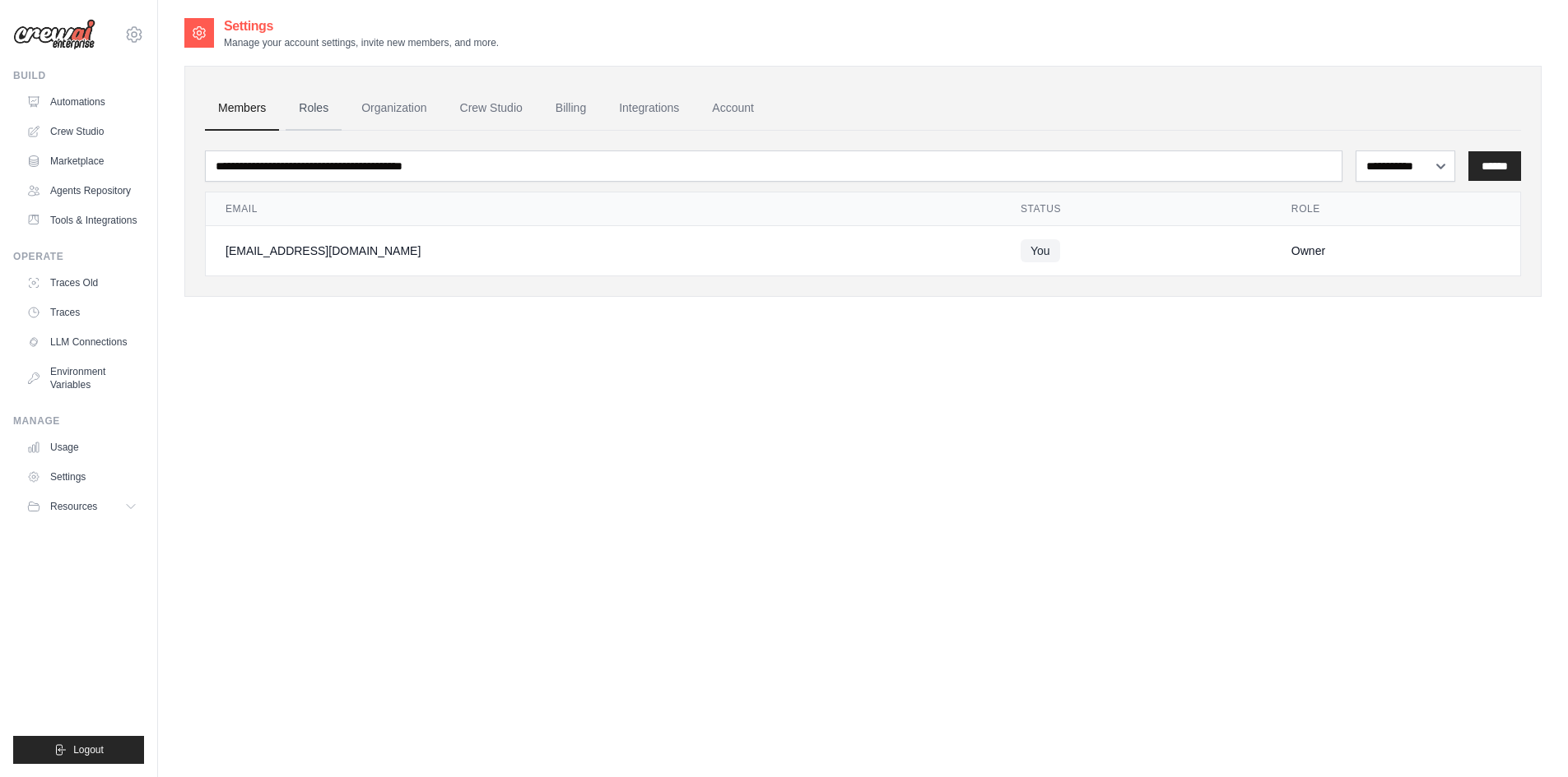
click at [302, 103] on link "Roles" at bounding box center [313, 109] width 56 height 45
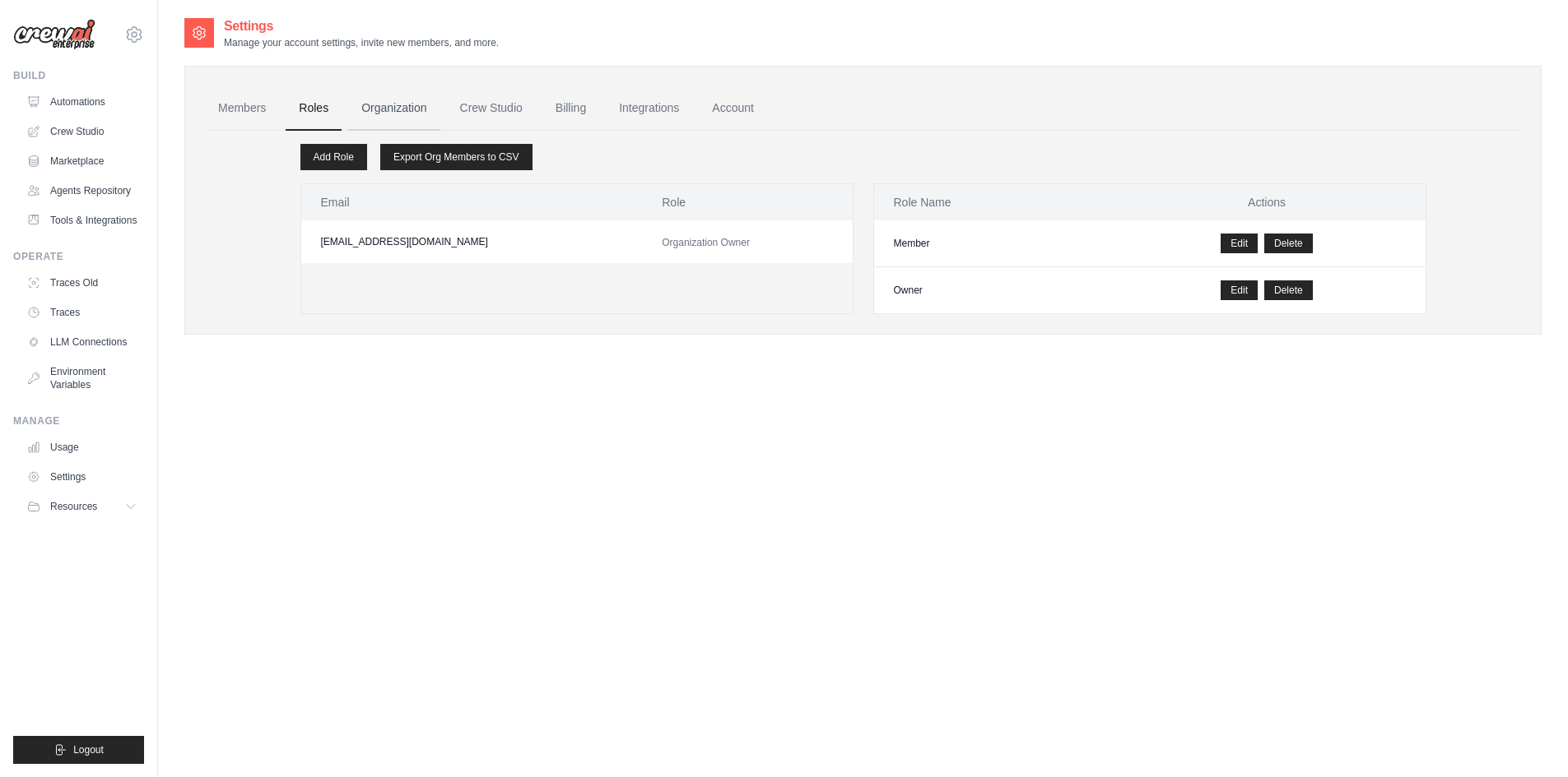
click at [364, 108] on link "Organization" at bounding box center [394, 109] width 91 height 45
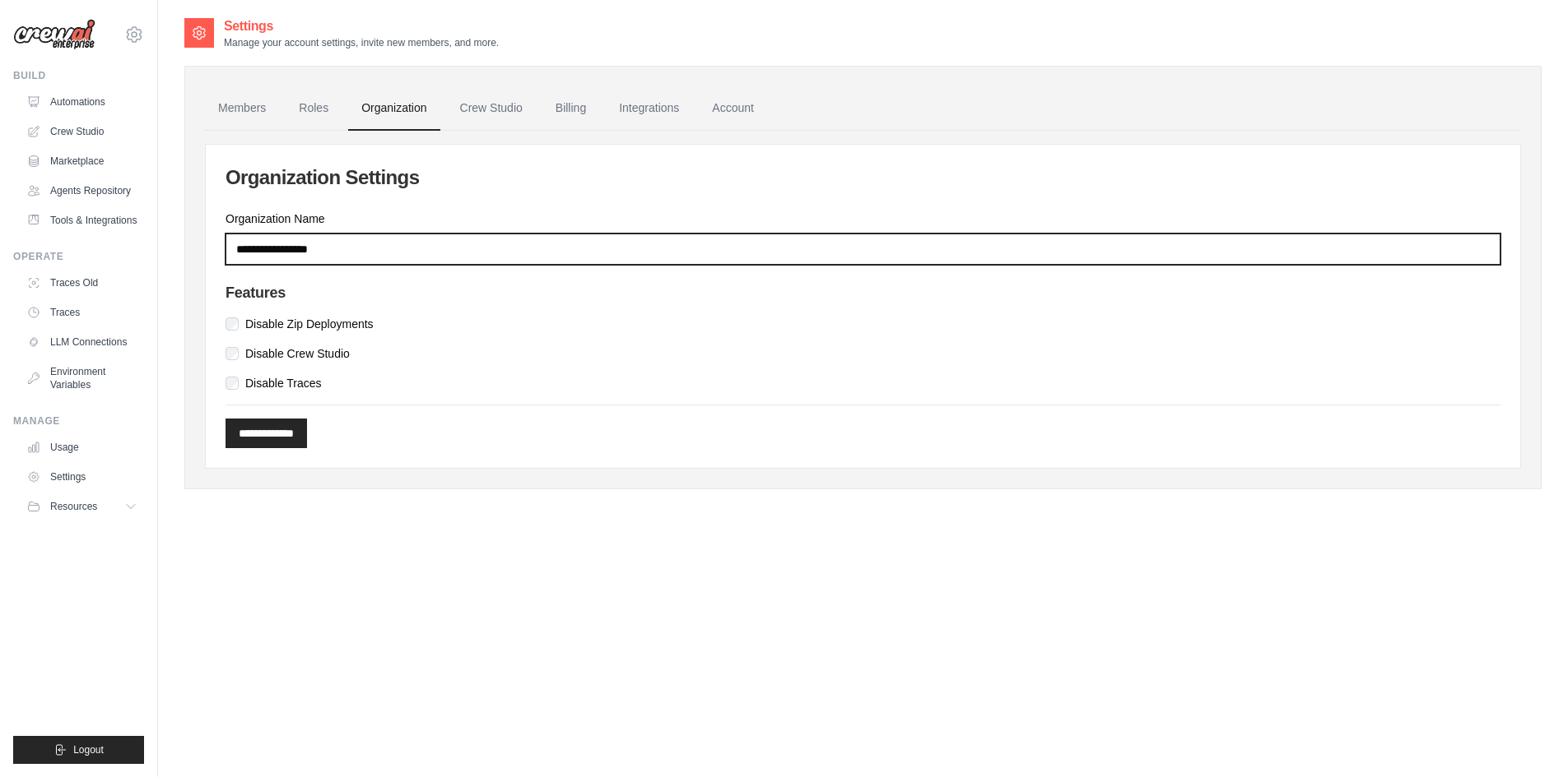
click at [447, 249] on input "Organization Name" at bounding box center [862, 249] width 1275 height 31
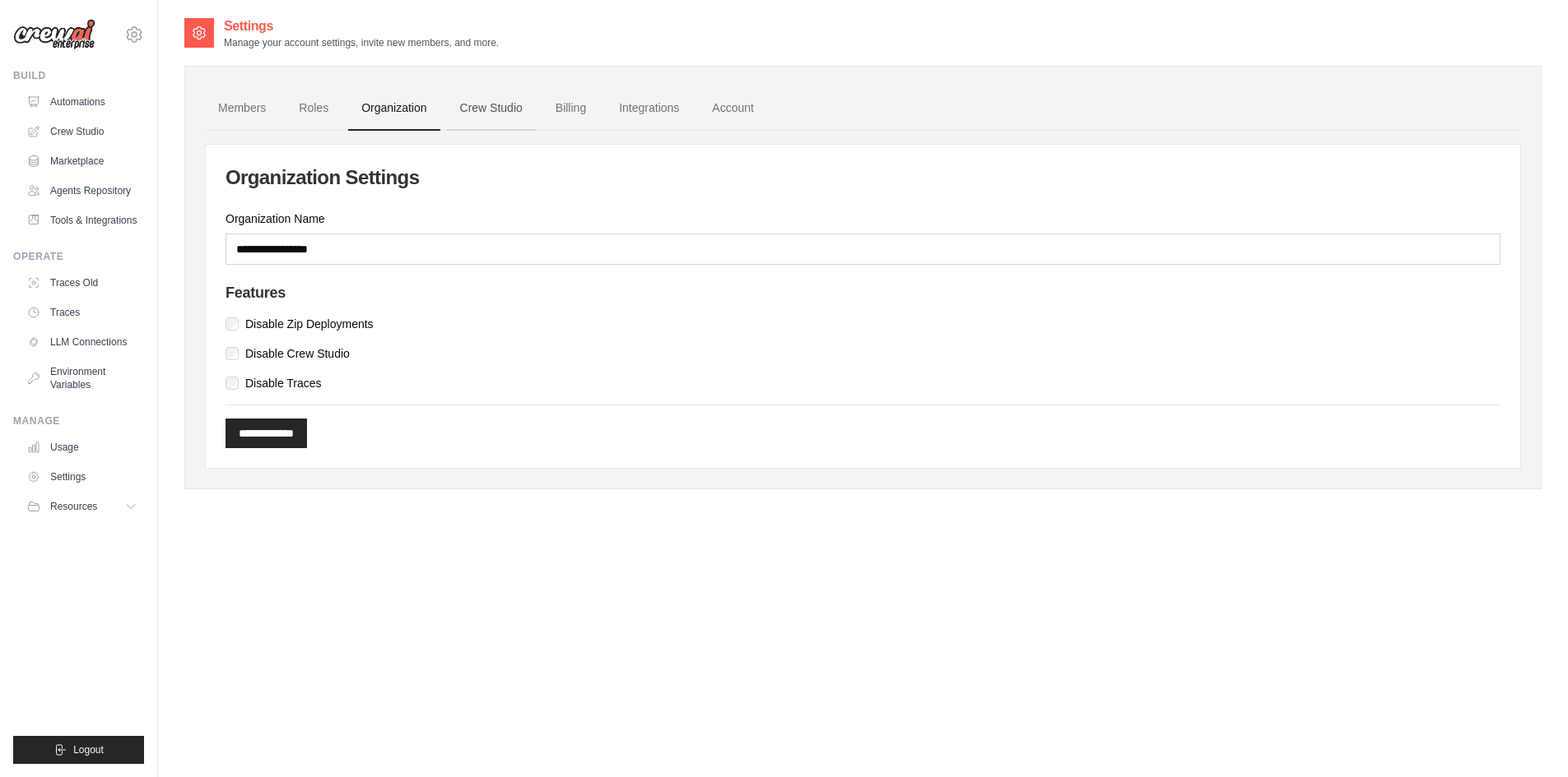
click at [500, 109] on link "Crew Studio" at bounding box center [491, 109] width 89 height 45
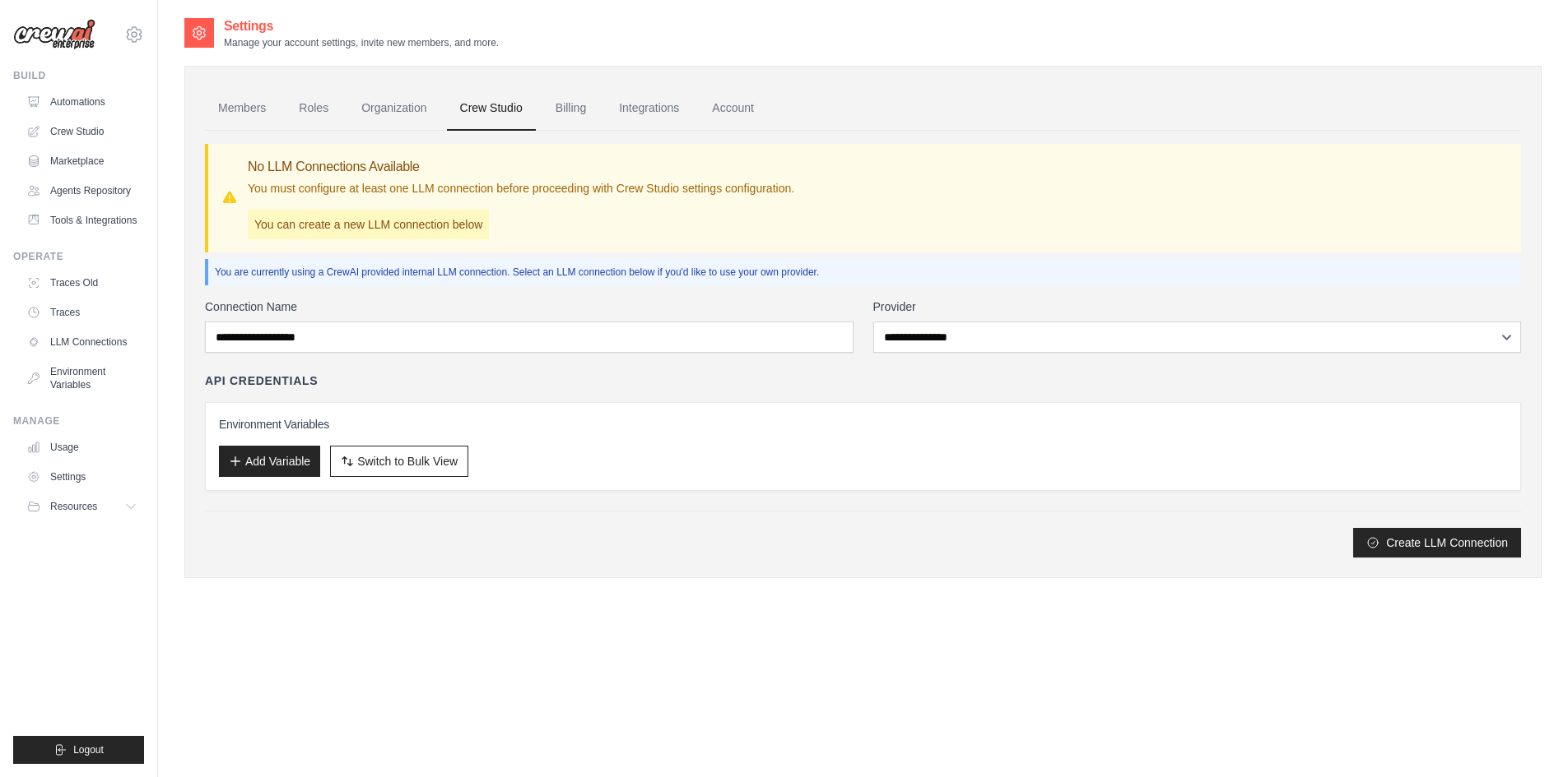
click at [604, 317] on div "Connection Name" at bounding box center [529, 325] width 648 height 55
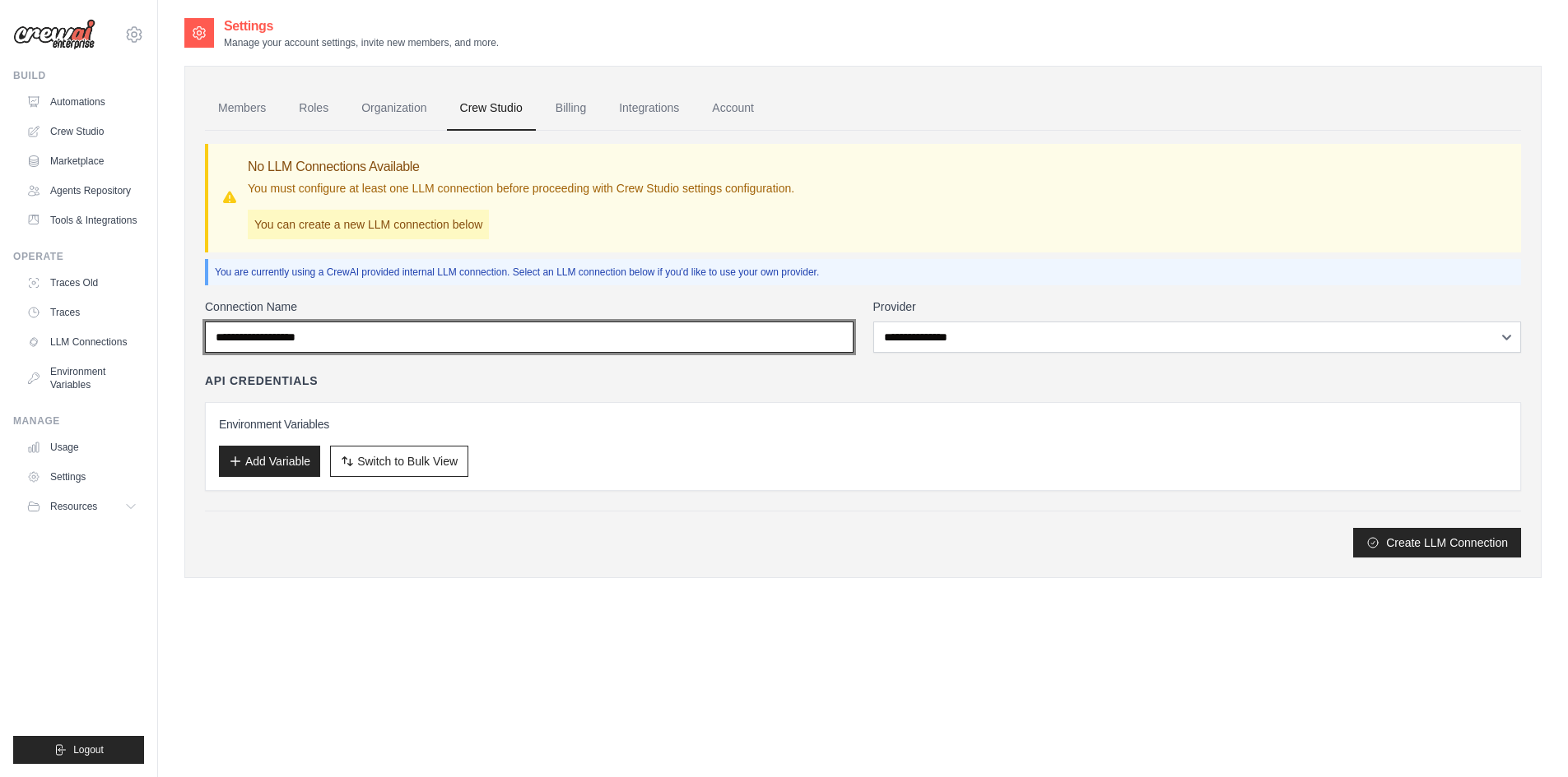
click at [600, 333] on input "Connection Name" at bounding box center [529, 337] width 648 height 31
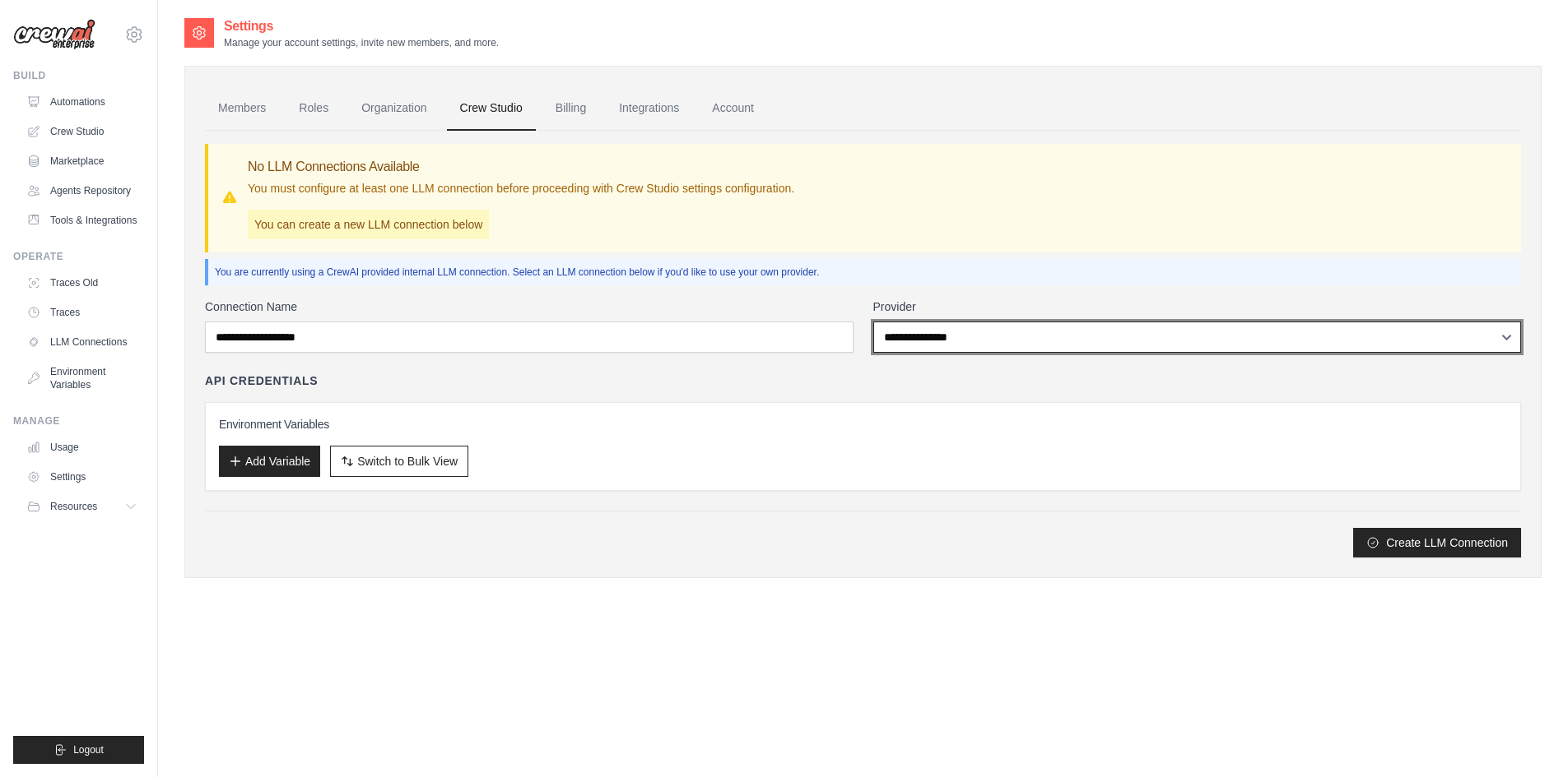
click at [920, 336] on select "**********" at bounding box center [1197, 337] width 648 height 31
select select "******"
click at [873, 322] on select "**********" at bounding box center [1197, 337] width 648 height 31
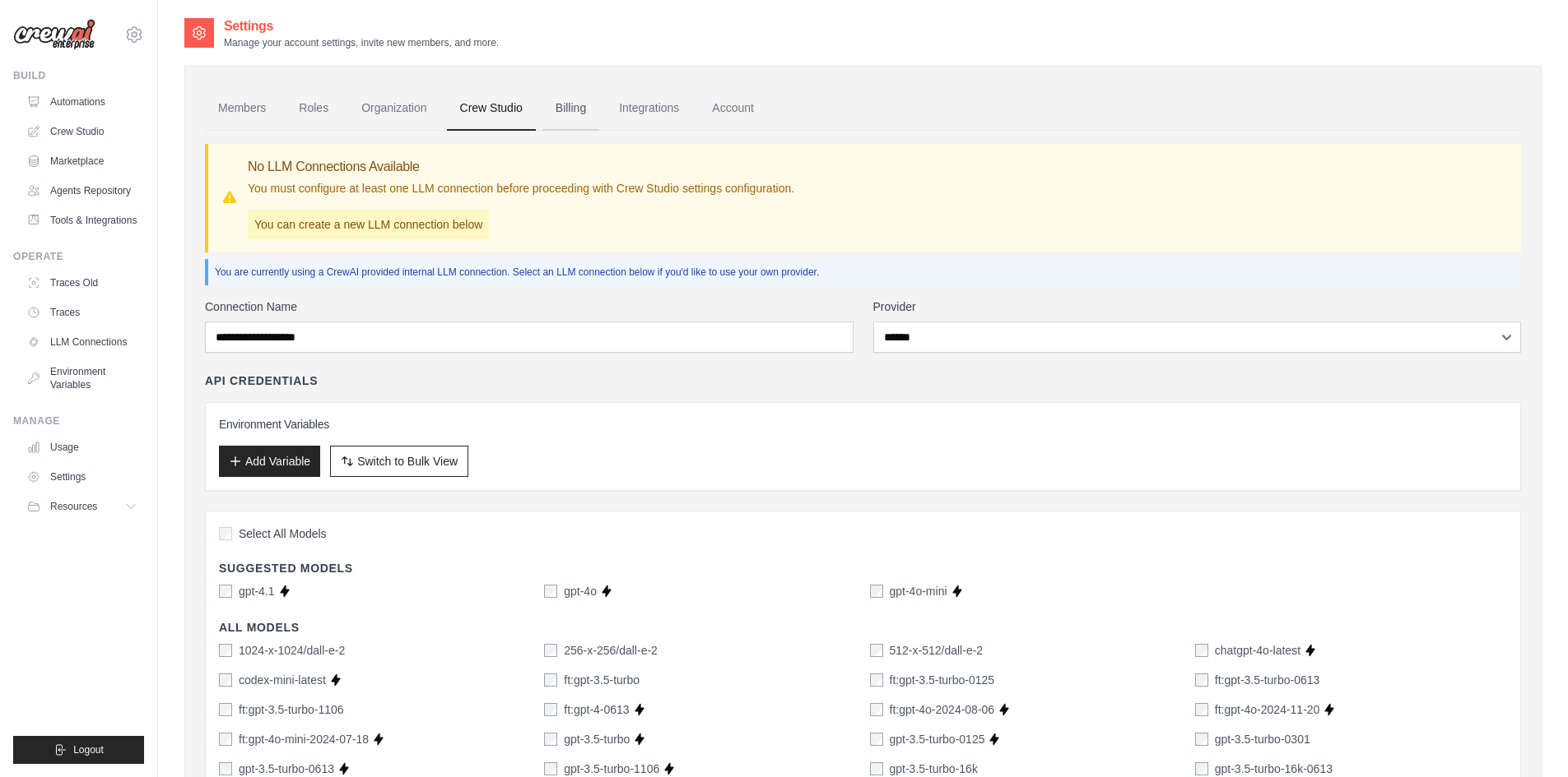
click at [566, 112] on link "Billing" at bounding box center [570, 109] width 56 height 45
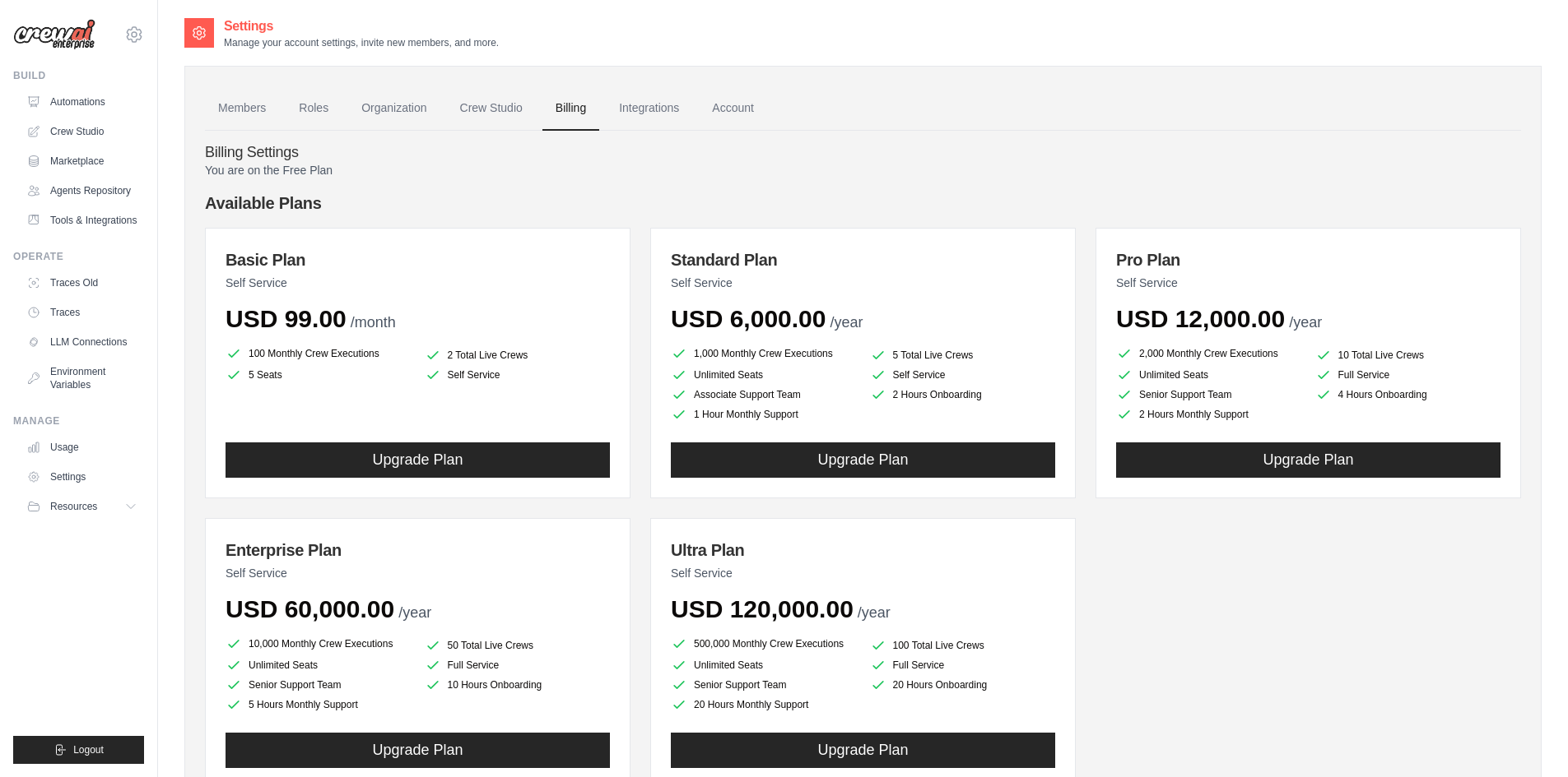
click at [631, 111] on link "Integrations" at bounding box center [648, 109] width 87 height 45
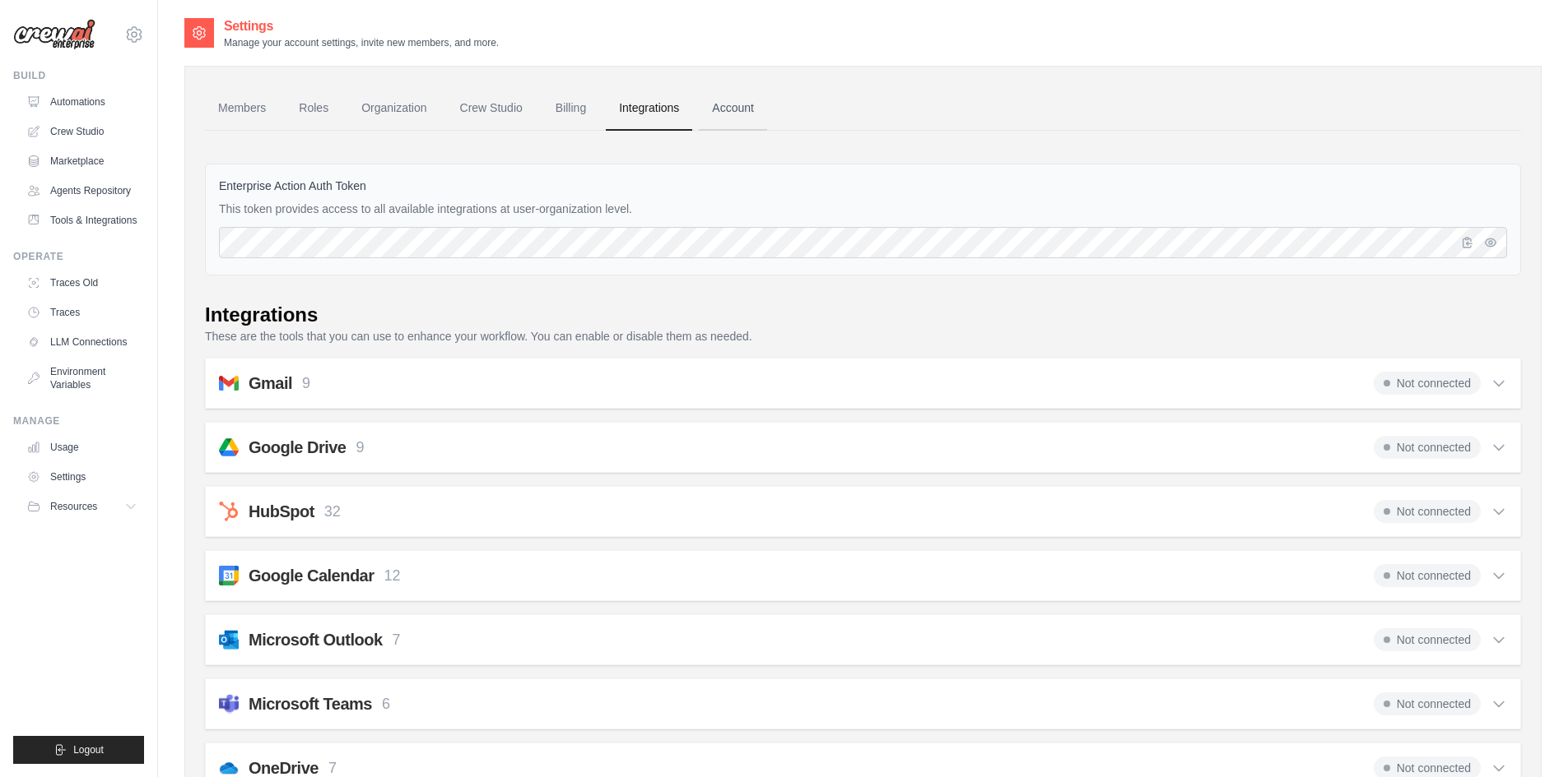
click at [734, 101] on link "Account" at bounding box center [733, 109] width 68 height 45
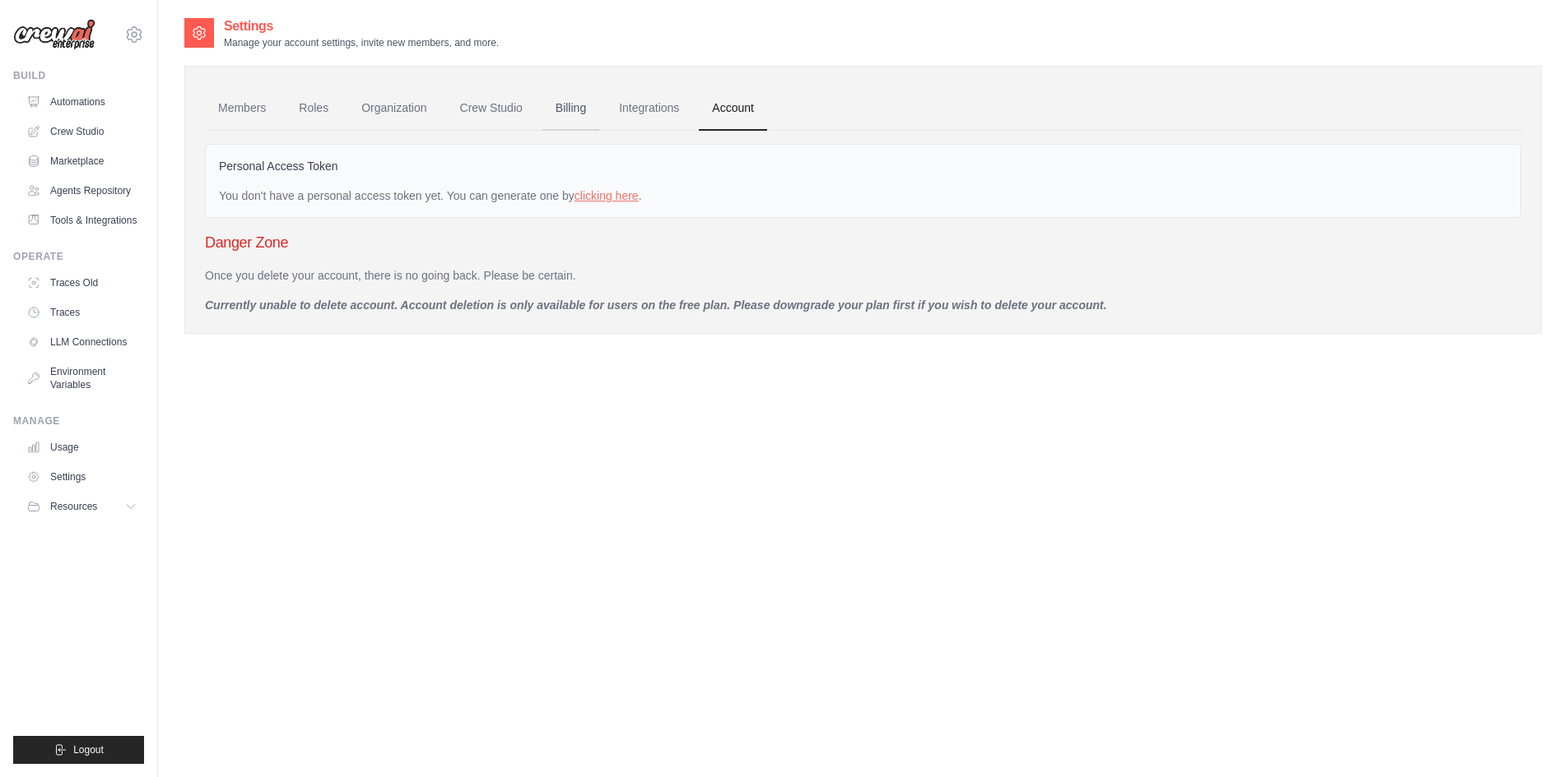
click at [566, 117] on link "Billing" at bounding box center [570, 109] width 56 height 45
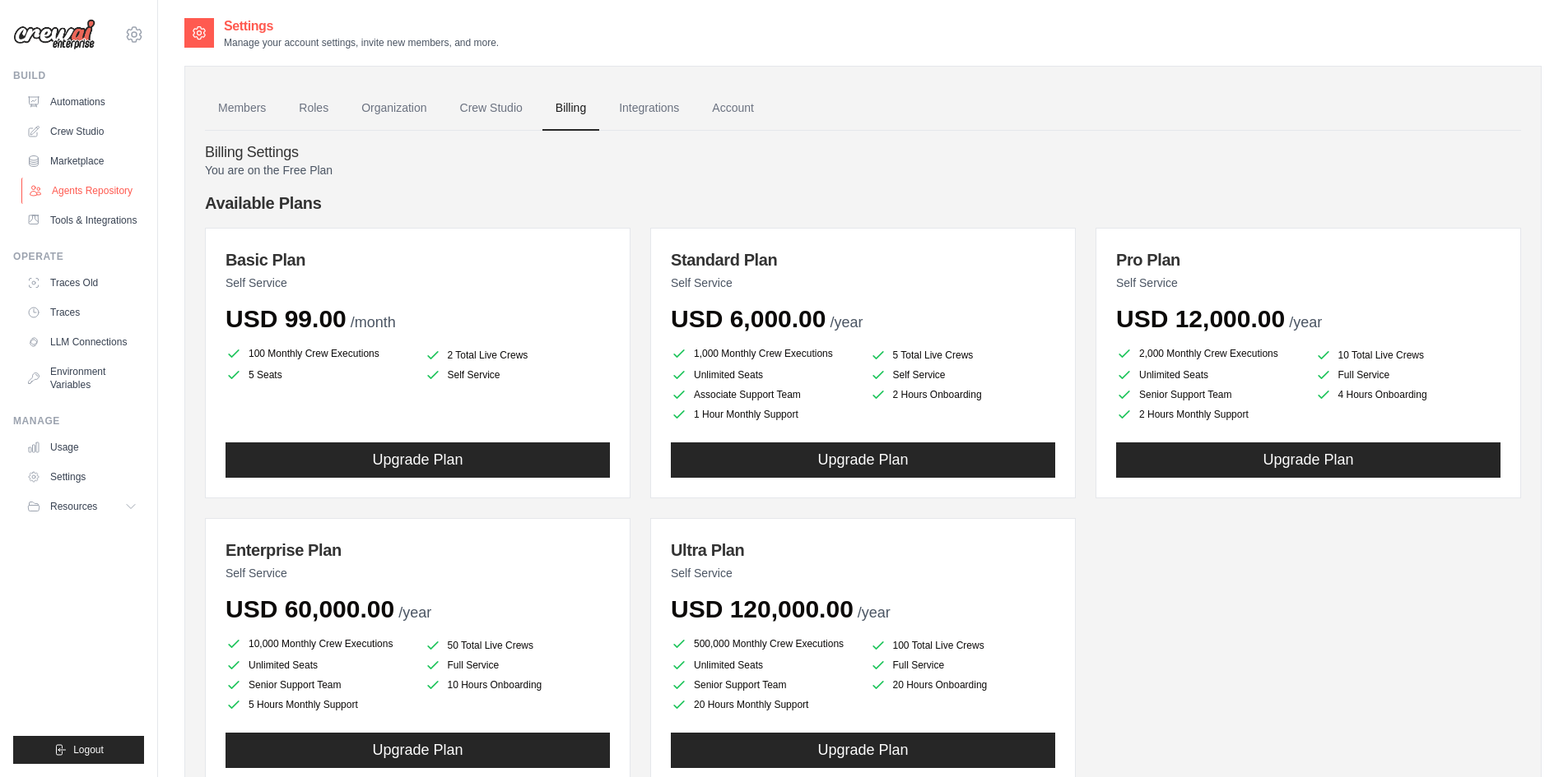
click at [97, 195] on link "Agents Repository" at bounding box center [83, 190] width 124 height 26
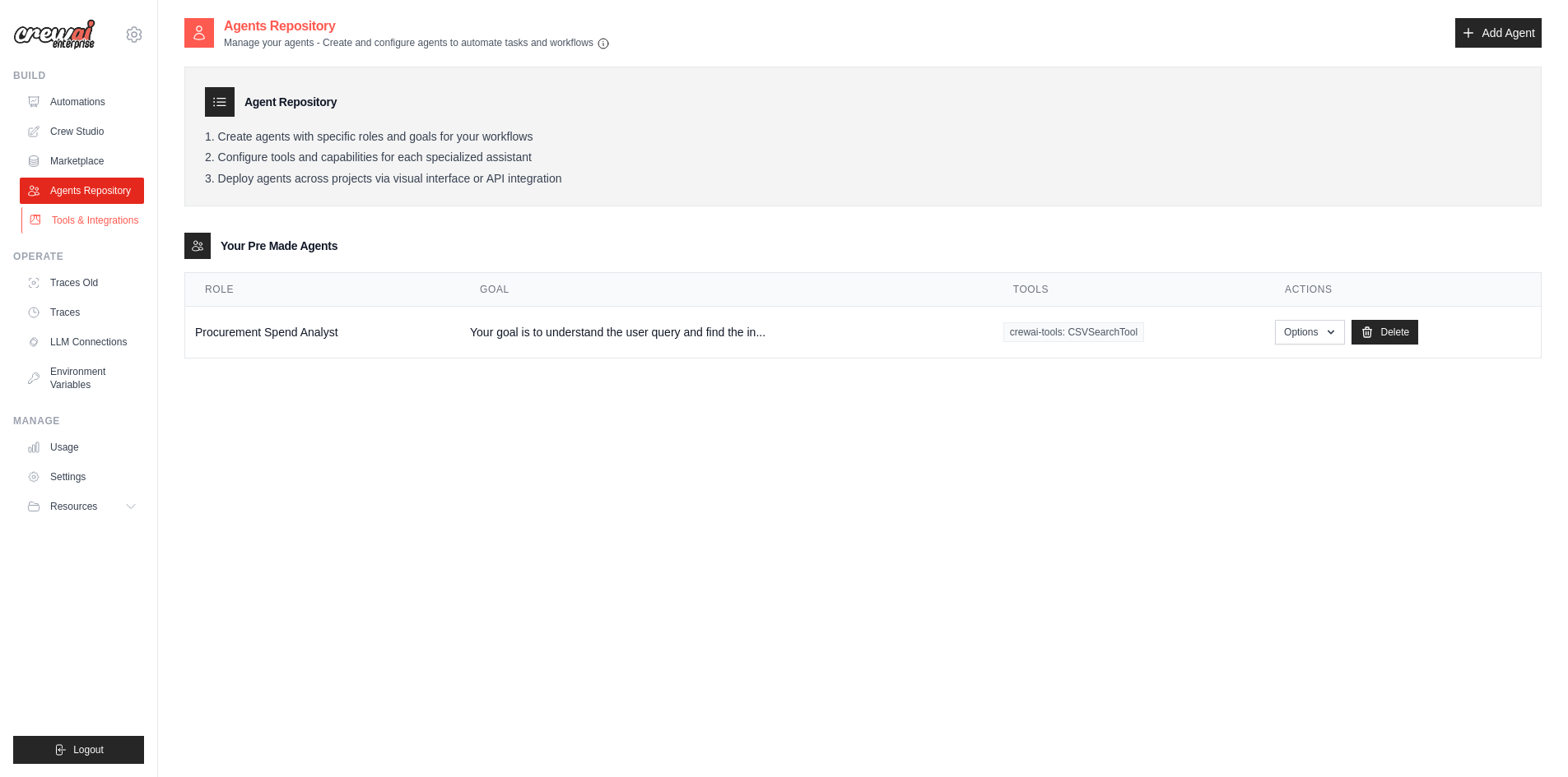
click at [89, 223] on link "Tools & Integrations" at bounding box center [83, 220] width 124 height 26
